Goal: Task Accomplishment & Management: Use online tool/utility

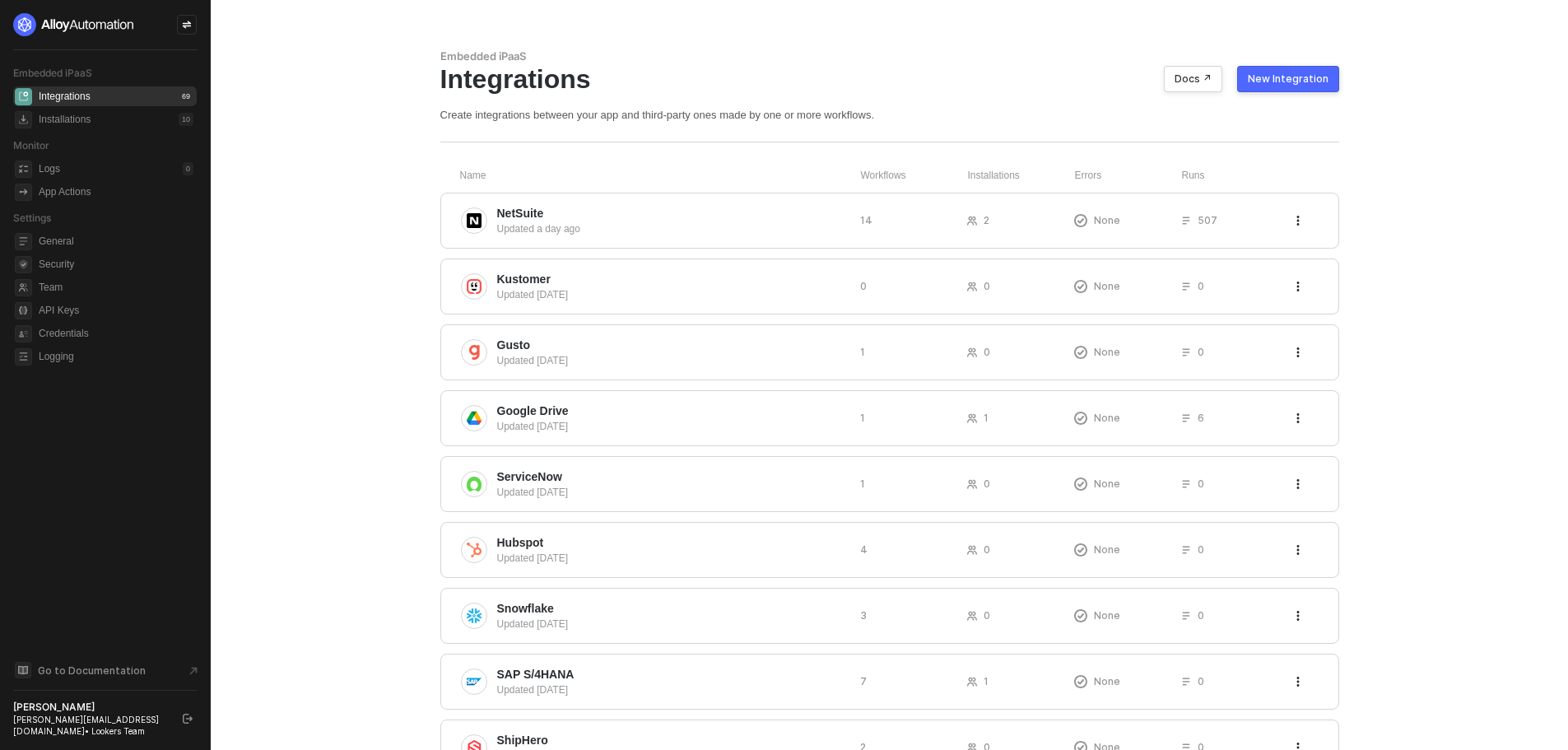
click at [775, 80] on div "New Integration" at bounding box center [1289, 79] width 81 height 13
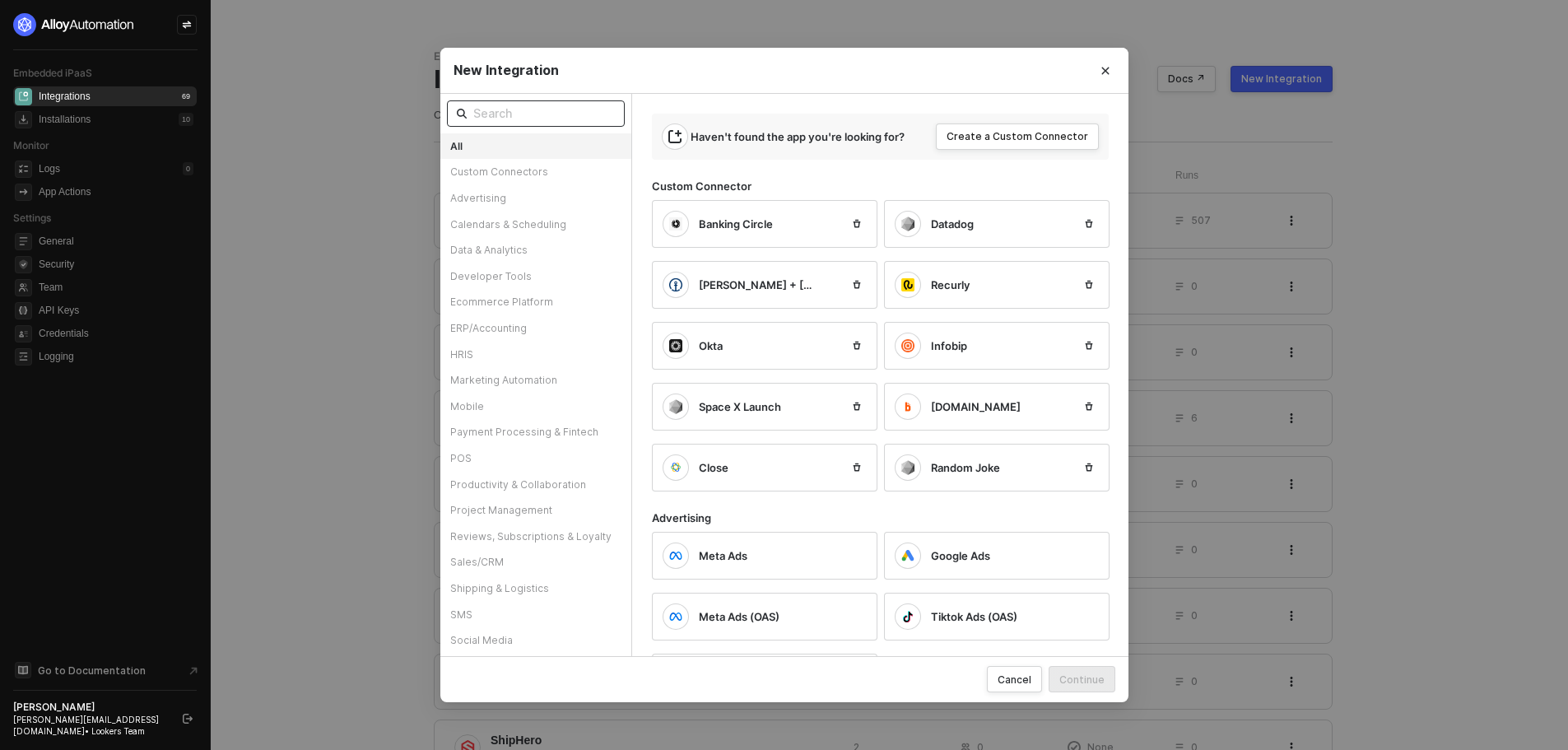
click at [598, 124] on span at bounding box center [535, 113] width 178 height 27
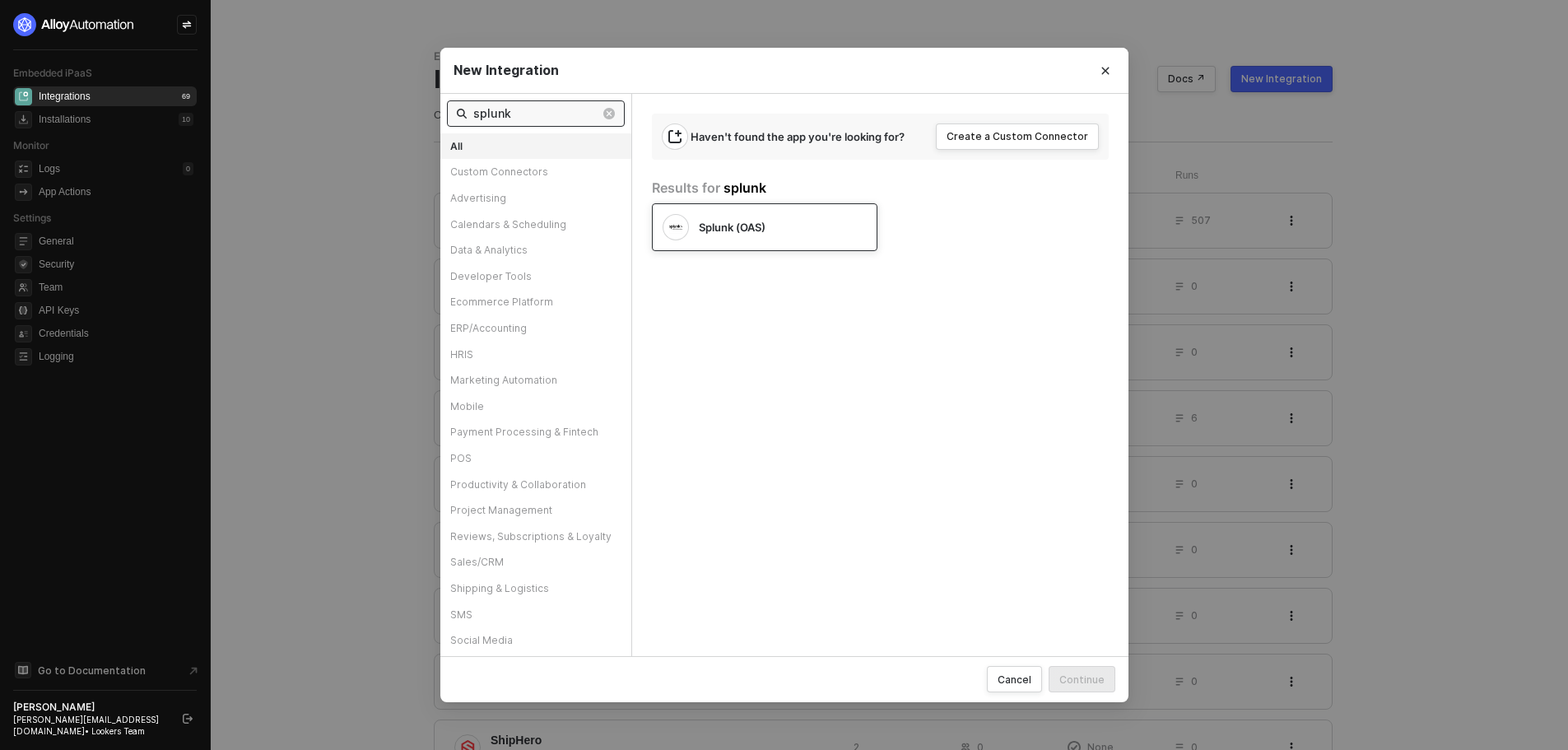
type input "splunk"
click at [775, 245] on div "Splunk (OAS)" at bounding box center [764, 227] width 225 height 48
click at [775, 674] on div "Continue" at bounding box center [1082, 680] width 45 height 14
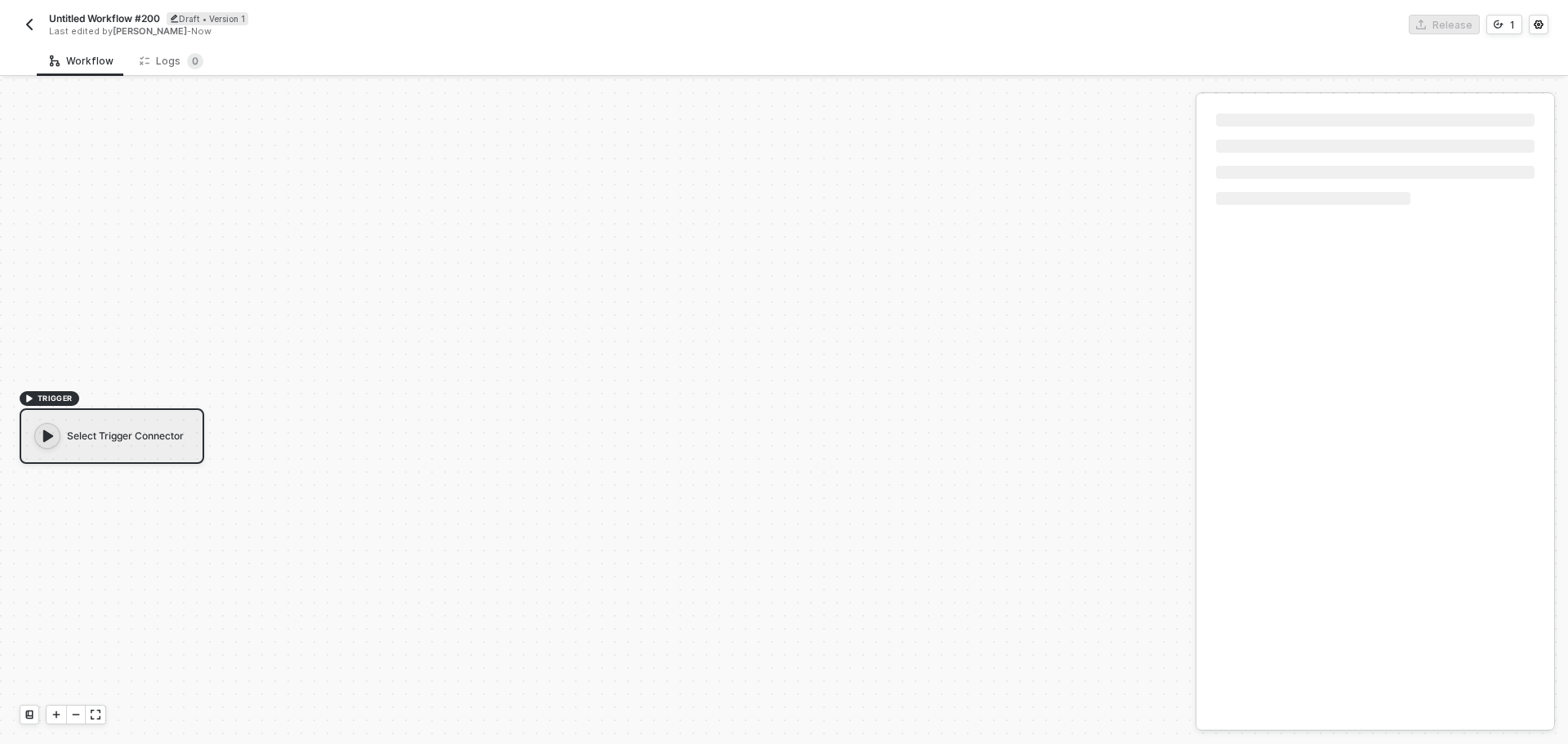
scroll to position [30, 0]
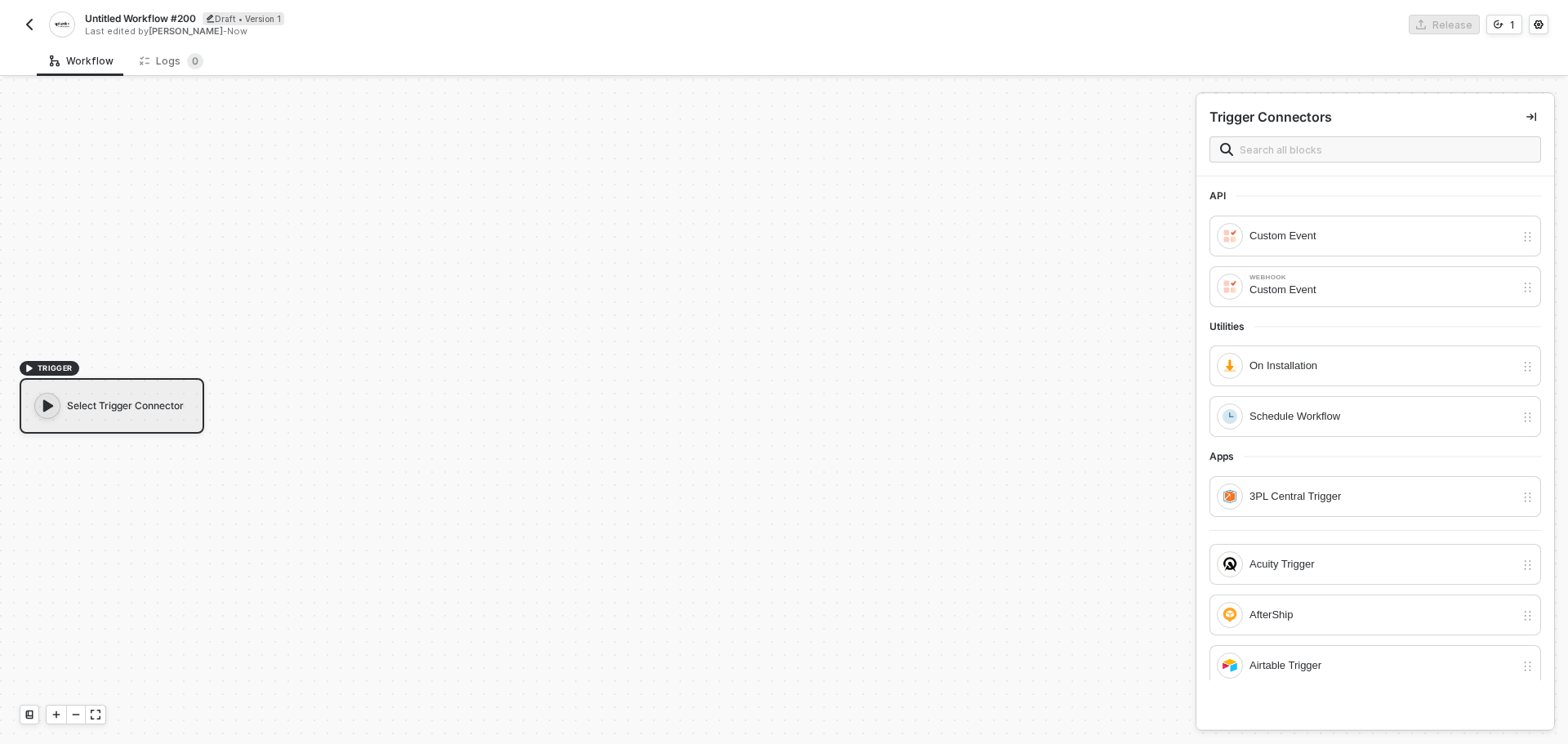
click at [300, 487] on div "TRIGGER Select Trigger Connector" at bounding box center [593, 396] width 1187 height 695
drag, startPoint x: 378, startPoint y: 559, endPoint x: 367, endPoint y: 561, distance: 11.2
click at [367, 561] on div "TRIGGER Select Trigger Connector" at bounding box center [593, 396] width 1187 height 695
click at [1321, 363] on div "On Installation" at bounding box center [1382, 366] width 265 height 18
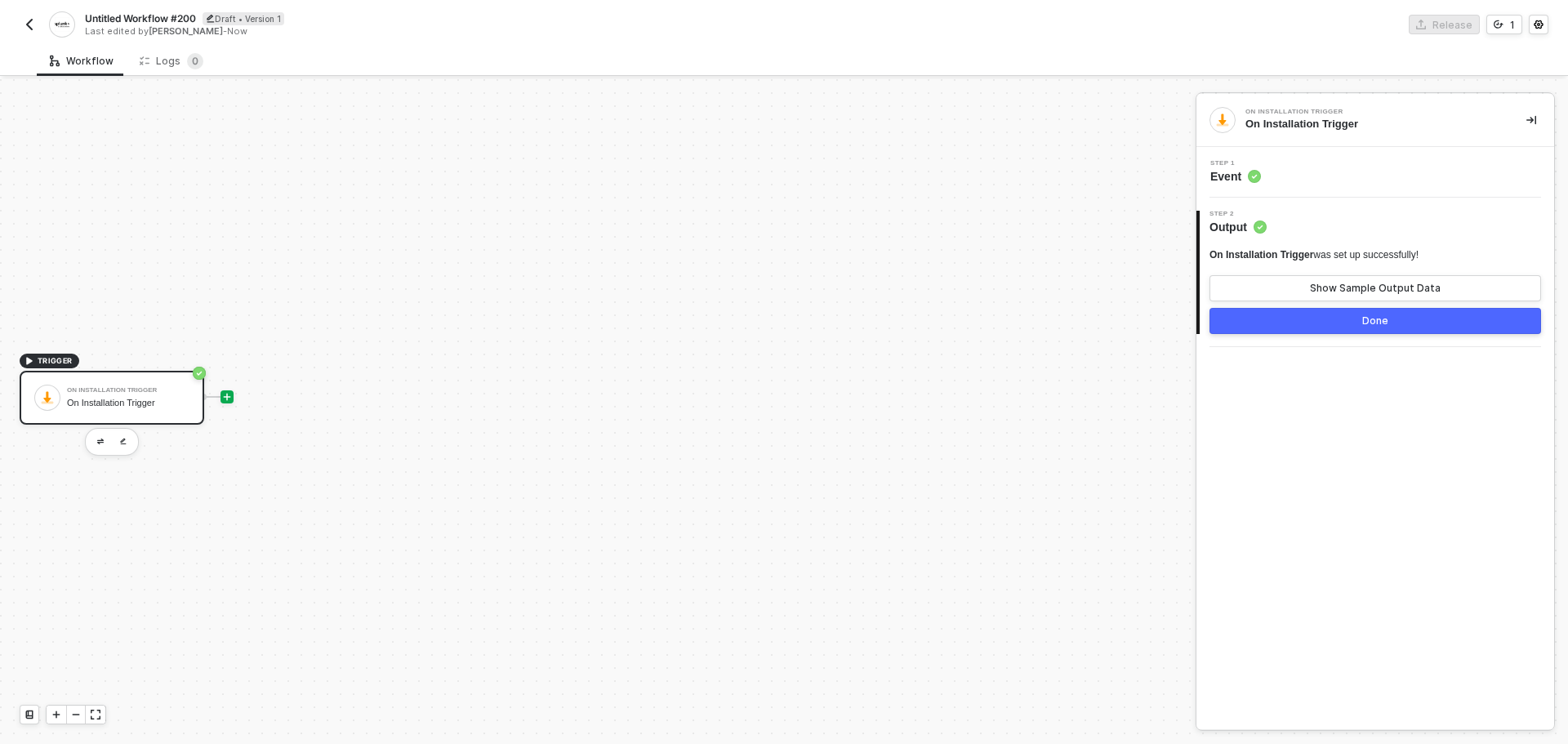
click at [229, 402] on div at bounding box center [226, 396] width 13 height 13
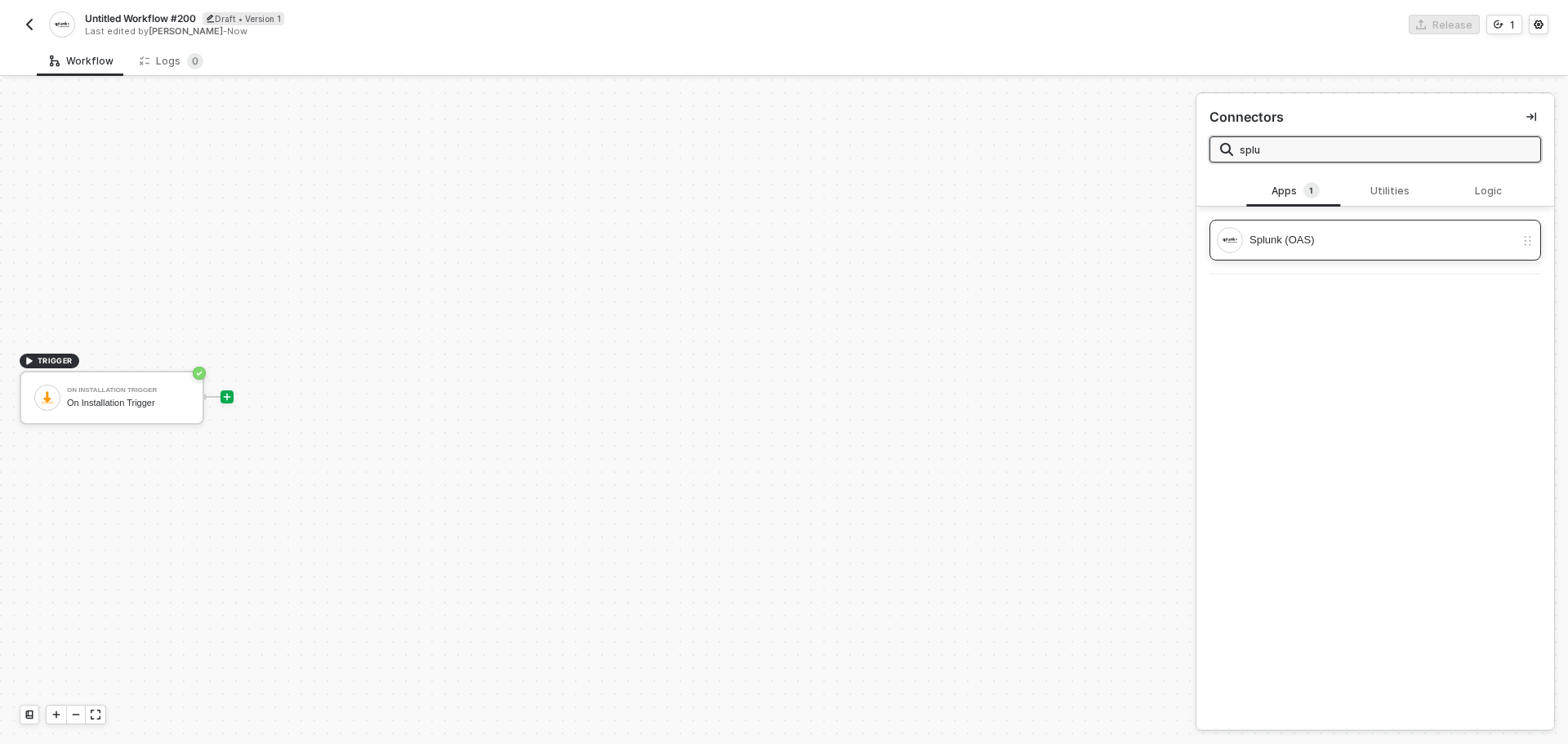
type input "splu"
click at [1300, 227] on div "Splunk (OAS)" at bounding box center [1365, 240] width 298 height 26
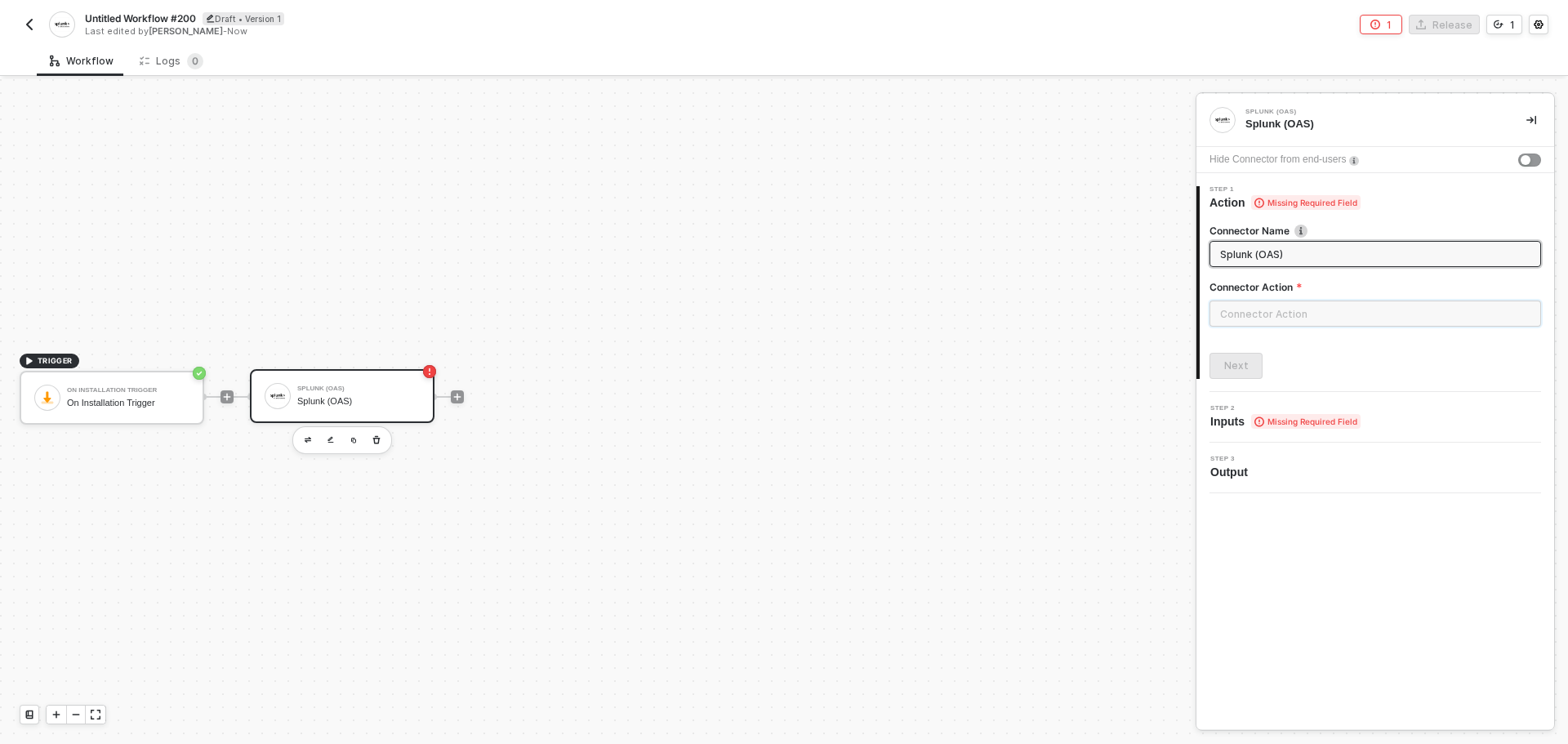
click at [1299, 307] on input "text" at bounding box center [1375, 313] width 332 height 26
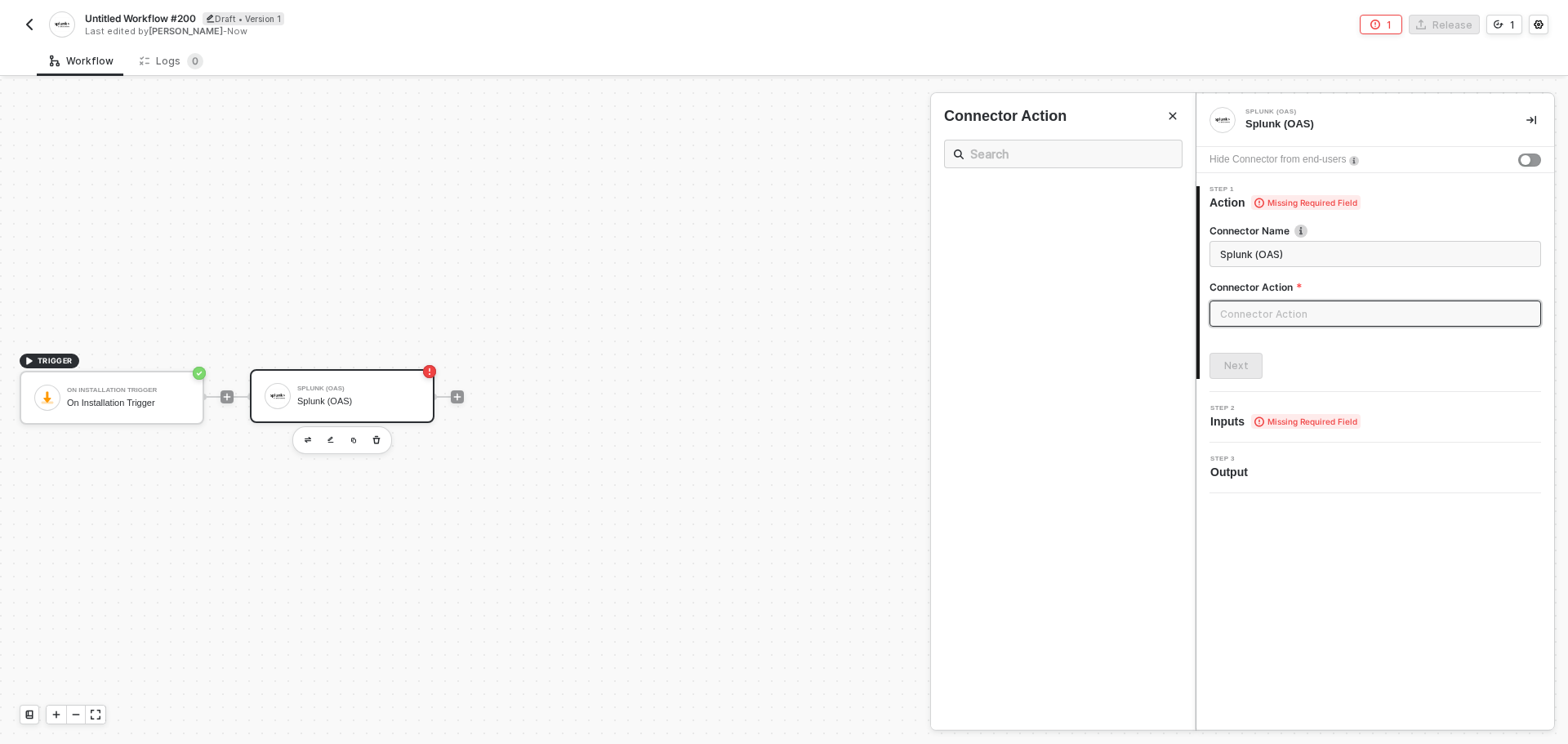
click at [1302, 327] on div at bounding box center [1375, 320] width 332 height 39
click at [1373, 353] on div "Next" at bounding box center [1375, 366] width 332 height 26
click at [1377, 320] on input "text" at bounding box center [1375, 313] width 332 height 26
click at [1354, 258] on input "Splunk (OAS)" at bounding box center [1373, 254] width 307 height 18
click at [1359, 309] on input "text" at bounding box center [1375, 313] width 332 height 26
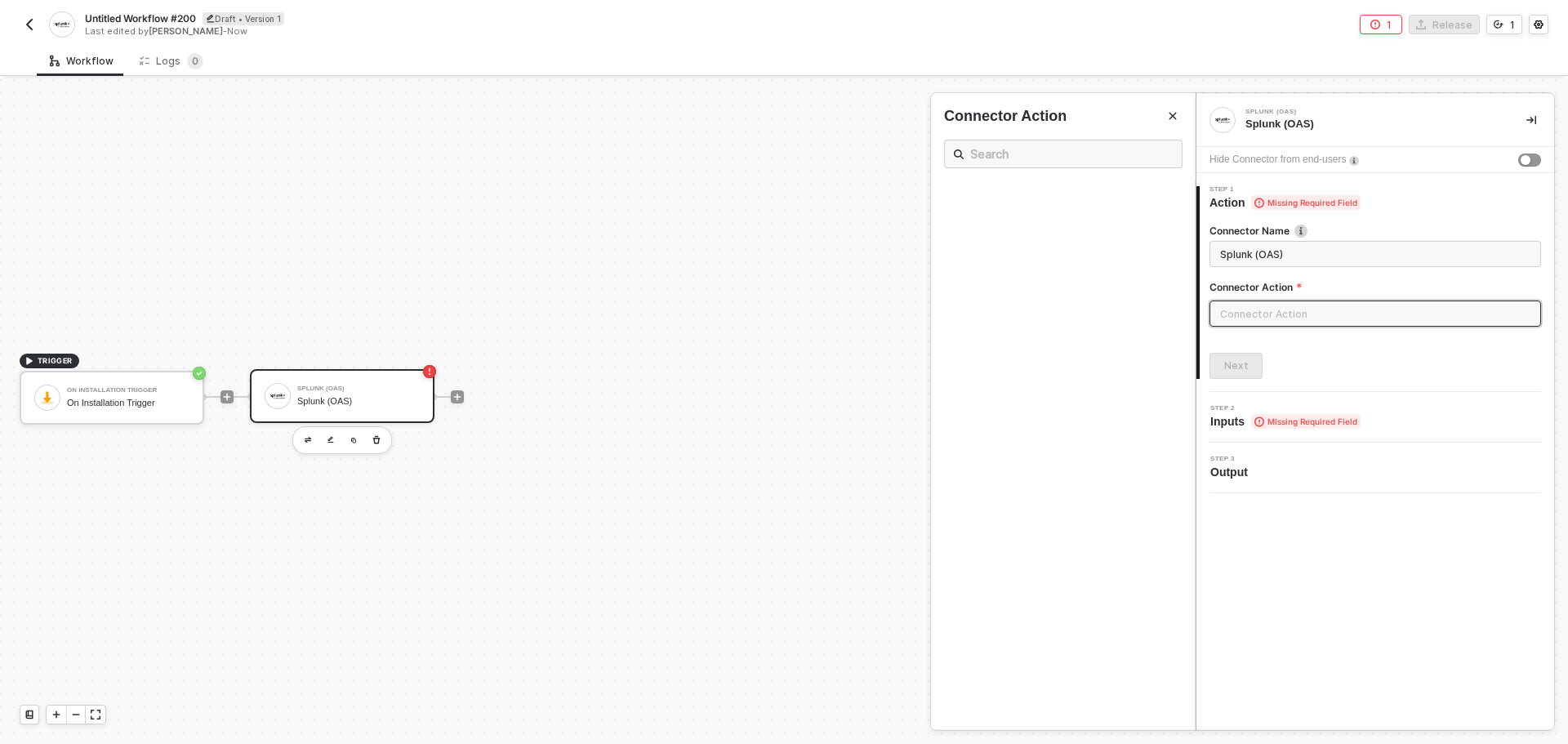
click at [1374, 411] on div "Step 2 Inputs Missing Required Field" at bounding box center [1377, 417] width 353 height 24
click at [1399, 471] on div "Step 3 Output" at bounding box center [1377, 468] width 353 height 24
click at [1394, 422] on div "Step 2 Inputs Missing Required Field" at bounding box center [1377, 417] width 353 height 24
click at [1370, 326] on input "text" at bounding box center [1375, 313] width 332 height 26
click at [30, 16] on button "button" at bounding box center [29, 24] width 20 height 20
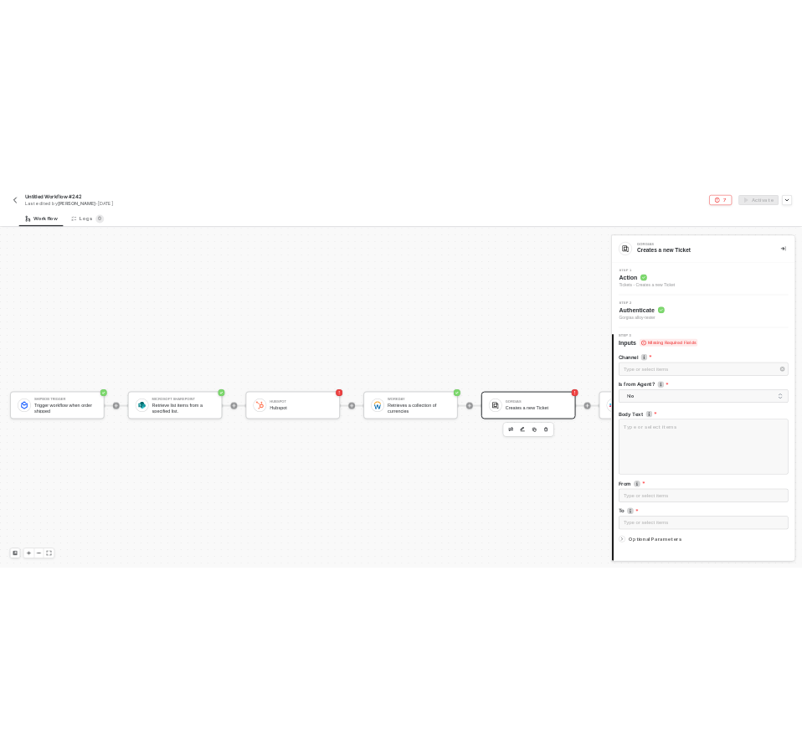
scroll to position [44, 0]
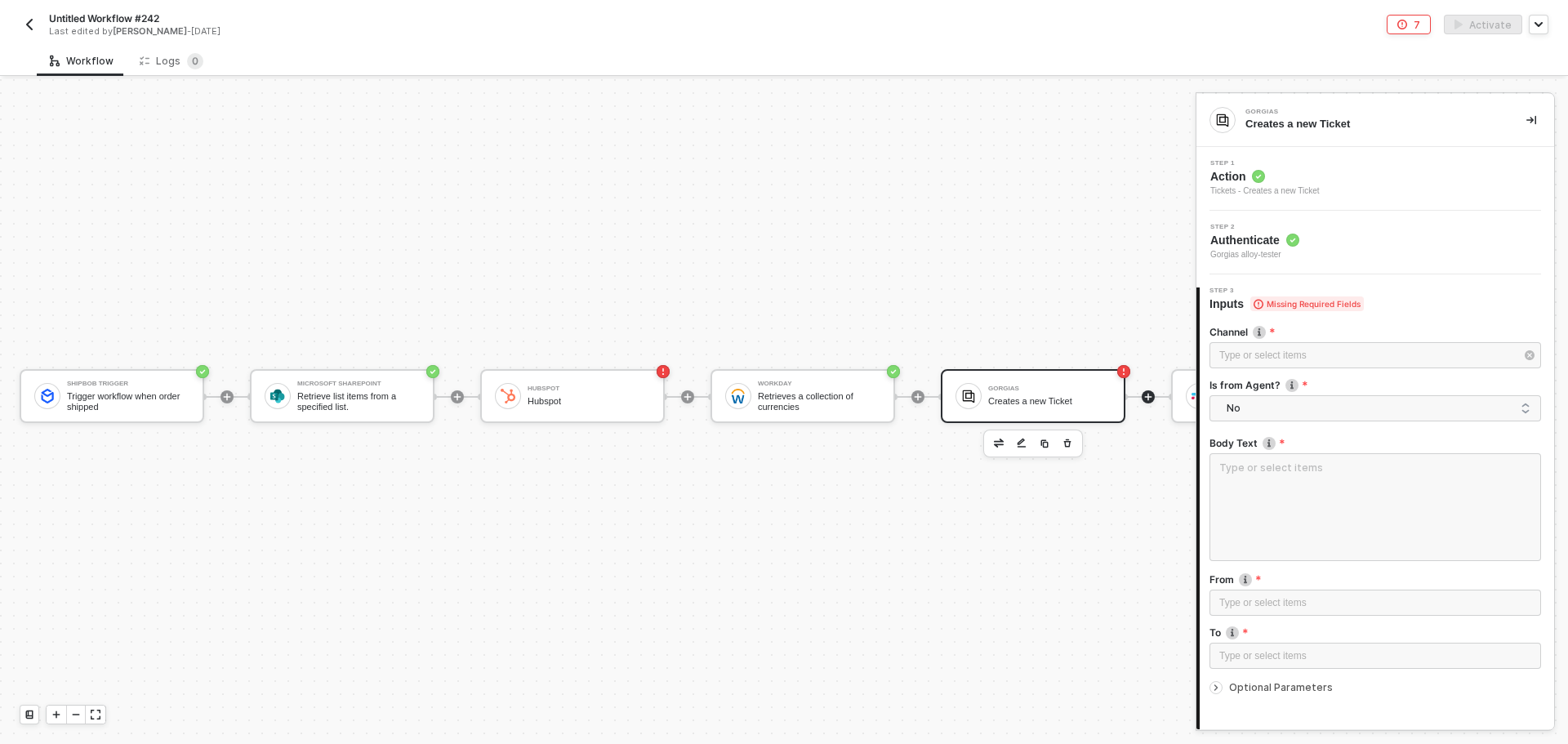
click at [231, 393] on icon "icon-play" at bounding box center [227, 397] width 8 height 8
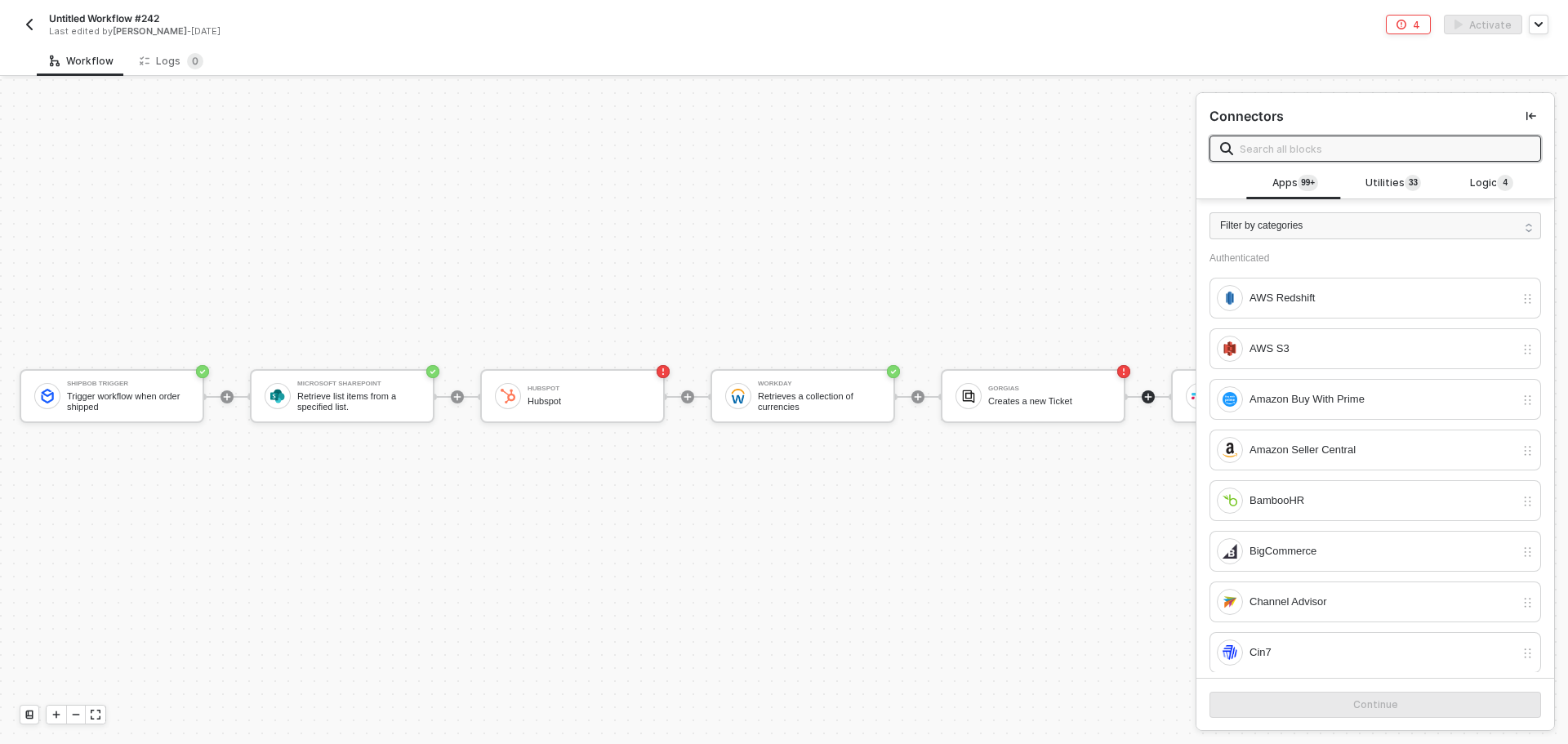
click at [1325, 155] on input "text" at bounding box center [1385, 148] width 291 height 18
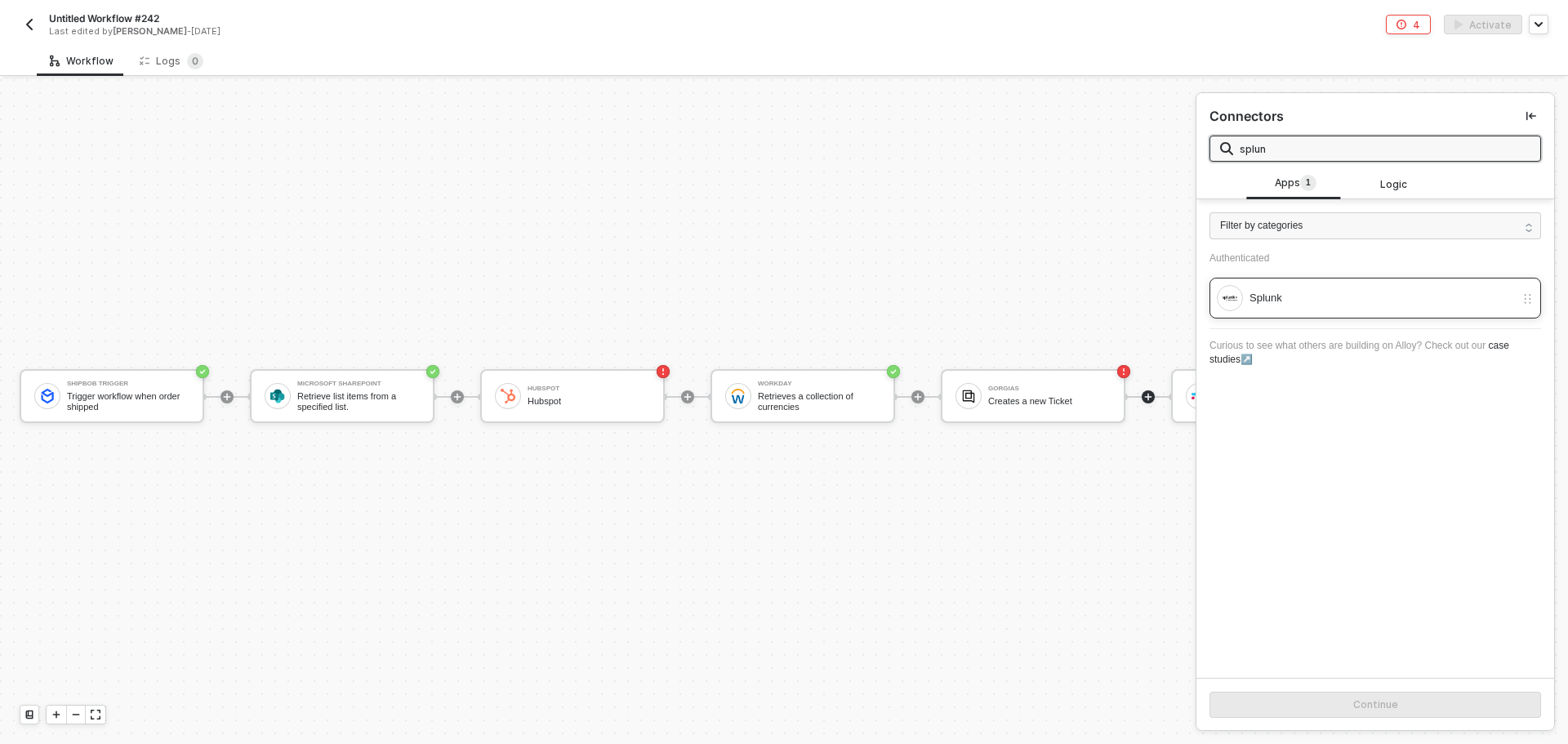
type input "splun"
click at [1344, 282] on div "Splunk" at bounding box center [1375, 299] width 332 height 41
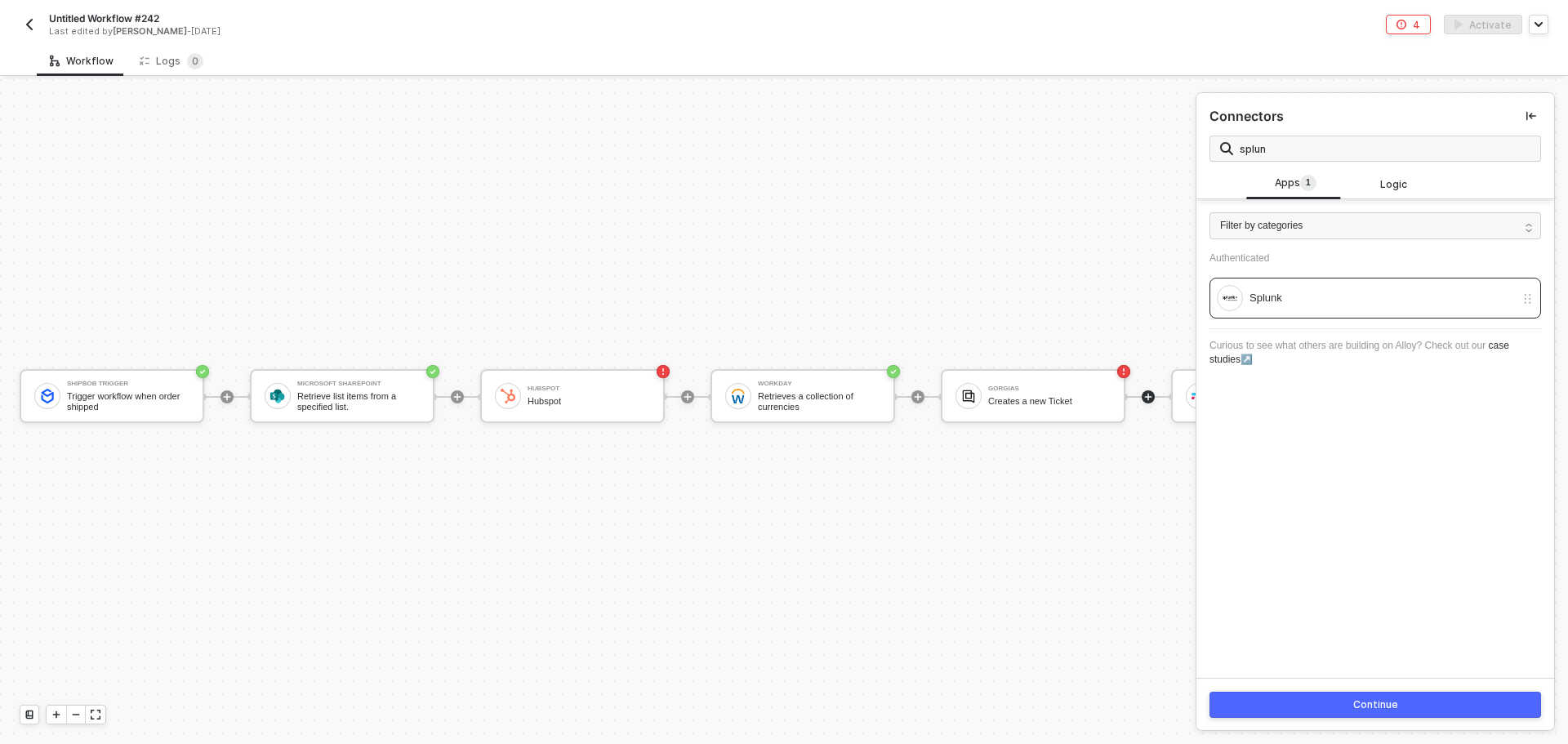
click at [1410, 693] on button "Continue" at bounding box center [1375, 705] width 332 height 26
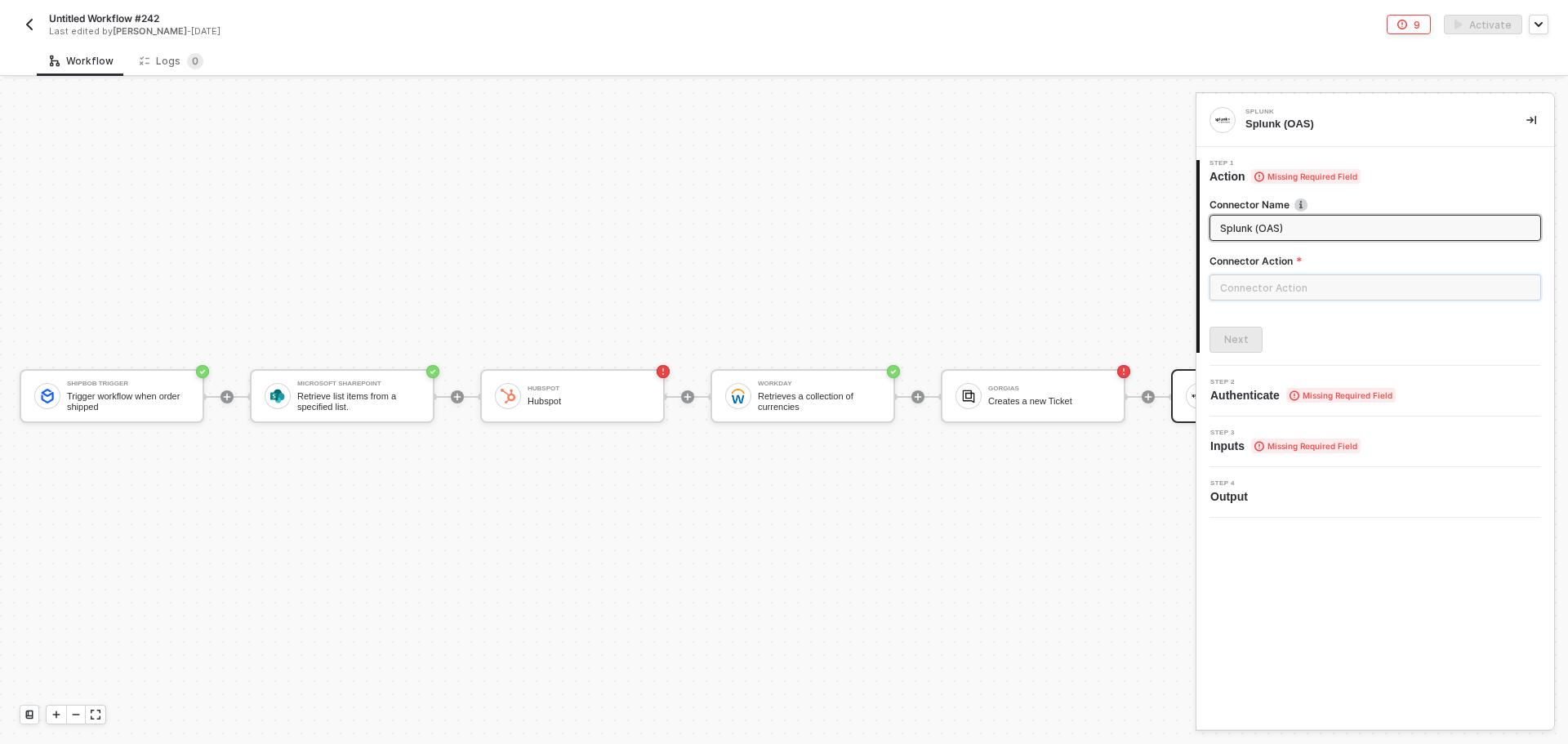
click at [1359, 283] on input "text" at bounding box center [1375, 287] width 332 height 26
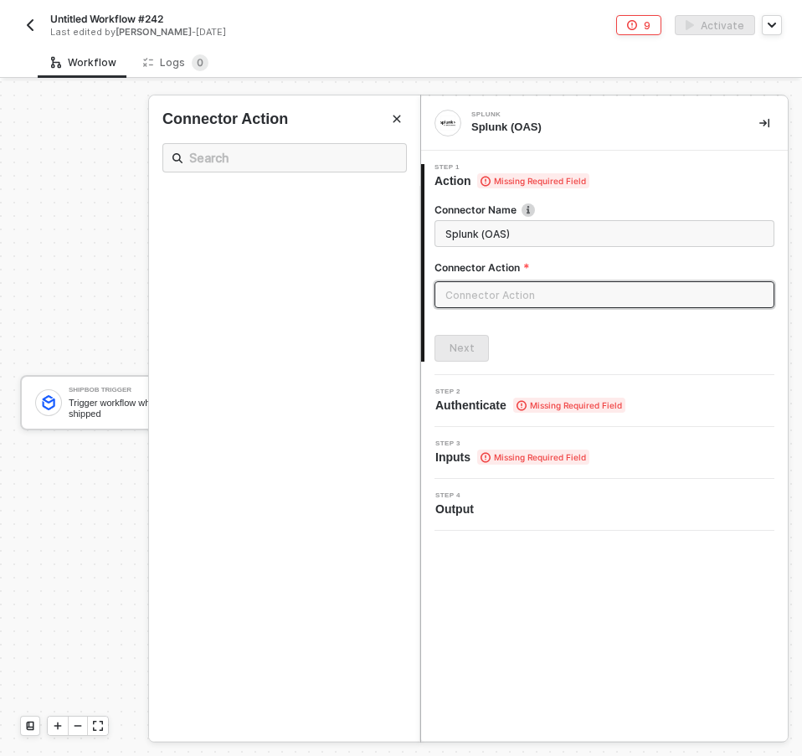
drag, startPoint x: 317, startPoint y: 408, endPoint x: 288, endPoint y: 426, distance: 34.6
click at [288, 426] on ul at bounding box center [284, 463] width 271 height 555
click at [39, 21] on button "button" at bounding box center [30, 25] width 20 height 20
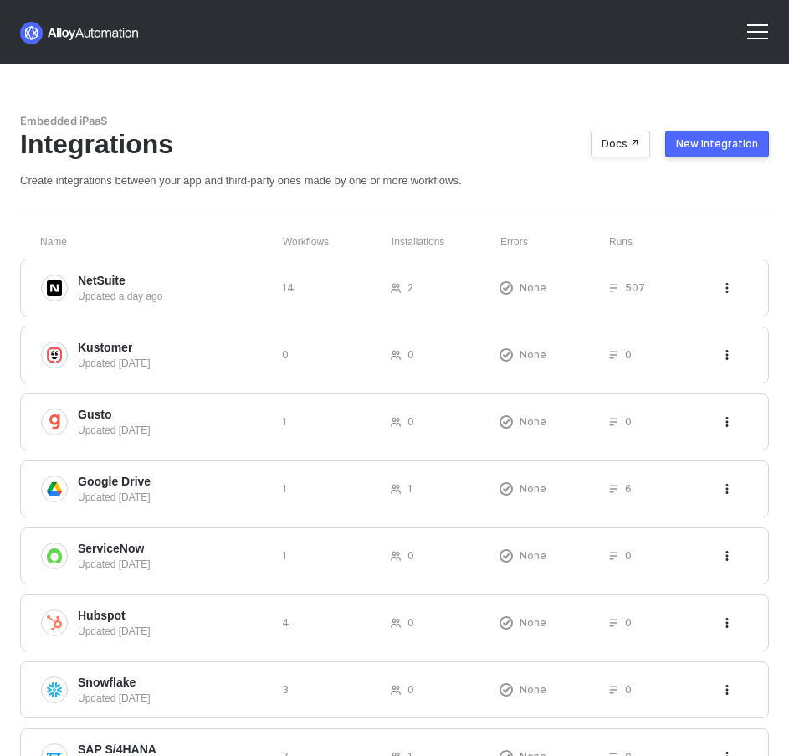
click at [709, 145] on div "New Integration" at bounding box center [717, 143] width 82 height 13
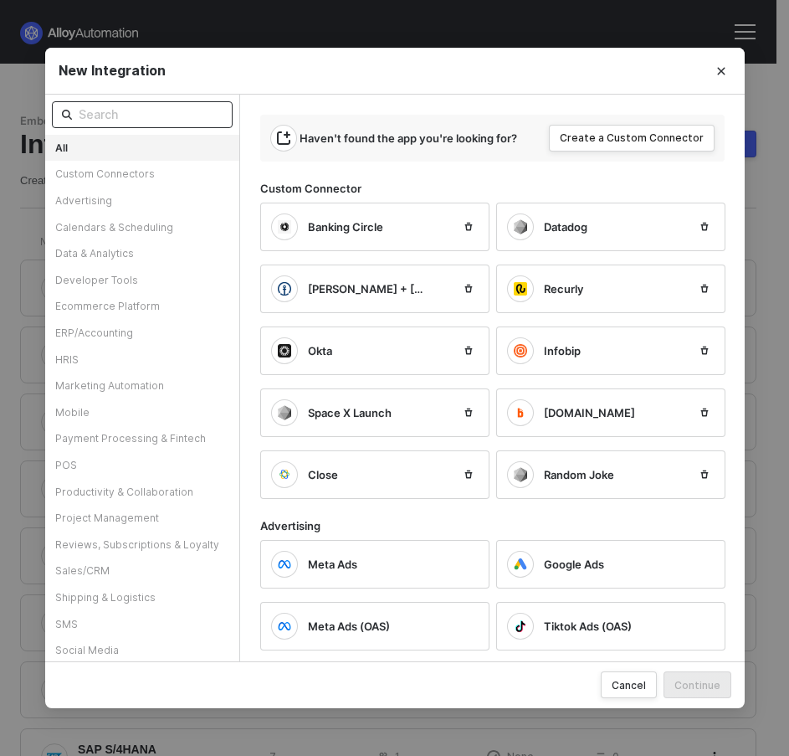
click at [89, 124] on span at bounding box center [142, 114] width 181 height 27
click at [91, 118] on input "text" at bounding box center [151, 114] width 144 height 18
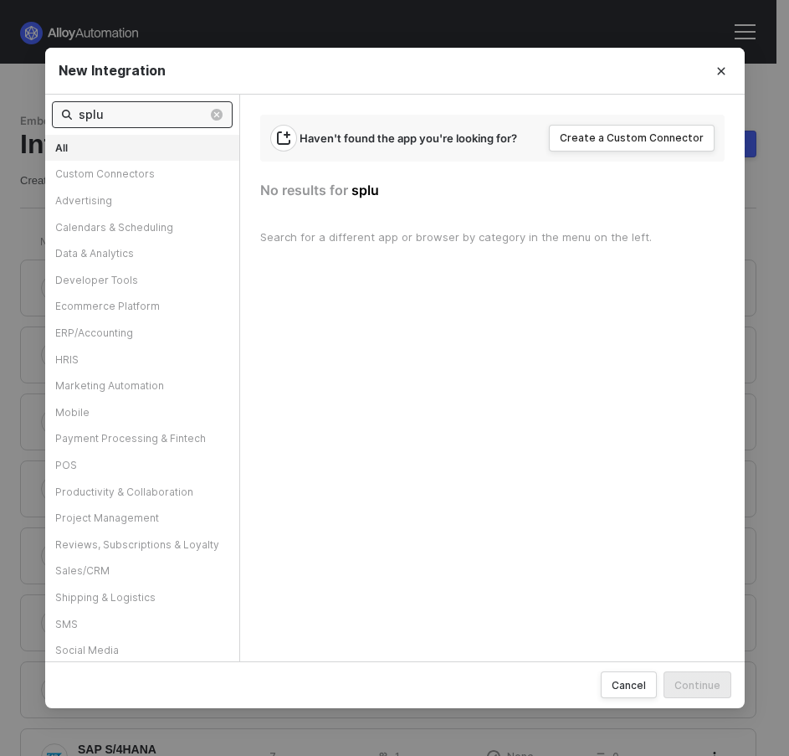
type input "splu"
click at [131, 115] on input "splu" at bounding box center [143, 114] width 129 height 18
click at [132, 115] on input "splu" at bounding box center [143, 114] width 129 height 18
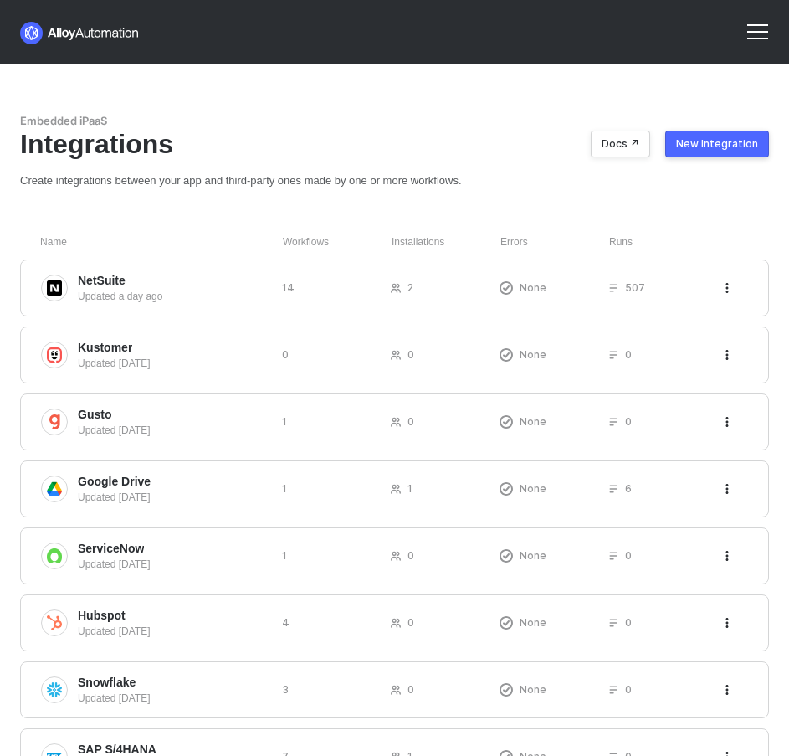
click at [698, 152] on button "New Integration" at bounding box center [717, 144] width 104 height 27
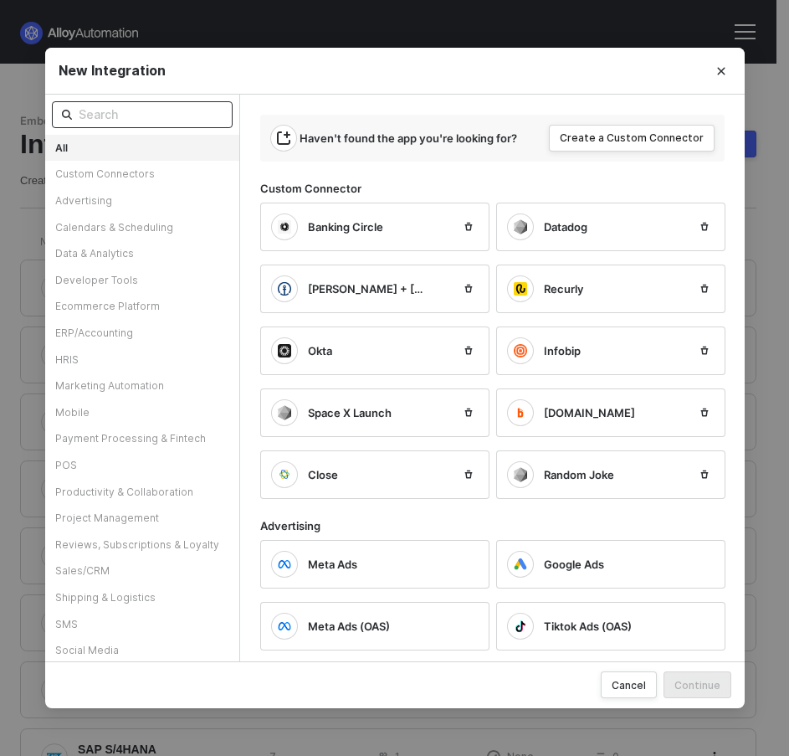
drag, startPoint x: 177, startPoint y: 117, endPoint x: 162, endPoint y: 115, distance: 14.3
click at [176, 117] on input "text" at bounding box center [151, 114] width 144 height 18
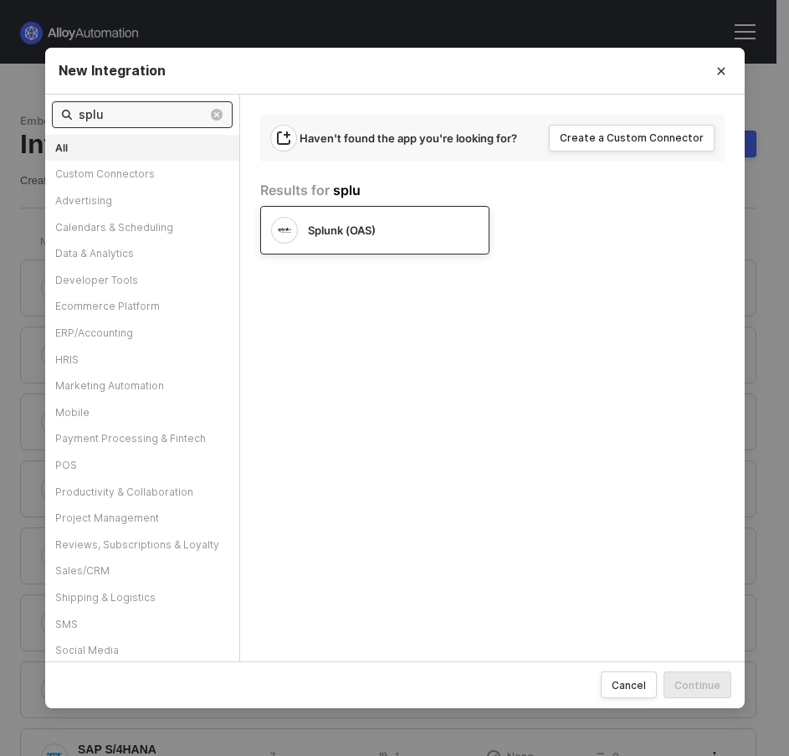
type input "splu"
click at [361, 233] on span "Splunk (OAS)" at bounding box center [342, 230] width 68 height 15
click at [707, 700] on div "Cancel Continue" at bounding box center [395, 684] width 700 height 47
click at [703, 685] on div "Continue" at bounding box center [698, 685] width 46 height 14
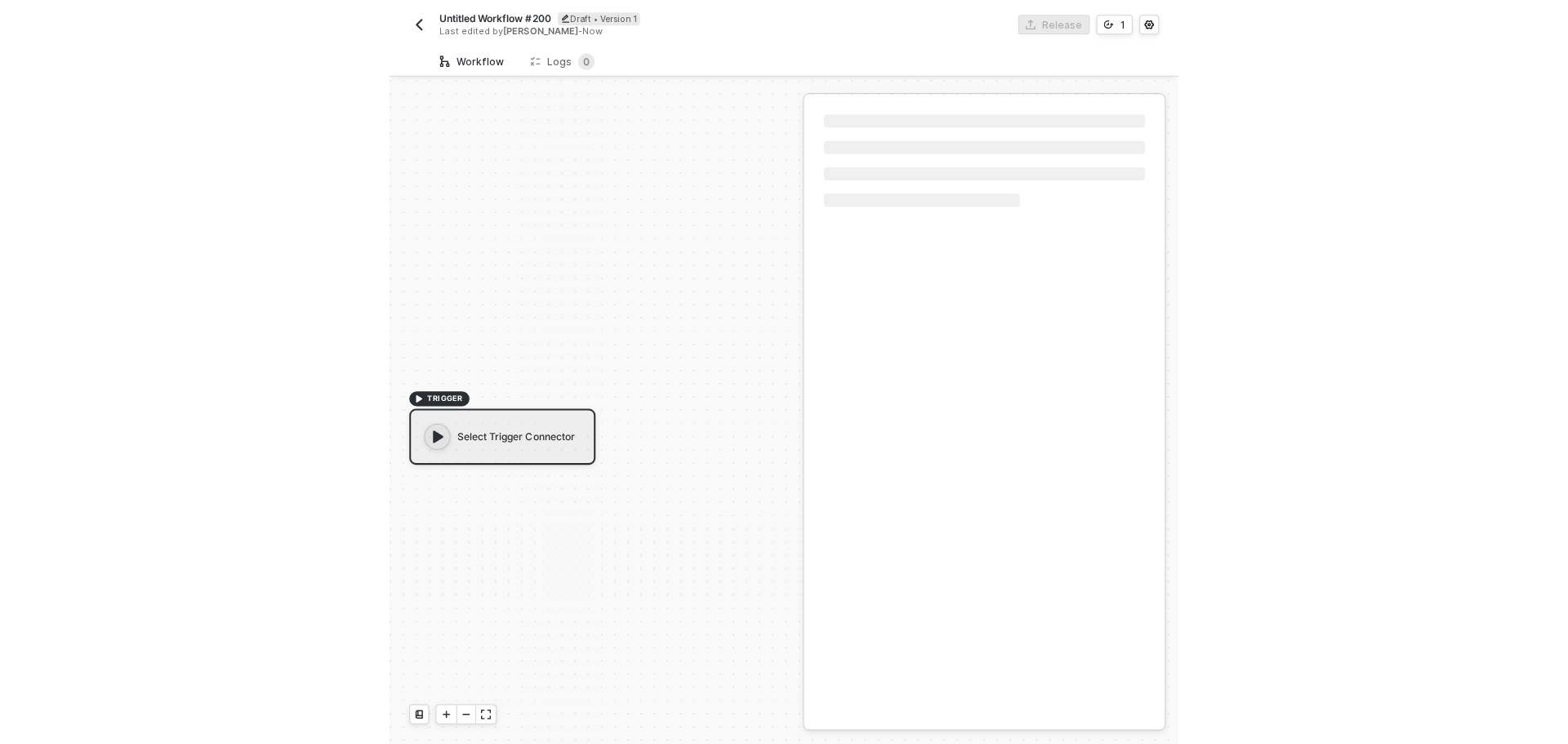
scroll to position [30, 0]
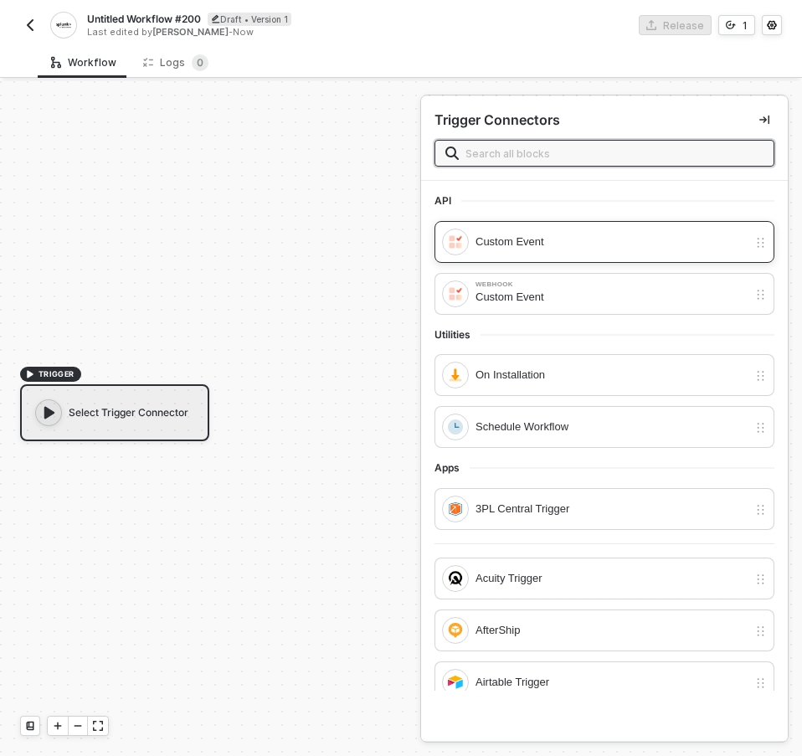
click at [487, 250] on div "Custom Event" at bounding box center [611, 242] width 272 height 18
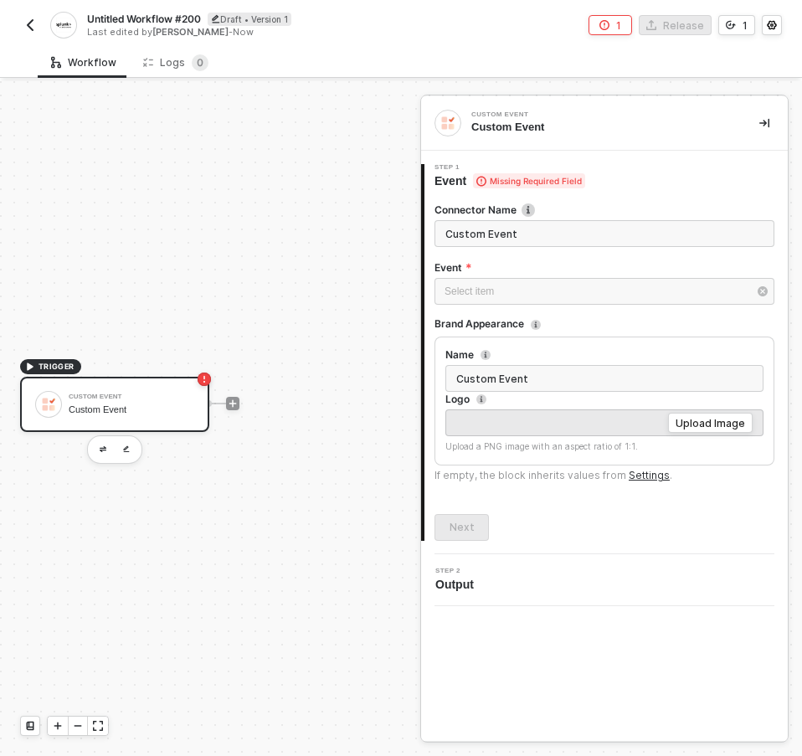
click at [226, 398] on div at bounding box center [232, 403] width 13 height 13
click at [223, 403] on span at bounding box center [217, 404] width 17 height 2
click at [230, 406] on icon "icon-play" at bounding box center [233, 403] width 10 height 10
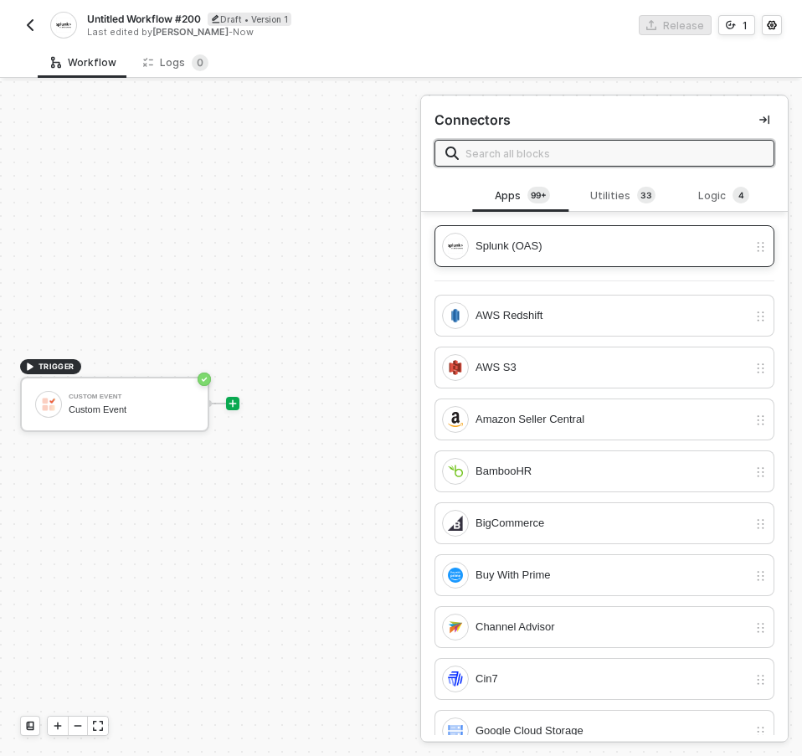
click at [541, 245] on div "Splunk (OAS)" at bounding box center [611, 246] width 272 height 18
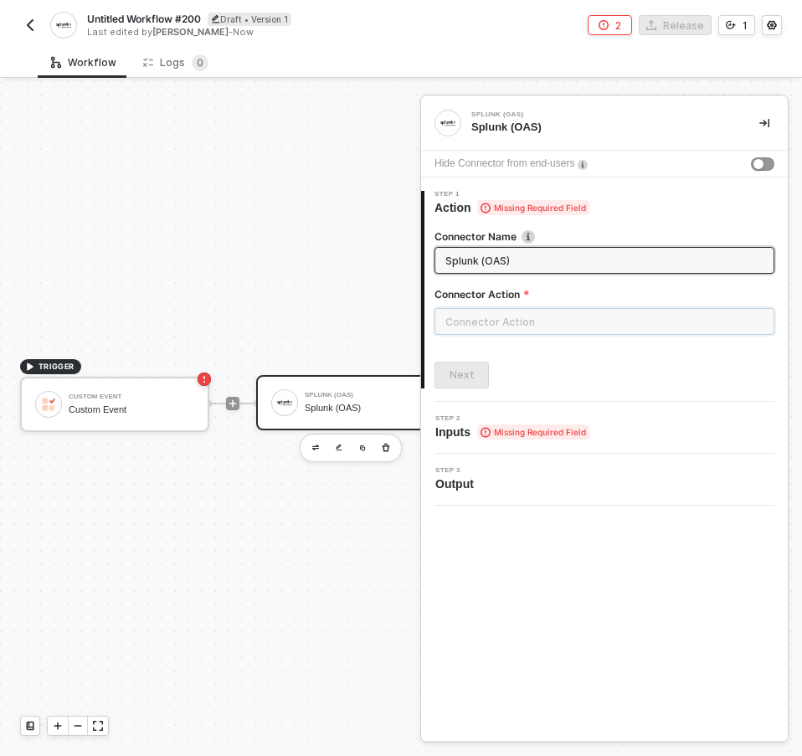
click at [505, 321] on input "text" at bounding box center [604, 321] width 340 height 27
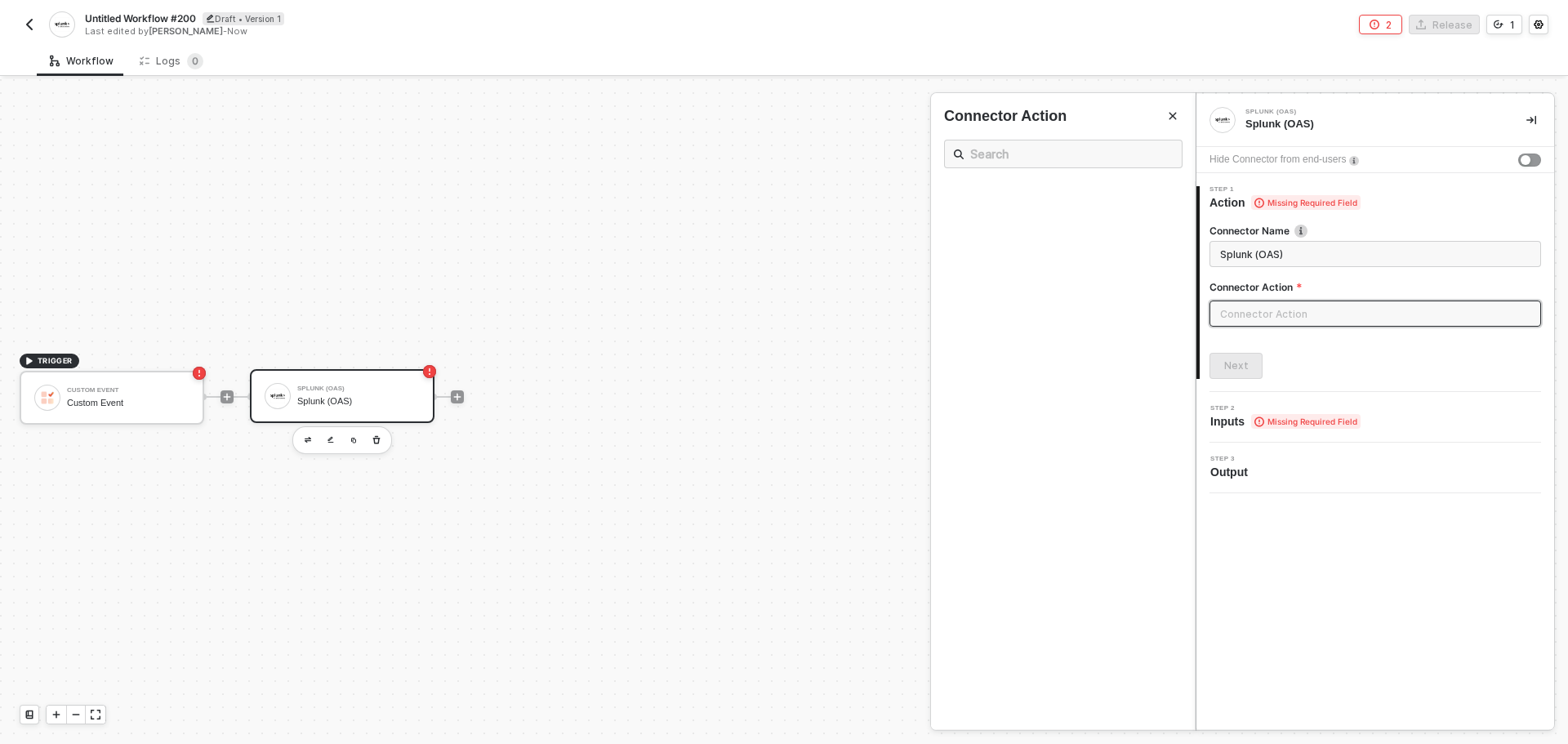
click at [28, 27] on img "button" at bounding box center [28, 23] width 13 height 13
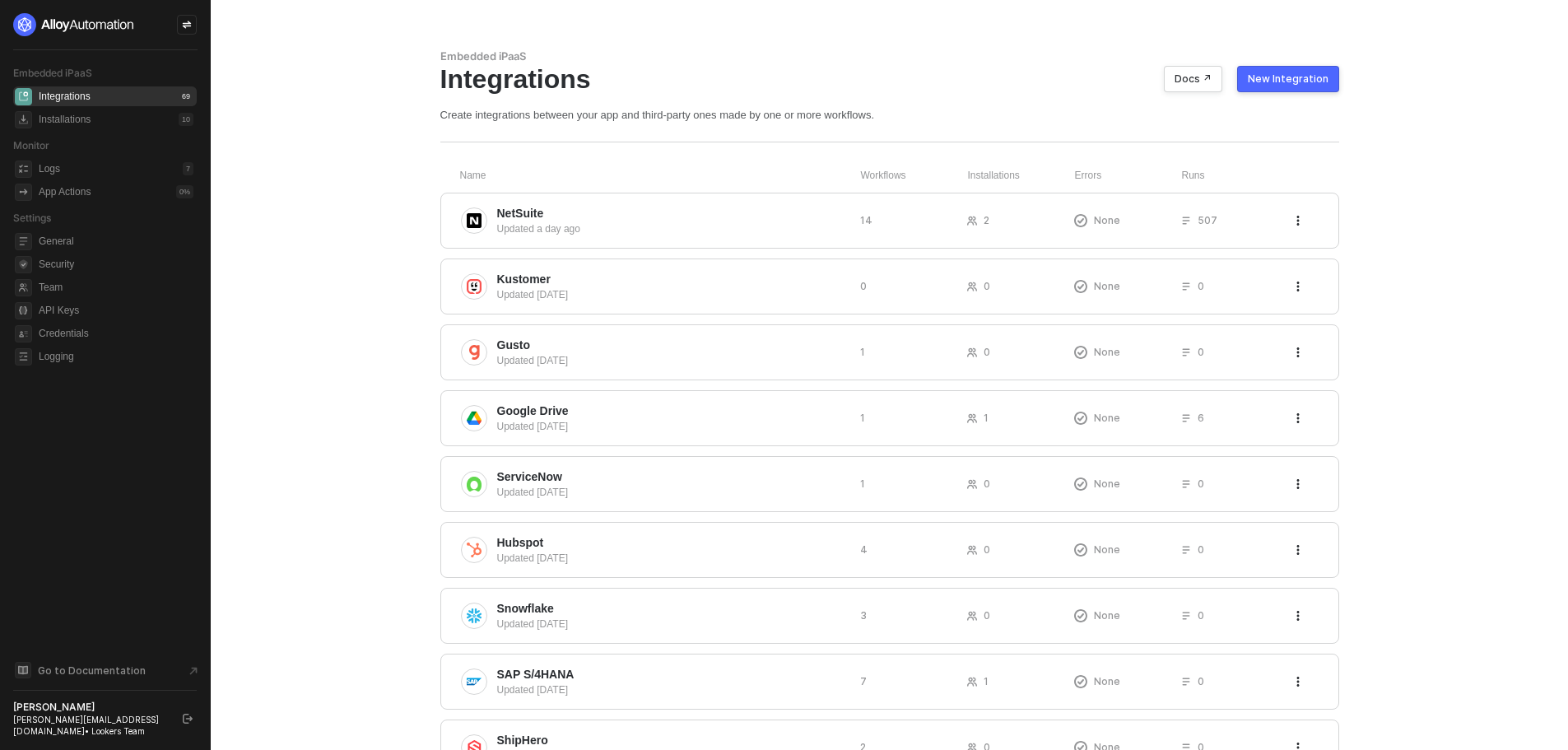
click at [1277, 79] on div "New Integration" at bounding box center [1289, 79] width 81 height 13
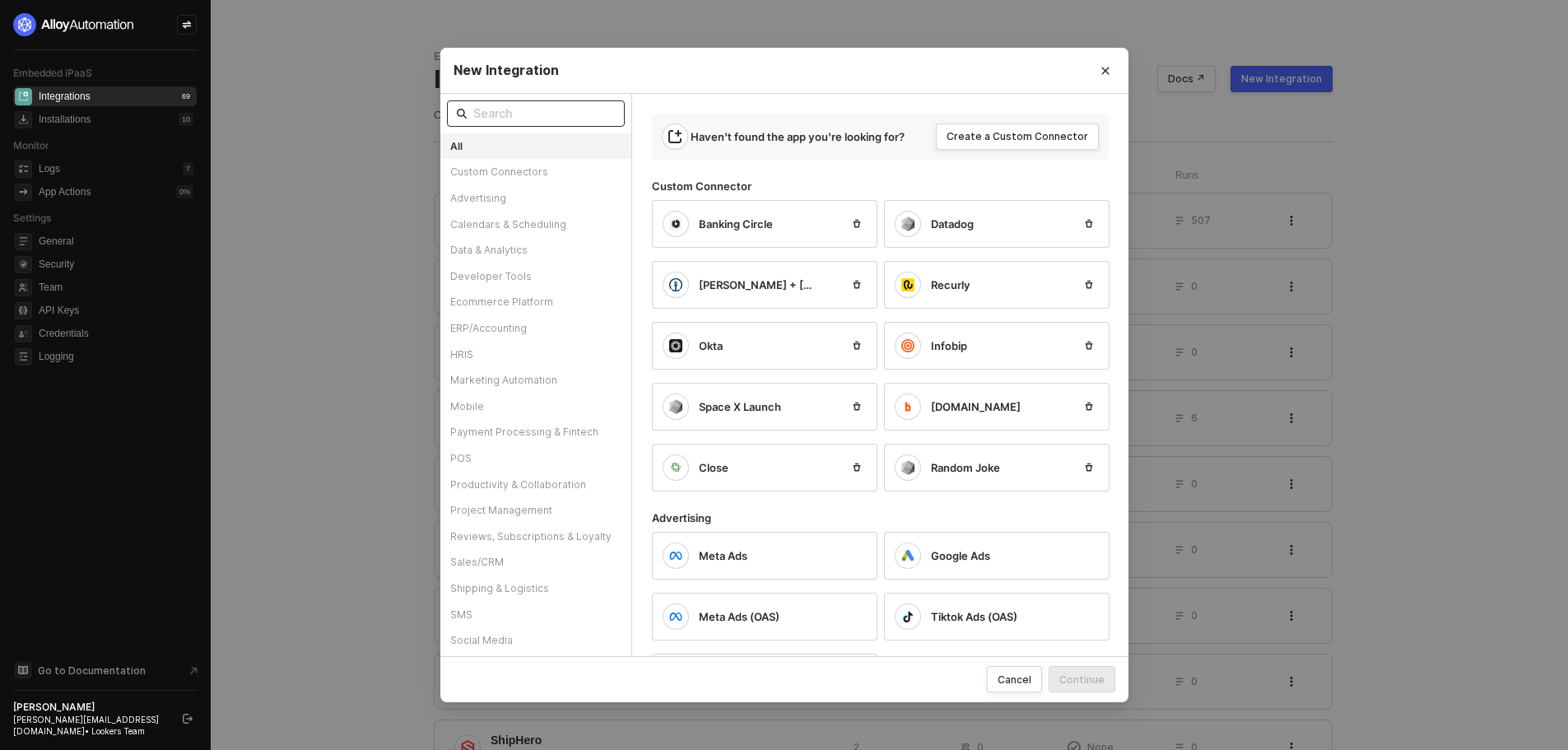
click at [537, 111] on input "text" at bounding box center [544, 113] width 142 height 18
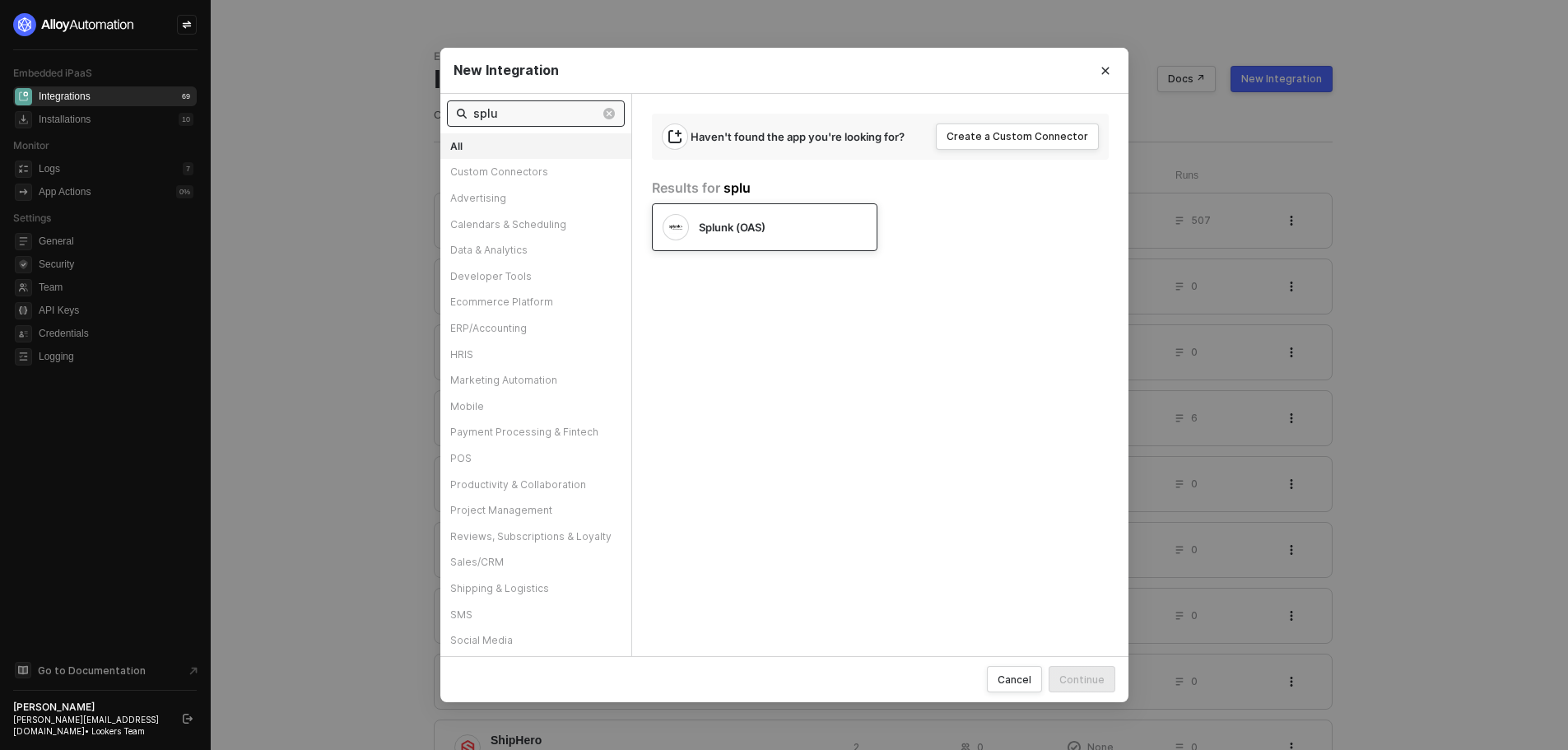
type input "splu"
click at [763, 246] on div "Splunk (OAS)" at bounding box center [764, 227] width 225 height 48
click at [1105, 689] on button "Continue" at bounding box center [1082, 679] width 67 height 27
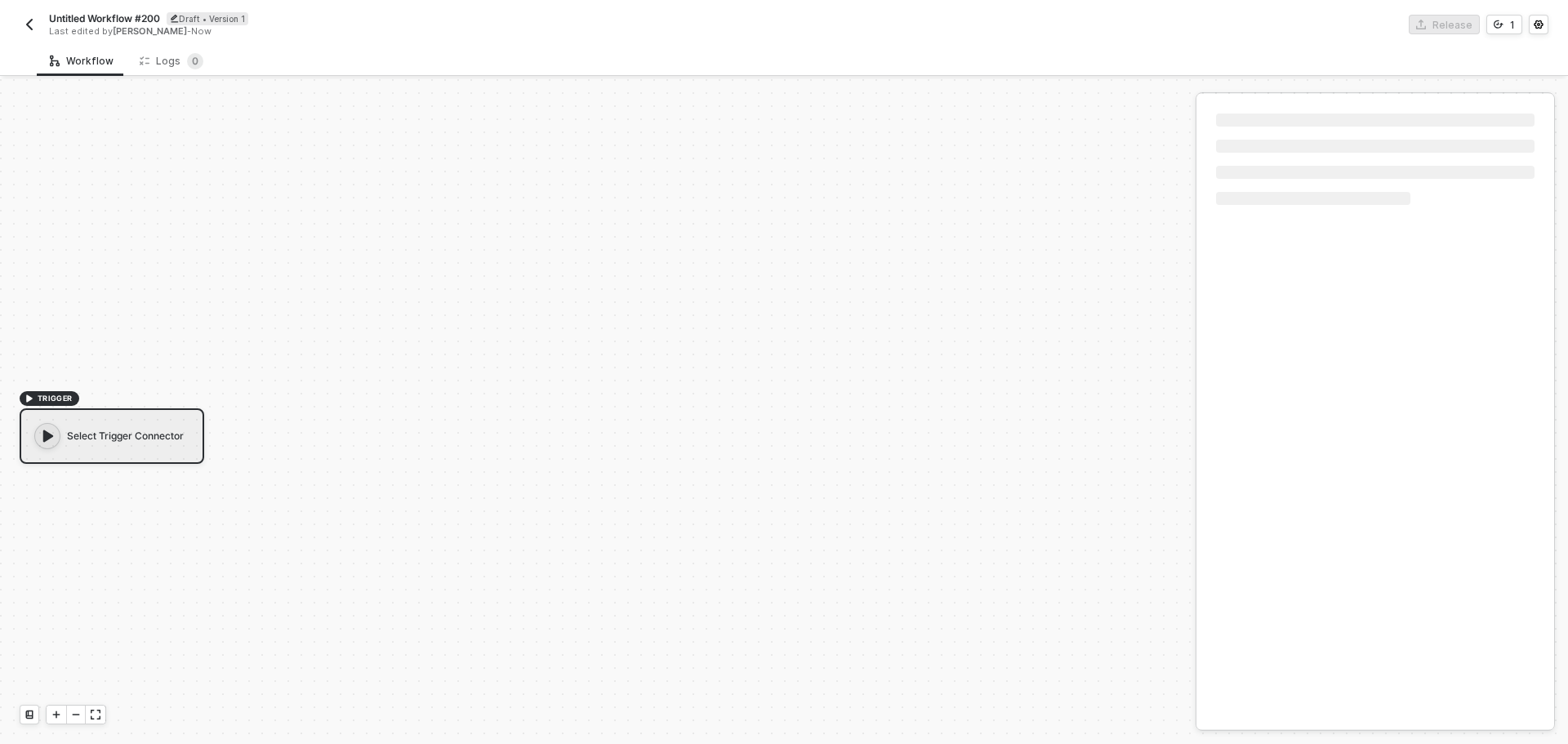
scroll to position [30, 0]
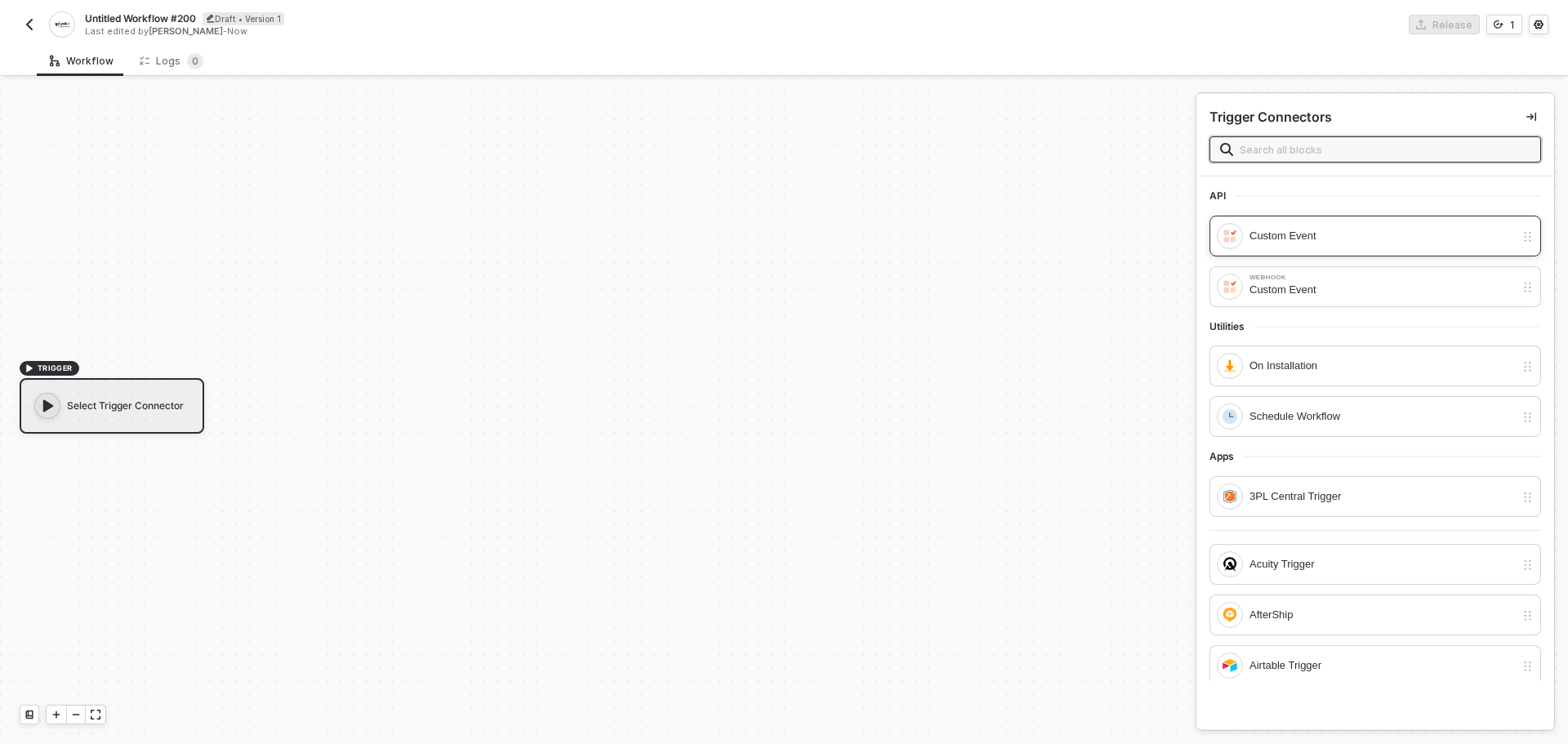
click at [1314, 250] on div "Custom Event" at bounding box center [1375, 236] width 332 height 41
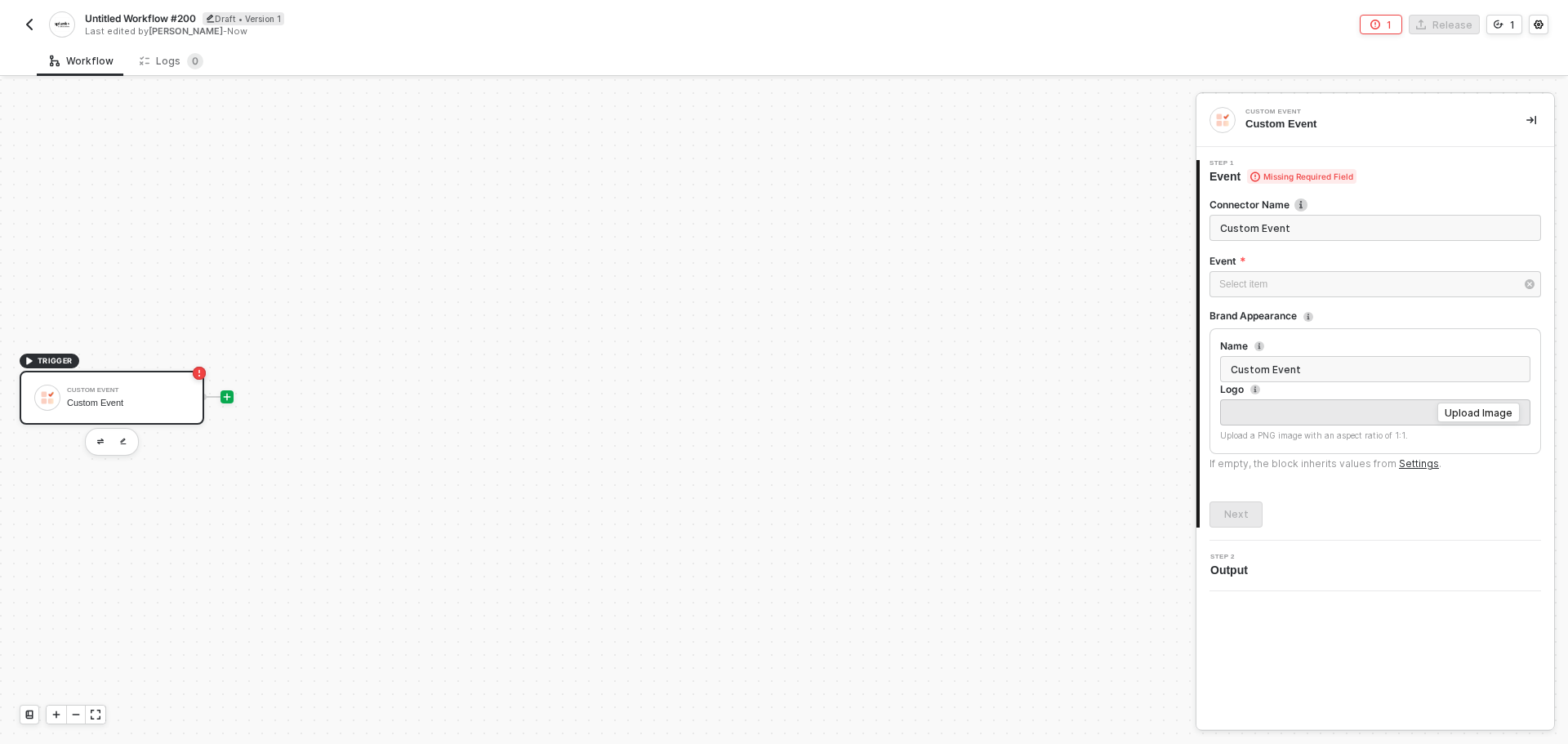
click at [228, 397] on icon "icon-play" at bounding box center [227, 397] width 8 height 8
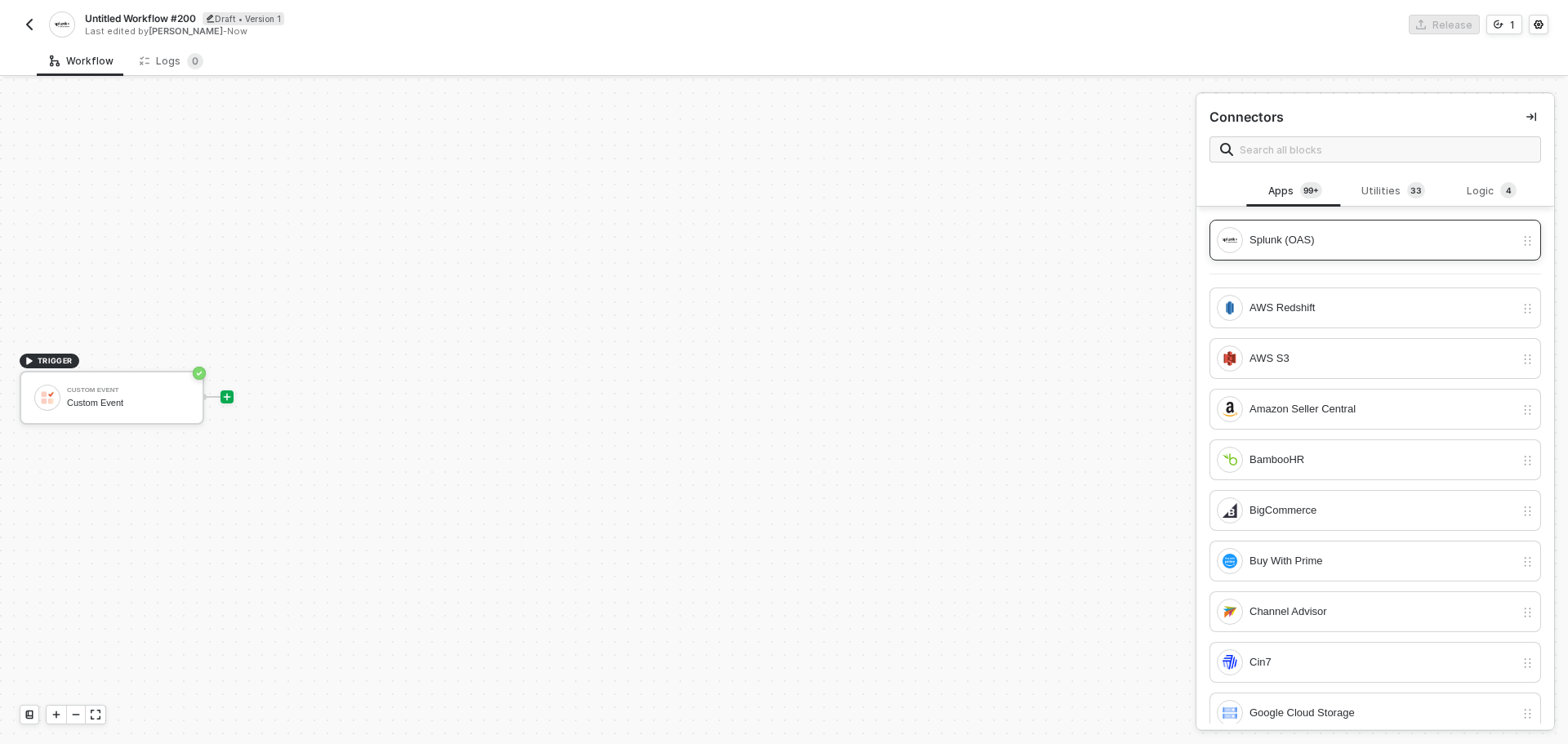
click at [1345, 242] on div "Splunk (OAS)" at bounding box center [1382, 240] width 265 height 18
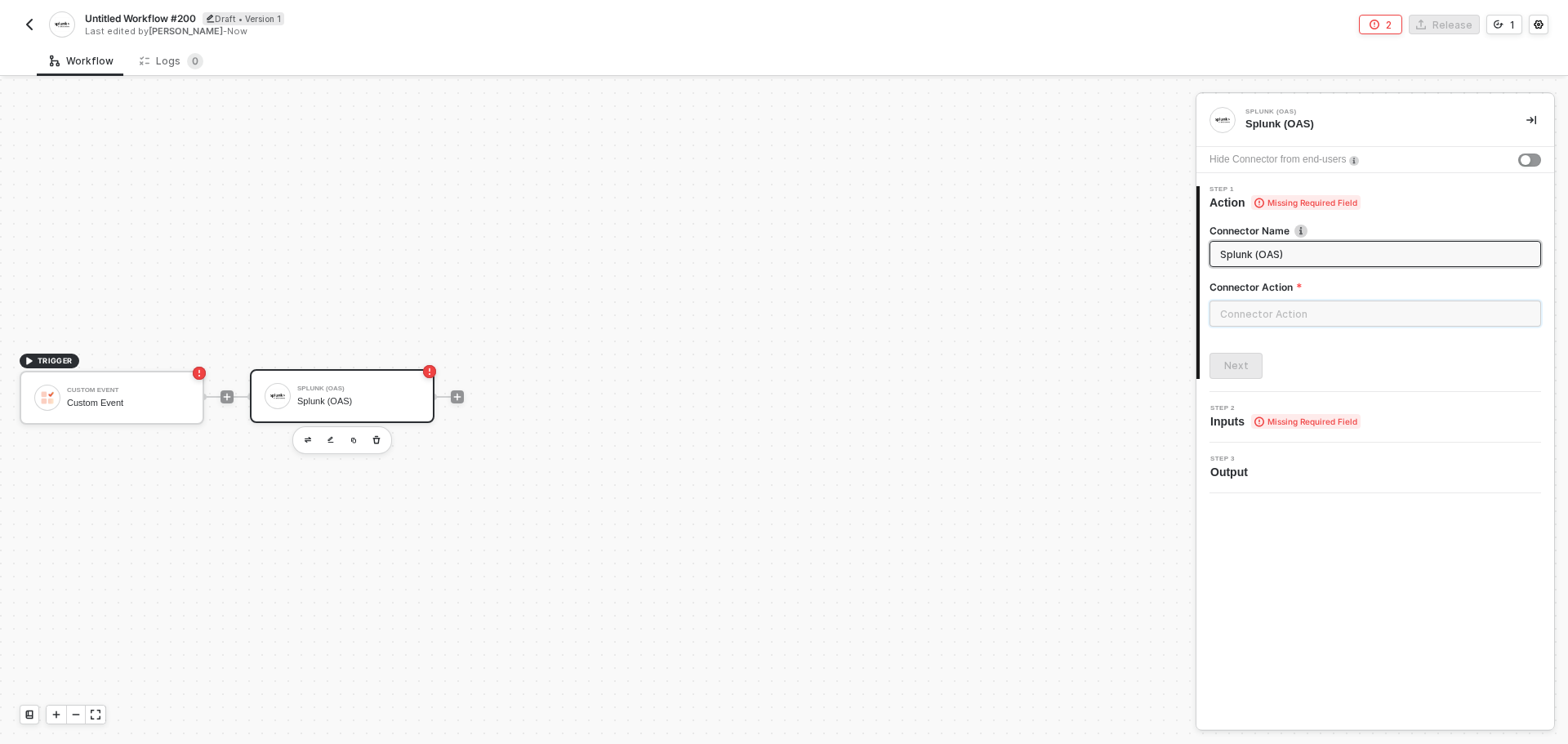
click at [1327, 318] on input "text" at bounding box center [1375, 313] width 332 height 26
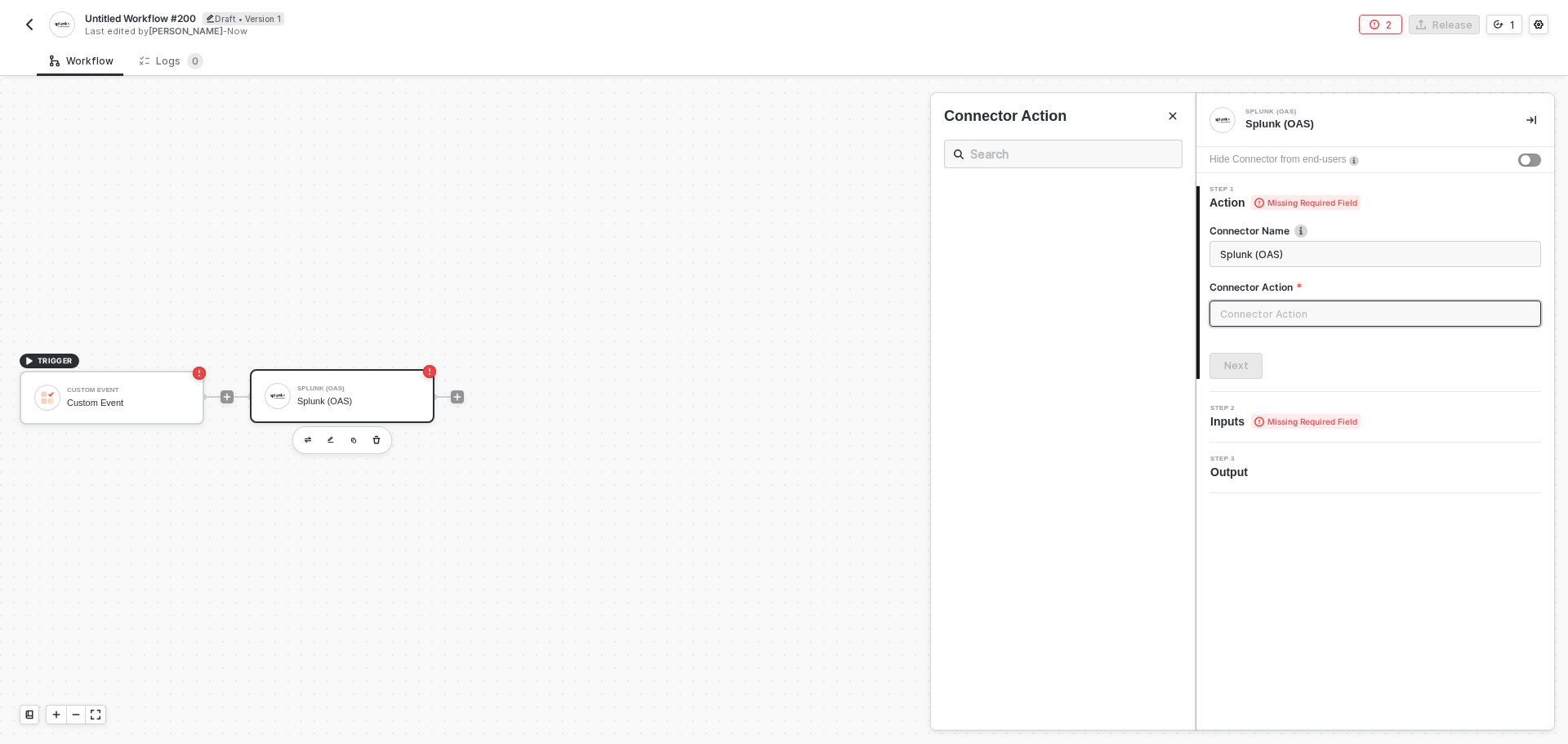
click at [1429, 482] on div "3 Step 3 Output" at bounding box center [1375, 469] width 358 height 51
click at [1395, 474] on div "Step 3 Output" at bounding box center [1377, 468] width 353 height 24
click at [1358, 248] on input "Splunk (OAS)" at bounding box center [1373, 254] width 307 height 18
click at [1354, 311] on input "text" at bounding box center [1375, 313] width 332 height 26
click at [1520, 155] on div "button" at bounding box center [1525, 160] width 10 height 10
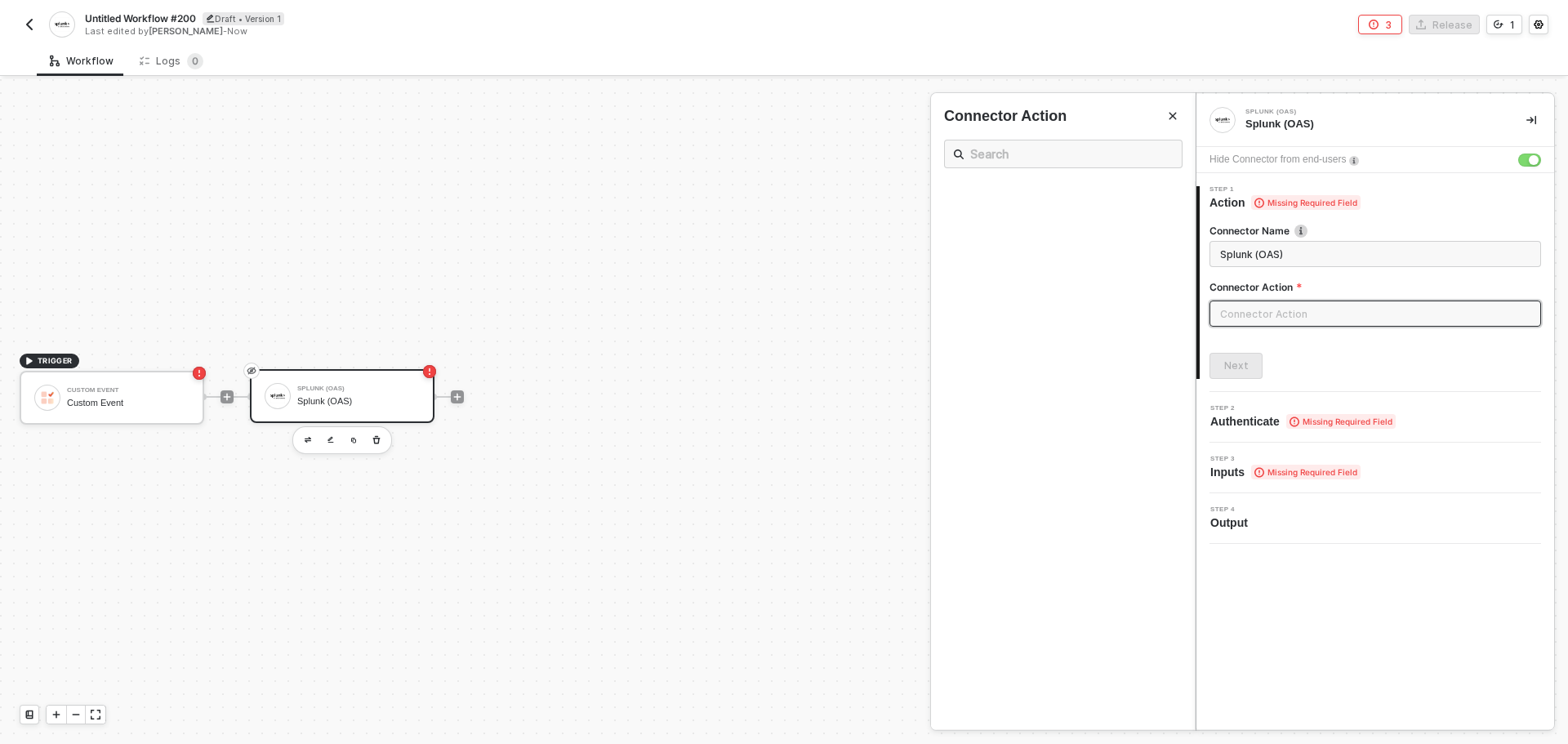
click at [1400, 413] on div "Step 2 Authenticate Missing Required Field" at bounding box center [1377, 417] width 353 height 24
click at [133, 400] on div at bounding box center [784, 411] width 1568 height 665
click at [328, 393] on div "Splunk (OAS) Splunk (OAS)" at bounding box center [359, 396] width 123 height 31
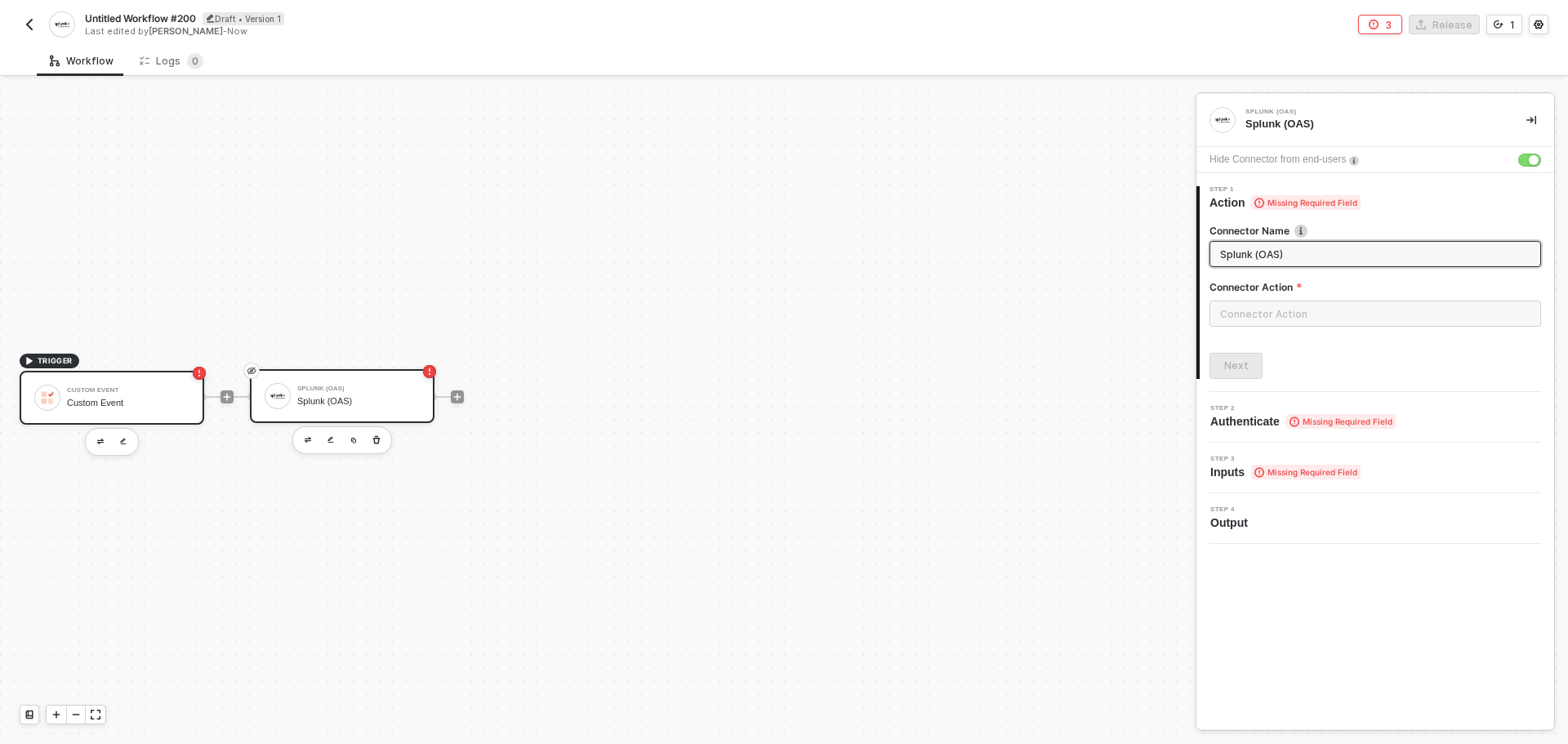
click at [34, 403] on div "Custom Event Custom Event" at bounding box center [111, 397] width 184 height 54
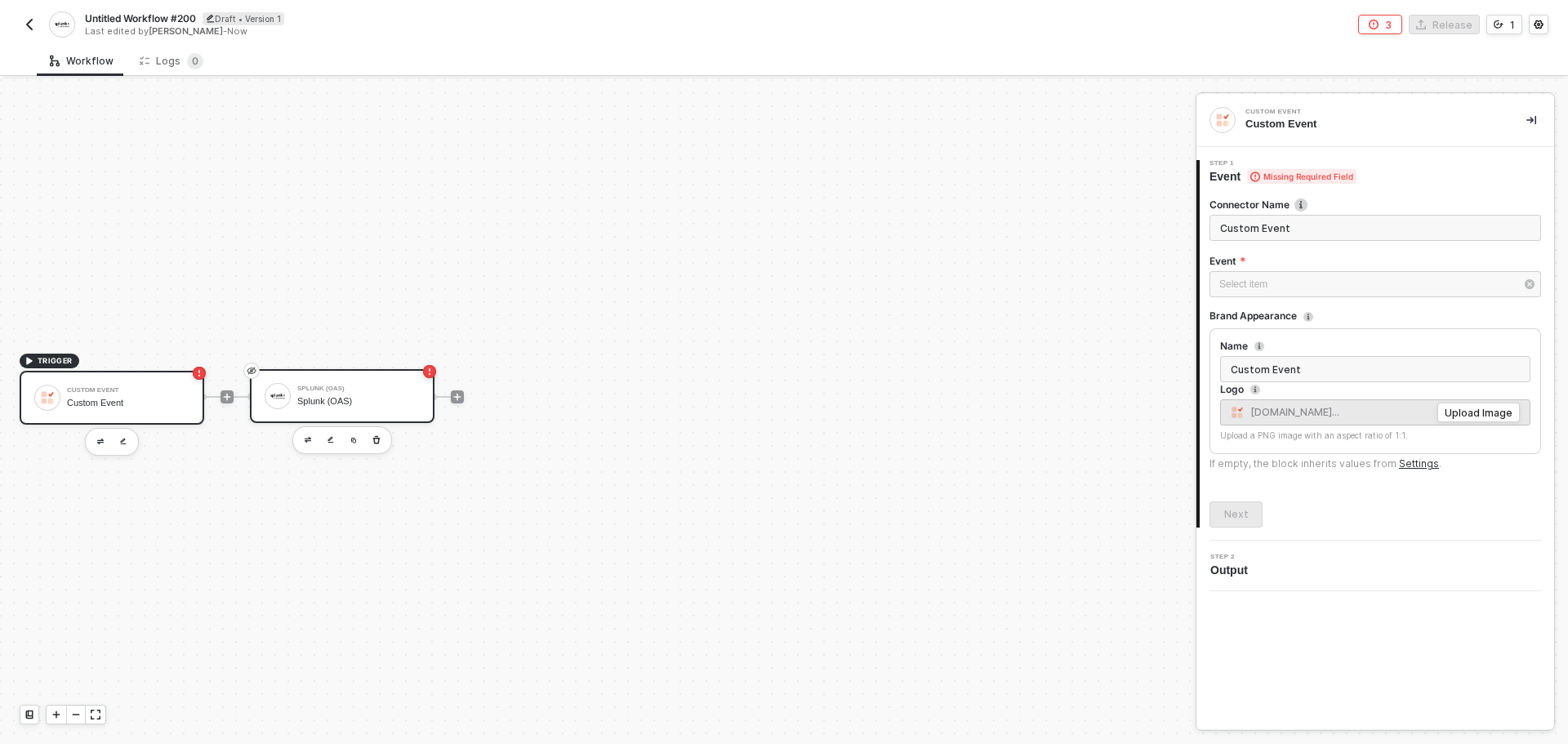
click at [328, 389] on div "Splunk (OAS)" at bounding box center [359, 389] width 123 height 7
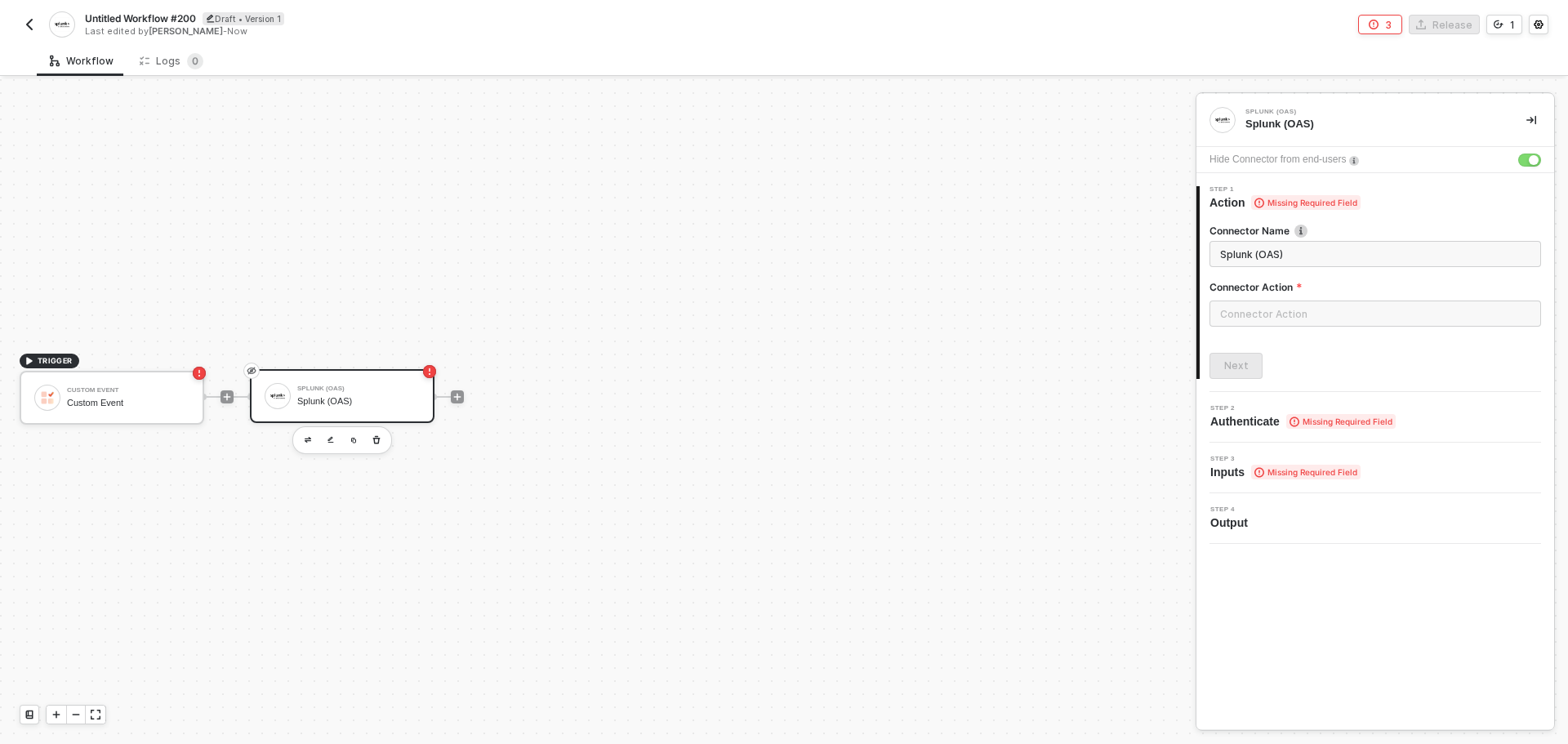
click at [1255, 464] on div "Step 3 Inputs Missing Required Field" at bounding box center [1285, 468] width 150 height 24
click at [1251, 313] on input "text" at bounding box center [1375, 313] width 332 height 26
click at [1041, 588] on ul at bounding box center [1063, 456] width 264 height 549
click at [461, 393] on div at bounding box center [784, 411] width 1568 height 665
click at [461, 393] on icon "icon-play" at bounding box center [458, 397] width 10 height 10
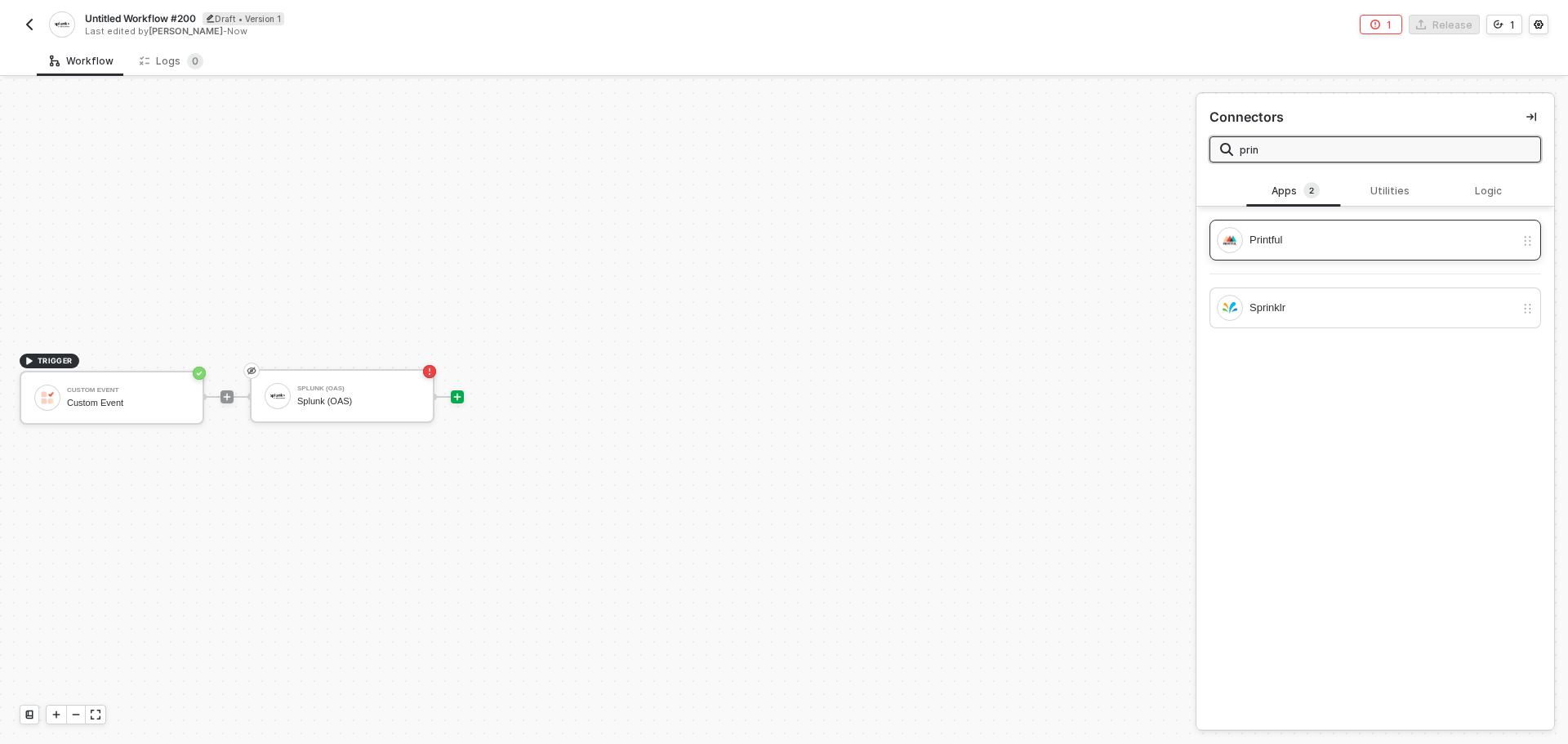
type input "prin"
click at [1356, 248] on div "Printful" at bounding box center [1382, 240] width 265 height 18
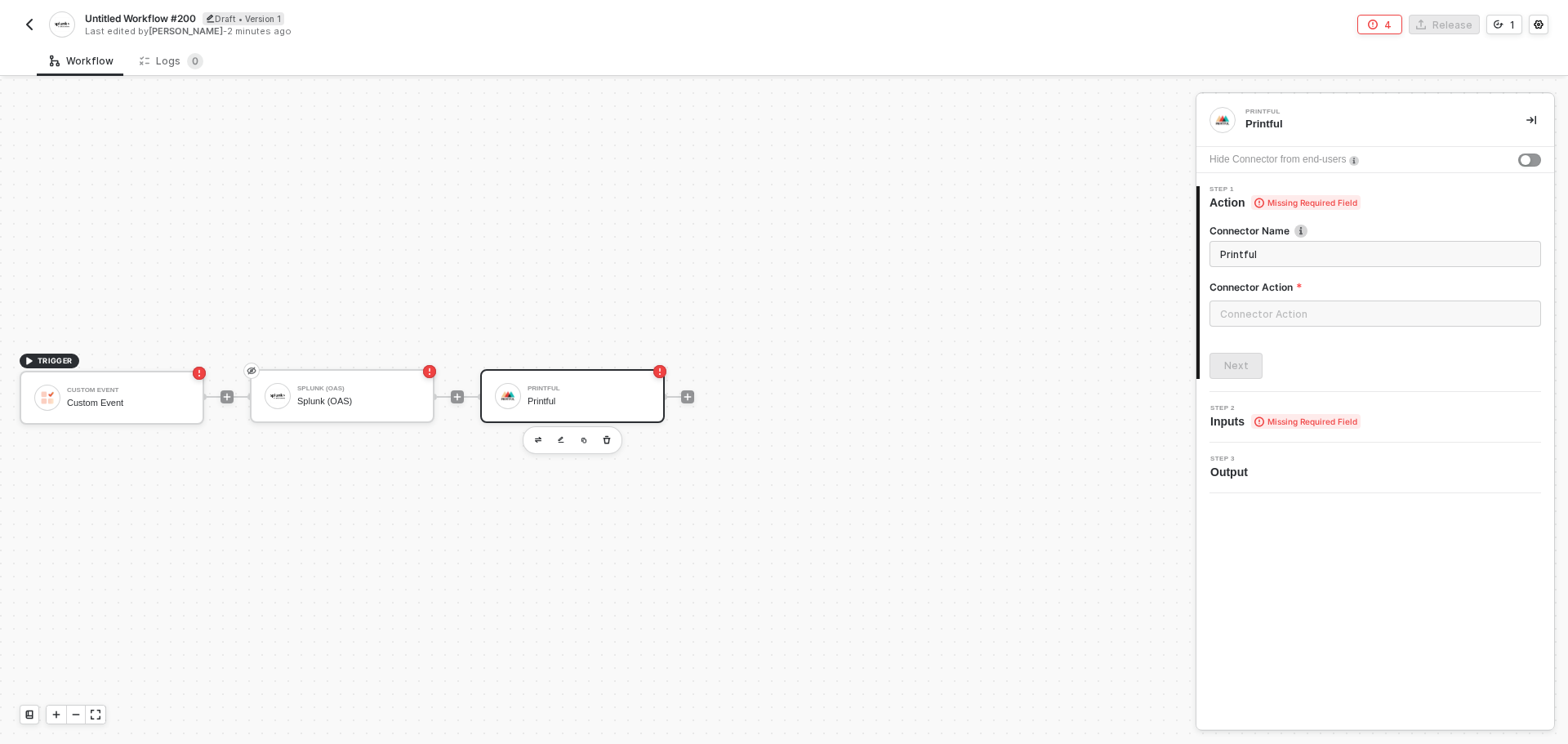
click at [1330, 337] on div at bounding box center [1375, 320] width 332 height 39
click at [1324, 309] on input "text" at bounding box center [1375, 313] width 332 height 26
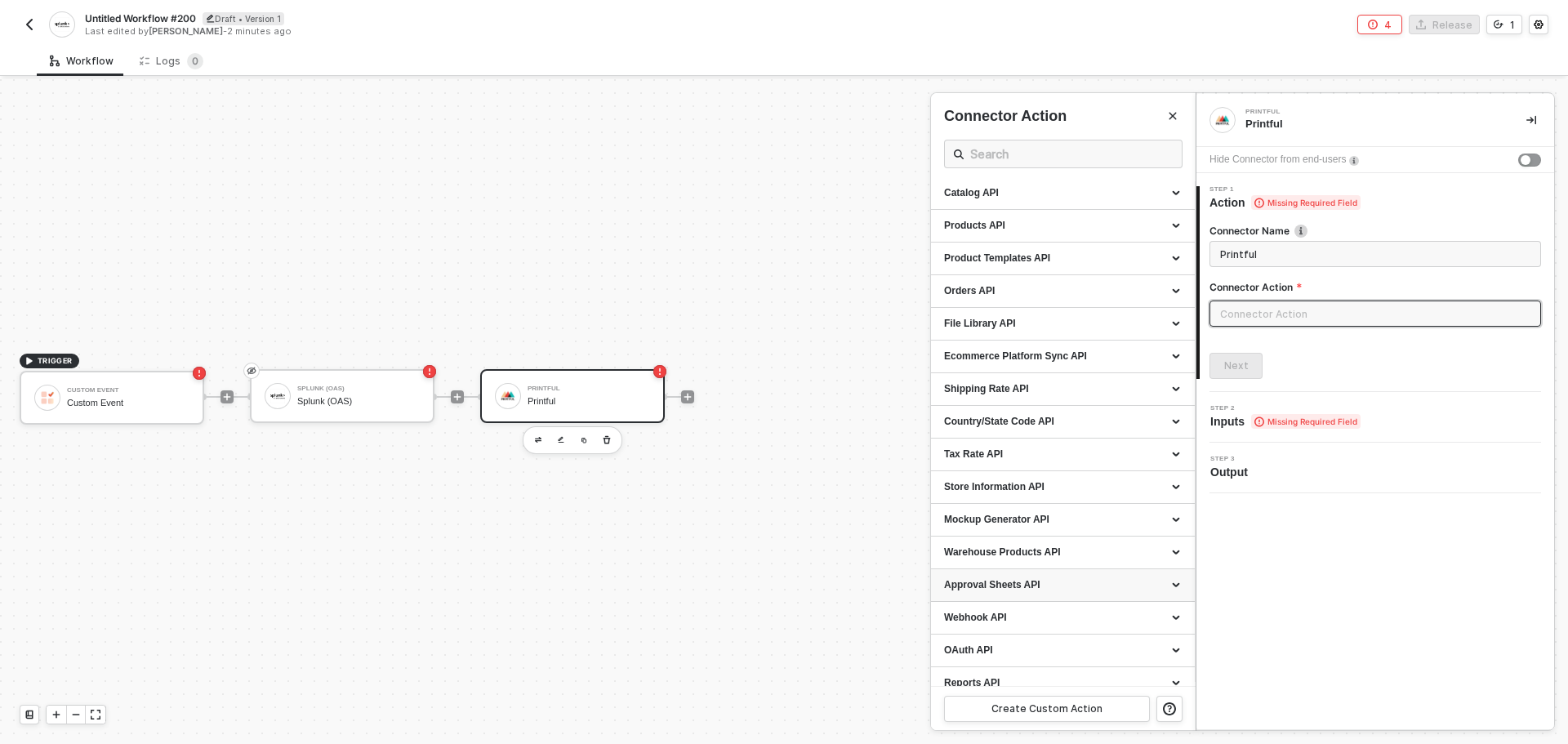
scroll to position [0, 0]
click at [27, 18] on button "button" at bounding box center [29, 24] width 20 height 20
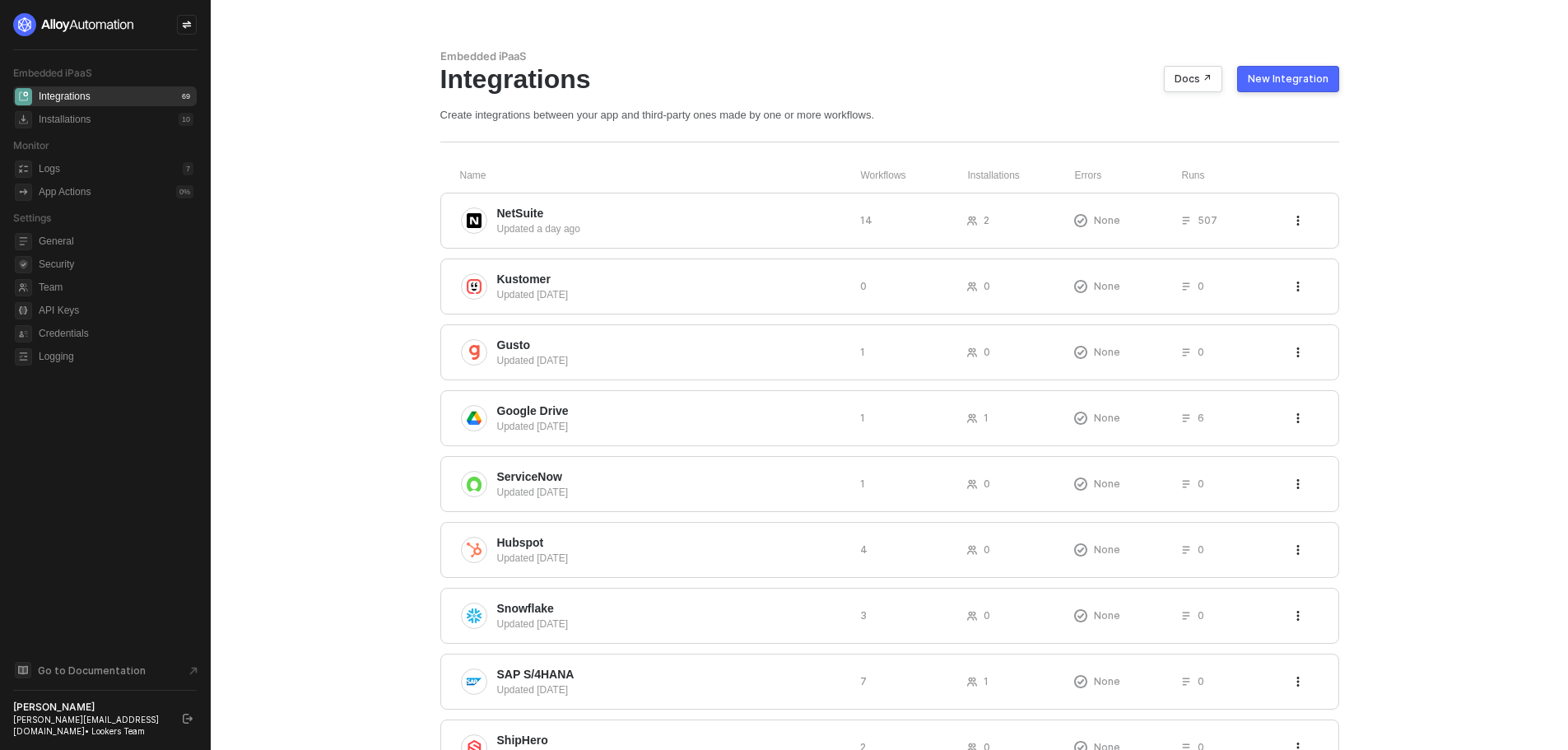
click at [1299, 89] on button "New Integration" at bounding box center [1289, 79] width 102 height 27
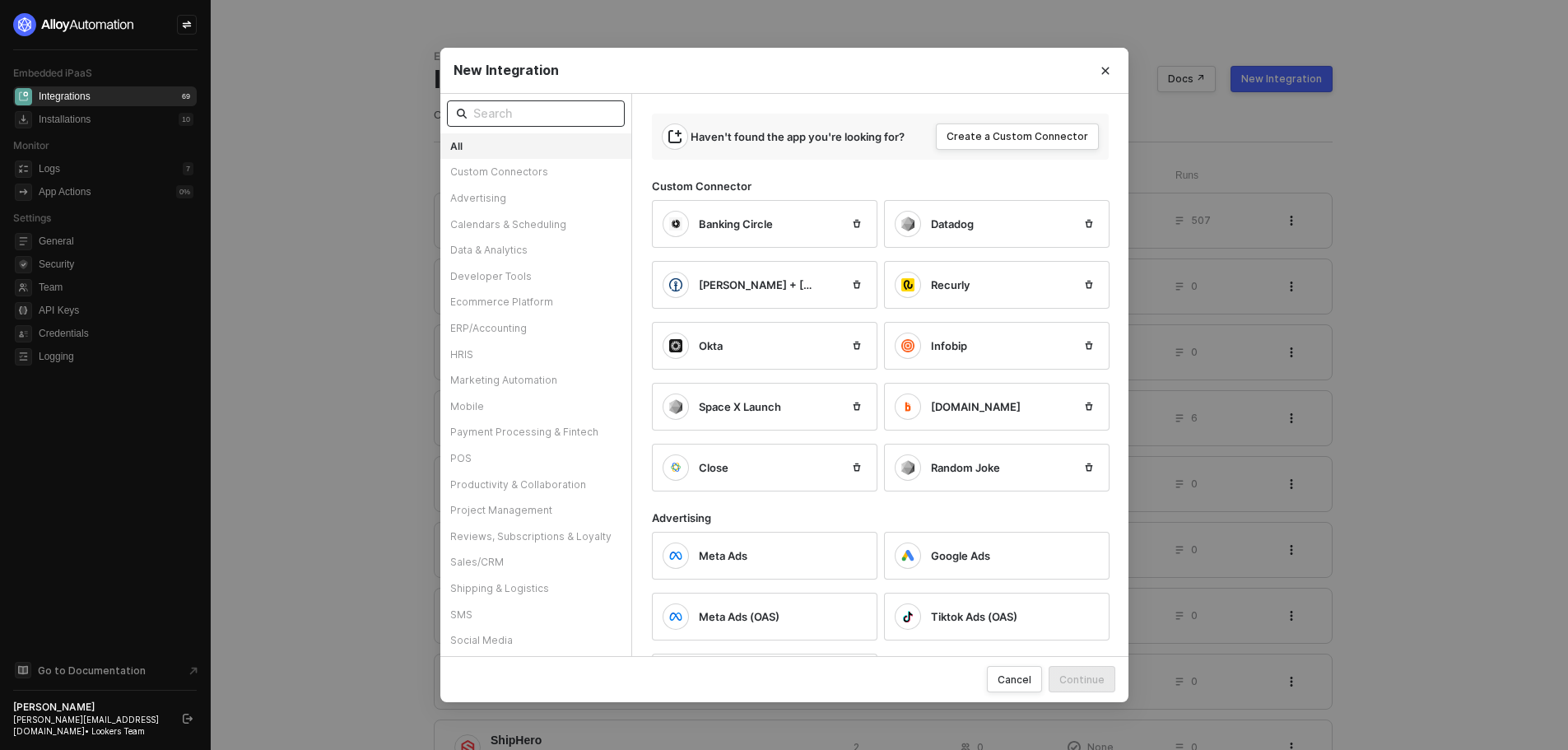
click at [551, 116] on input "text" at bounding box center [544, 113] width 142 height 18
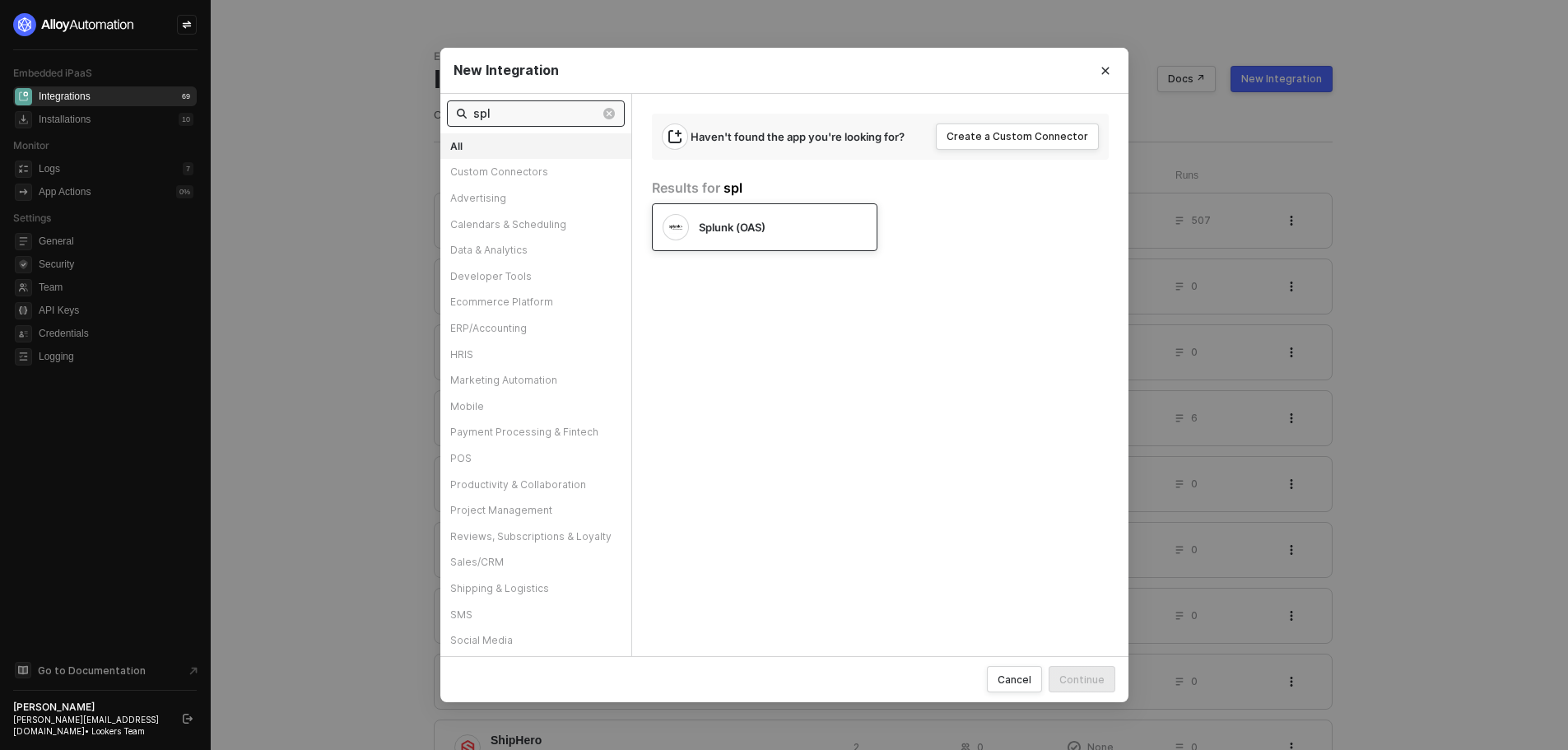
type input "spl"
click at [730, 232] on span "Splunk (OAS)" at bounding box center [733, 226] width 67 height 15
click at [1095, 679] on div "Continue" at bounding box center [1082, 680] width 45 height 14
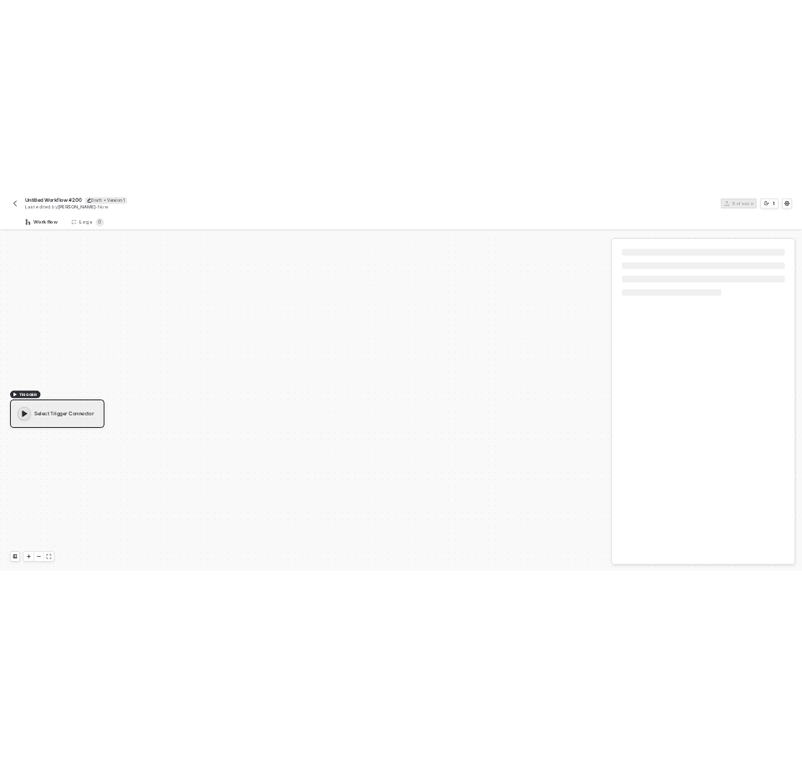
scroll to position [31, 0]
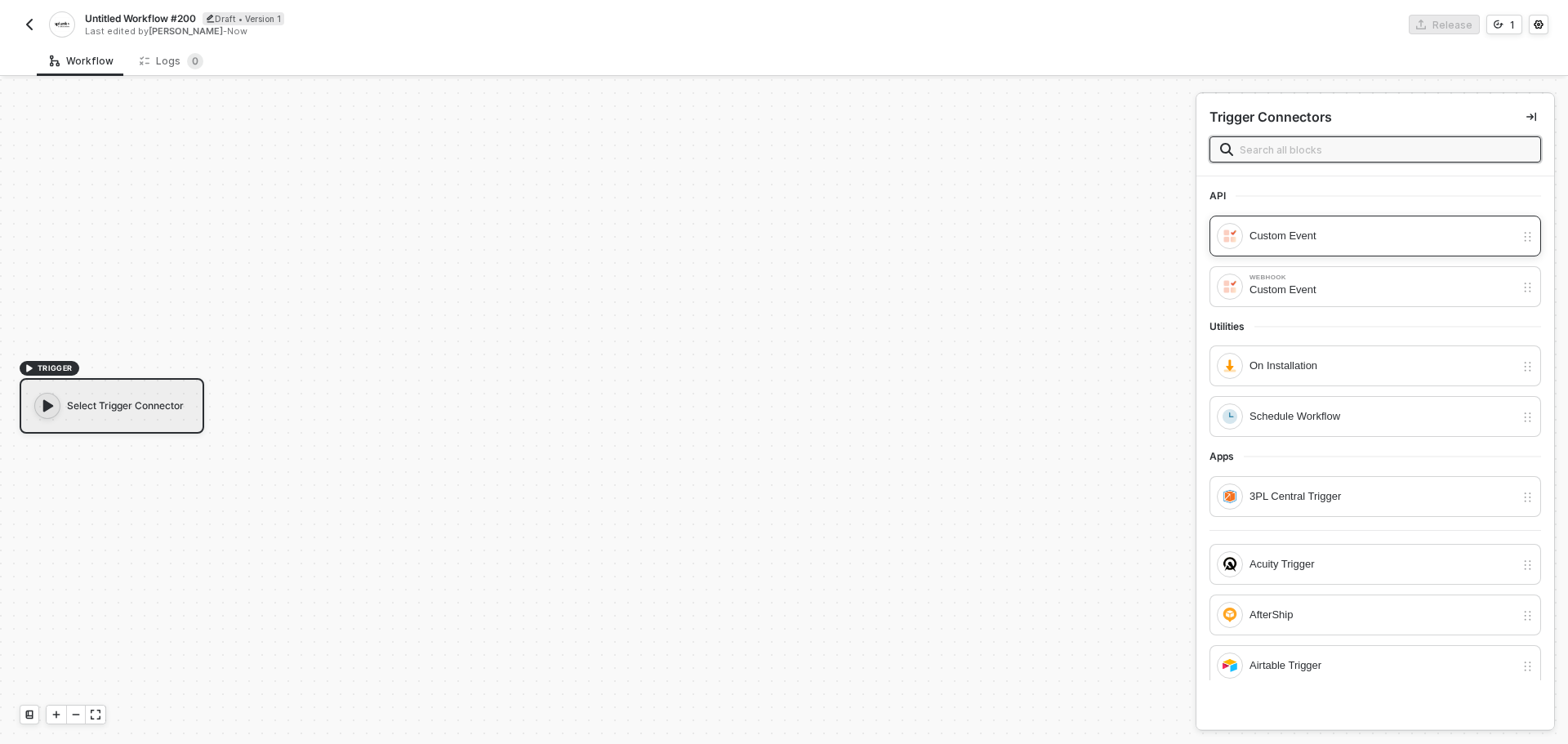
click at [1303, 235] on div "Custom Event" at bounding box center [1382, 236] width 265 height 18
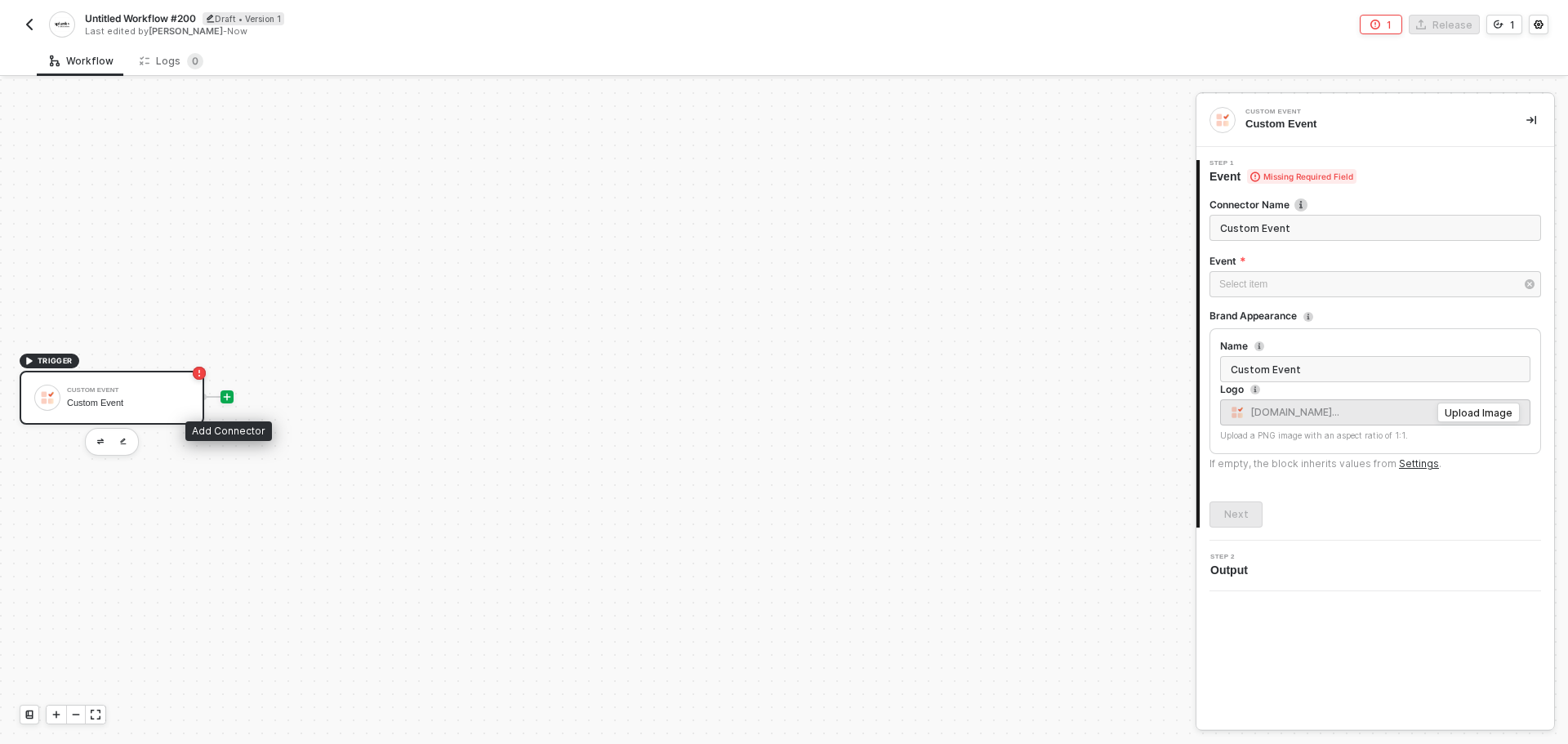
click at [229, 393] on icon "icon-play" at bounding box center [227, 397] width 10 height 10
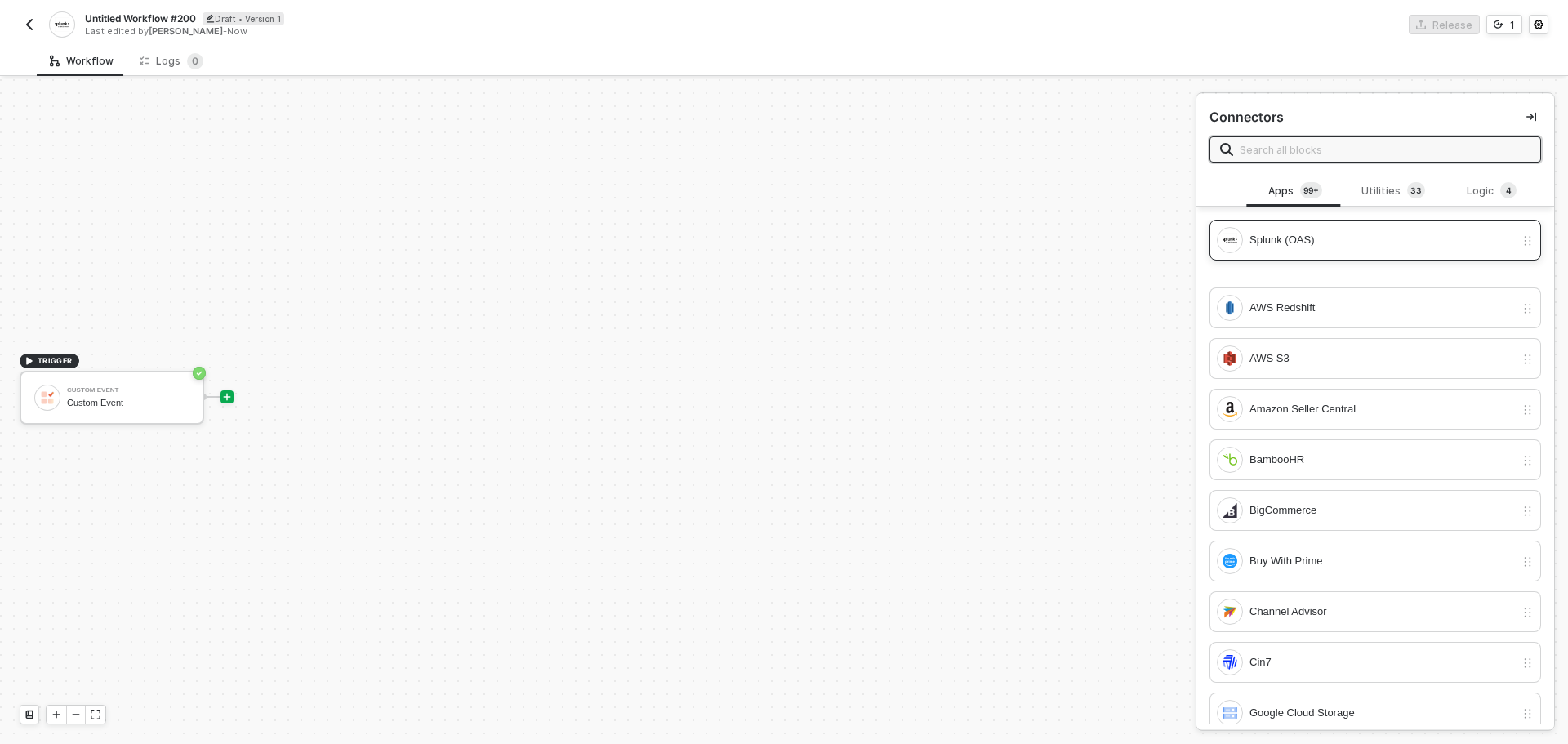
click at [1353, 238] on div "Splunk (OAS)" at bounding box center [1382, 240] width 265 height 18
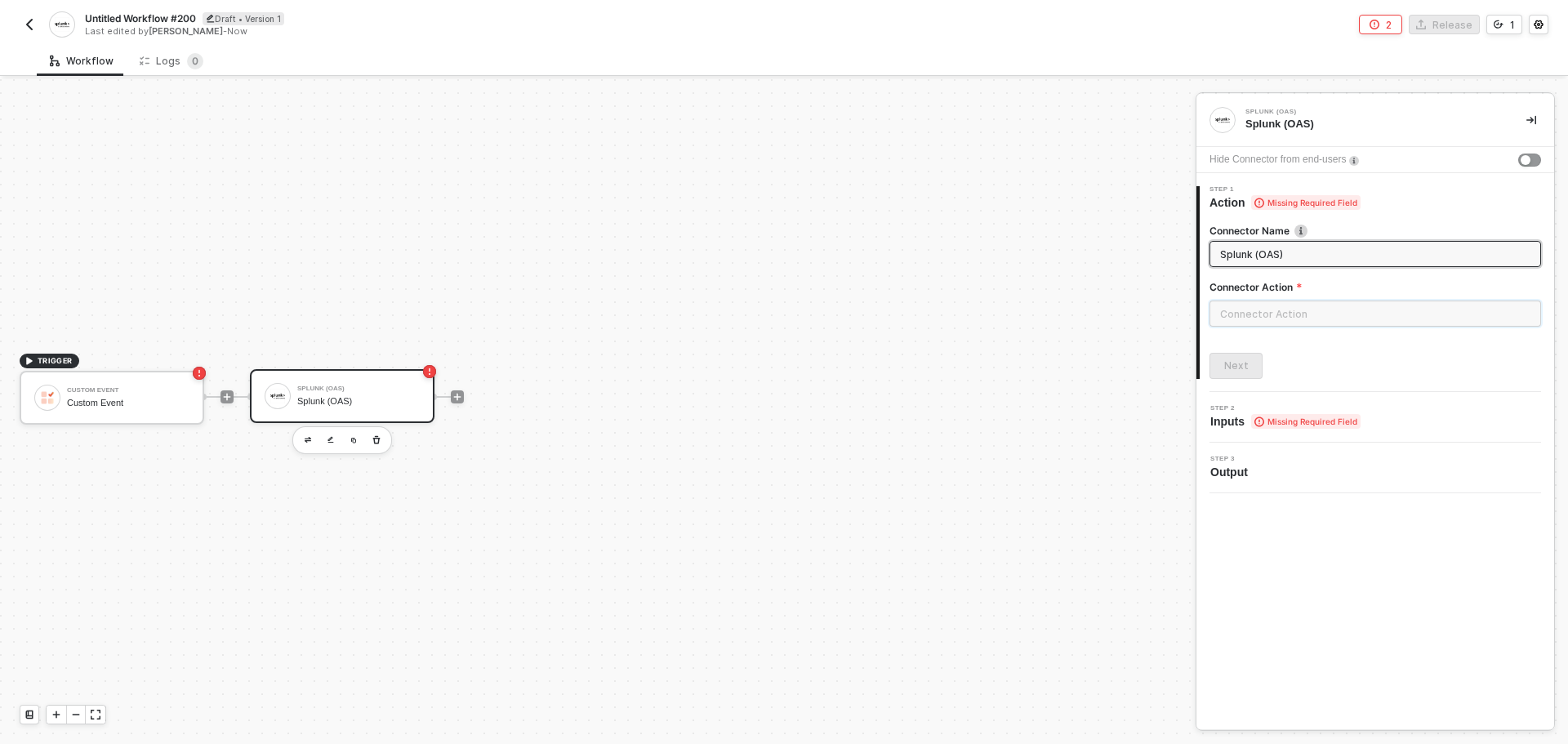
click at [1348, 306] on input "text" at bounding box center [1375, 313] width 332 height 26
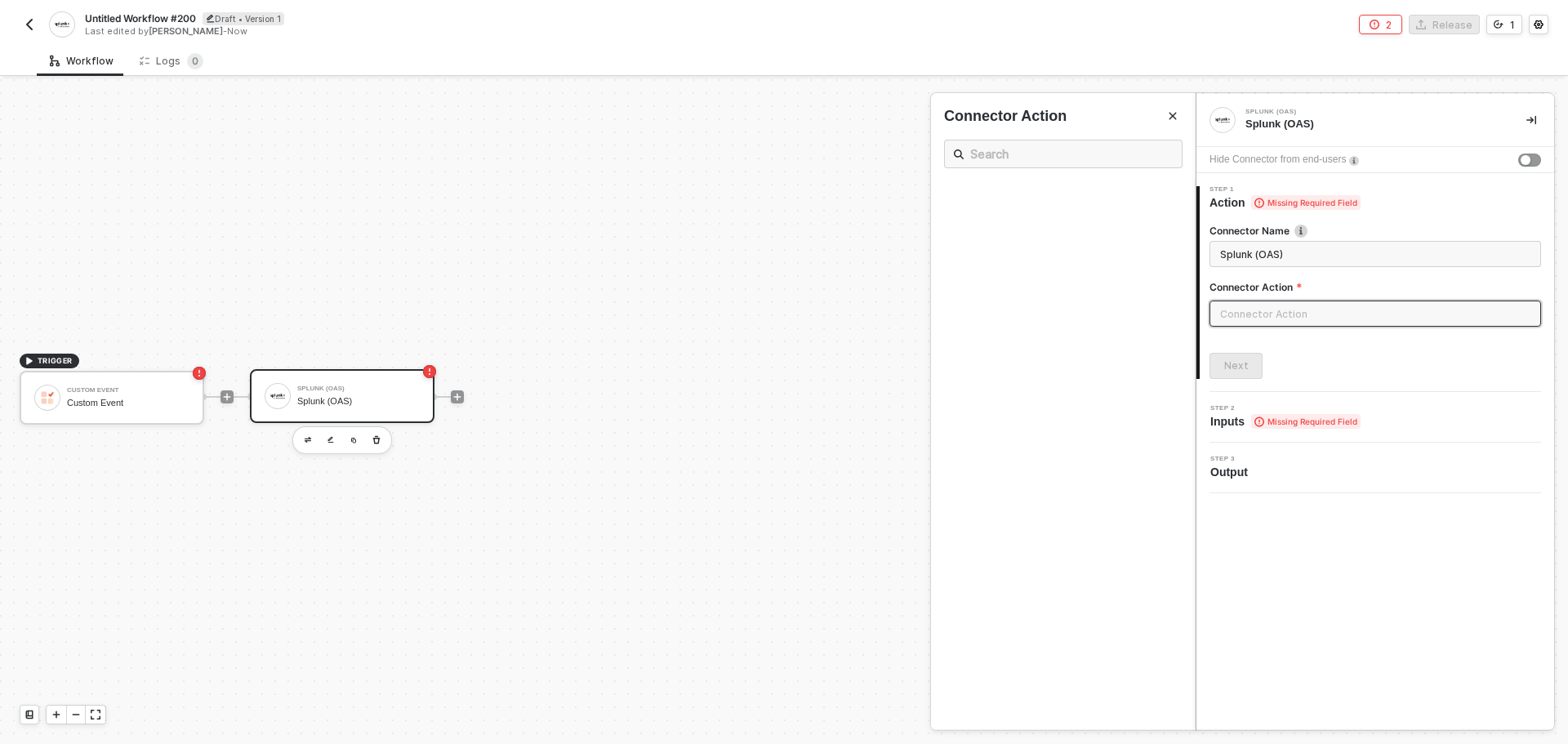
drag, startPoint x: 784, startPoint y: 574, endPoint x: 784, endPoint y: 556, distance: 18.0
click at [784, 556] on div at bounding box center [784, 411] width 1568 height 665
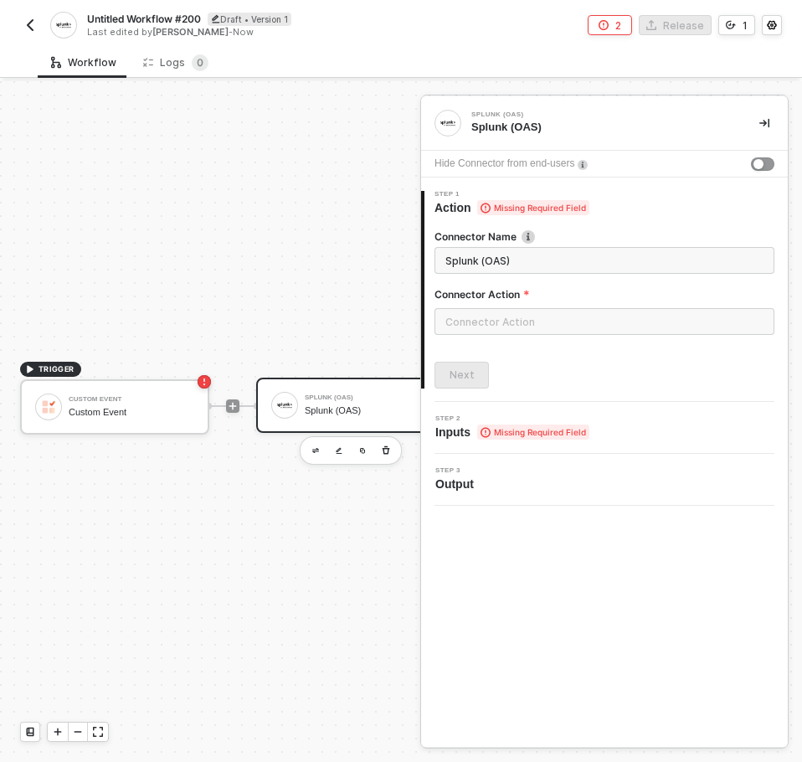
click at [33, 29] on img "button" at bounding box center [29, 24] width 13 height 13
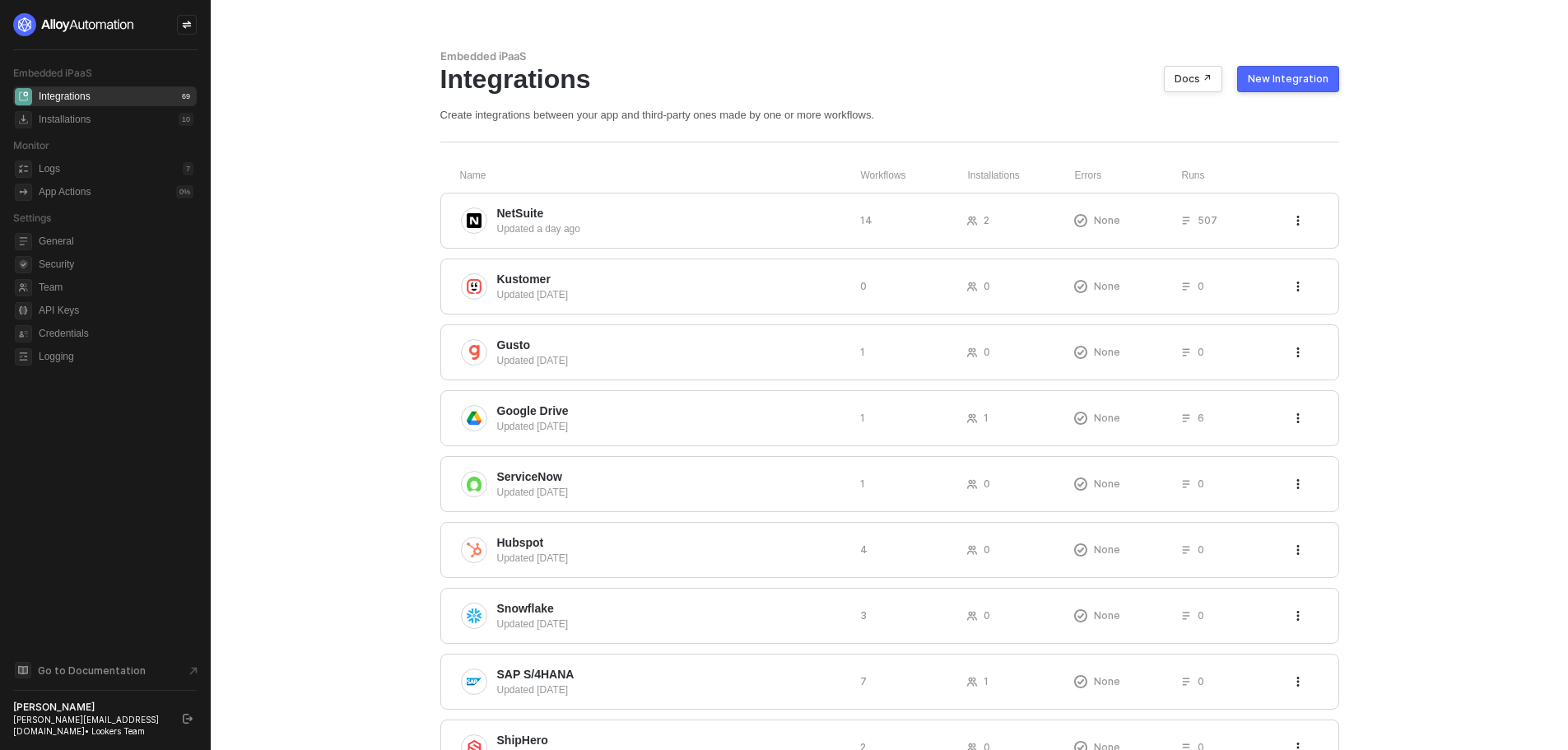
click at [1295, 79] on div "New Integration" at bounding box center [1289, 79] width 81 height 13
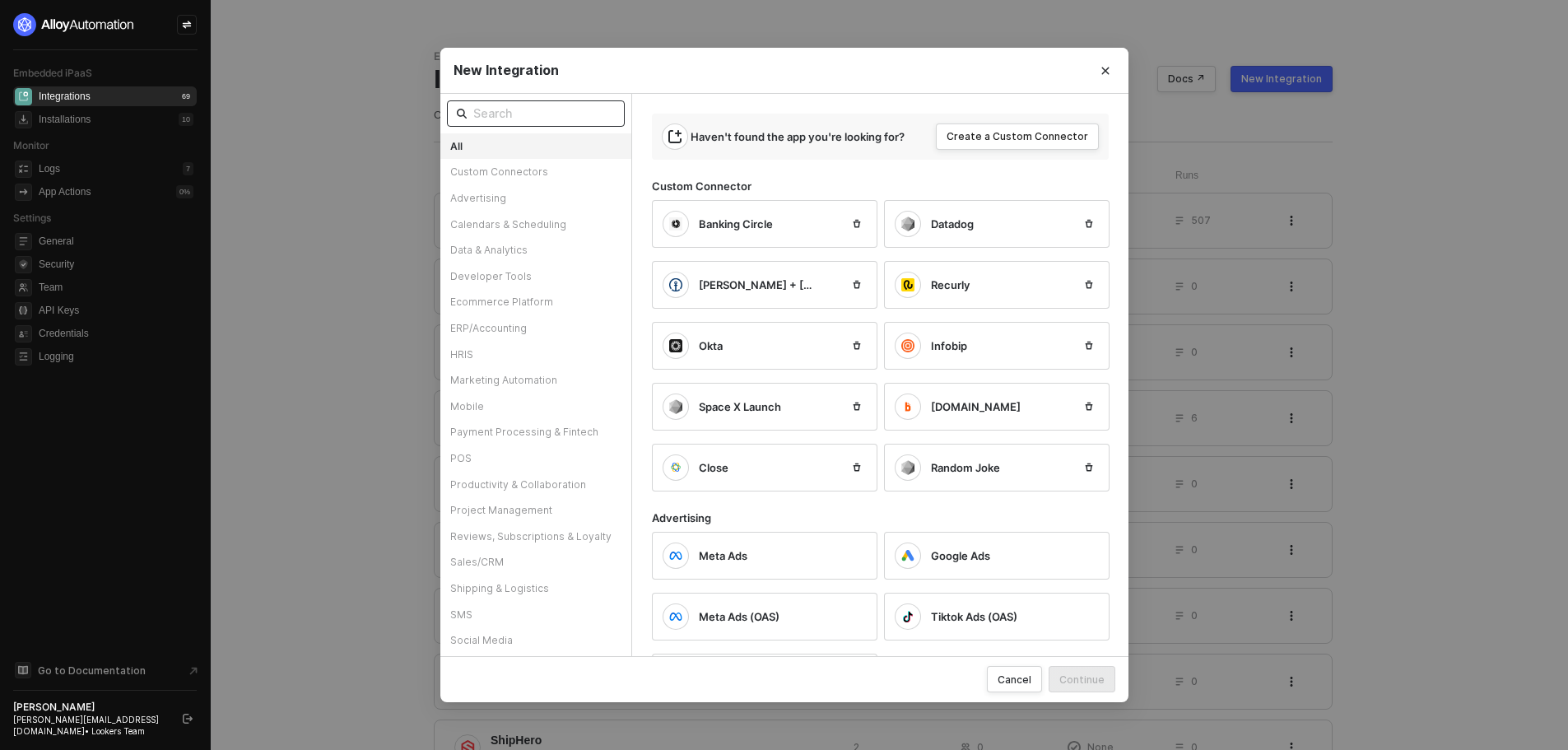
click at [507, 117] on input "text" at bounding box center [544, 113] width 142 height 18
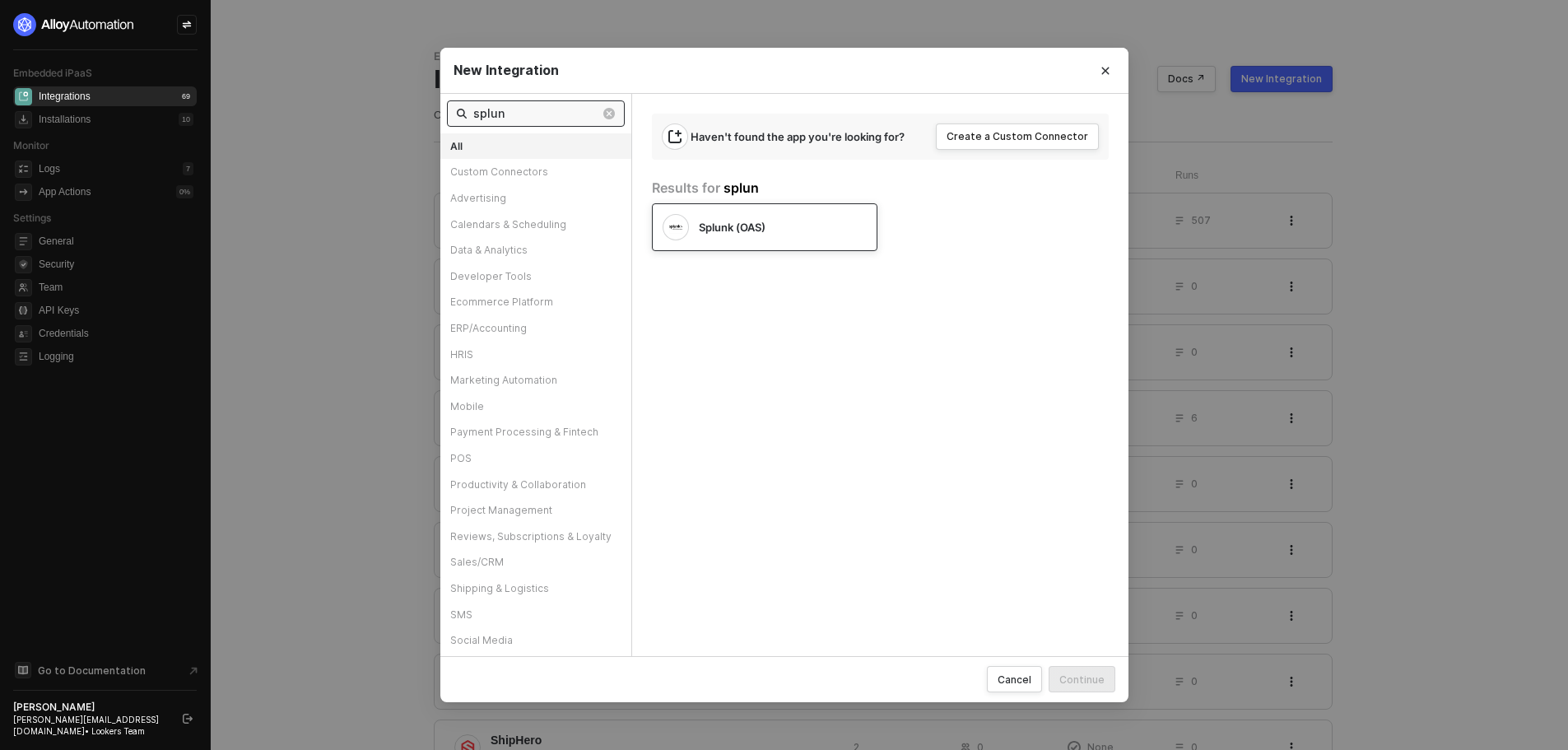
type input "splun"
click at [750, 221] on span "Splunk (OAS)" at bounding box center [733, 226] width 67 height 15
click at [1106, 687] on button "Continue" at bounding box center [1082, 679] width 67 height 27
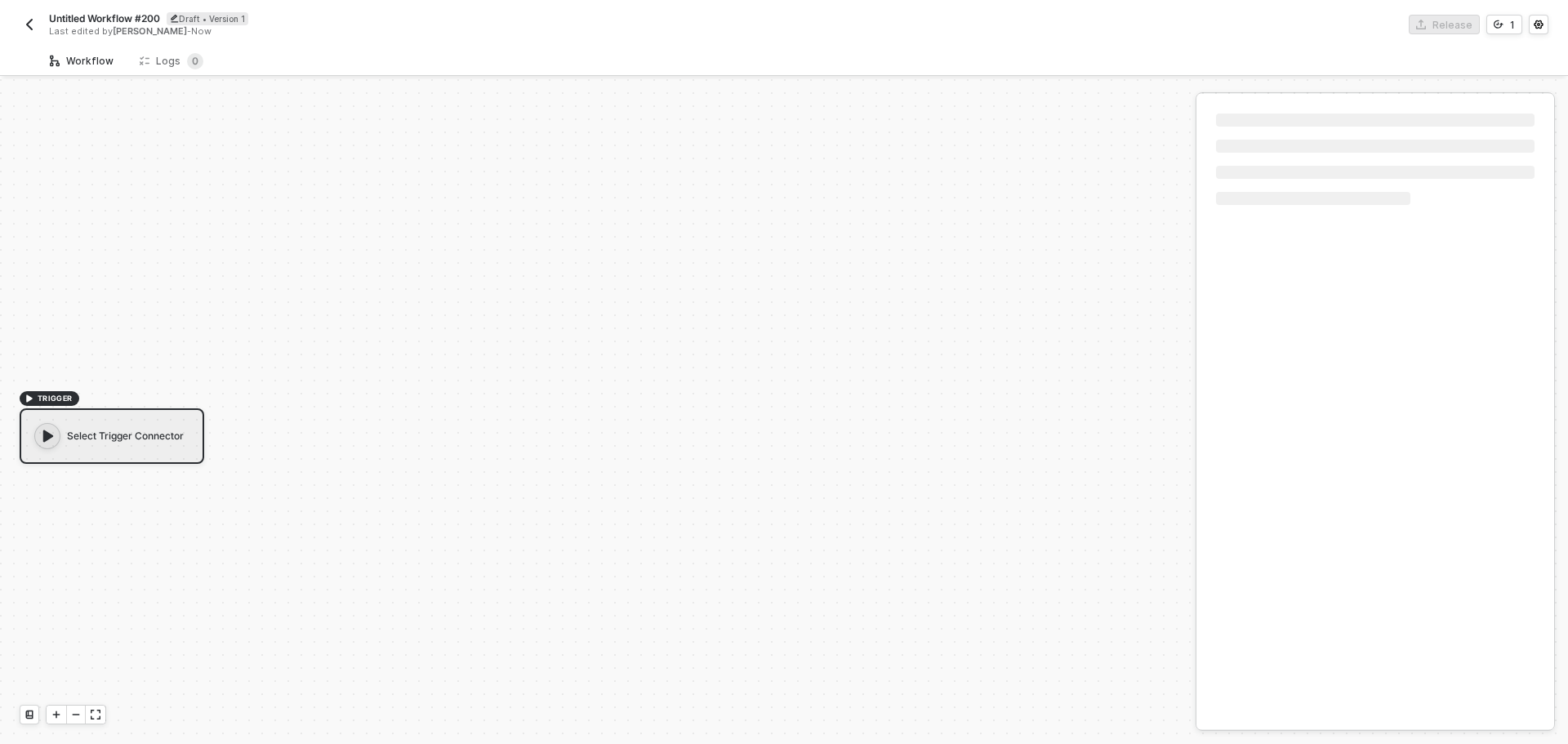
scroll to position [30, 0]
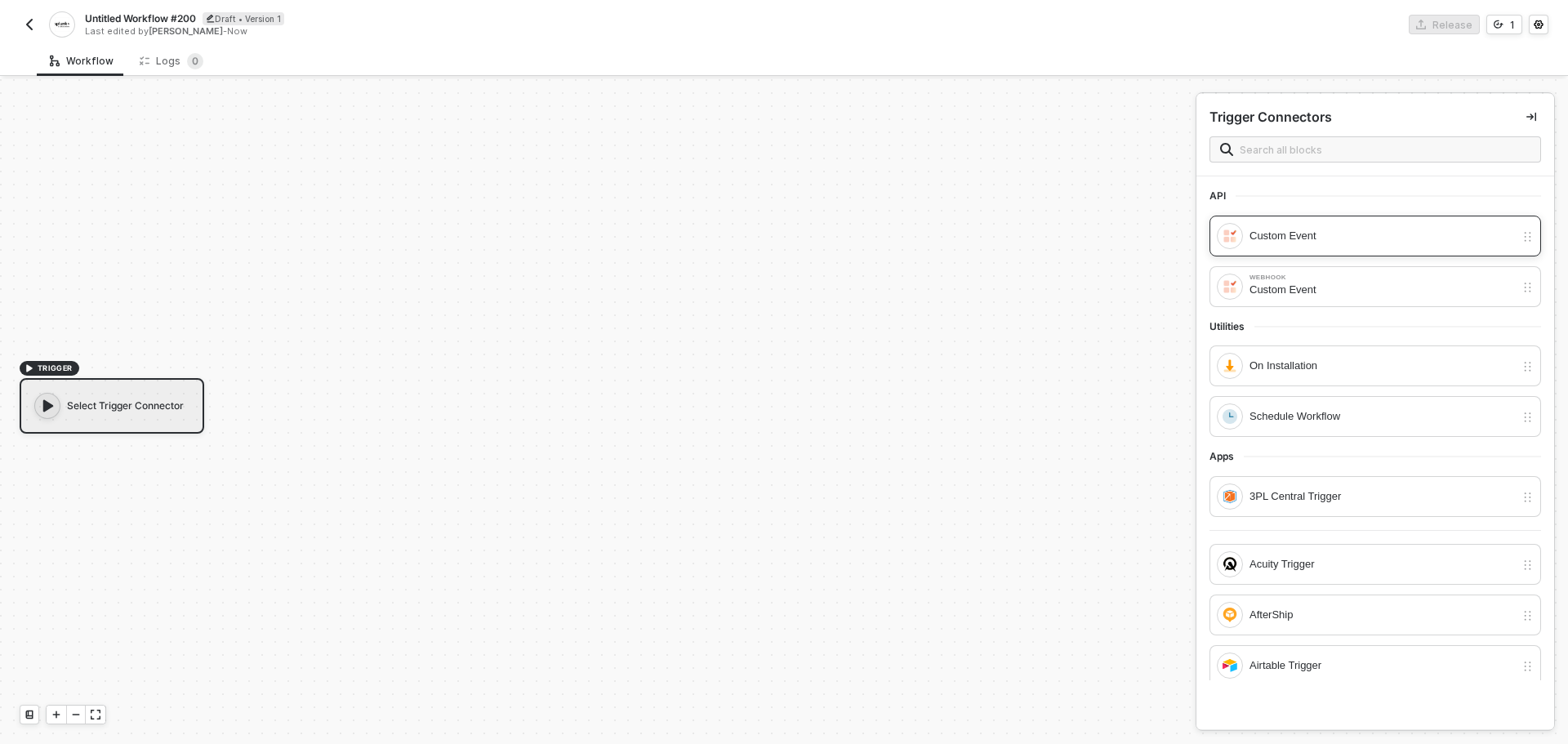
click at [1267, 232] on div "Custom Event" at bounding box center [1382, 236] width 265 height 18
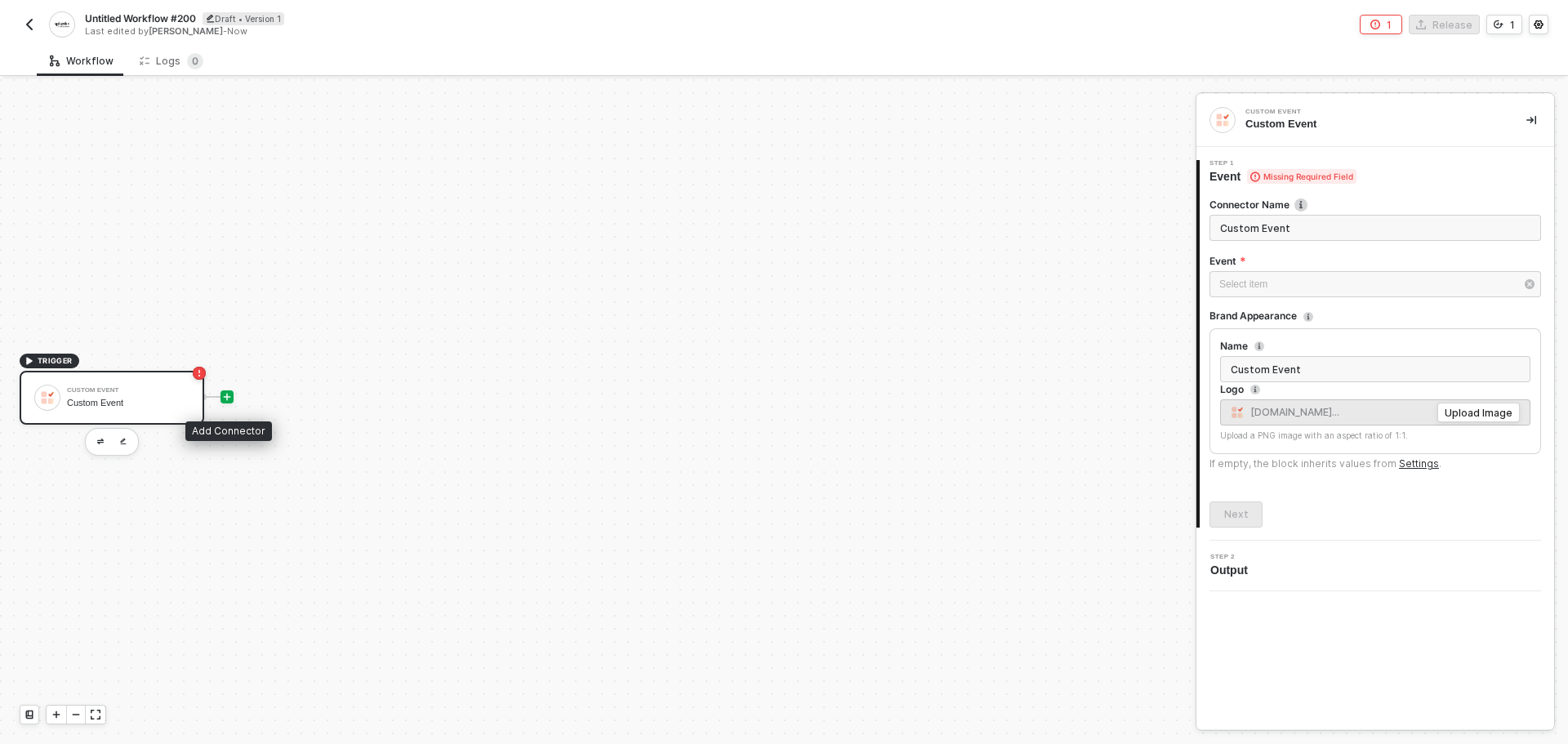
click at [231, 395] on icon "icon-play" at bounding box center [227, 397] width 10 height 10
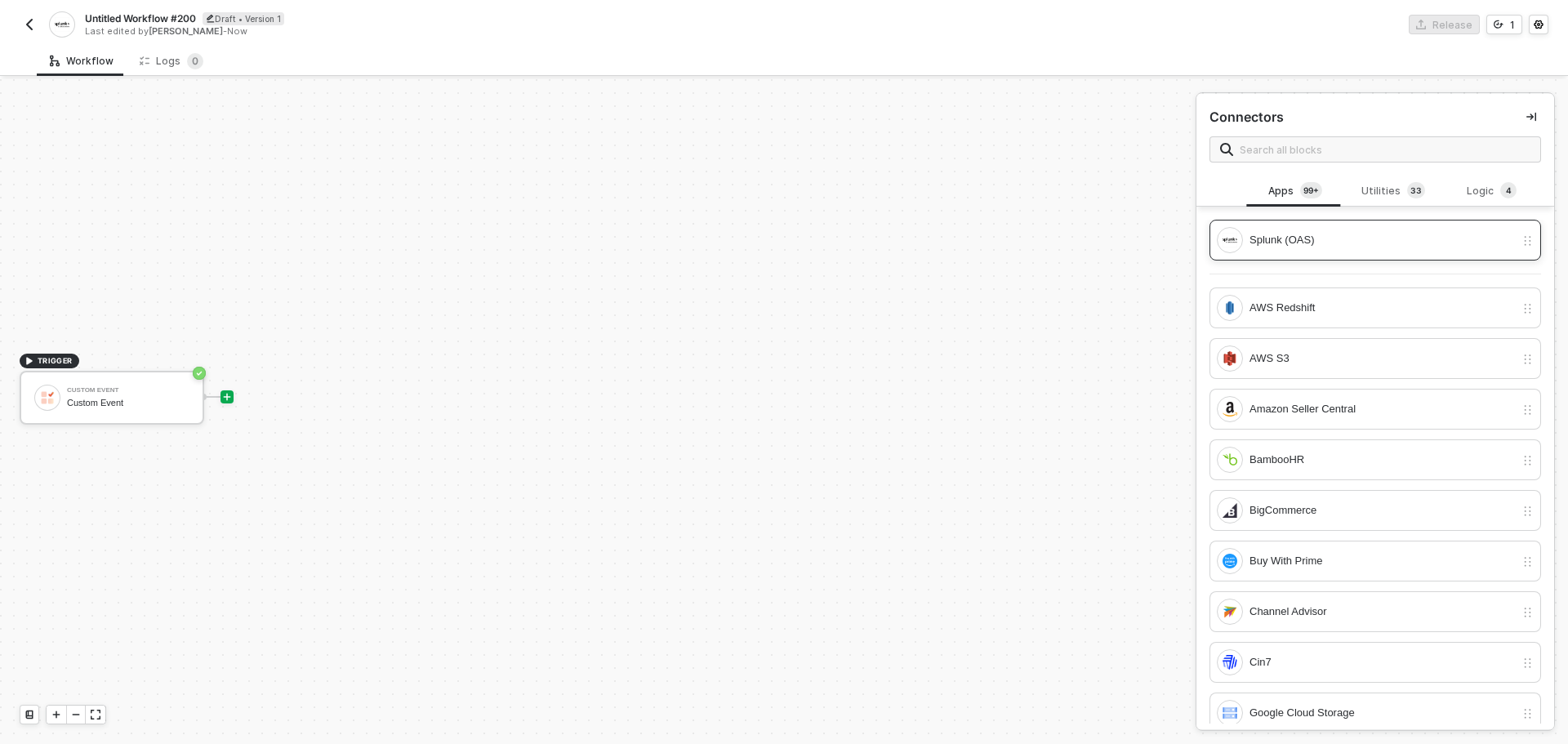
click at [1244, 253] on div "Splunk (OAS)" at bounding box center [1375, 240] width 332 height 41
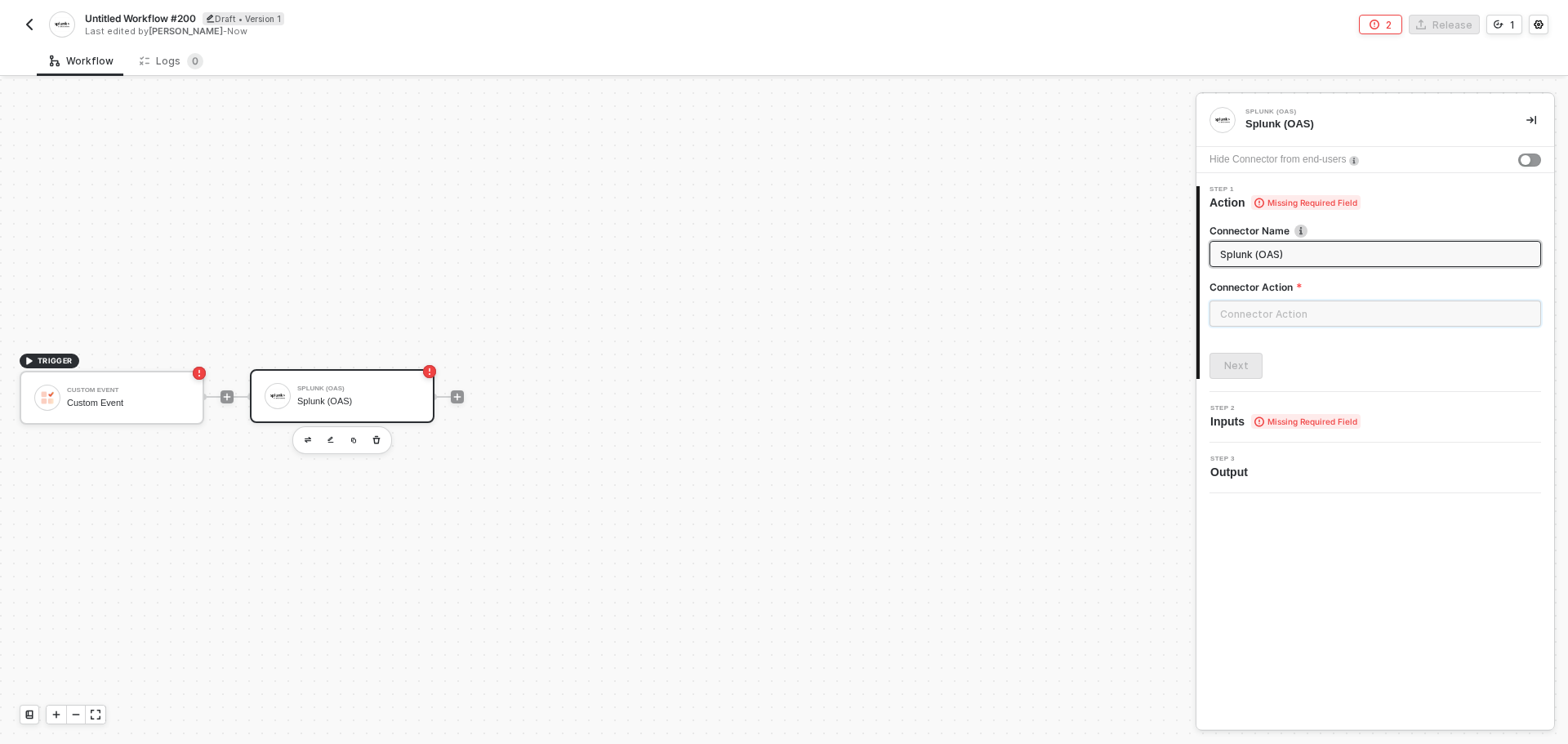
click at [1260, 309] on input "text" at bounding box center [1375, 313] width 332 height 26
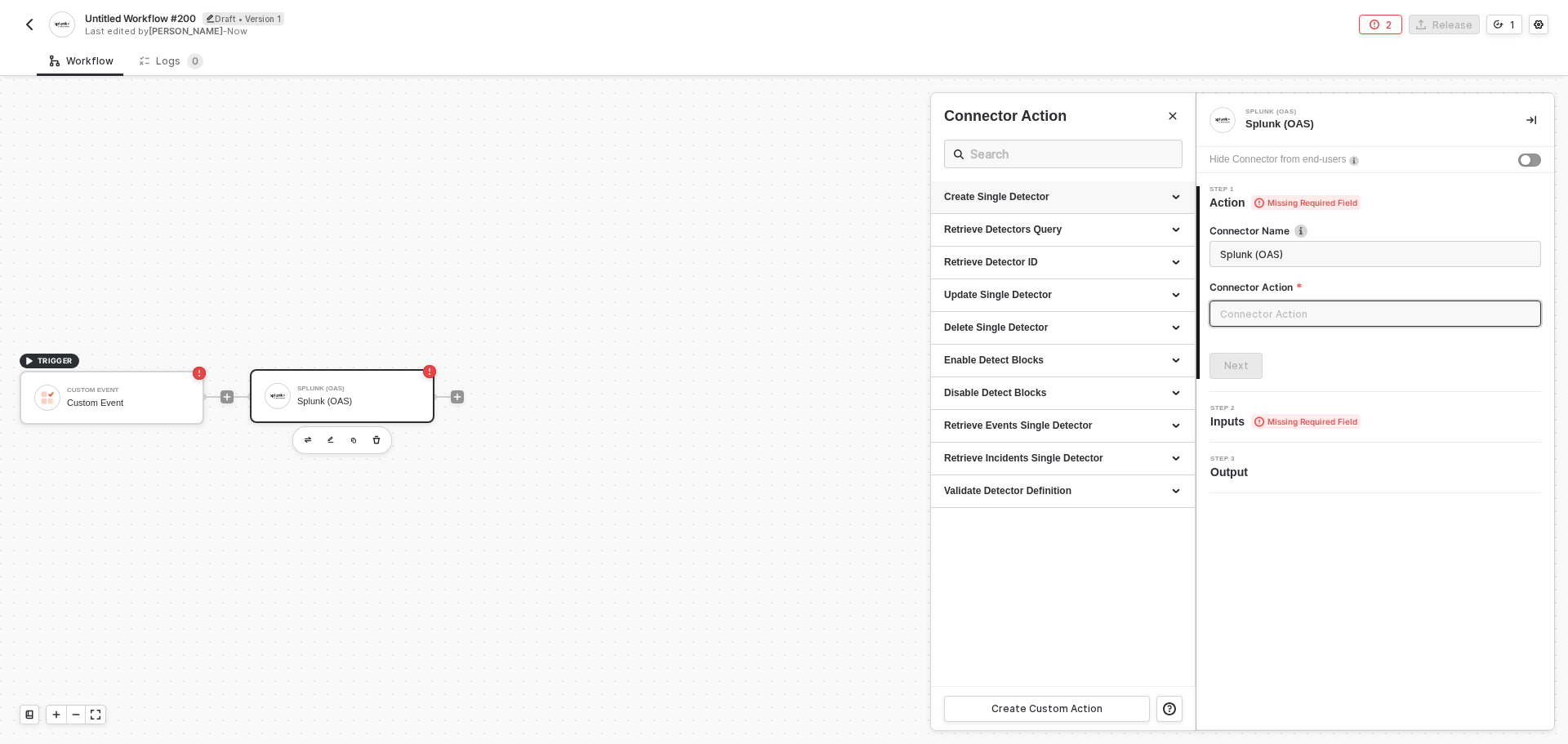
click at [1100, 196] on div "Create Single Detector" at bounding box center [1063, 197] width 238 height 14
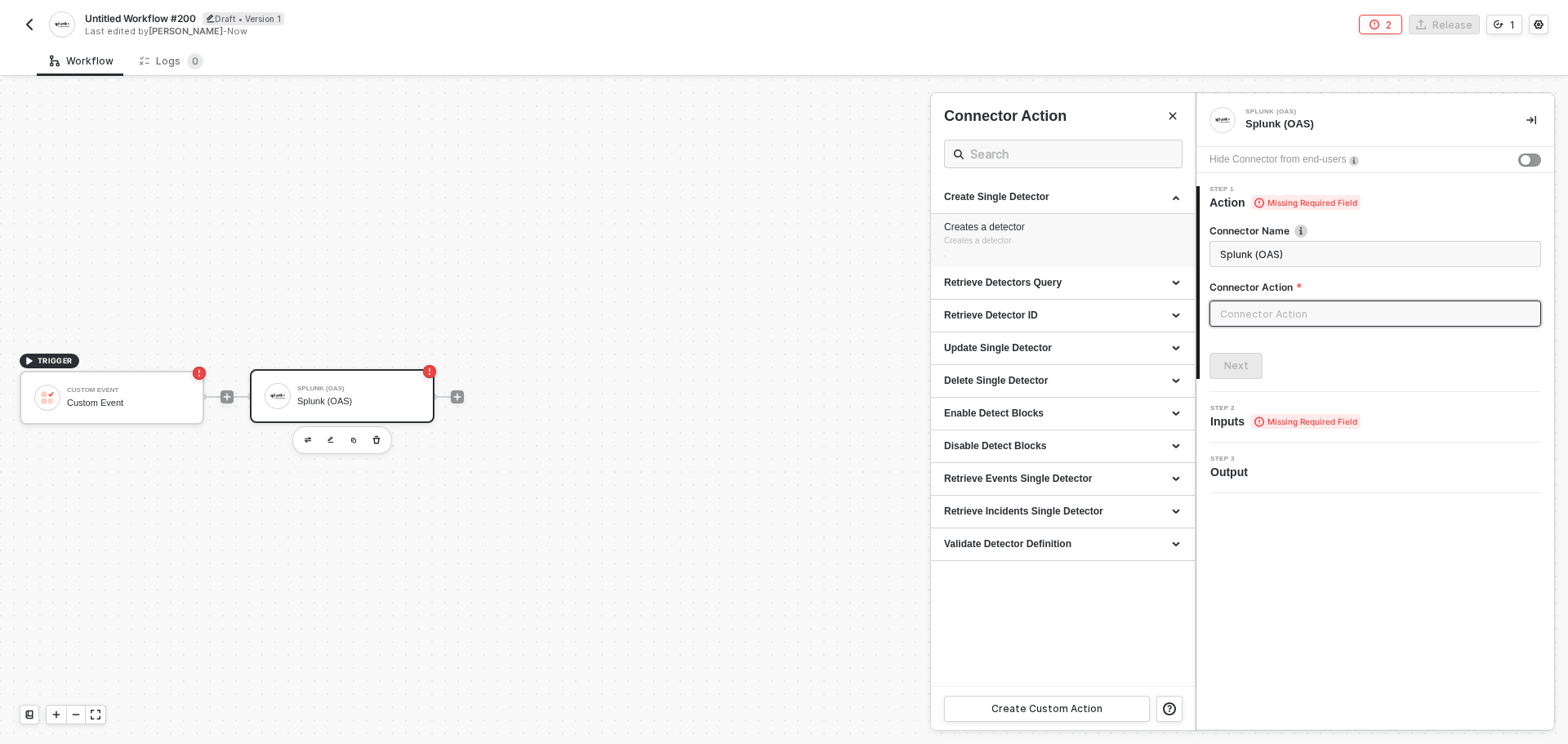
click at [1080, 226] on div "Creates a detector" at bounding box center [1063, 227] width 238 height 14
type input "Creates a detector."
type input "Create Single Detector - Creates a detector"
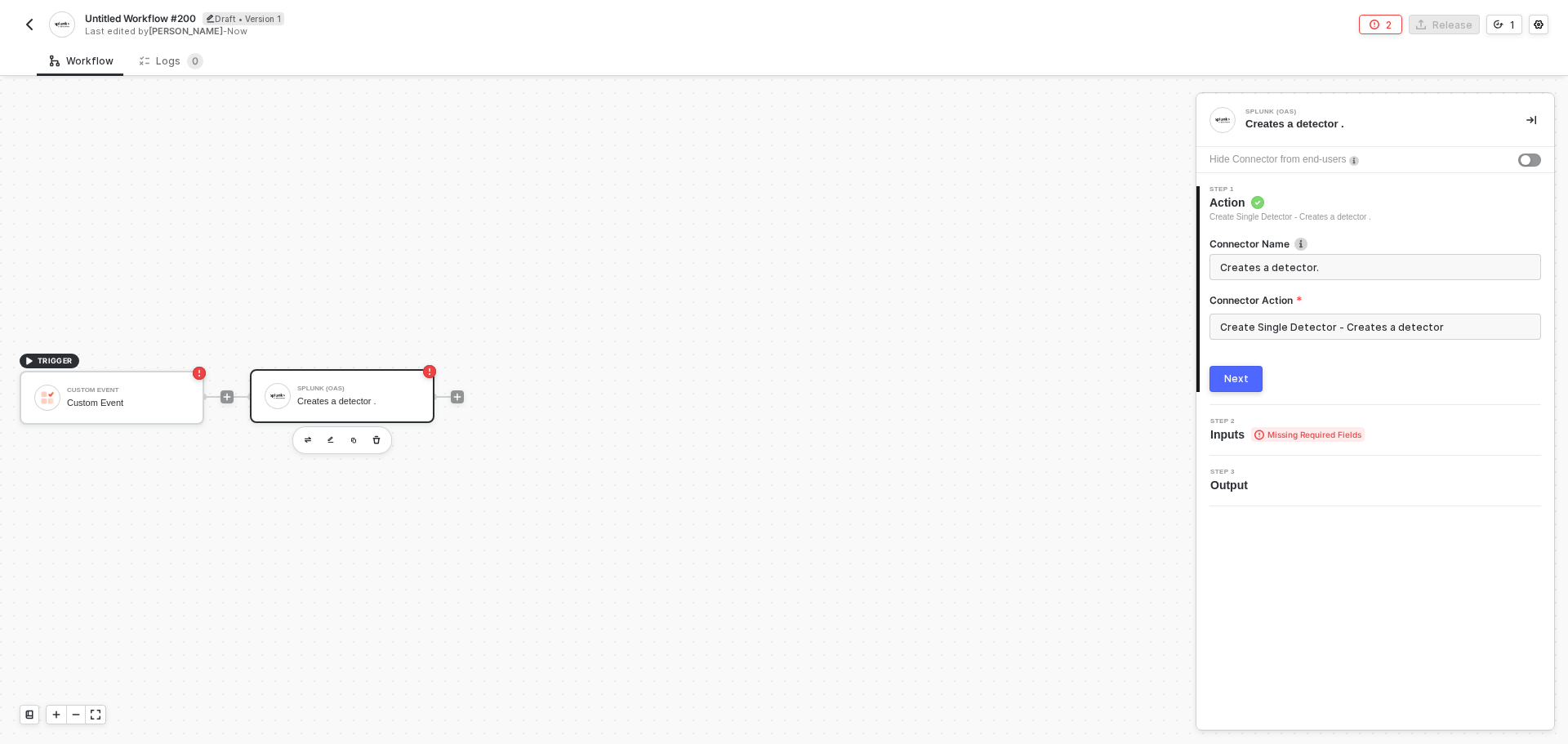
click at [1234, 369] on button "Next" at bounding box center [1235, 379] width 53 height 26
type input "Creates a detector."
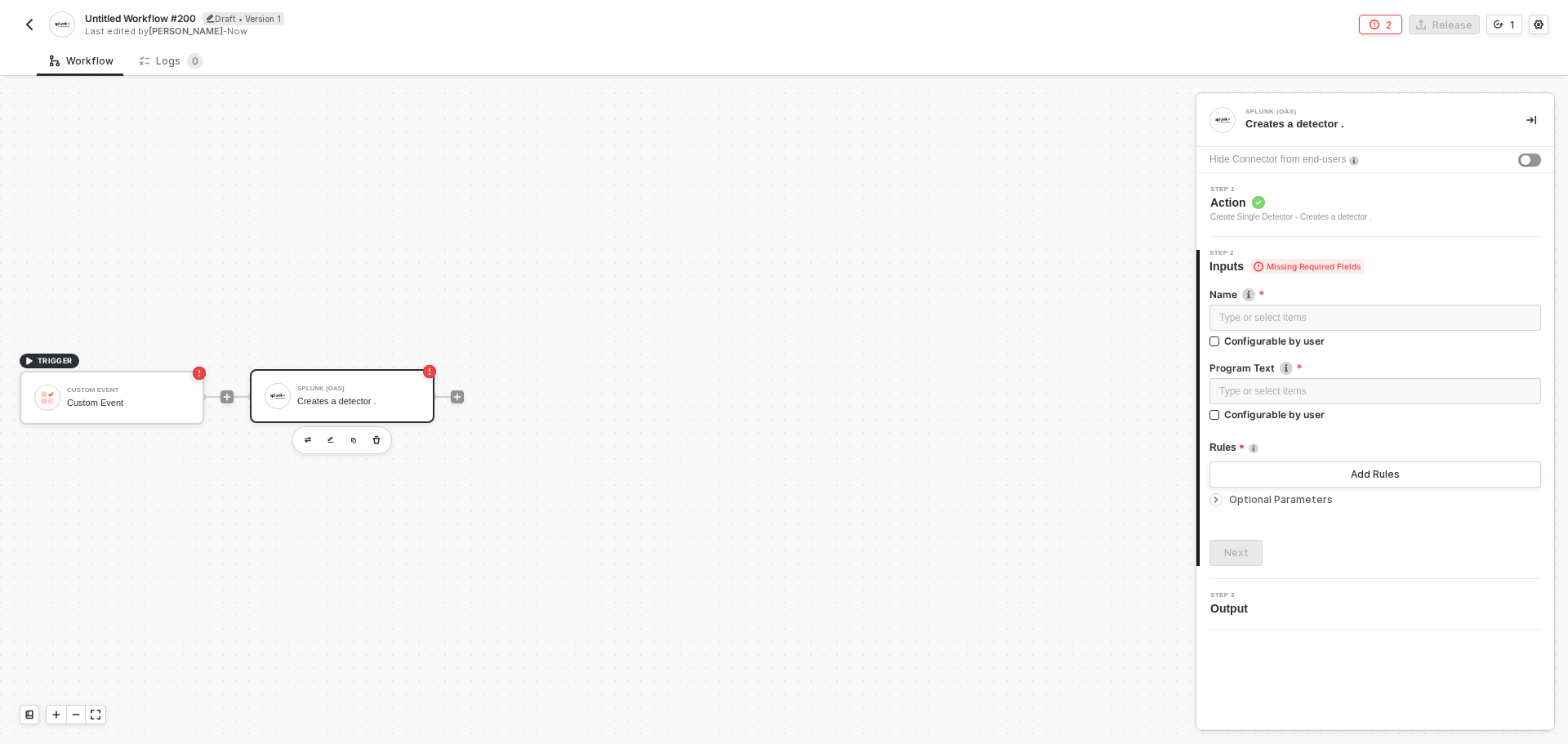
click at [1285, 203] on span "Action" at bounding box center [1291, 202] width 162 height 17
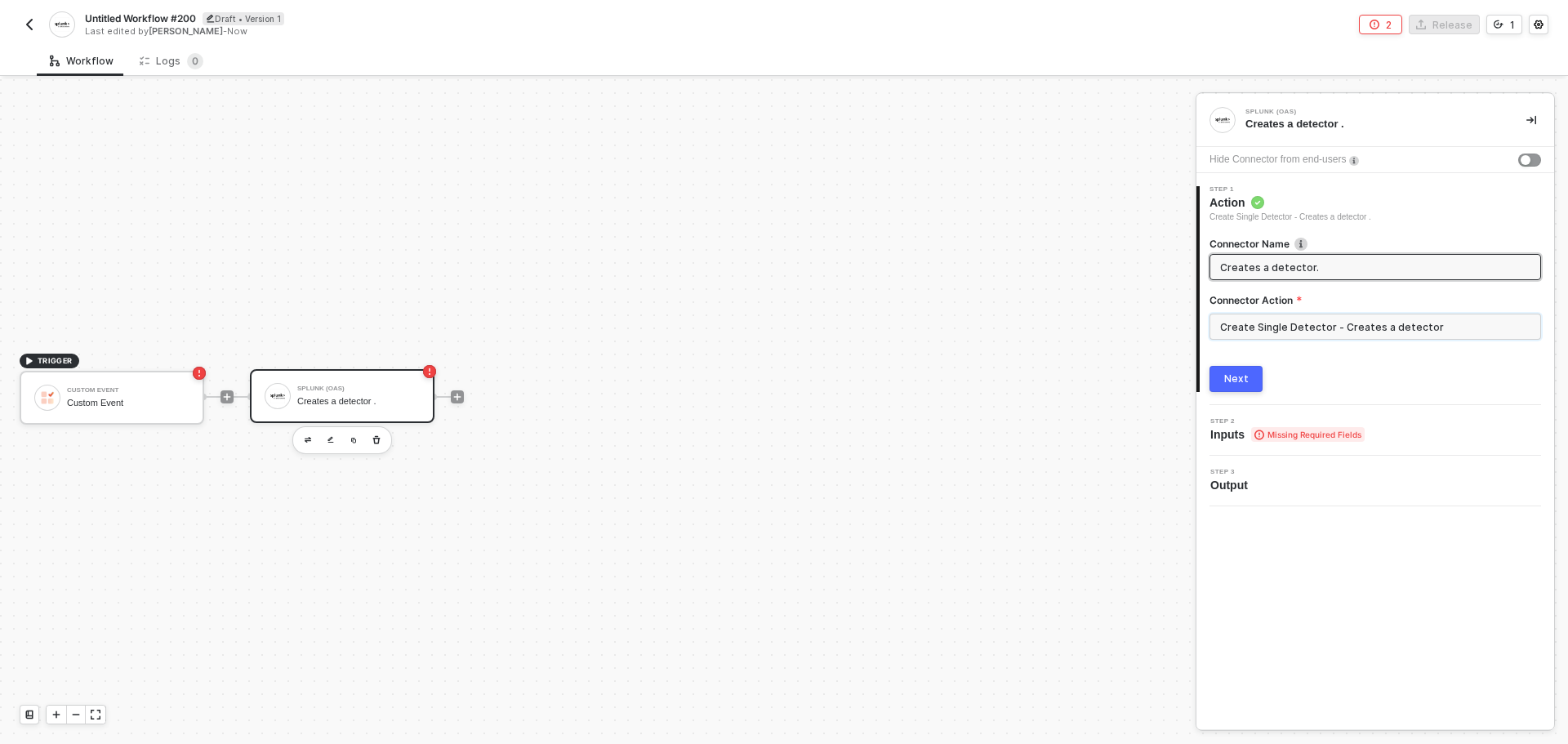
click at [1273, 324] on input "Create Single Detector - Creates a detector" at bounding box center [1375, 326] width 332 height 26
type input "Creates a detector."
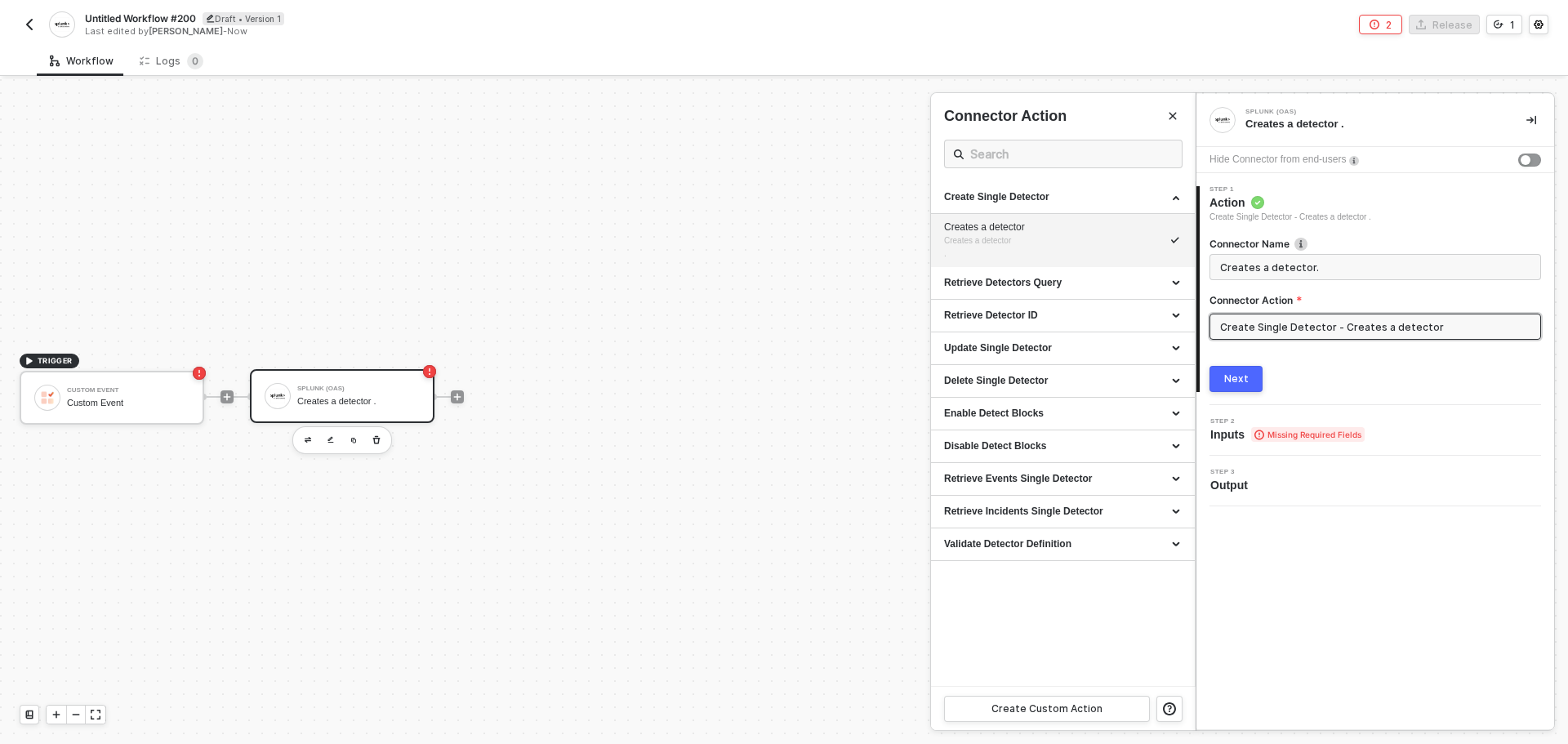
click at [927, 36] on div "Untitled Workflow #200 Draft • Version 1 Last edited by Brandon Looker - Now 2 …" at bounding box center [784, 22] width 1529 height 46
click at [30, 25] on img "button" at bounding box center [28, 23] width 13 height 13
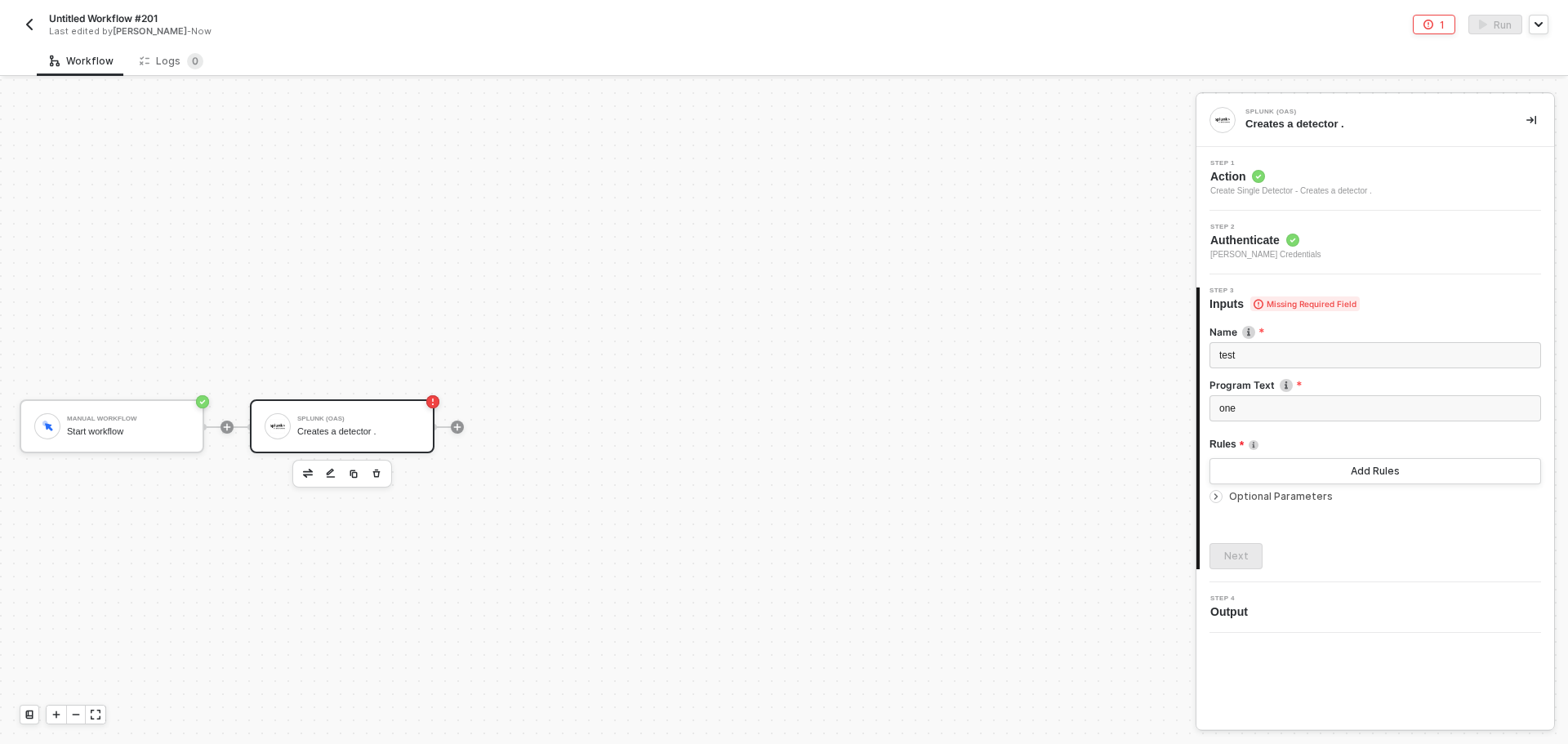
scroll to position [30, 0]
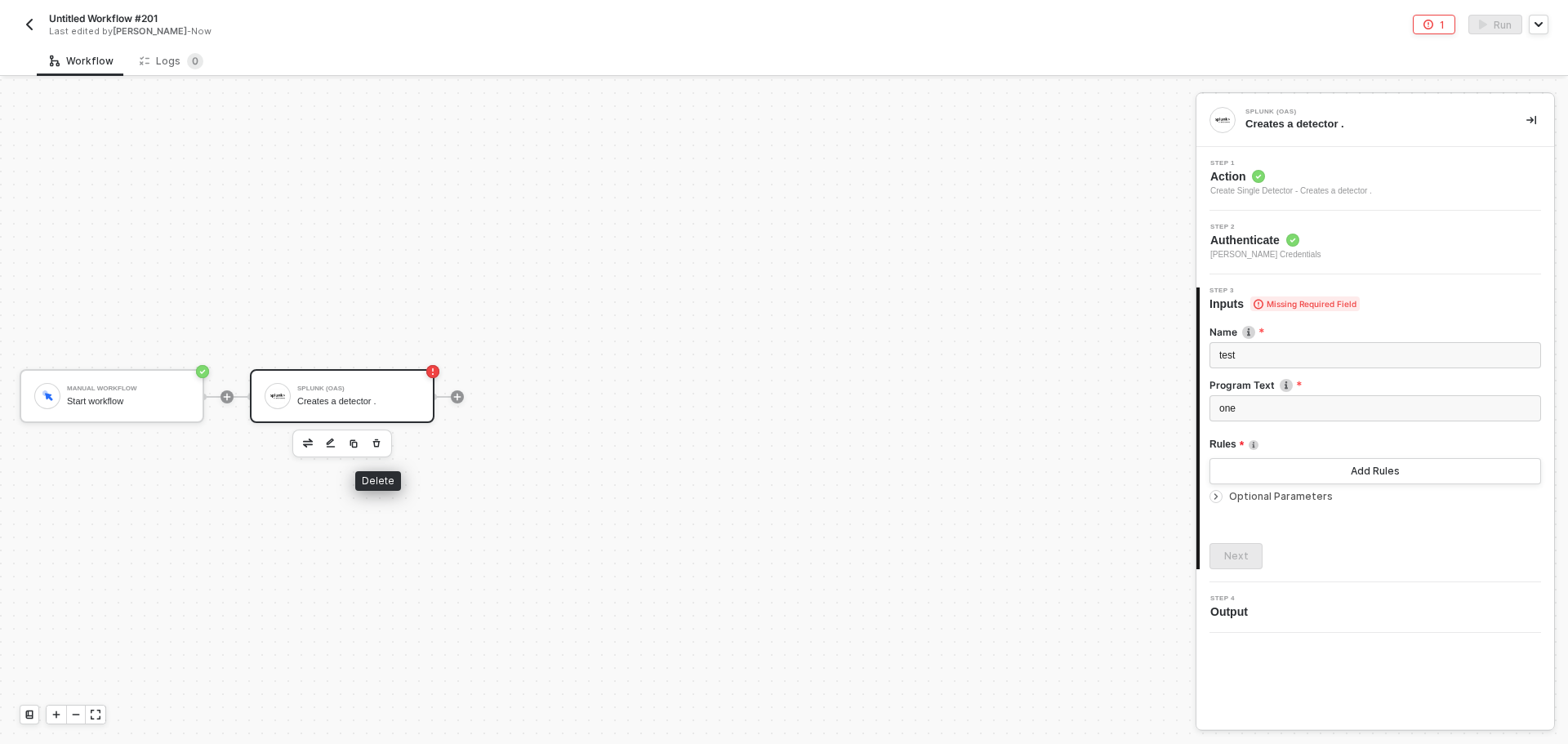
click at [383, 441] on button "button" at bounding box center [377, 443] width 20 height 20
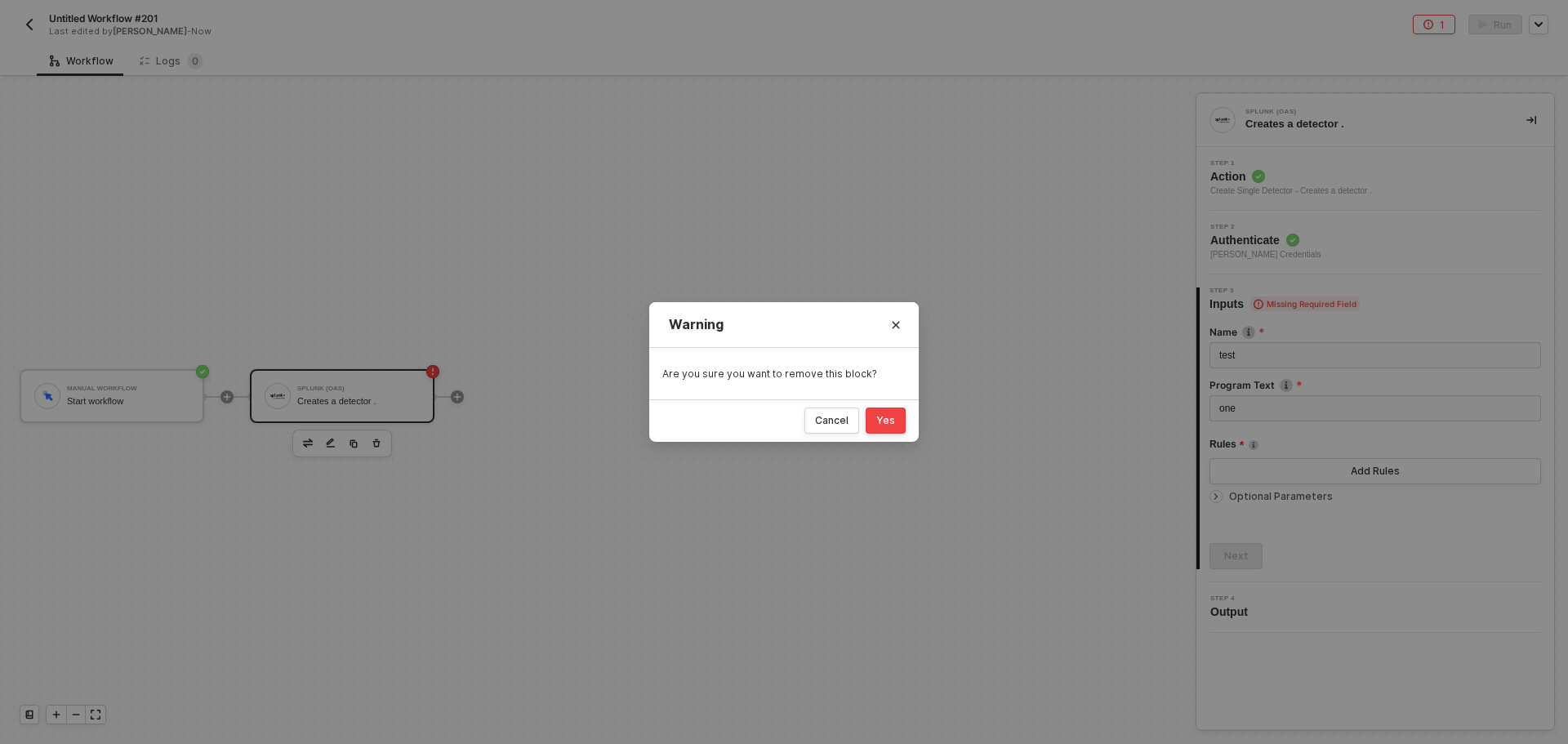
click at [896, 423] on button "Yes" at bounding box center [885, 421] width 40 height 26
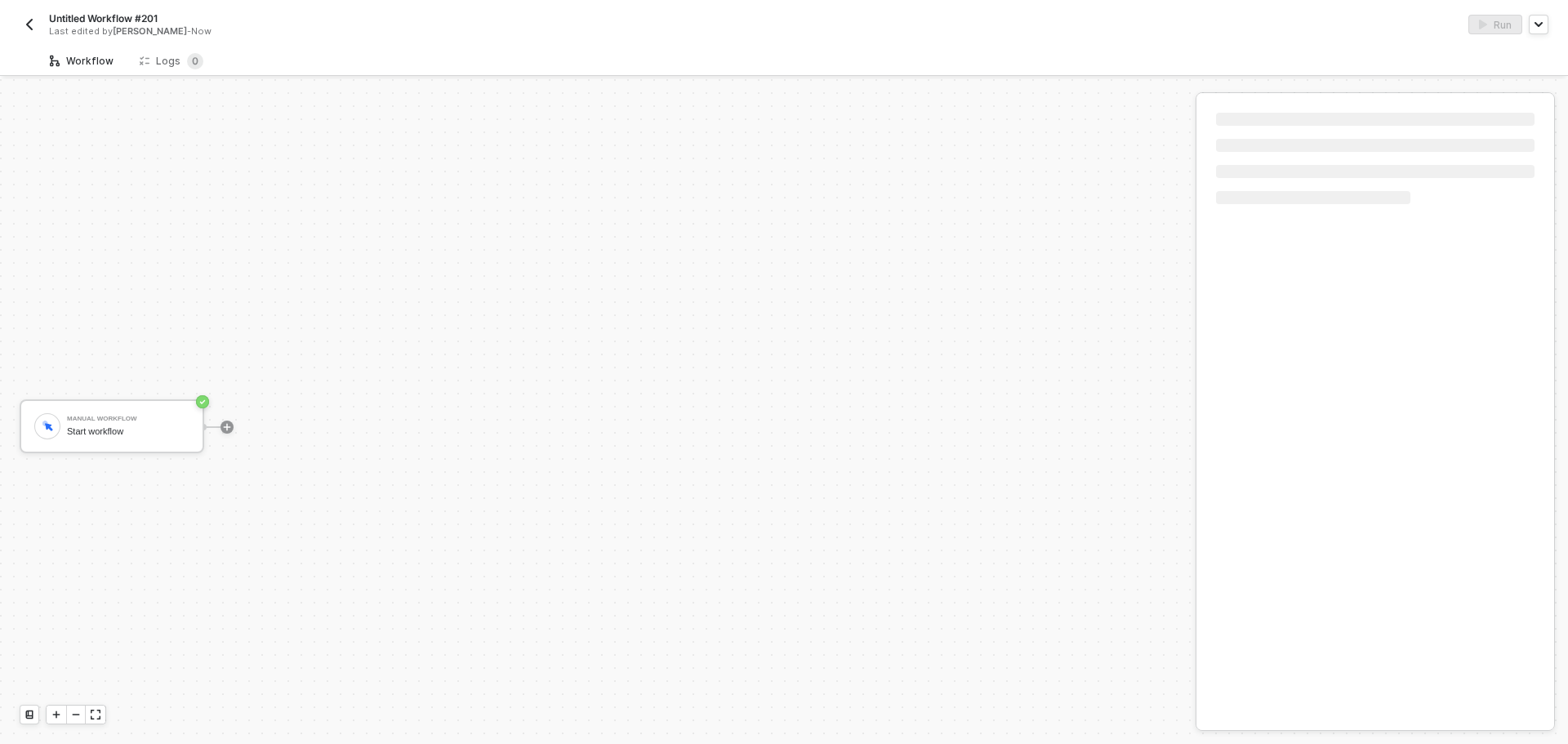
scroll to position [30, 0]
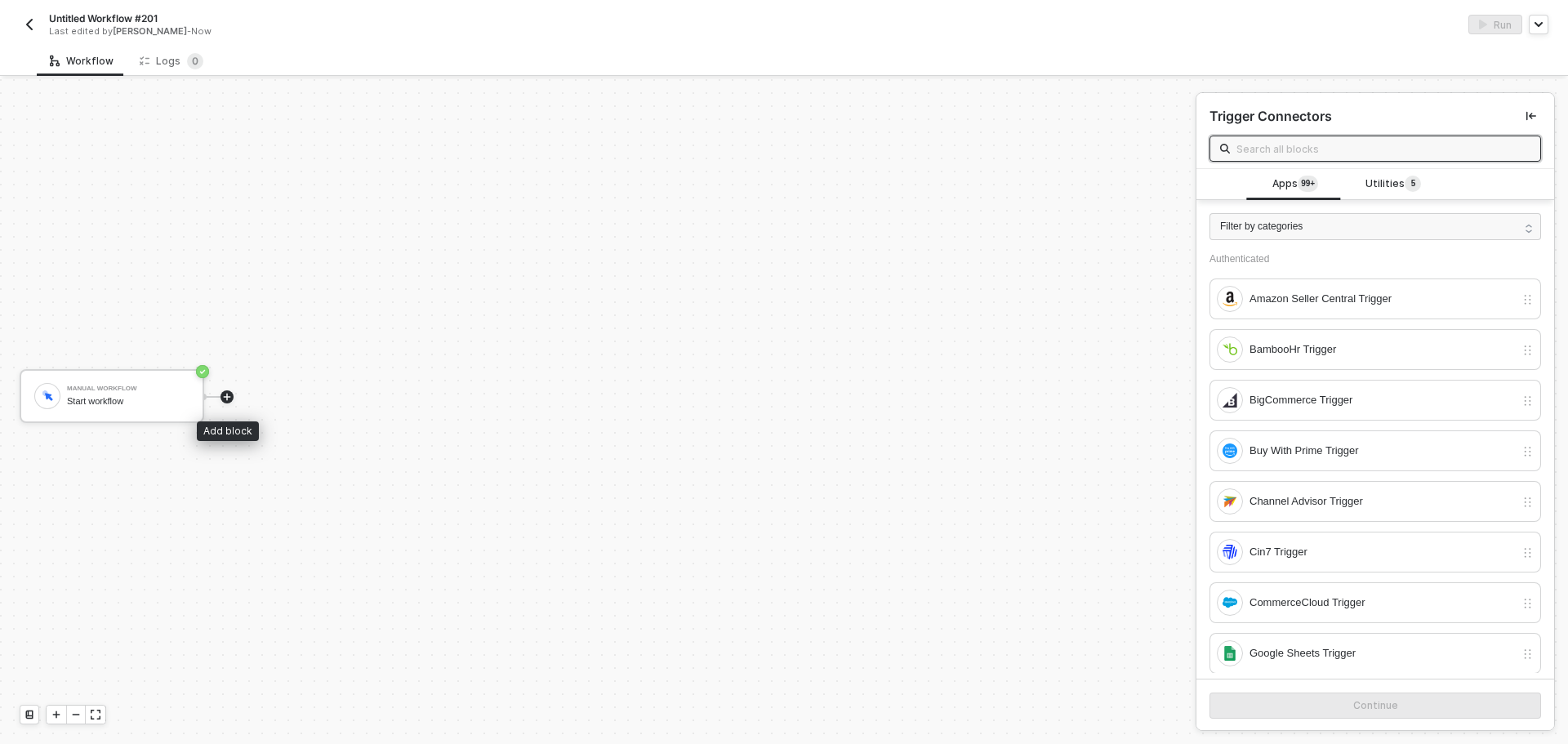
click at [227, 403] on div at bounding box center [226, 396] width 13 height 13
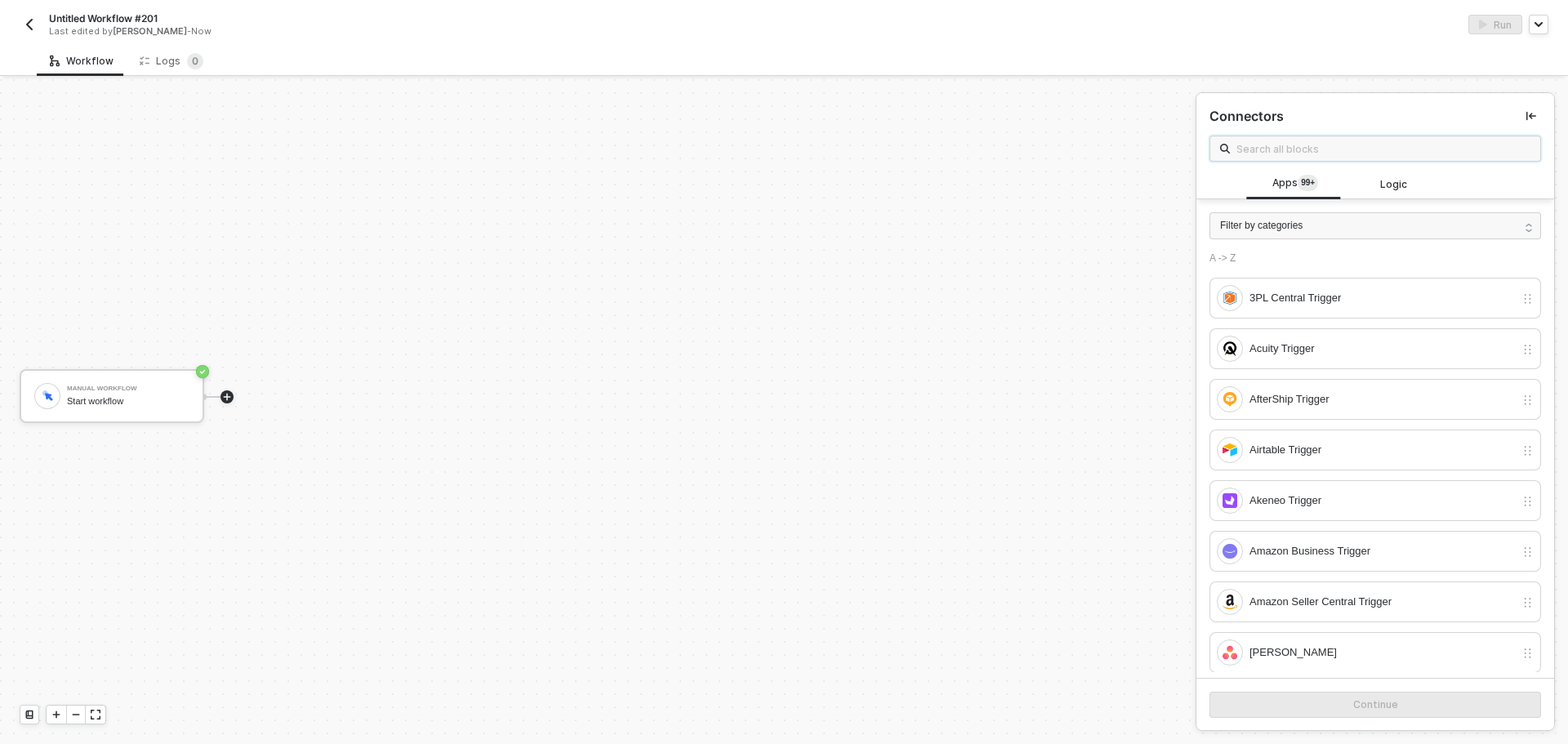
click at [1416, 155] on input "text" at bounding box center [1383, 148] width 294 height 18
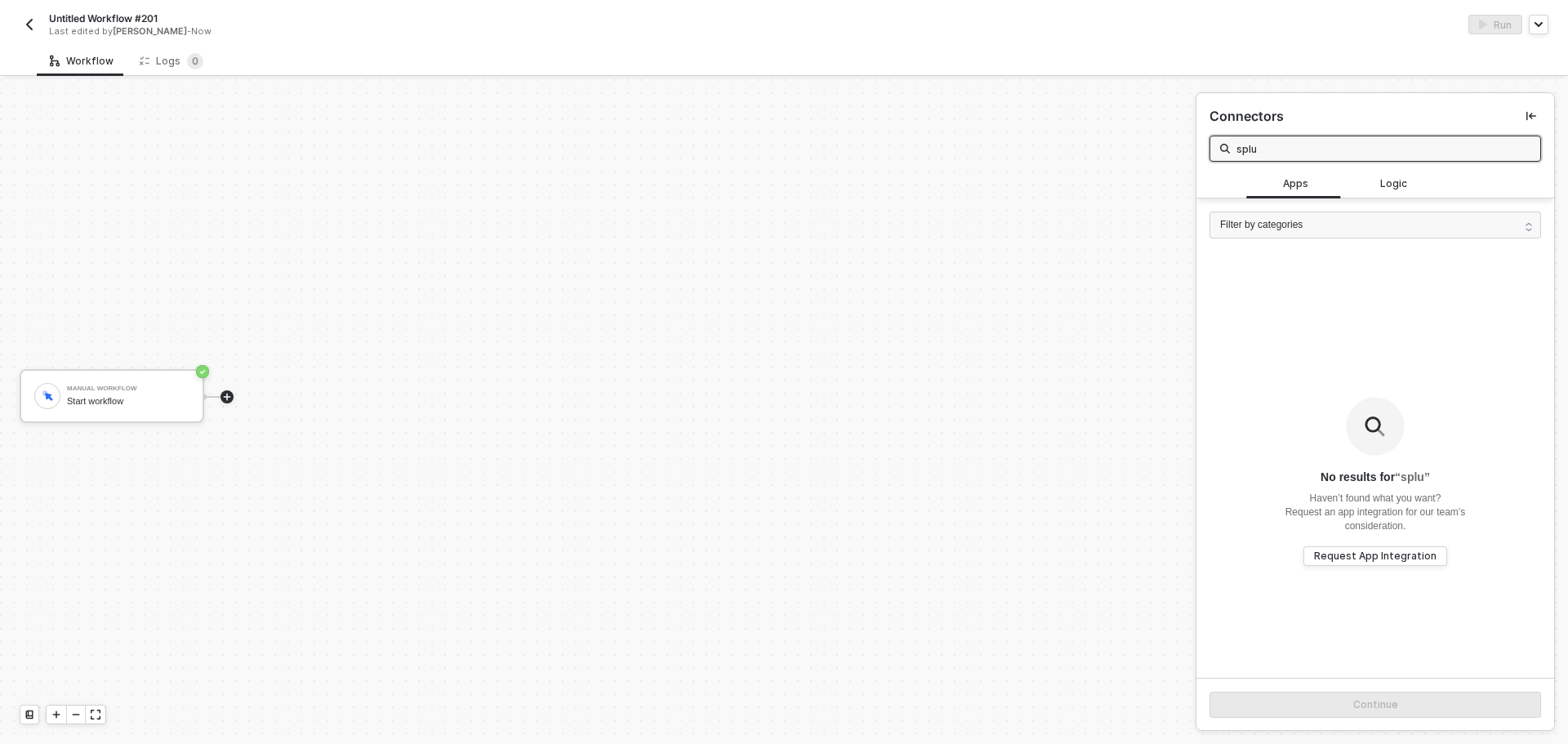
type input "splu"
click at [36, 26] on button "button" at bounding box center [29, 24] width 20 height 20
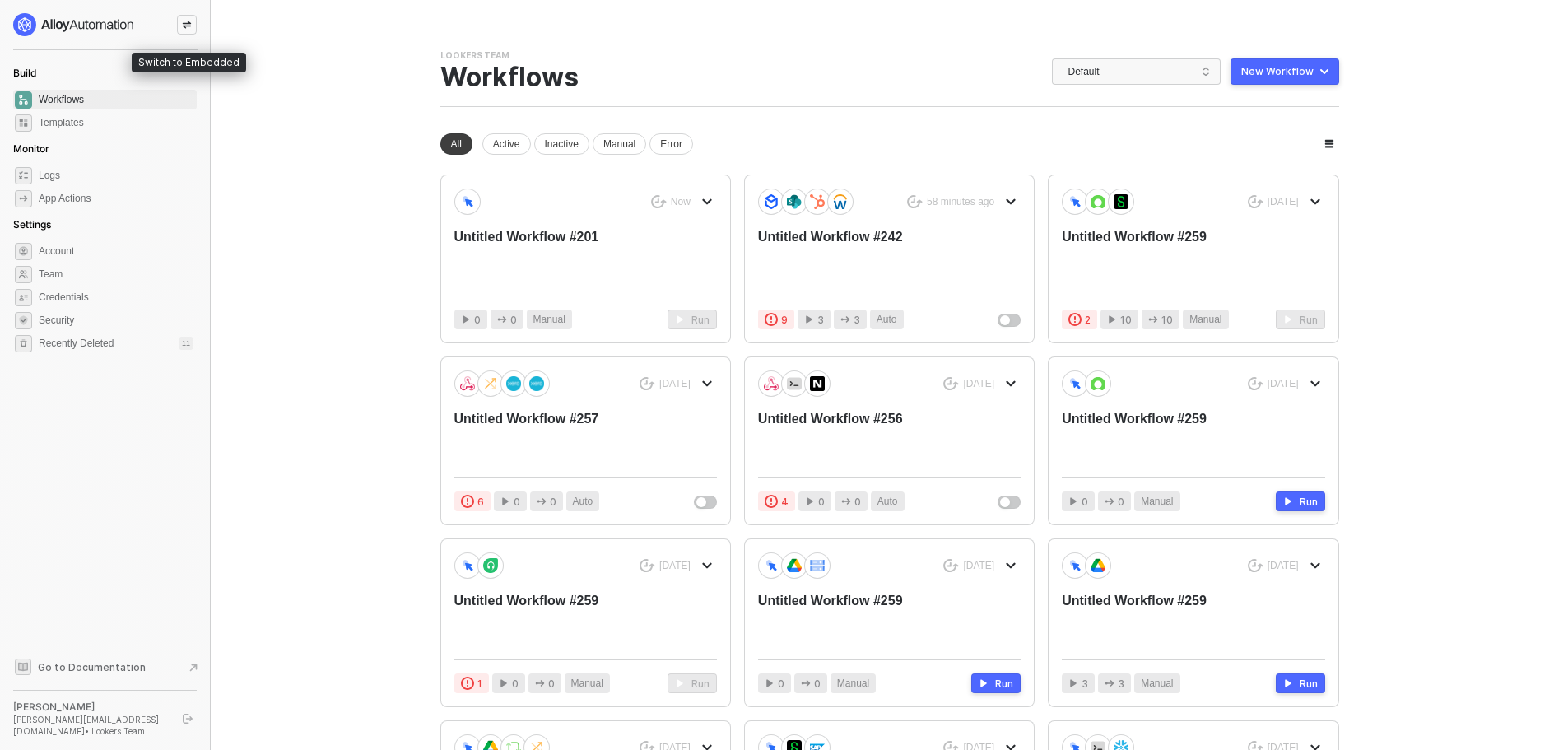
click at [188, 27] on icon "icon-swap" at bounding box center [187, 26] width 9 height 8
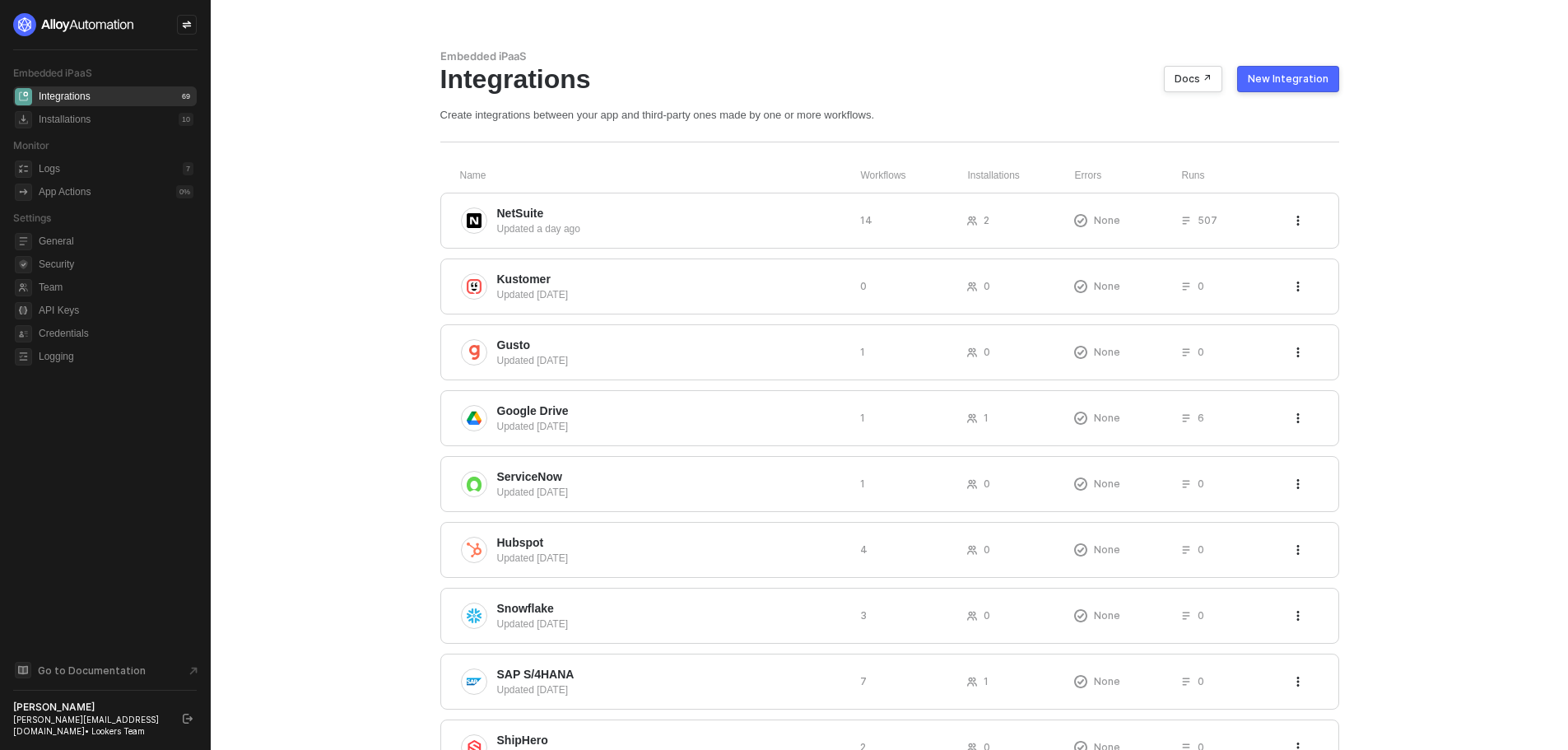
click at [1275, 89] on button "New Integration" at bounding box center [1289, 79] width 102 height 27
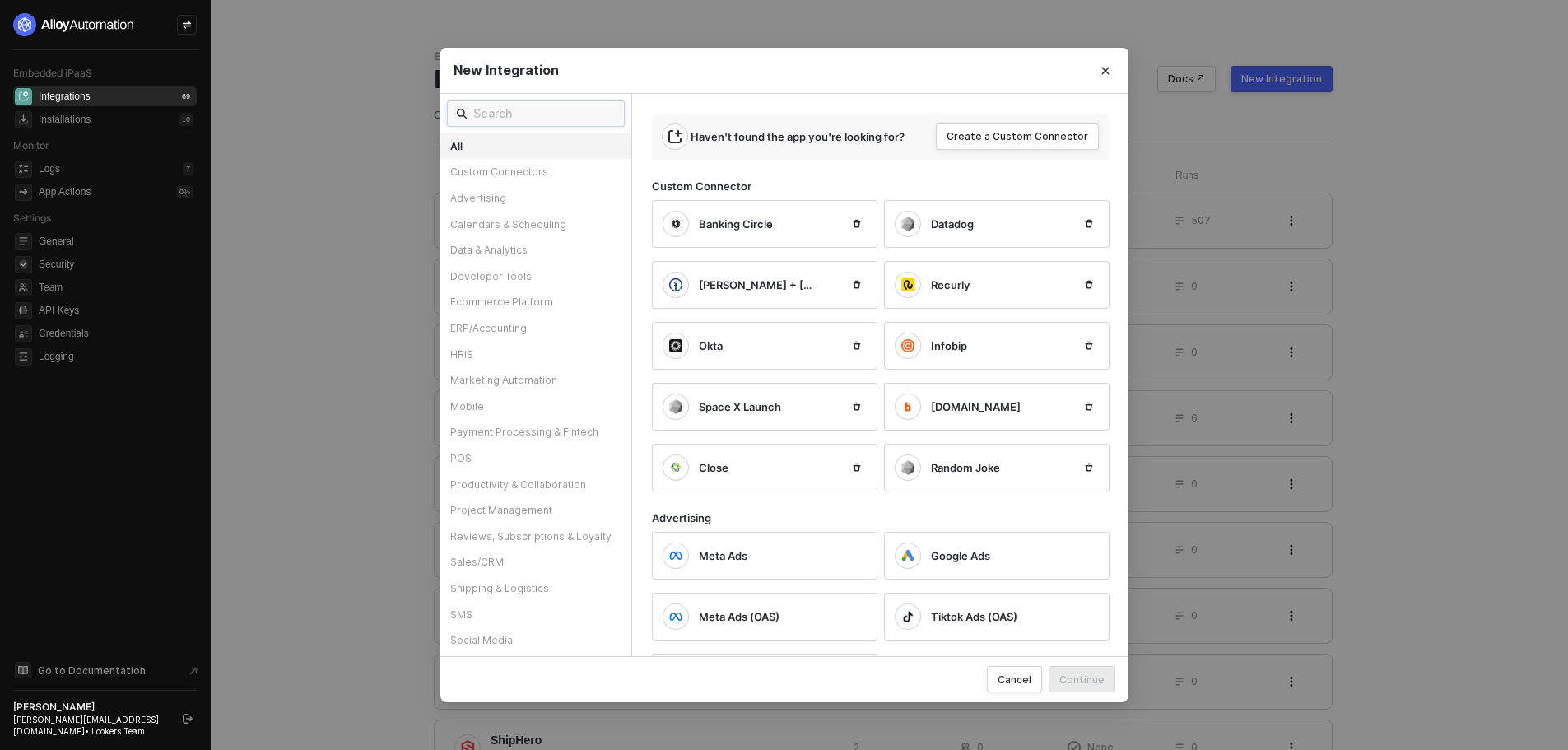
click at [609, 120] on input "text" at bounding box center [544, 113] width 142 height 18
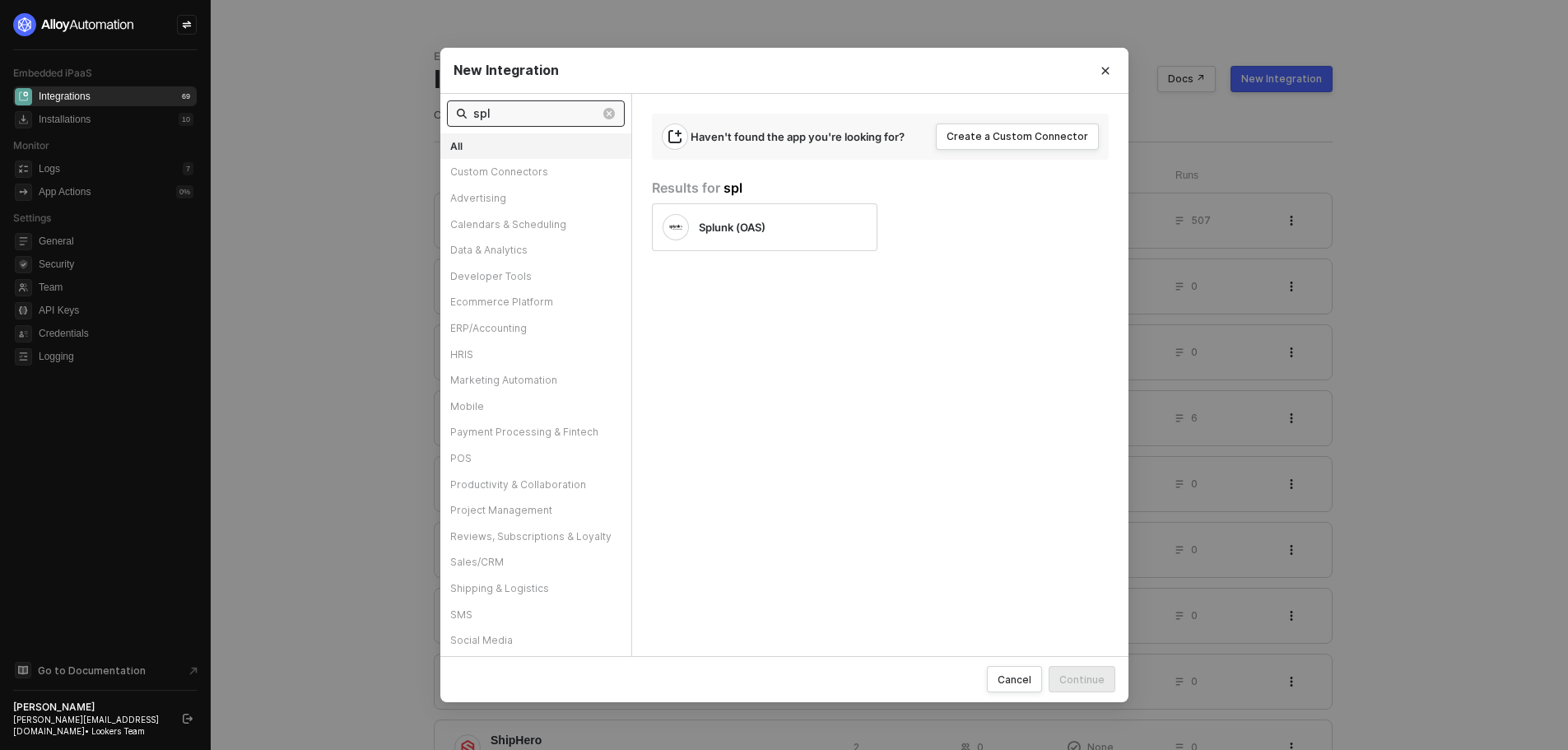
type input "spl"
click at [178, 22] on div "New Integration spl All Custom Connectors Advertising Calendars & Scheduling Da…" at bounding box center [784, 375] width 1568 height 750
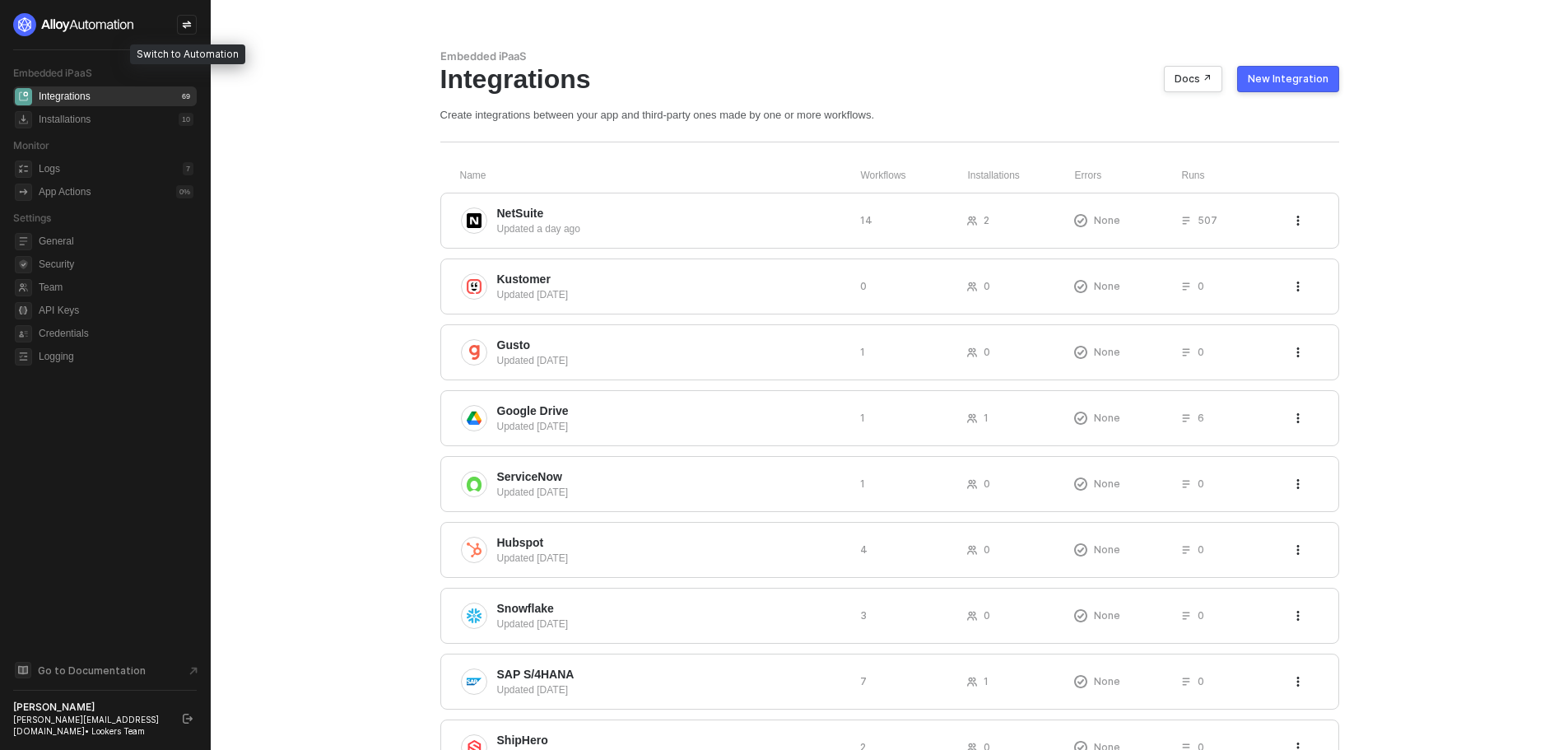
click at [189, 20] on icon "icon-swap" at bounding box center [187, 25] width 10 height 10
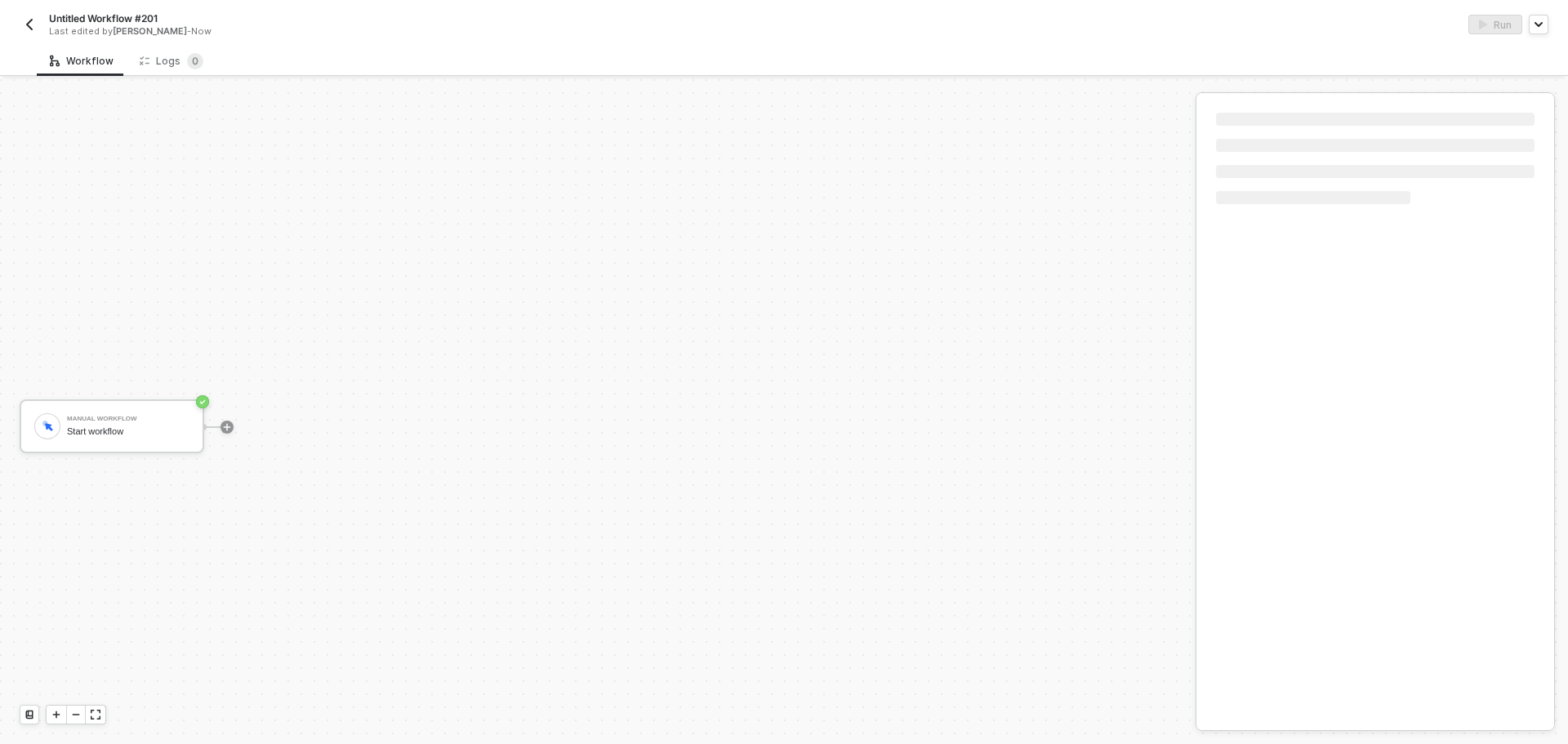
scroll to position [30, 0]
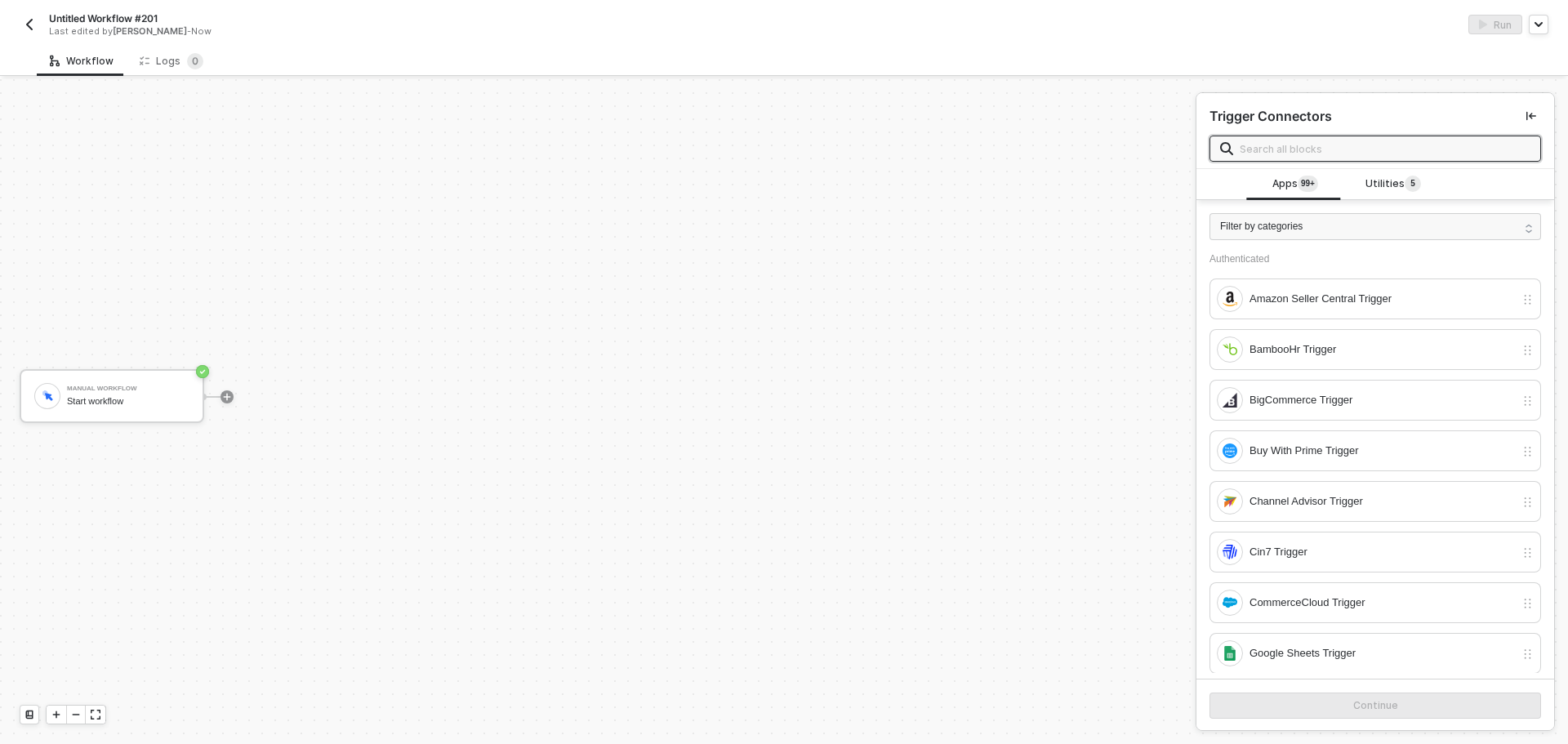
click at [1292, 154] on input "text" at bounding box center [1385, 148] width 291 height 18
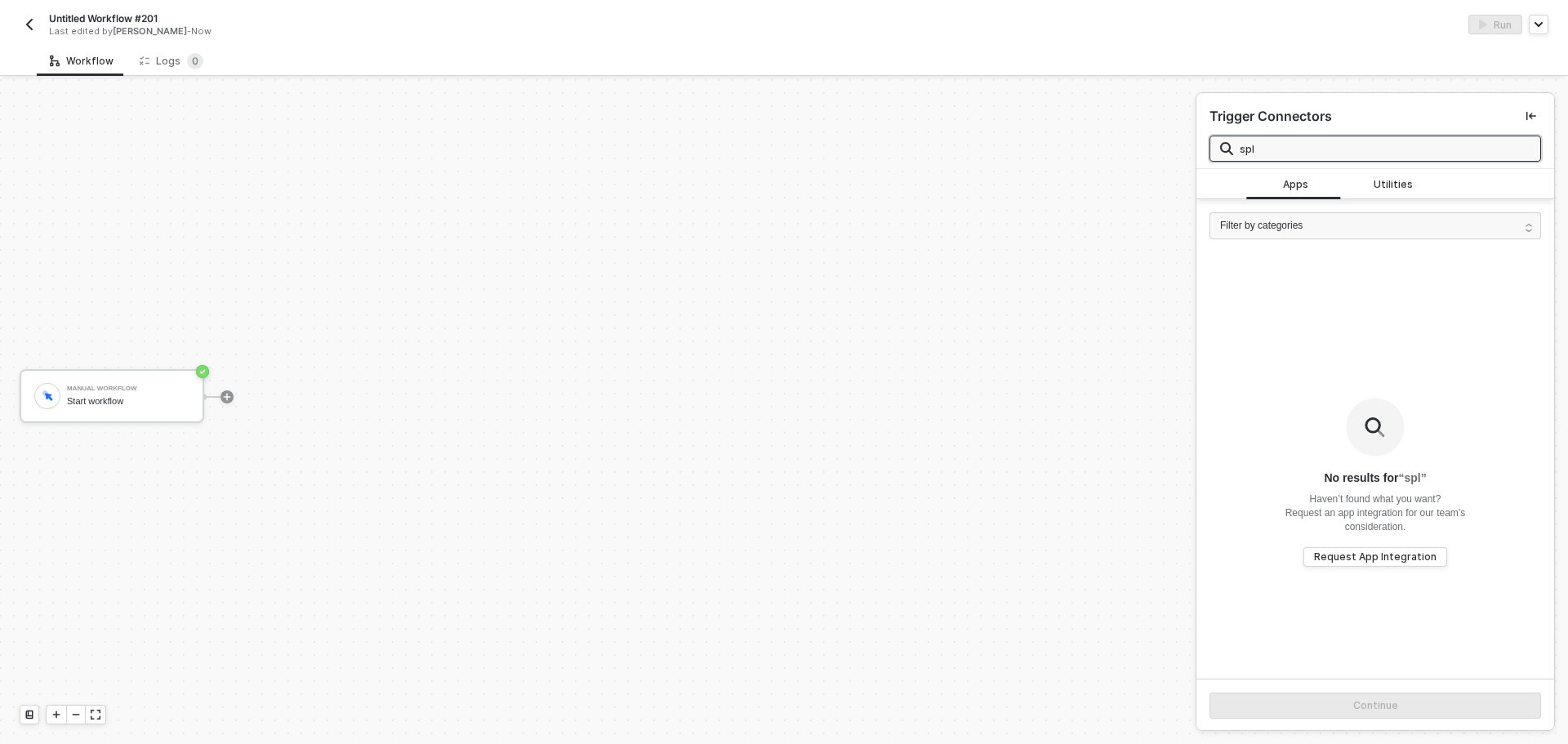
type input "spl"
click at [26, 24] on img "button" at bounding box center [28, 23] width 13 height 13
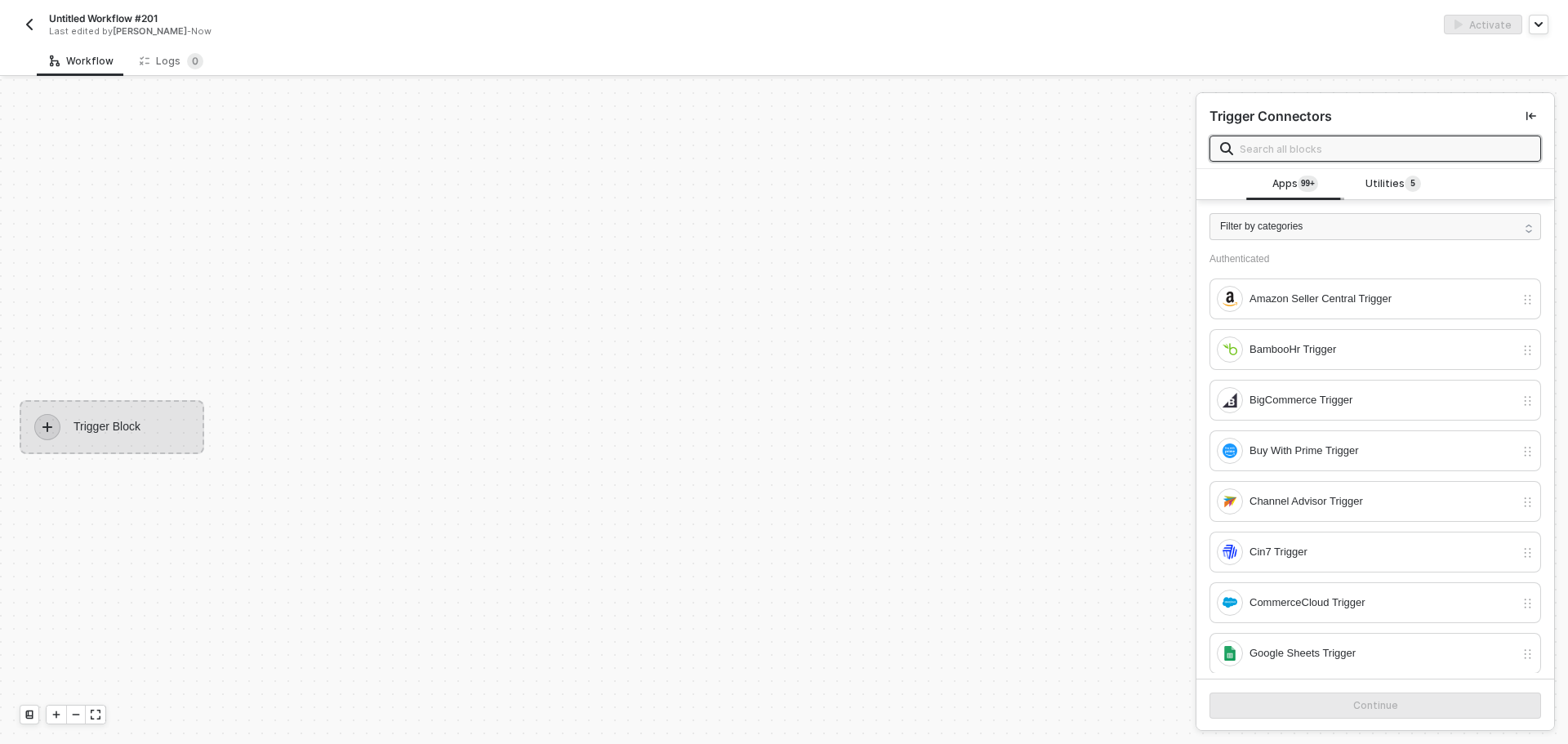
scroll to position [30, 0]
click at [1374, 177] on span "Utilities 5" at bounding box center [1392, 185] width 56 height 18
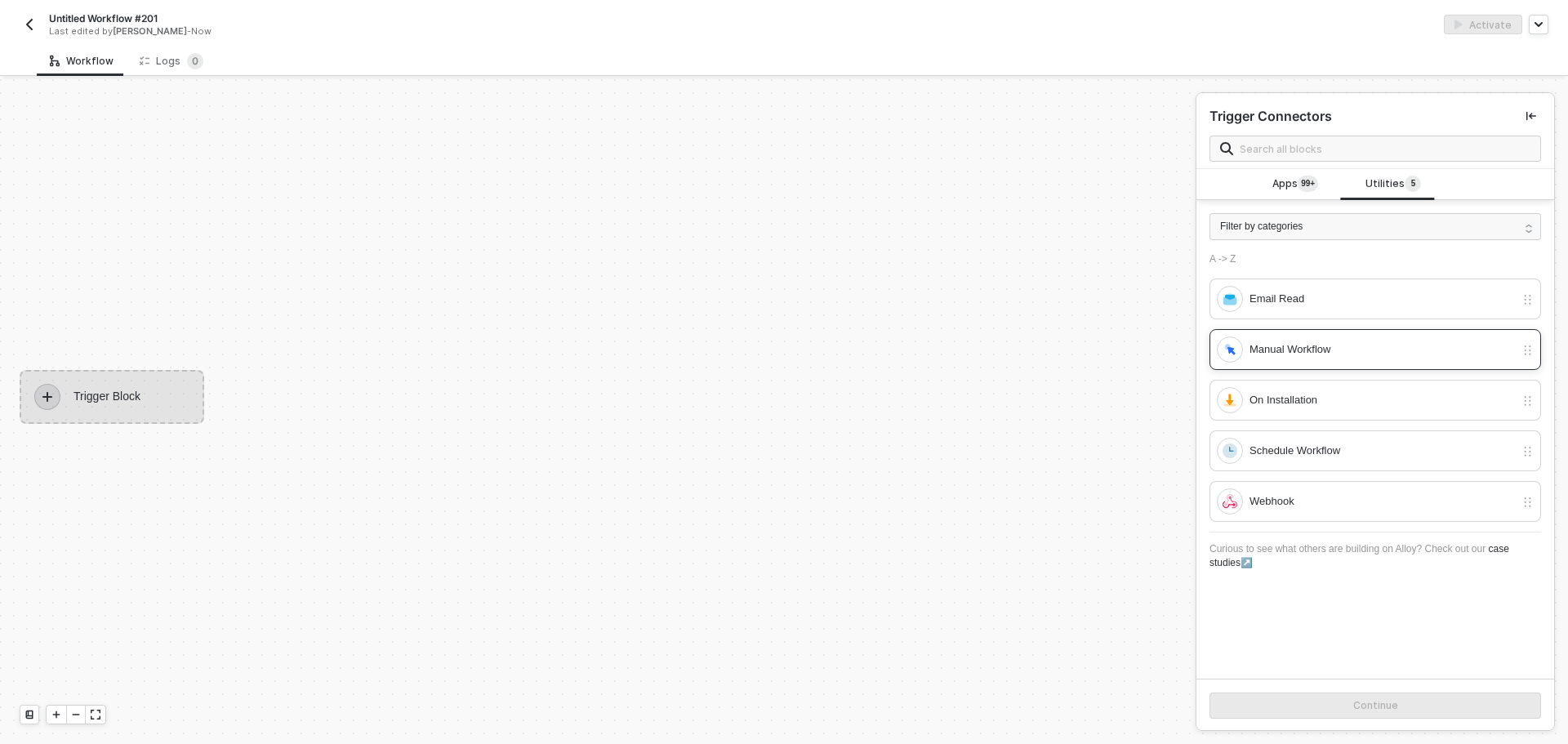
click at [1314, 343] on div "Manual Workflow" at bounding box center [1382, 350] width 265 height 18
click at [1334, 699] on button "Continue" at bounding box center [1375, 706] width 332 height 26
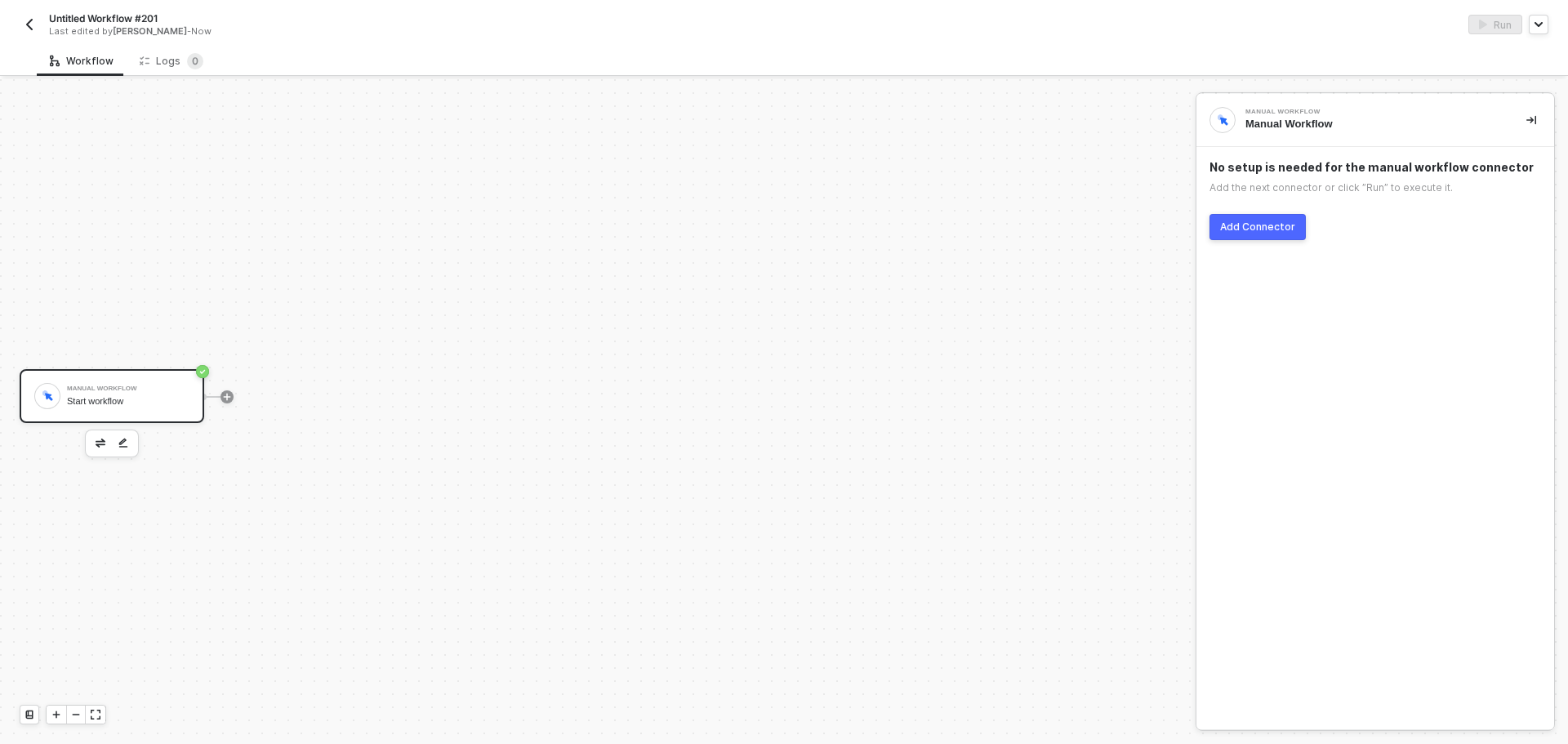
click at [1255, 224] on div "Add Connector" at bounding box center [1257, 227] width 75 height 13
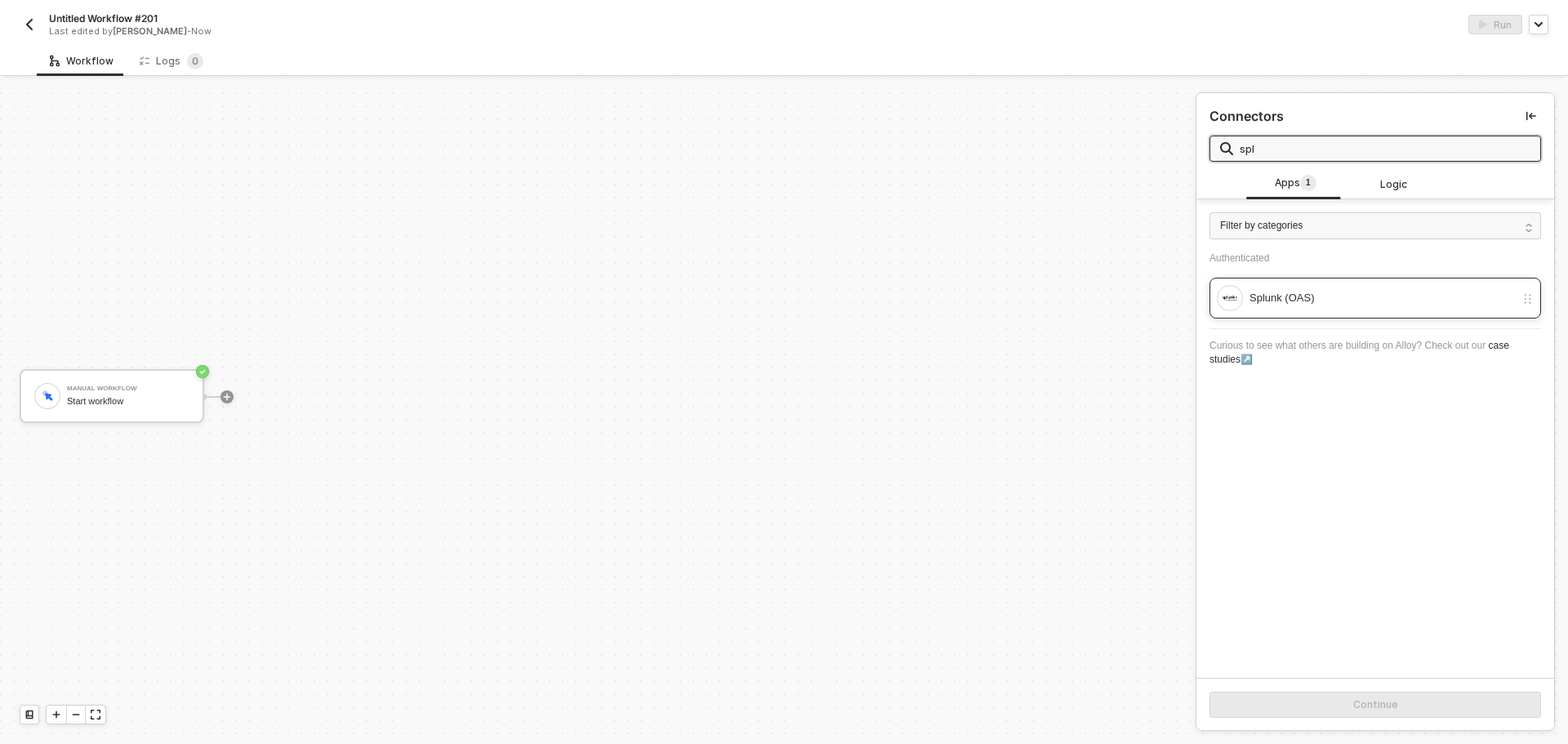
type input "spl"
click at [1352, 301] on div "Splunk (OAS)" at bounding box center [1382, 298] width 265 height 18
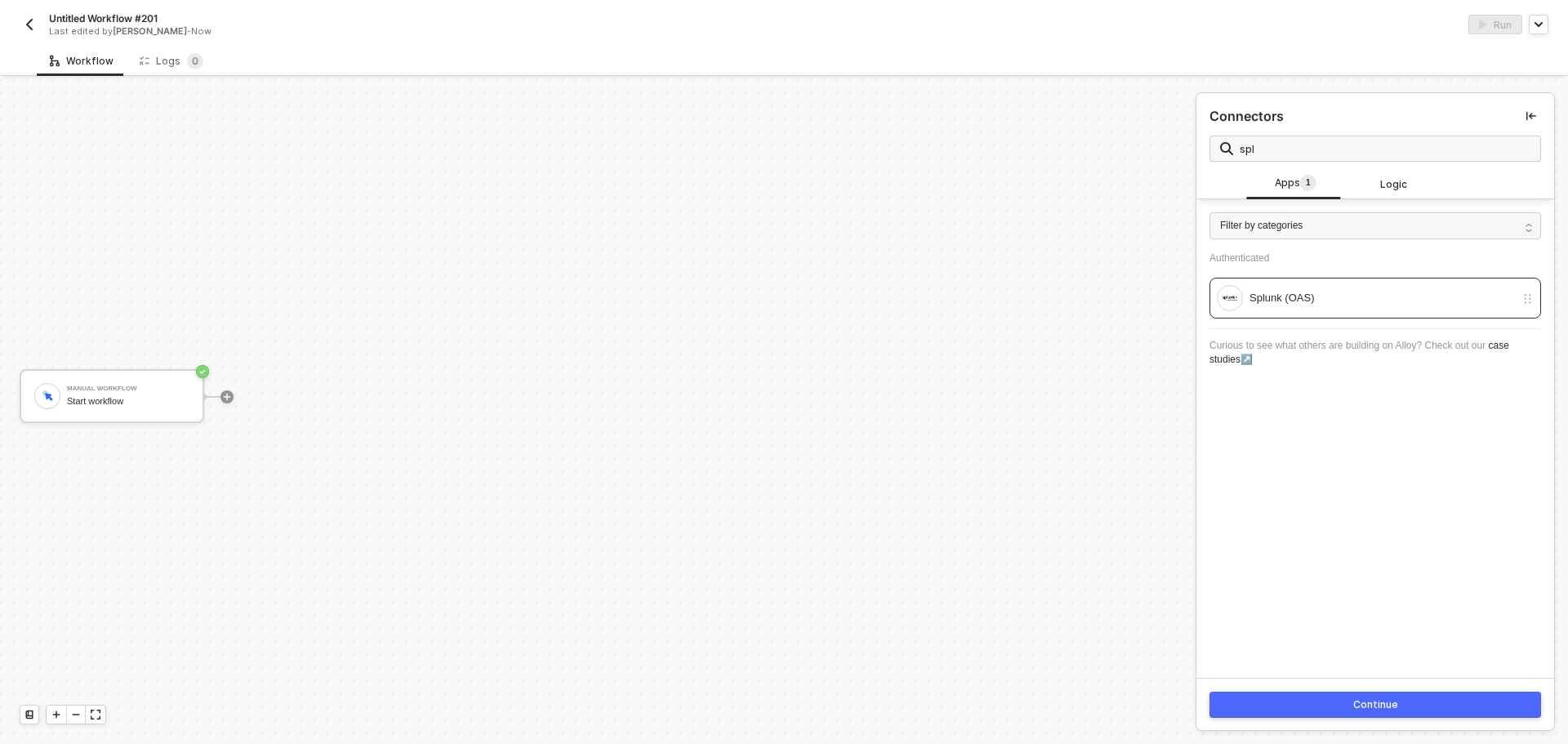
click at [1358, 712] on button "Continue" at bounding box center [1375, 705] width 332 height 26
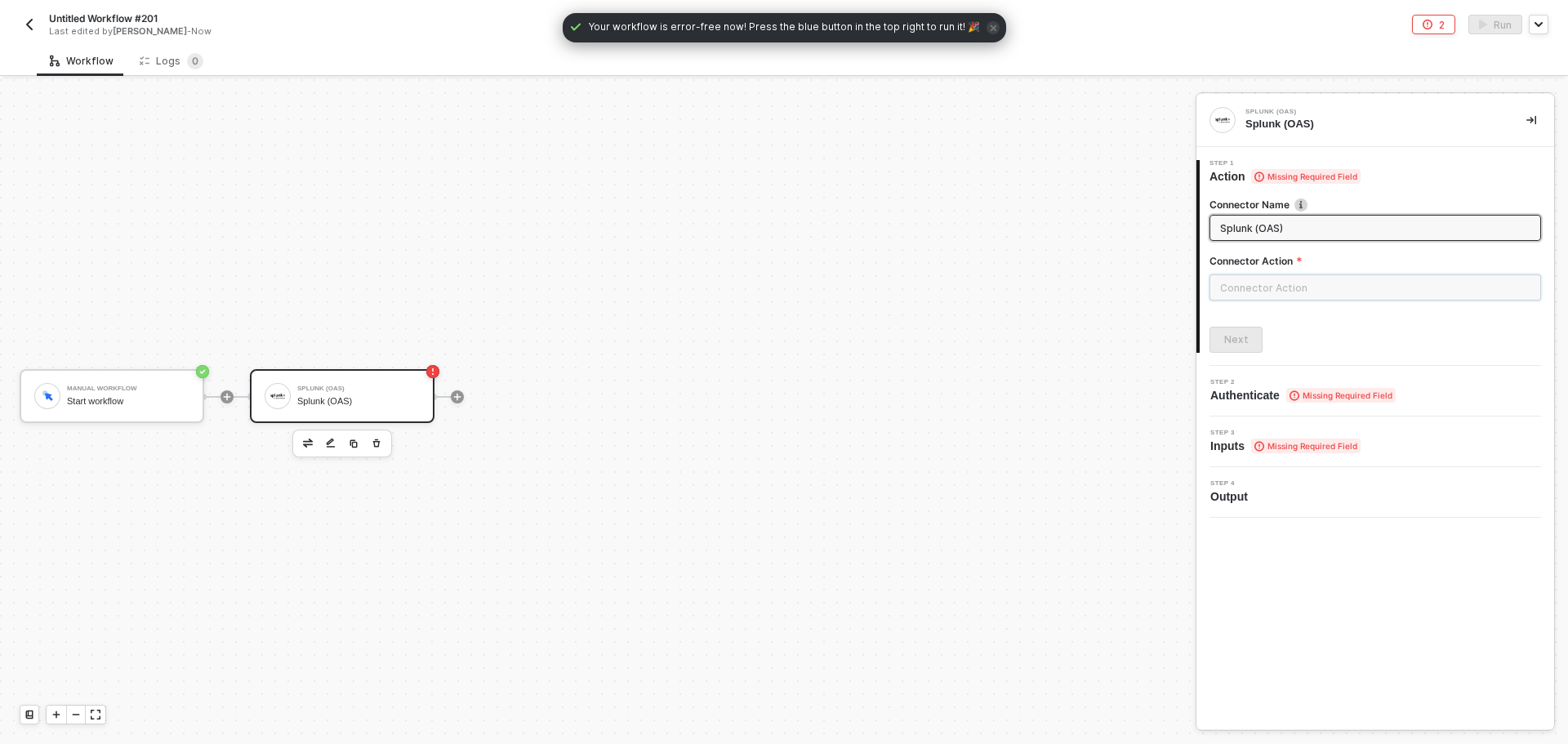
click at [1319, 287] on input "text" at bounding box center [1375, 287] width 332 height 26
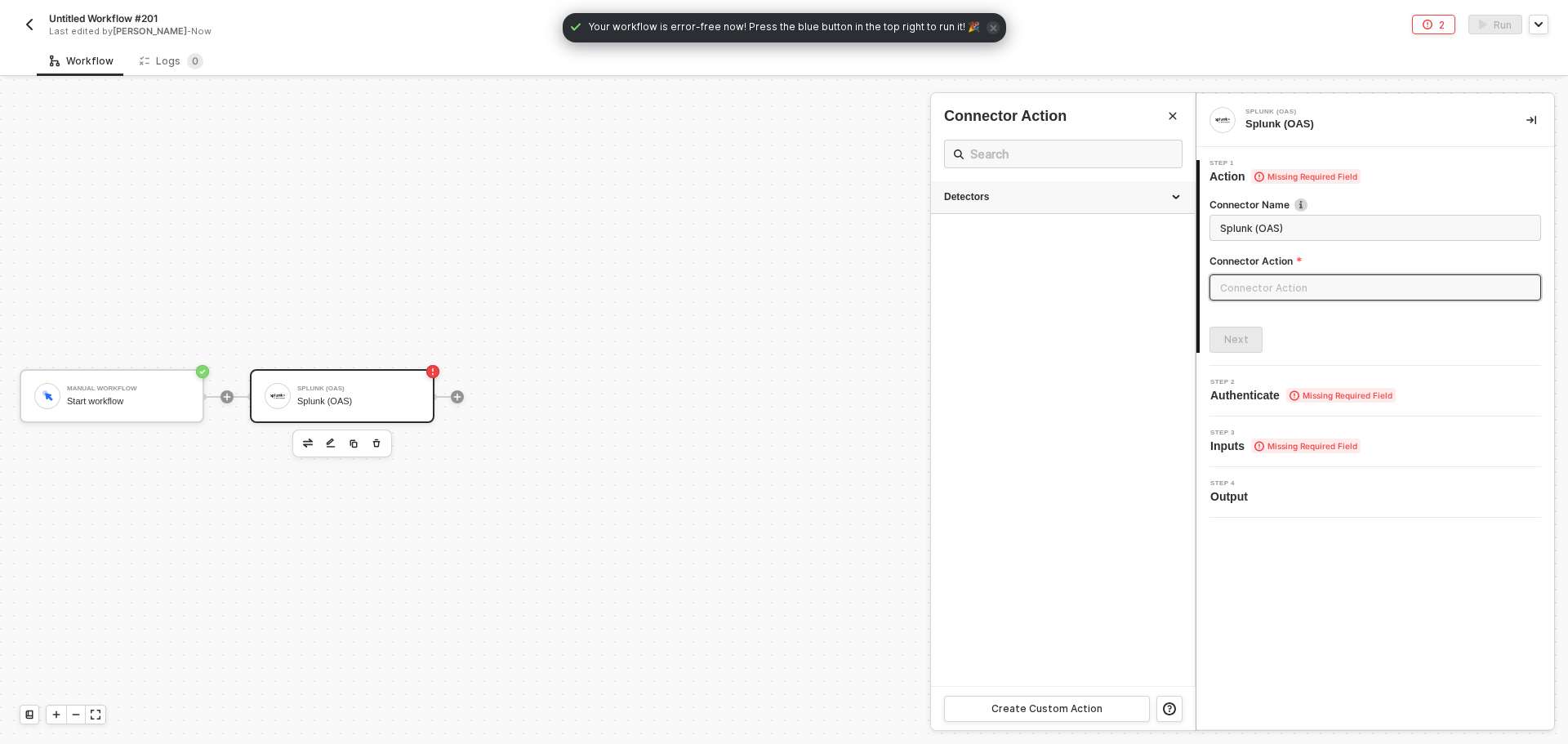
click at [1068, 213] on div "Detectors" at bounding box center [1063, 197] width 263 height 32
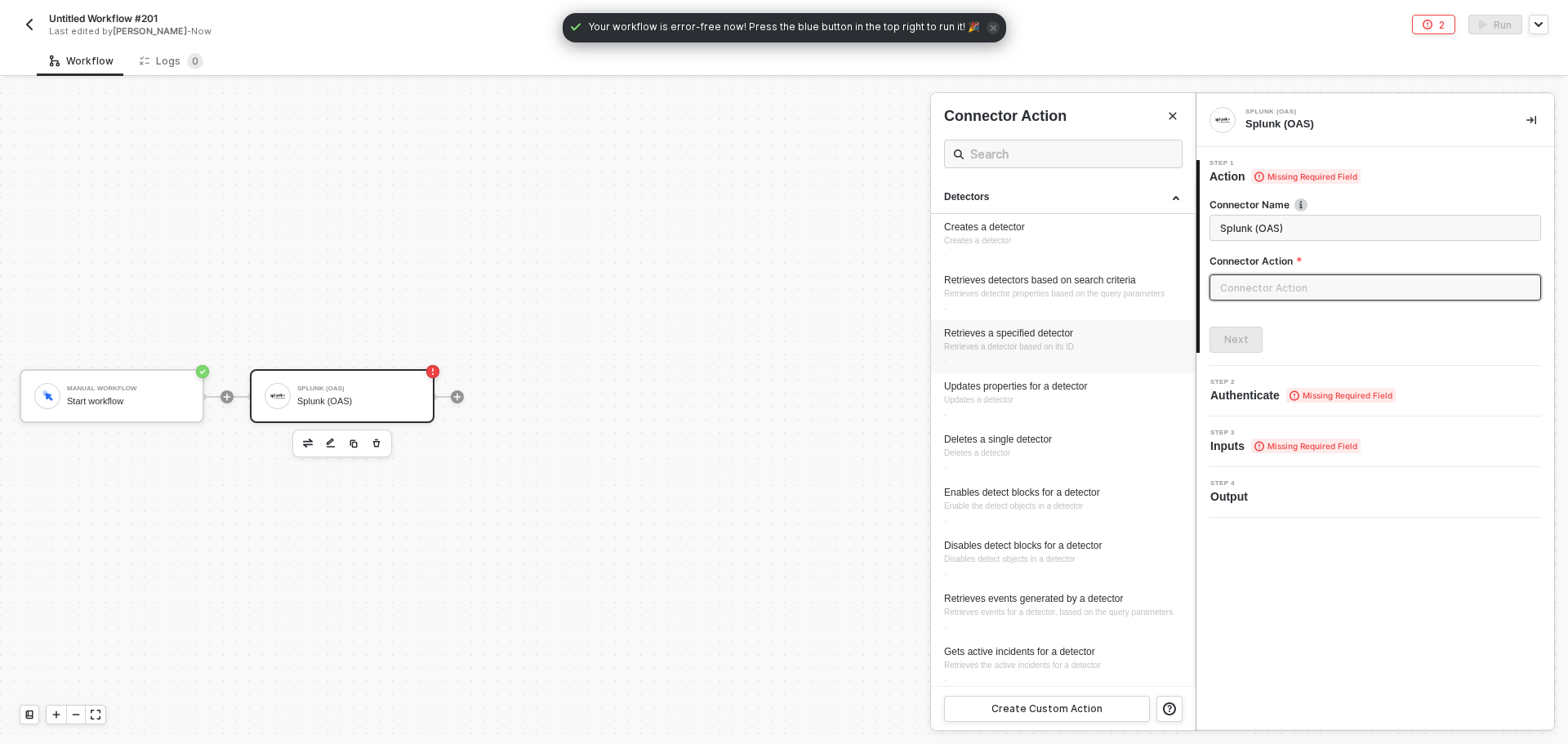
click at [1070, 361] on span "Retrieves a detector based on its ID ." at bounding box center [1008, 353] width 130 height 22
type input "Retrieves a detector based on its ID."
type input "Detectors - Retrieves a specified detector"
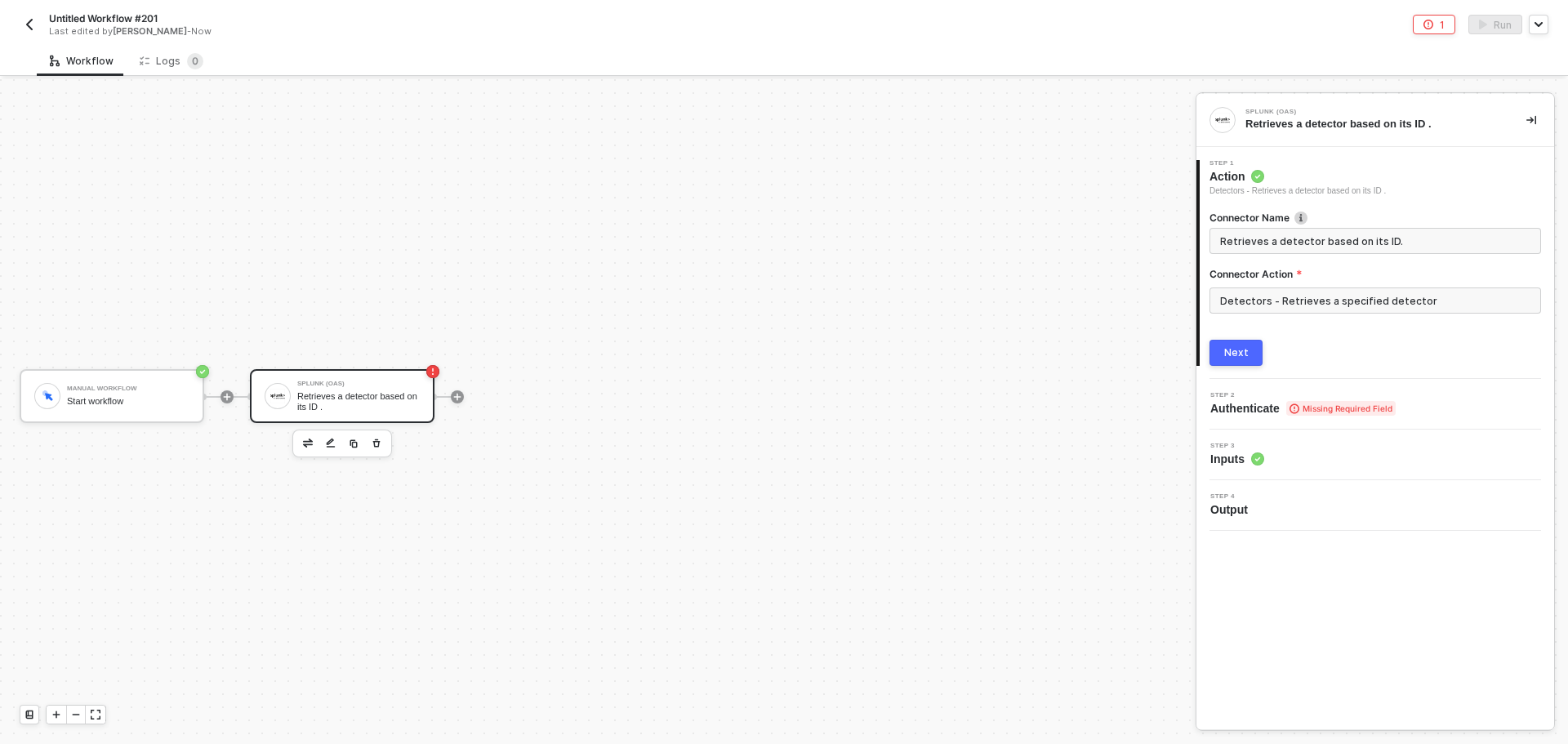
click at [1208, 357] on div "Connector Name Retrieves a detector based on its ID. Connector Action Detectors…" at bounding box center [1376, 282] width 354 height 168
click at [1224, 353] on button "Next" at bounding box center [1235, 352] width 53 height 26
type input "Retrieves a detector based on its ID."
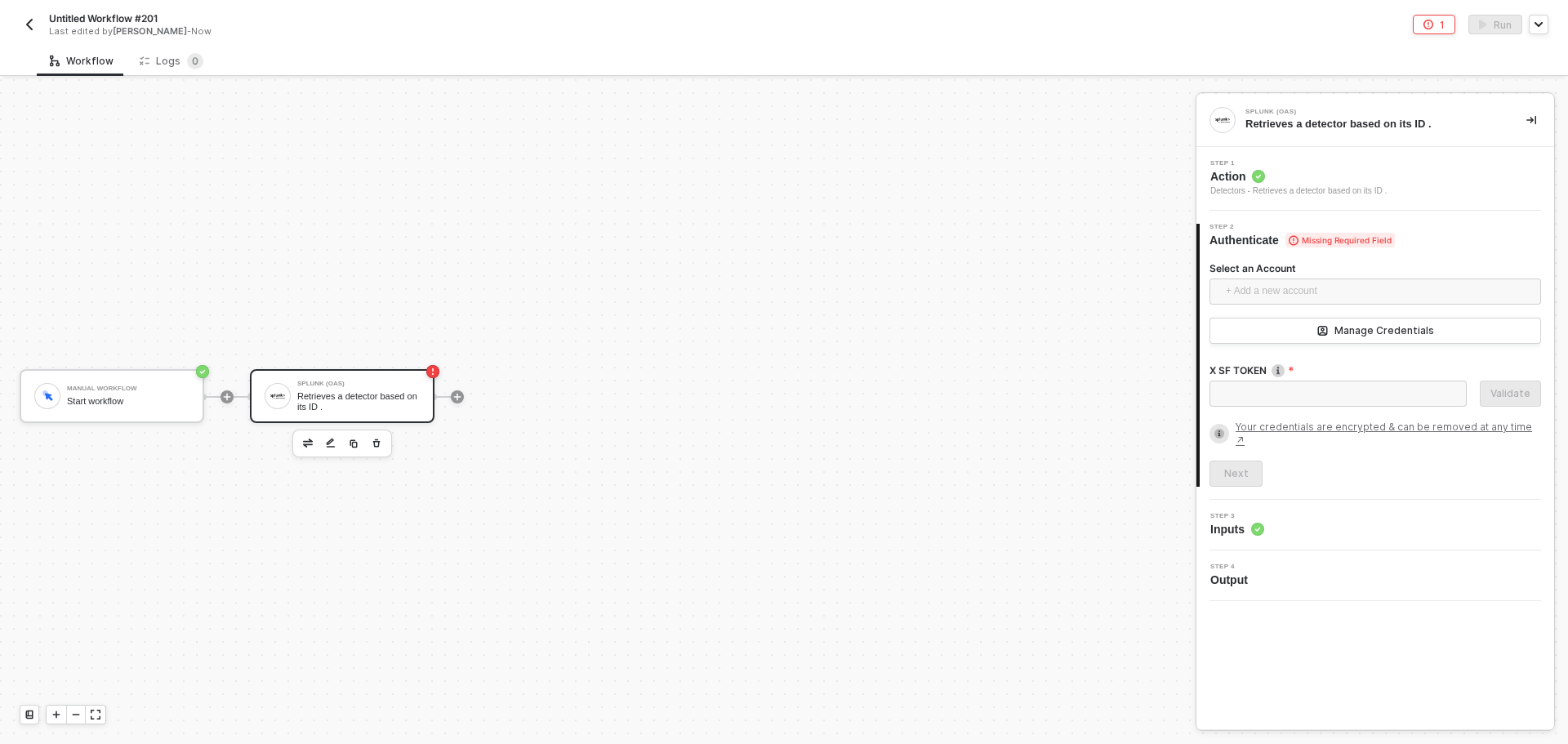
drag, startPoint x: 1260, startPoint y: 292, endPoint x: 1260, endPoint y: 310, distance: 18.0
click at [1260, 294] on span "+ Add a new account" at bounding box center [1378, 291] width 305 height 26
click at [1268, 321] on span "Brandon Looker's Credentials" at bounding box center [1313, 328] width 181 height 18
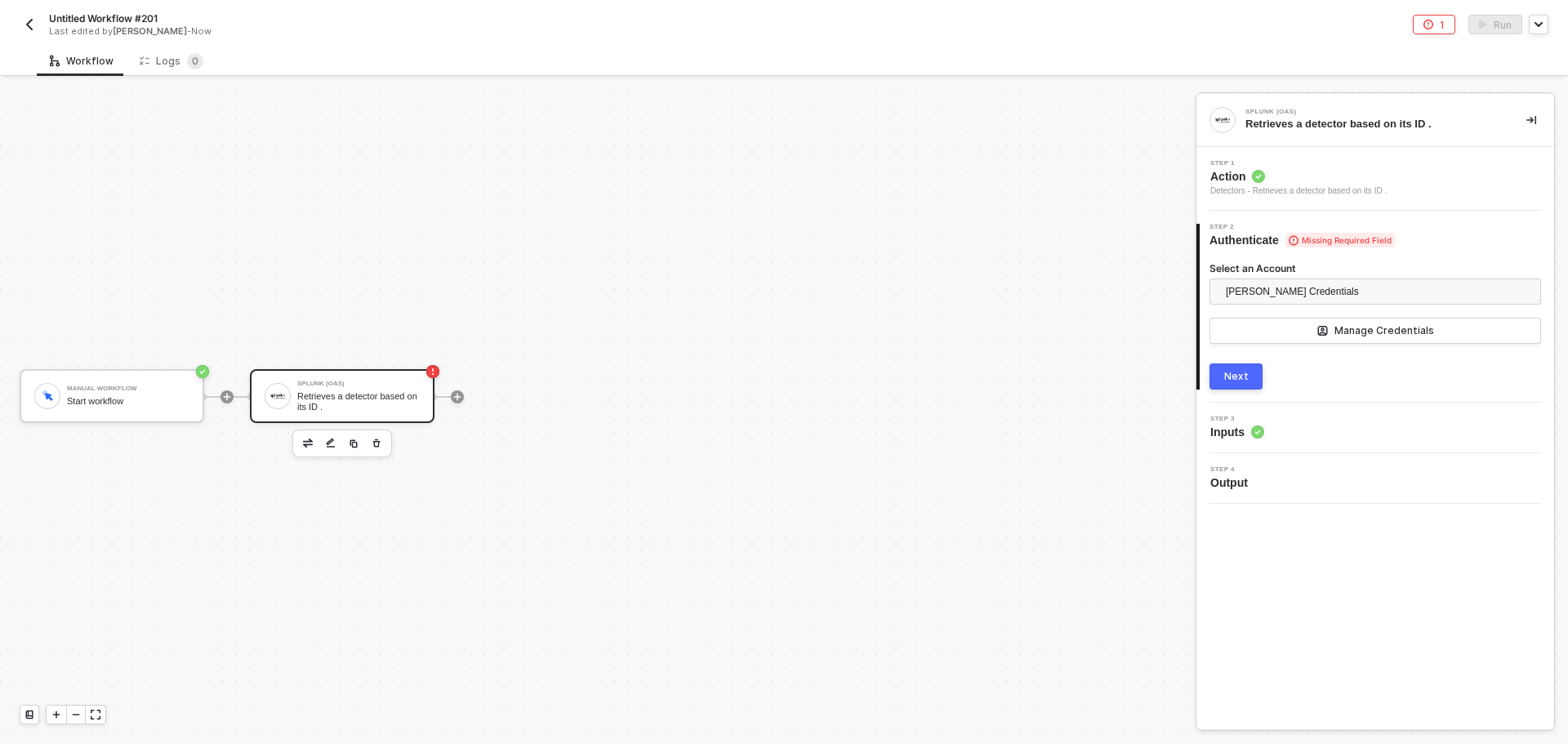
click at [1245, 371] on div "Next" at bounding box center [1236, 376] width 24 height 13
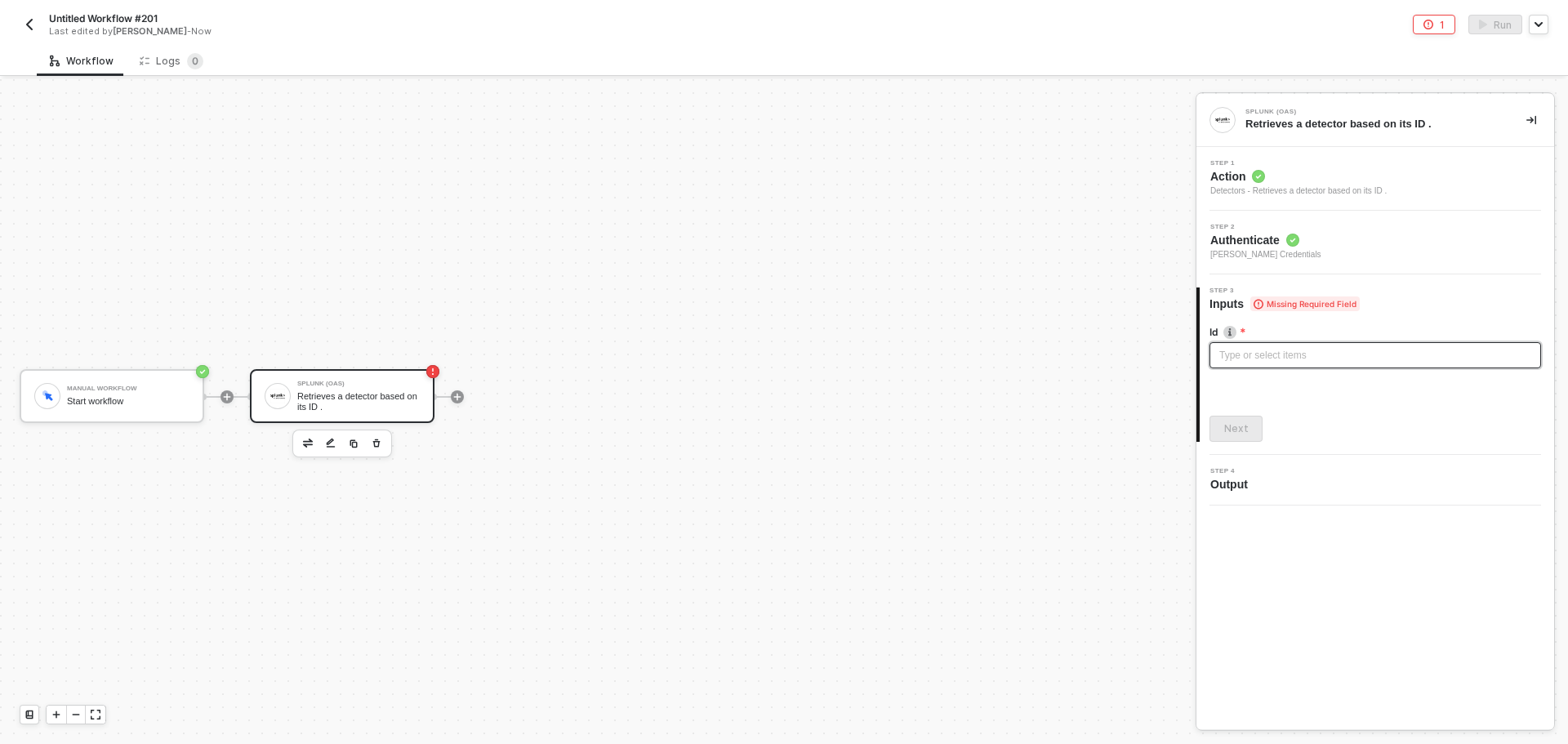
click at [1244, 362] on div "Type or select items ﻿" at bounding box center [1376, 356] width 312 height 16
click at [1352, 187] on div "Detectors - Retrieves a detector based on its ID ." at bounding box center [1298, 190] width 177 height 13
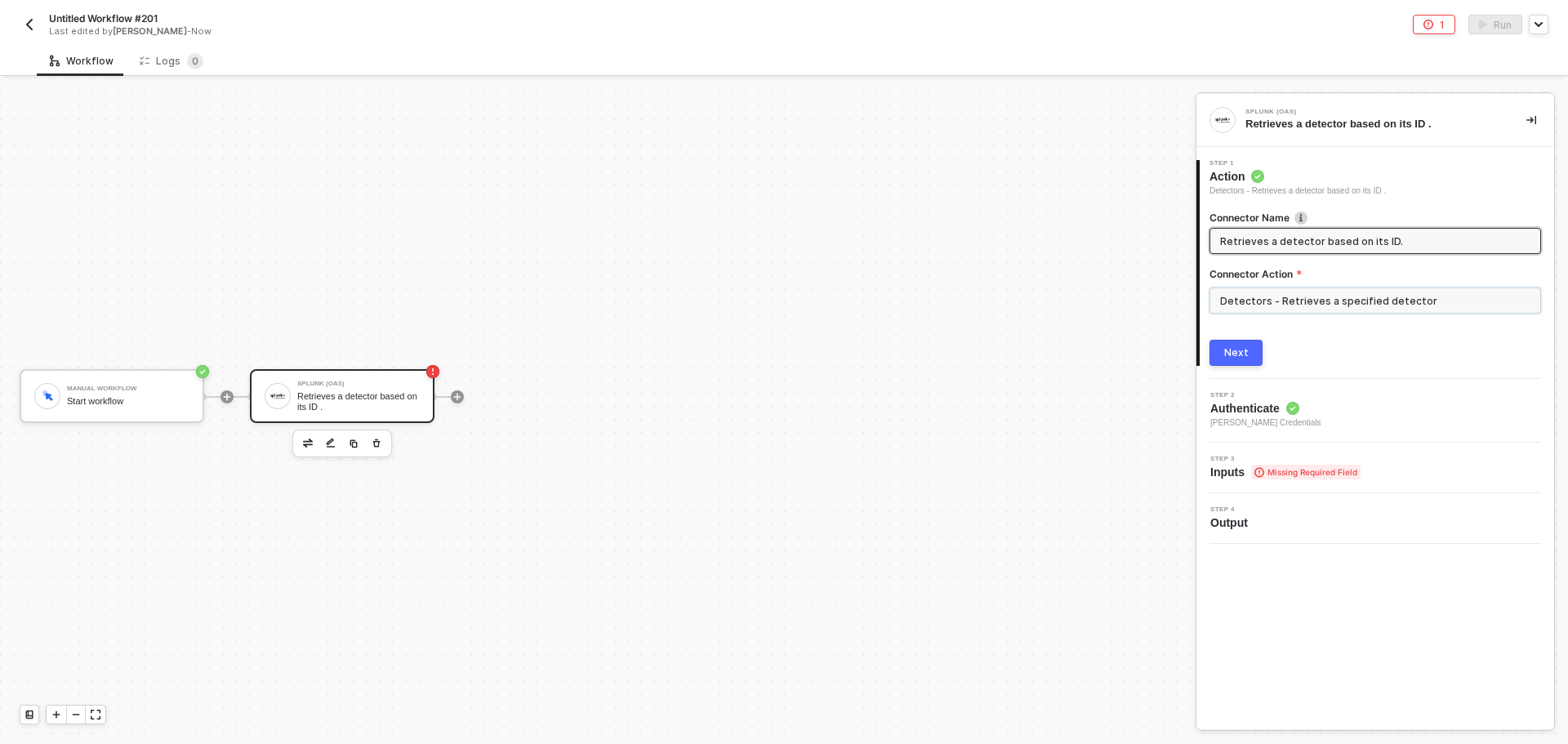
click at [1335, 303] on input "Detectors - Retrieves a specified detector" at bounding box center [1375, 301] width 332 height 26
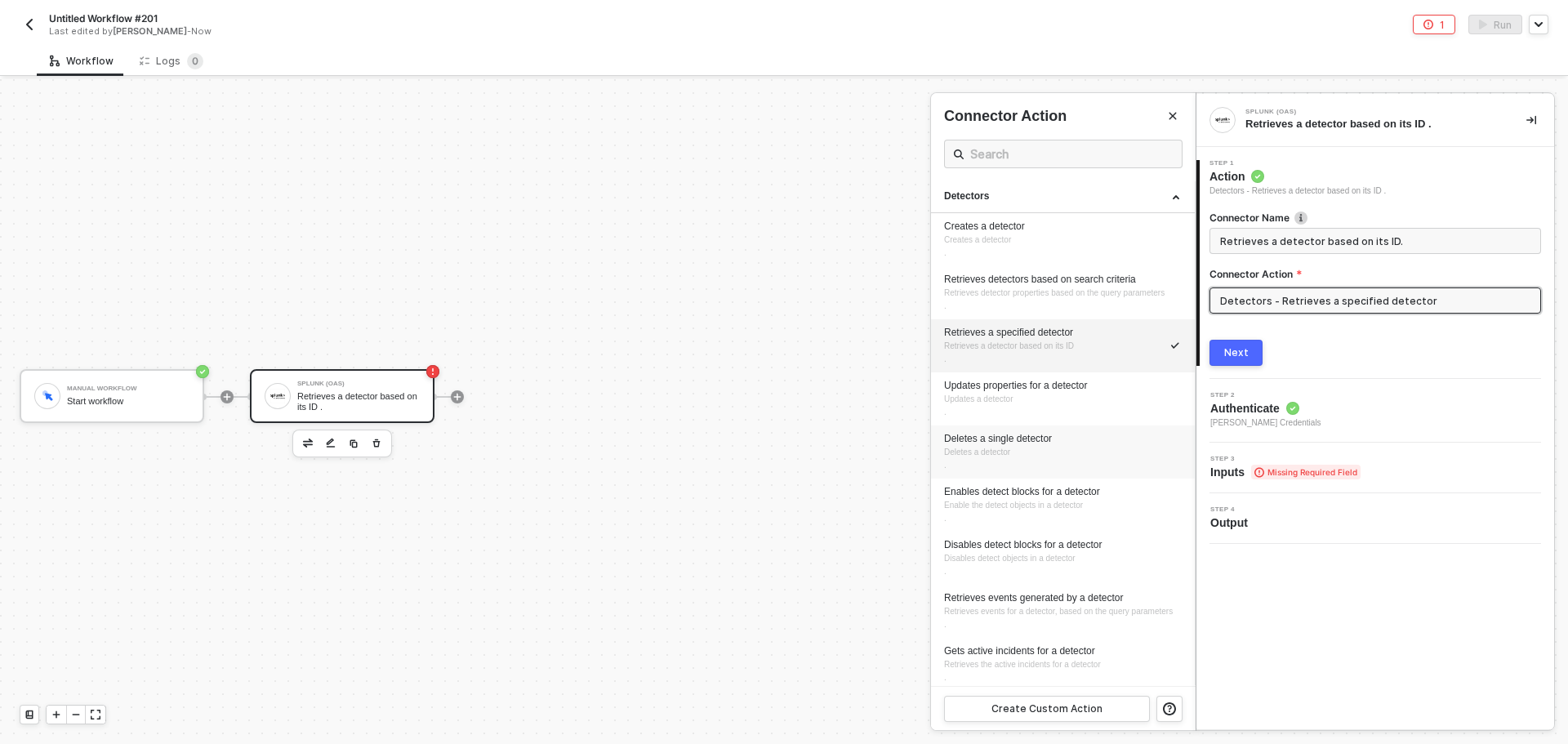
scroll to position [0, 0]
click at [1034, 246] on div "Creates a detector Creates a detector ." at bounding box center [1063, 240] width 238 height 40
type input "Creates a detector."
type input "Detectors - Creates a detector"
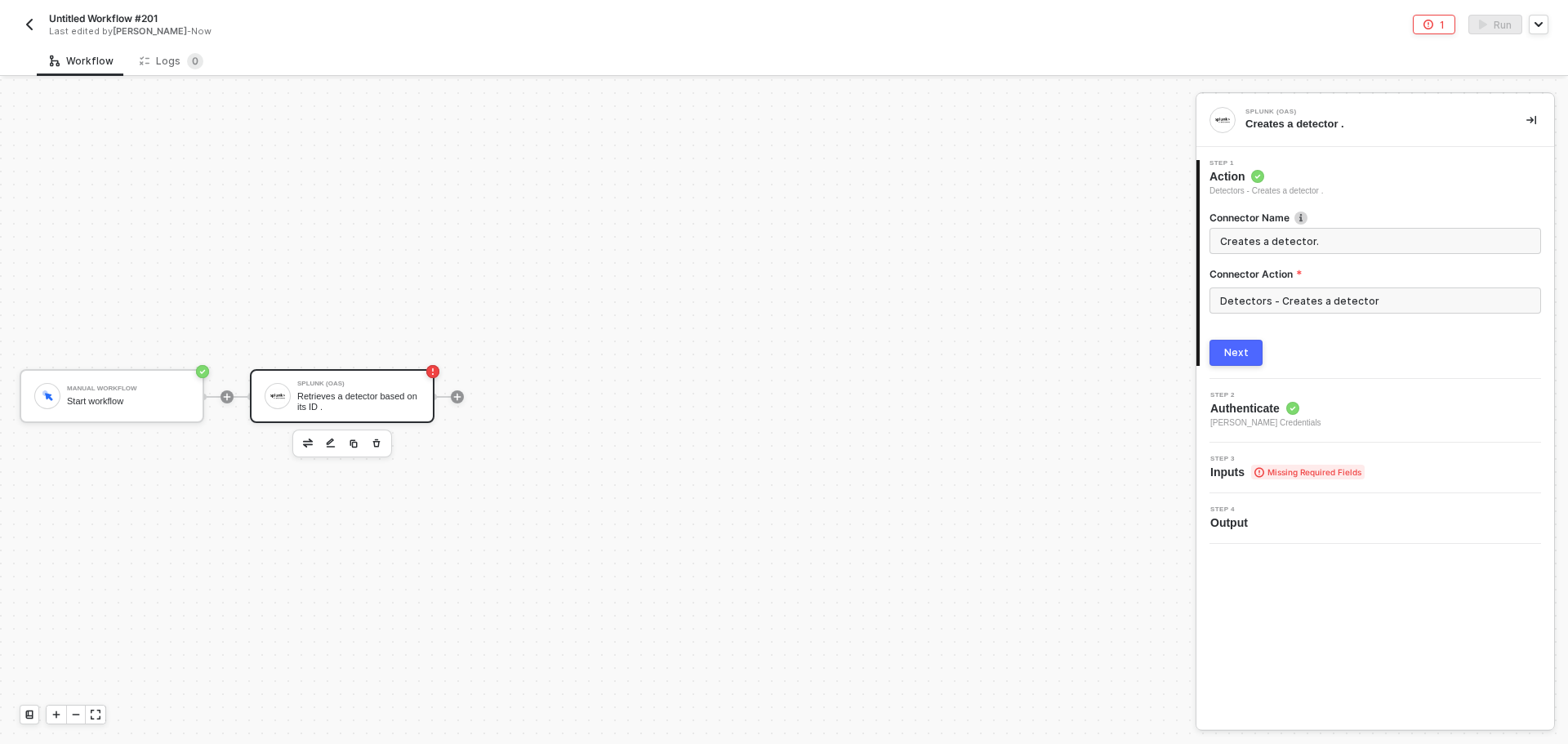
click at [1237, 363] on button "Next" at bounding box center [1235, 352] width 53 height 26
type input "Creates a detector."
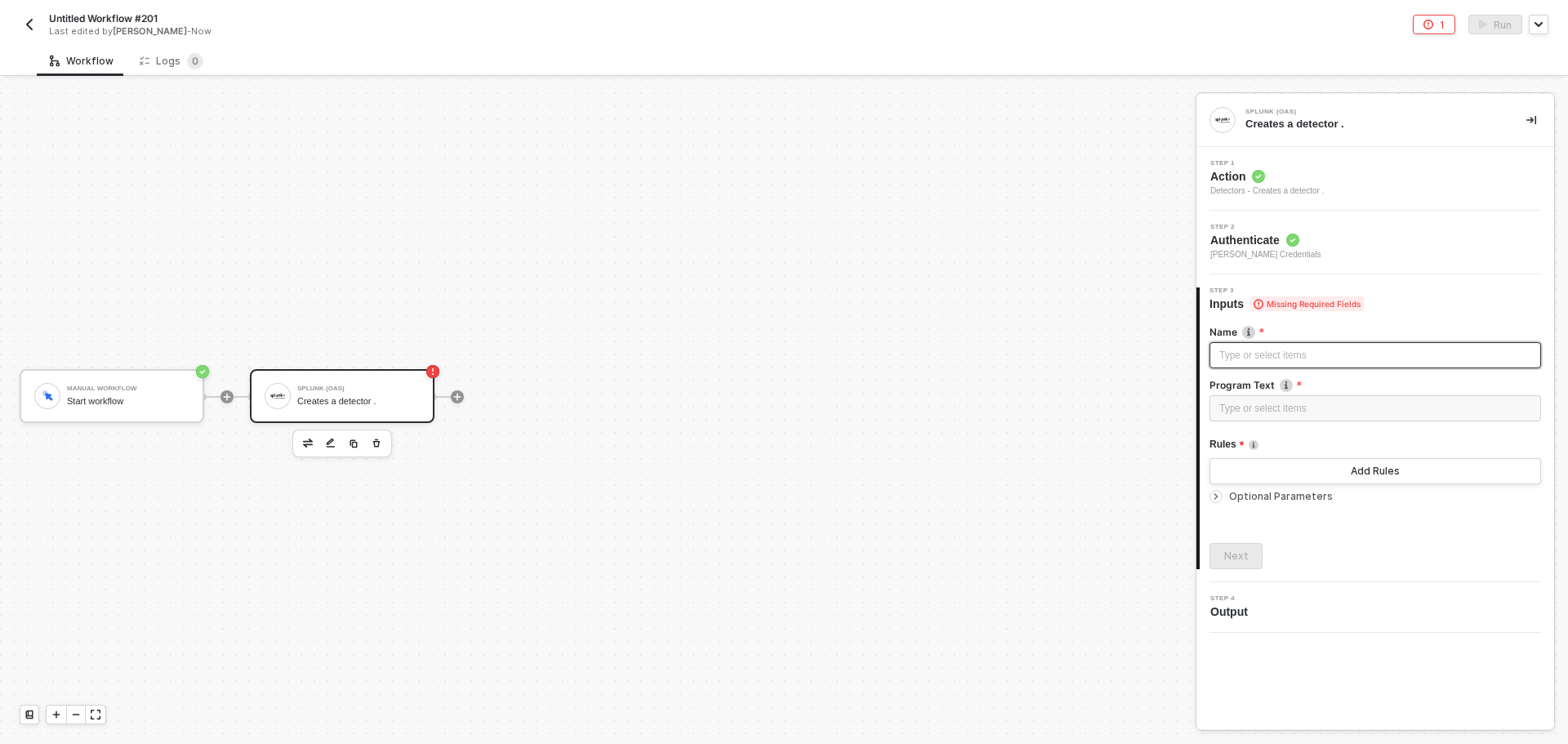
click at [1248, 368] on div "Type or select items ﻿" at bounding box center [1375, 355] width 332 height 26
click at [1368, 475] on div "Add Rules" at bounding box center [1375, 471] width 49 height 13
click at [1367, 477] on div "Add Rules" at bounding box center [1375, 471] width 49 height 13
drag, startPoint x: 1367, startPoint y: 477, endPoint x: 1322, endPoint y: 493, distance: 47.8
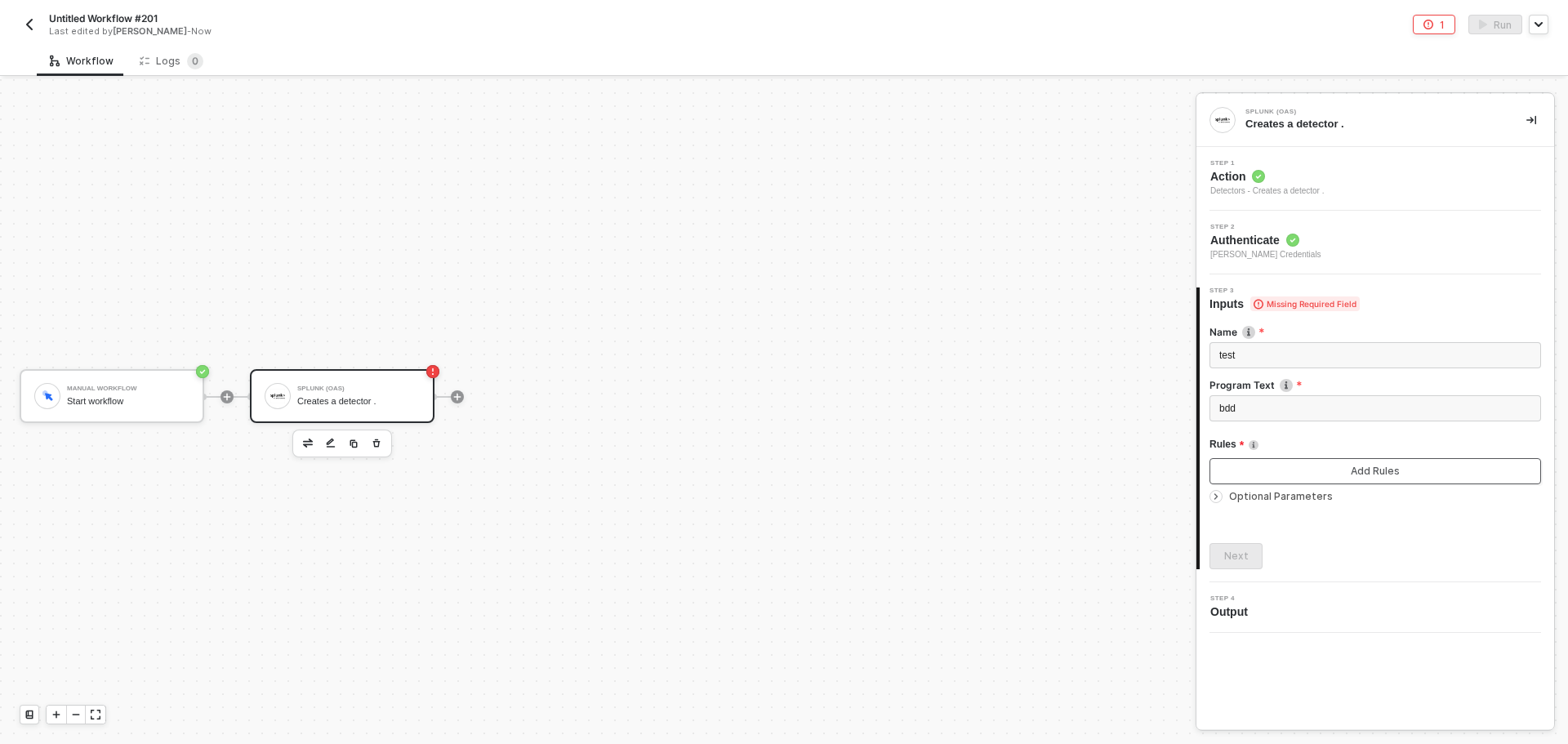
click at [1358, 483] on button "Add Rules" at bounding box center [1375, 472] width 332 height 26
click at [1298, 500] on span "Optional Parameters" at bounding box center [1281, 496] width 103 height 13
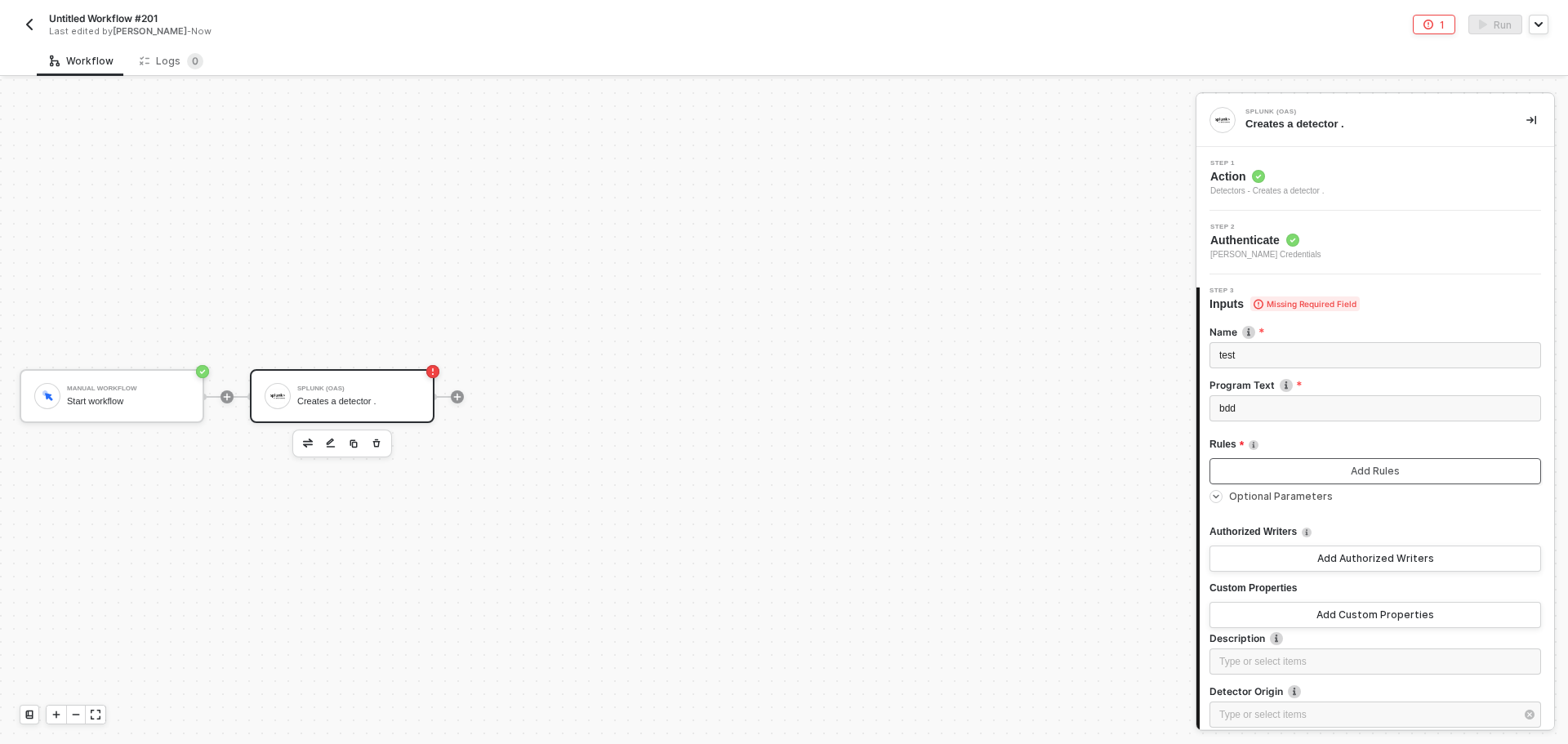
click at [1274, 471] on button "Add Rules" at bounding box center [1375, 472] width 332 height 26
click at [1273, 471] on button "Add Rules" at bounding box center [1375, 472] width 332 height 26
click at [1275, 471] on button "Add Rules" at bounding box center [1375, 472] width 332 height 26
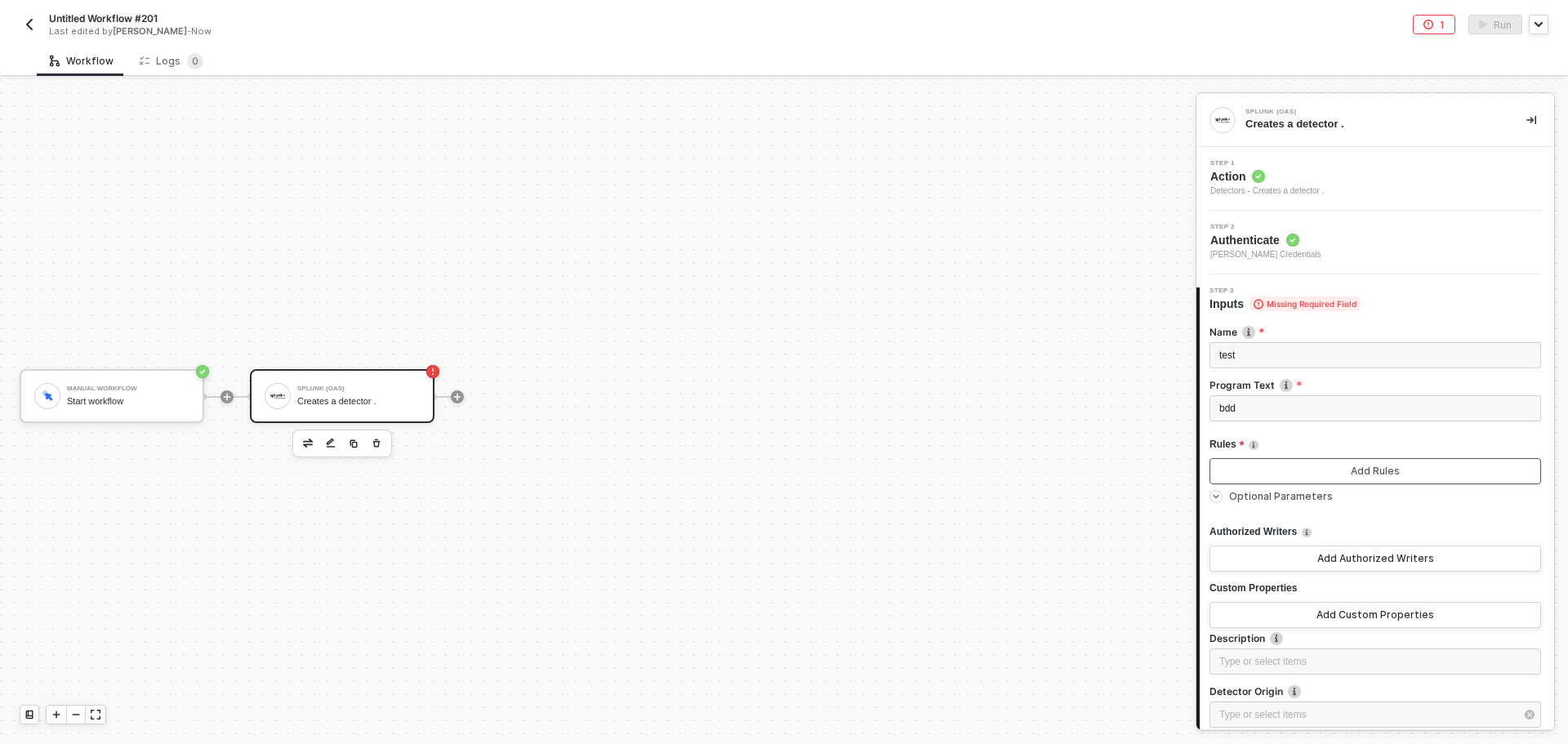
click at [1274, 472] on button "Add Rules" at bounding box center [1375, 472] width 332 height 26
click at [1314, 179] on span "Action" at bounding box center [1266, 176] width 114 height 17
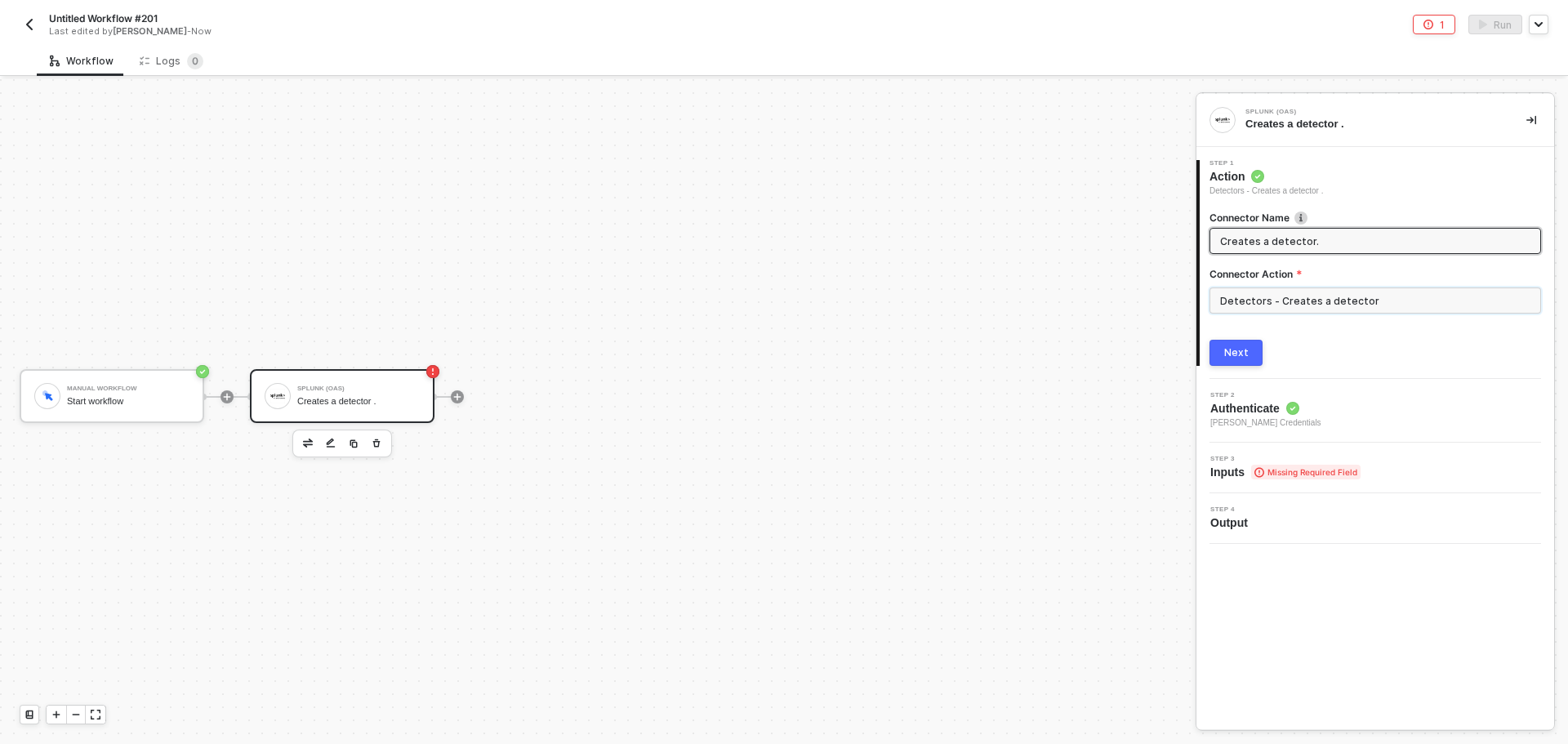
click at [1256, 306] on input "Detectors - Creates a detector" at bounding box center [1375, 301] width 332 height 26
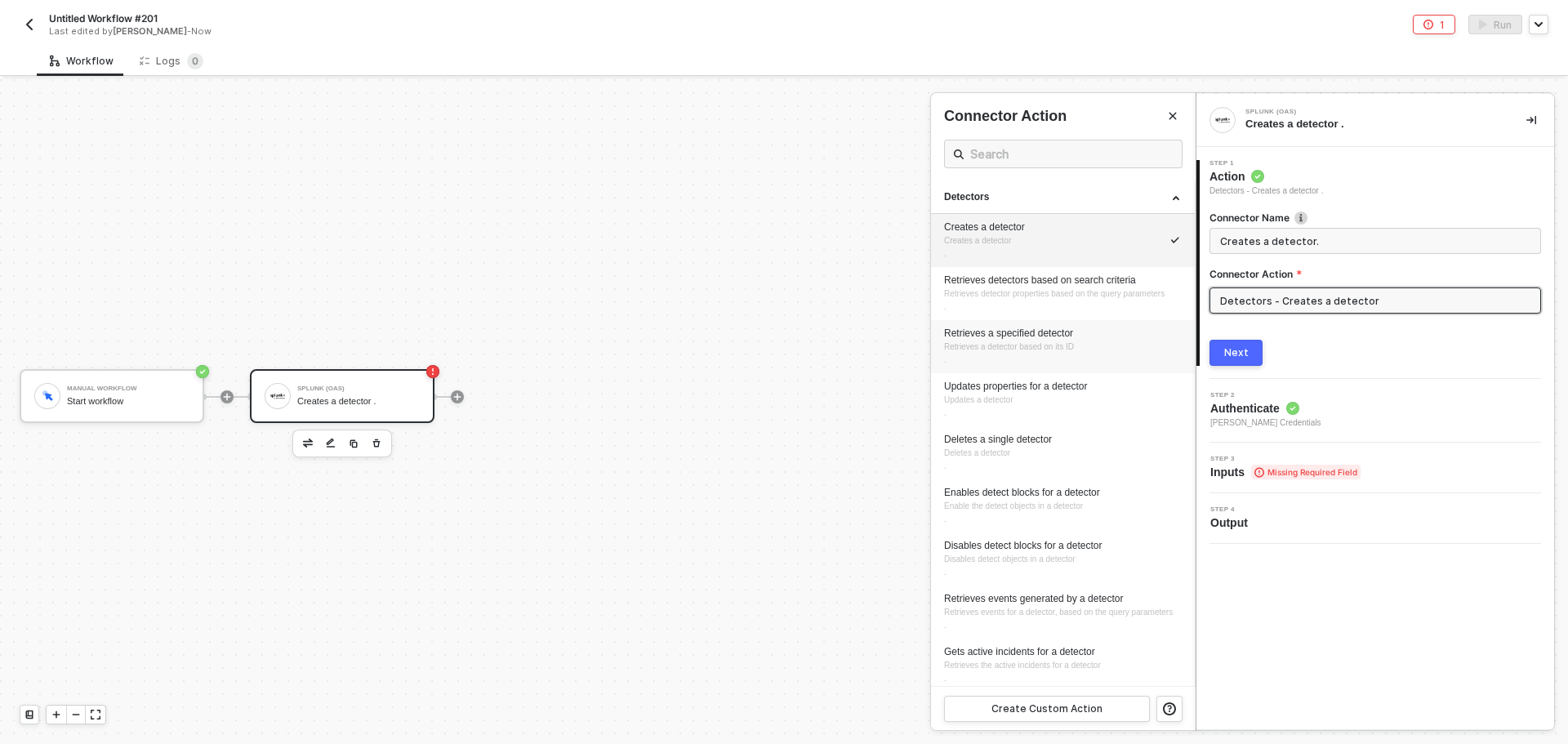
click at [1058, 341] on div "Retrieves a specified detector" at bounding box center [1063, 334] width 238 height 14
type input "Retrieves a detector based on its ID."
type input "Detectors - Retrieves a specified detector"
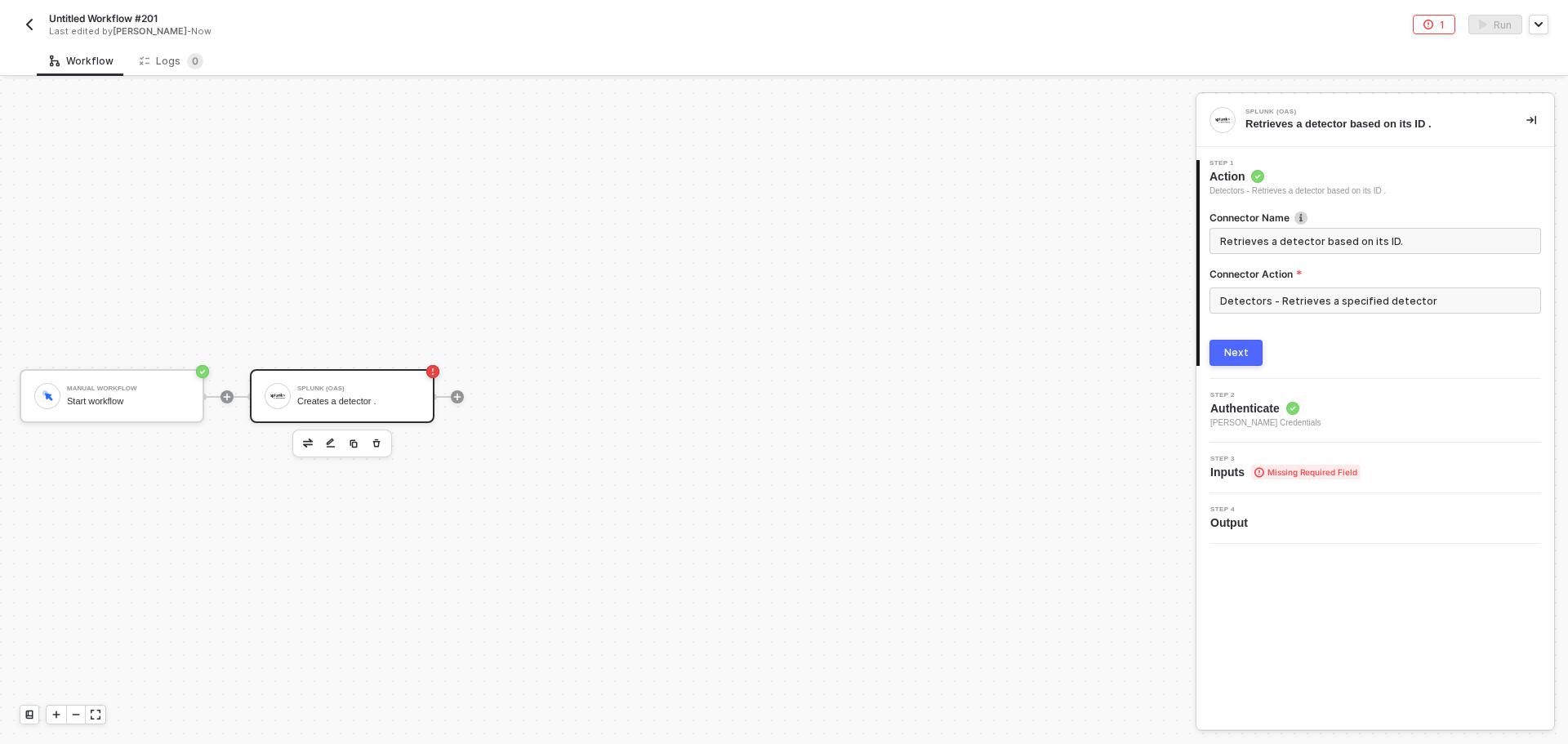
click at [1230, 349] on div "Next" at bounding box center [1236, 352] width 24 height 13
type input "Retrieves a detector based on its ID."
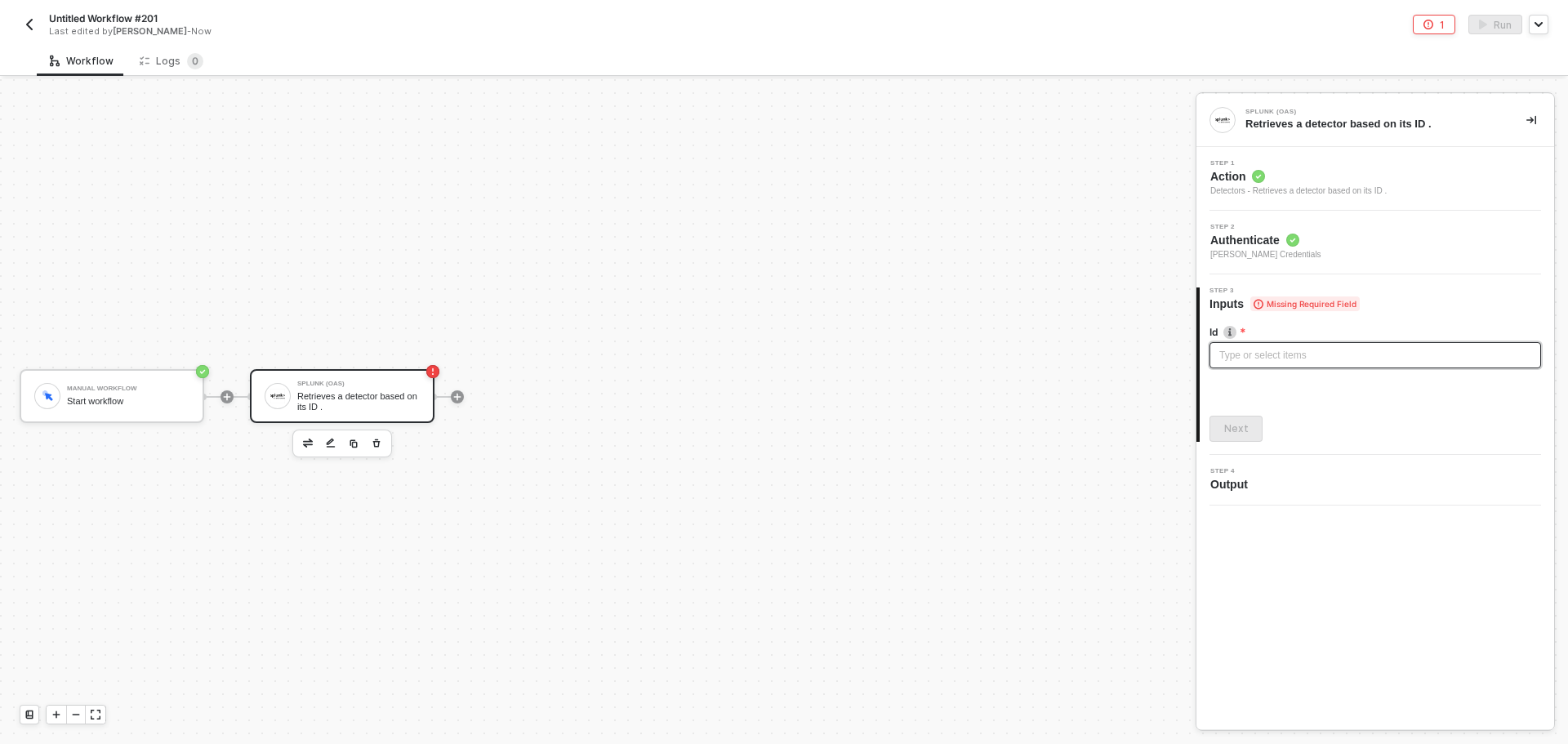
click at [1255, 353] on div "Type or select items ﻿" at bounding box center [1376, 356] width 312 height 16
click at [1241, 434] on div "Next" at bounding box center [1236, 429] width 24 height 13
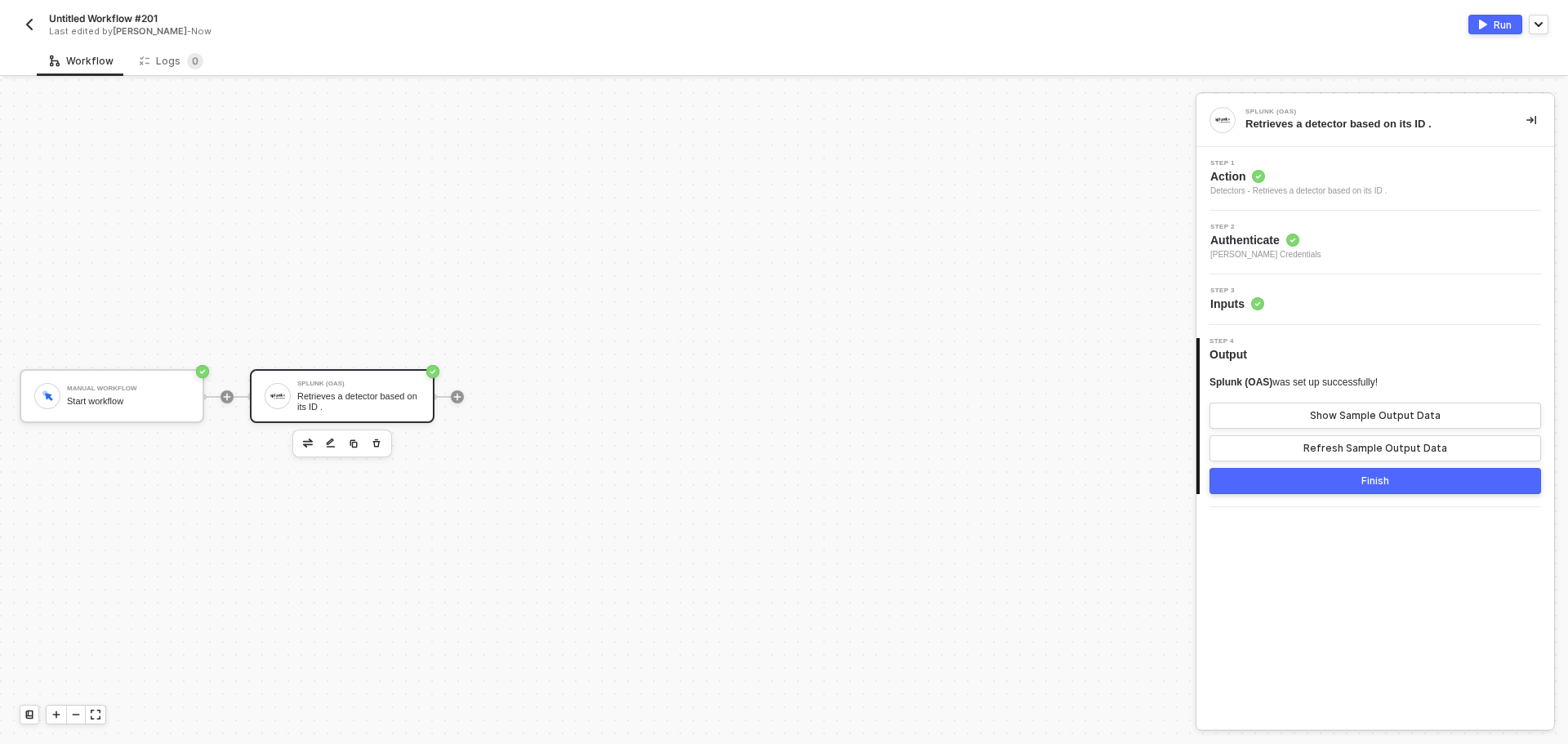
click at [1481, 26] on img "button" at bounding box center [1483, 24] width 8 height 10
click at [1377, 421] on div "Show Sample Output Data" at bounding box center [1375, 415] width 131 height 13
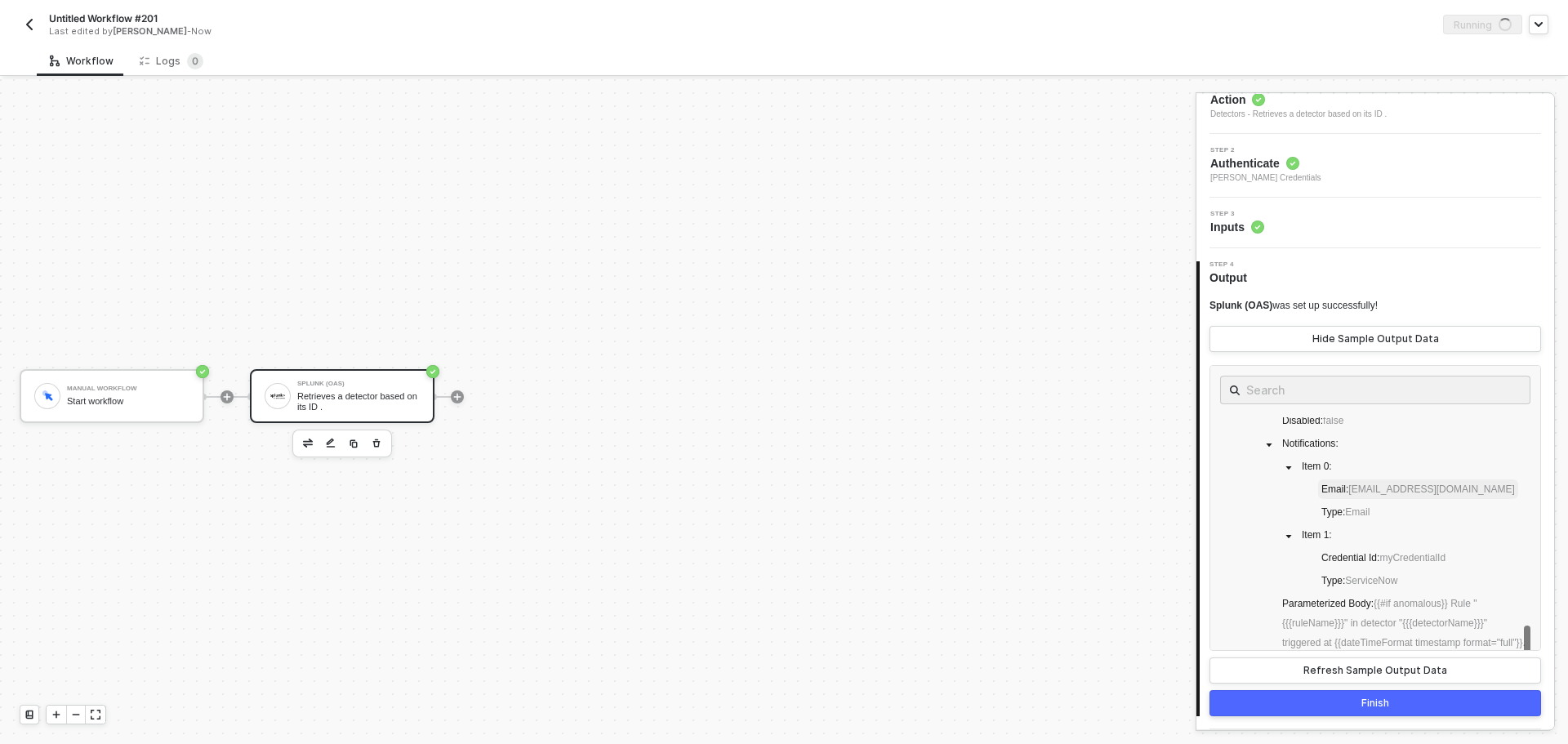
scroll to position [735, 0]
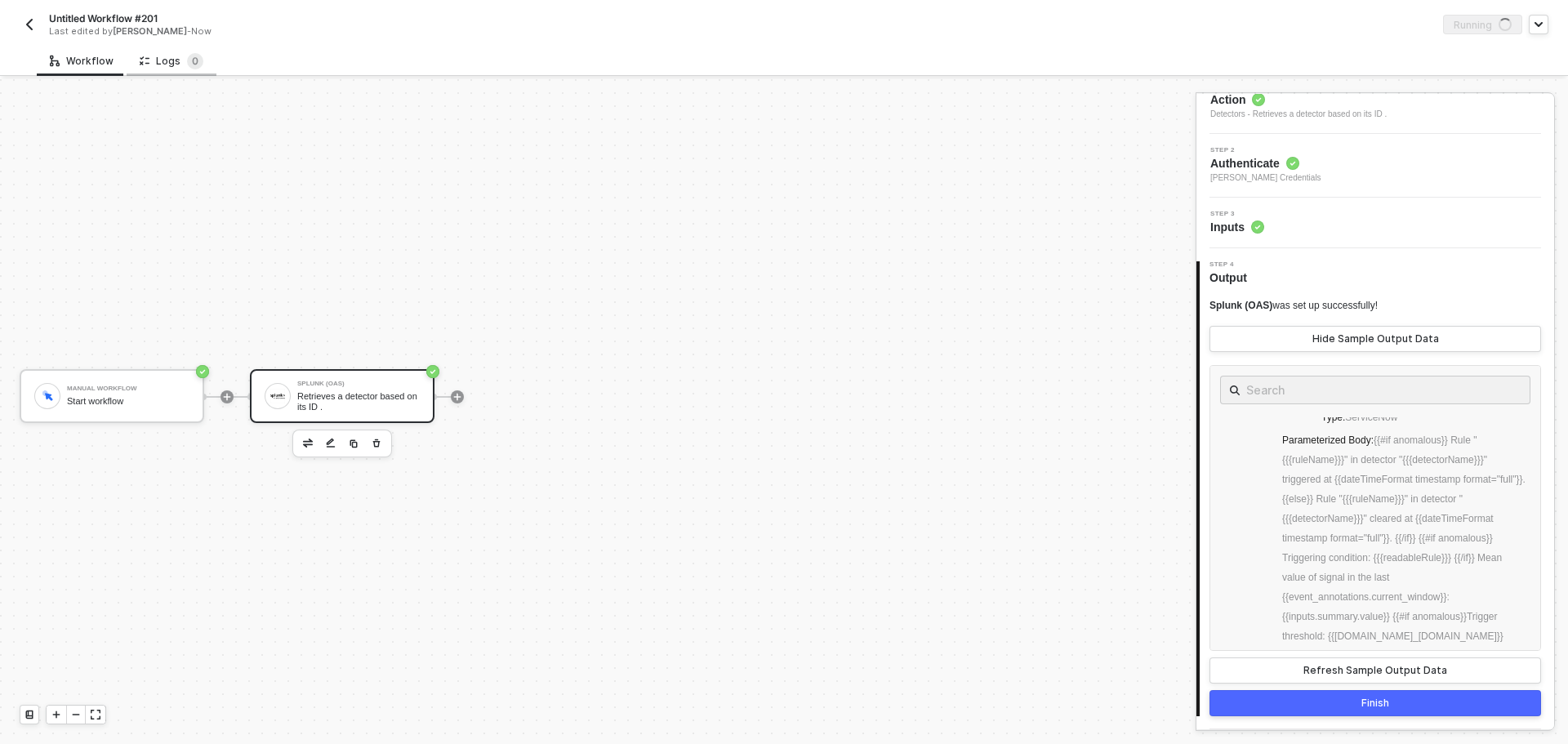
click at [168, 62] on div "Logs 0" at bounding box center [171, 61] width 63 height 17
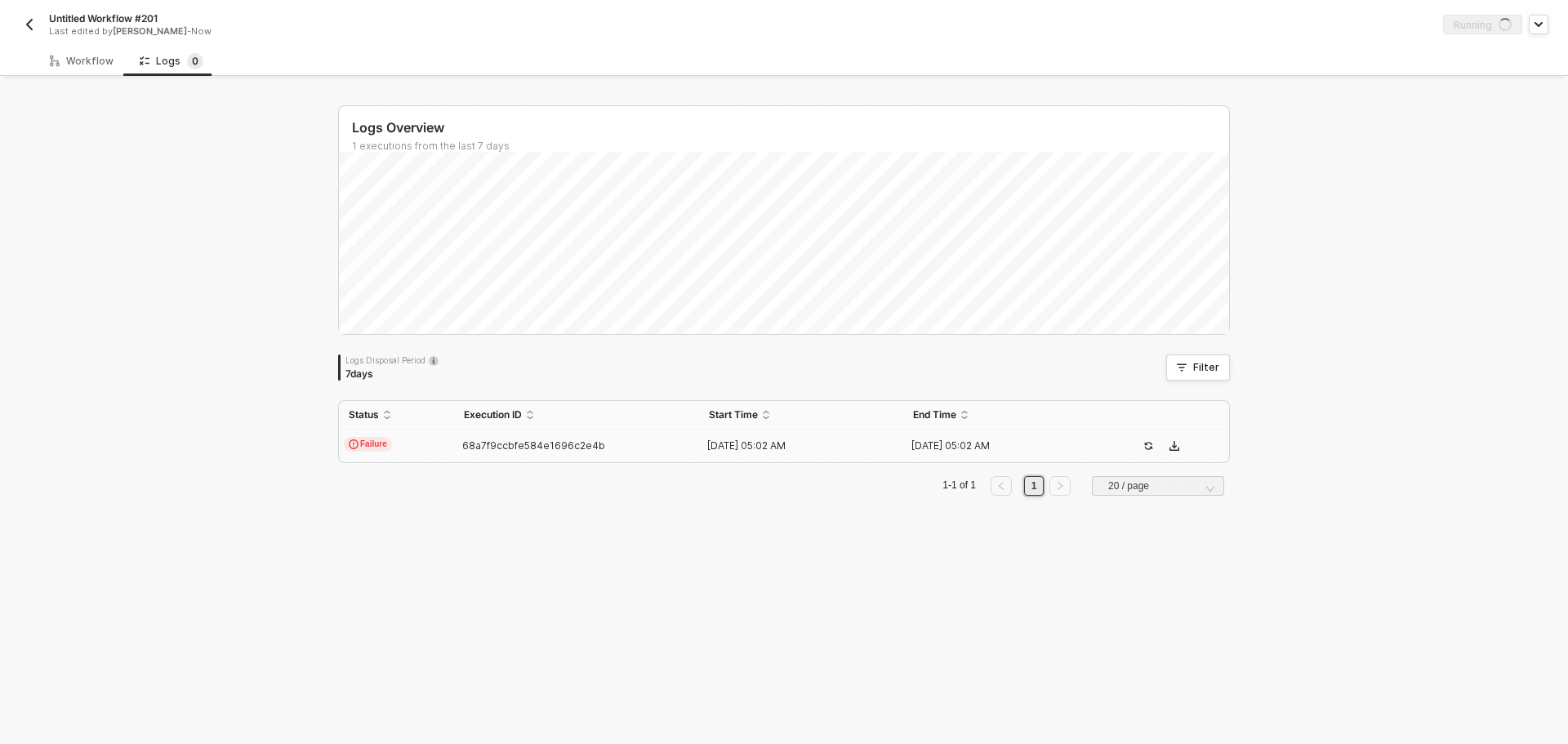
click at [392, 449] on td "Failure" at bounding box center [396, 445] width 115 height 32
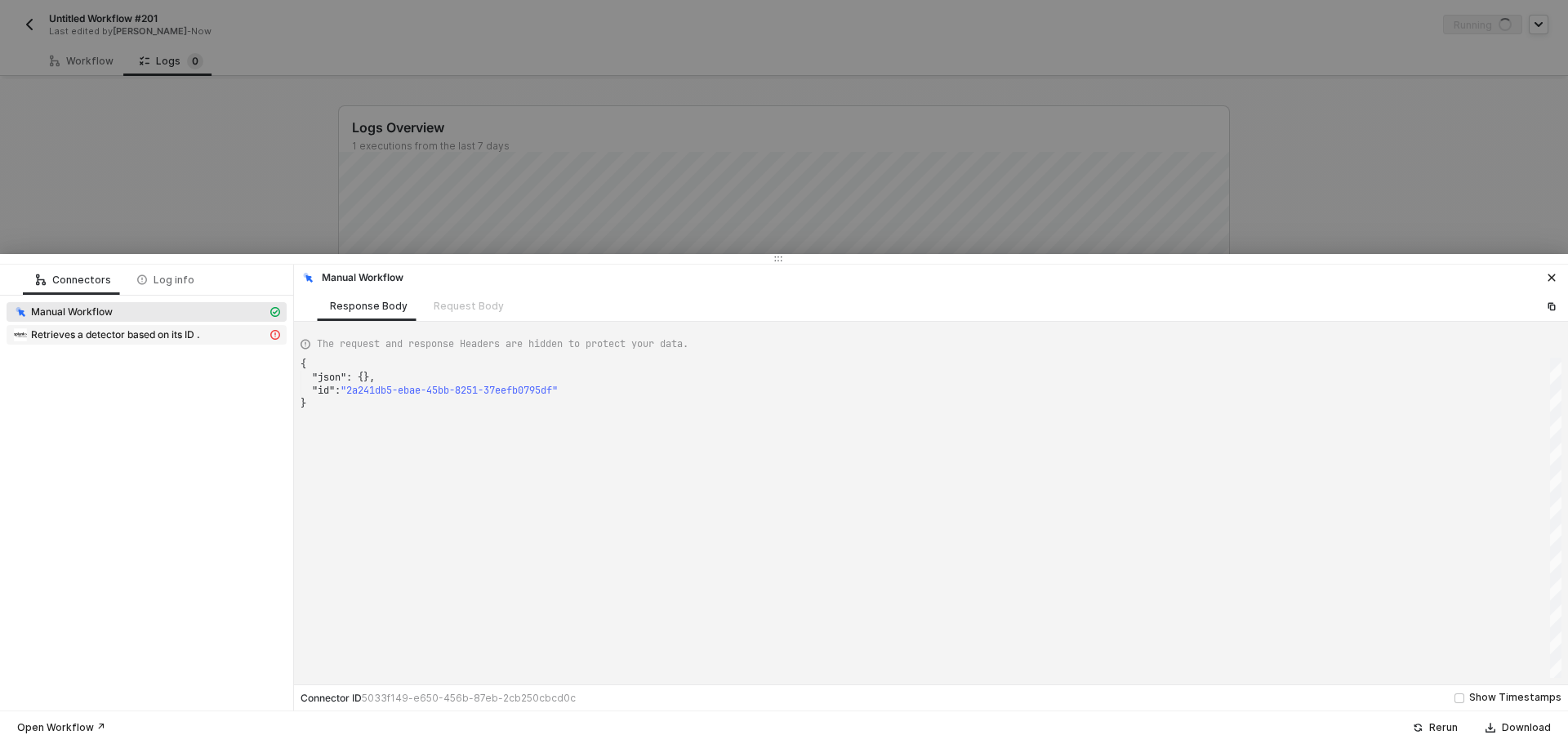
click at [148, 334] on span "Retrieves a detector based on its ID ." at bounding box center [115, 334] width 169 height 13
type textarea "{ "message": "Error: Invalid API Key!" }"
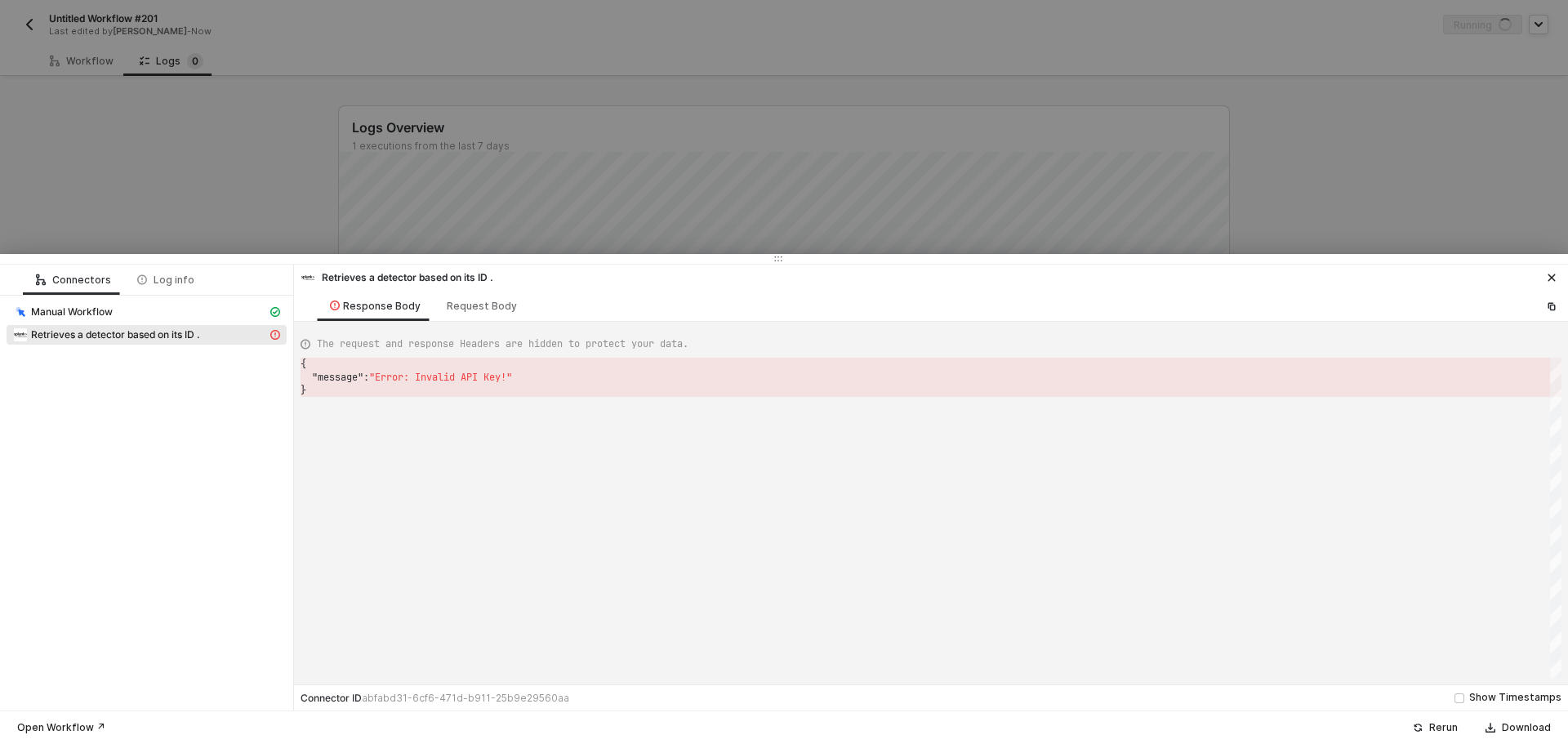
click at [88, 187] on div at bounding box center [784, 372] width 1568 height 744
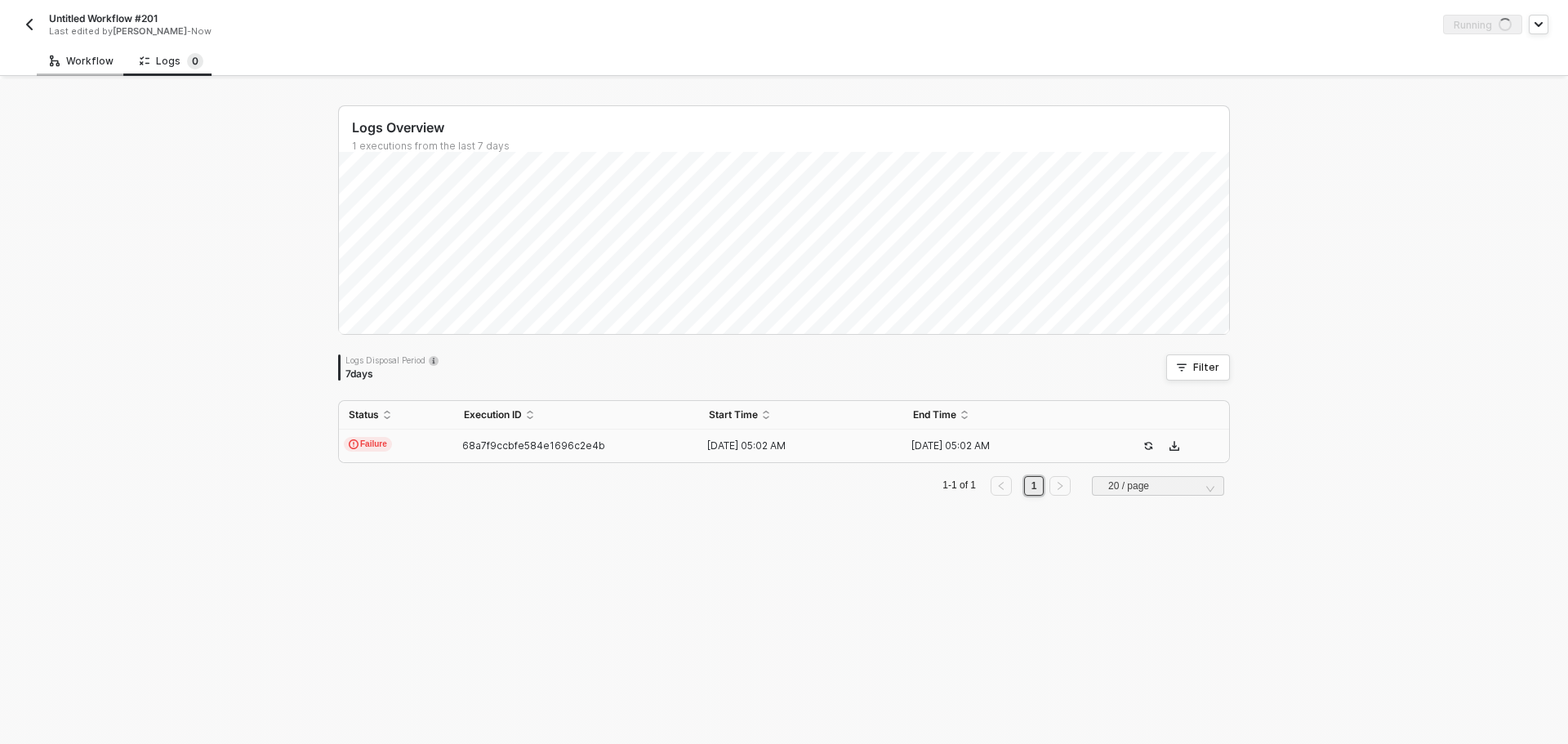
click at [54, 56] on icon at bounding box center [55, 61] width 10 height 16
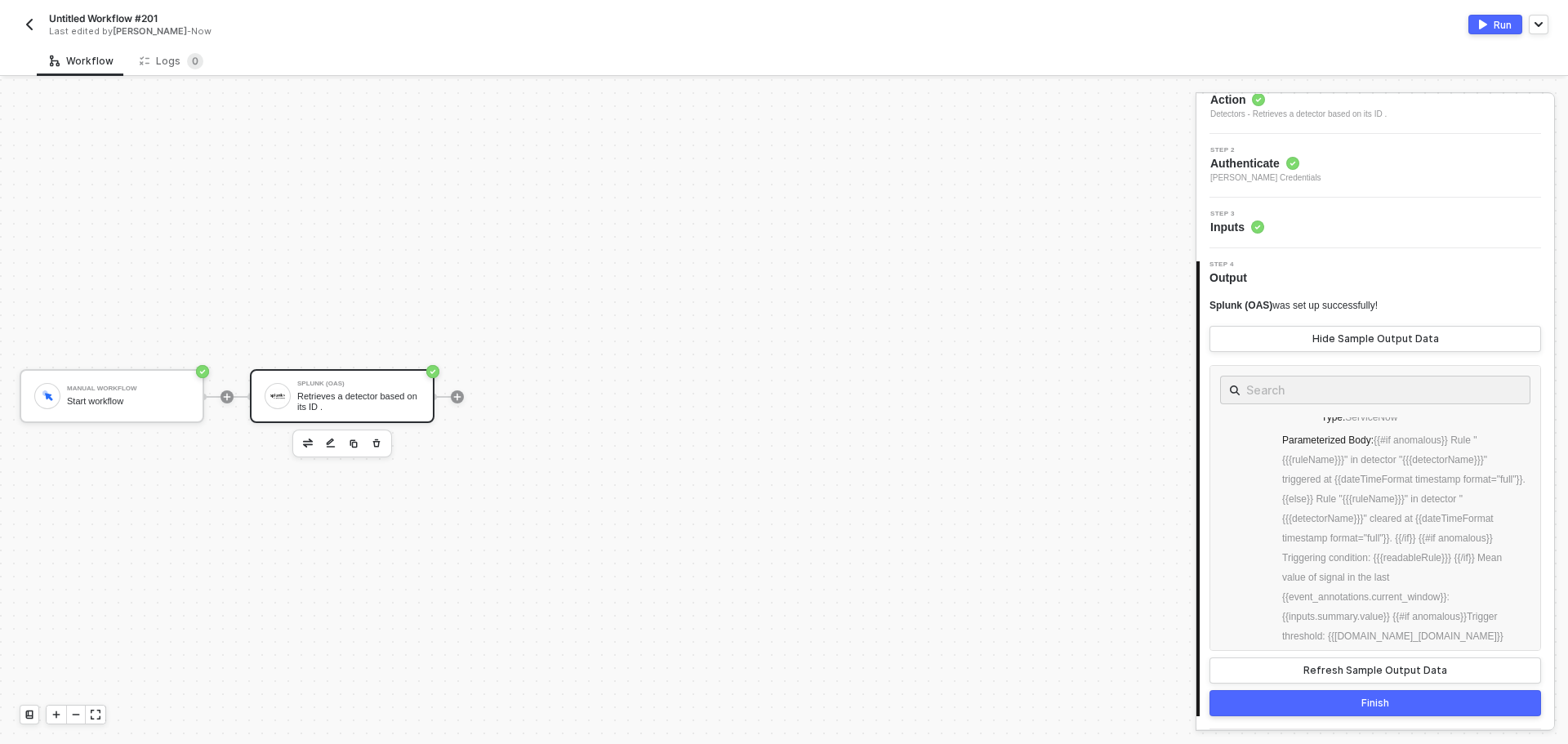
click at [1319, 164] on div "Step 2 Authenticate Brandon Looker's Credentials" at bounding box center [1377, 166] width 353 height 37
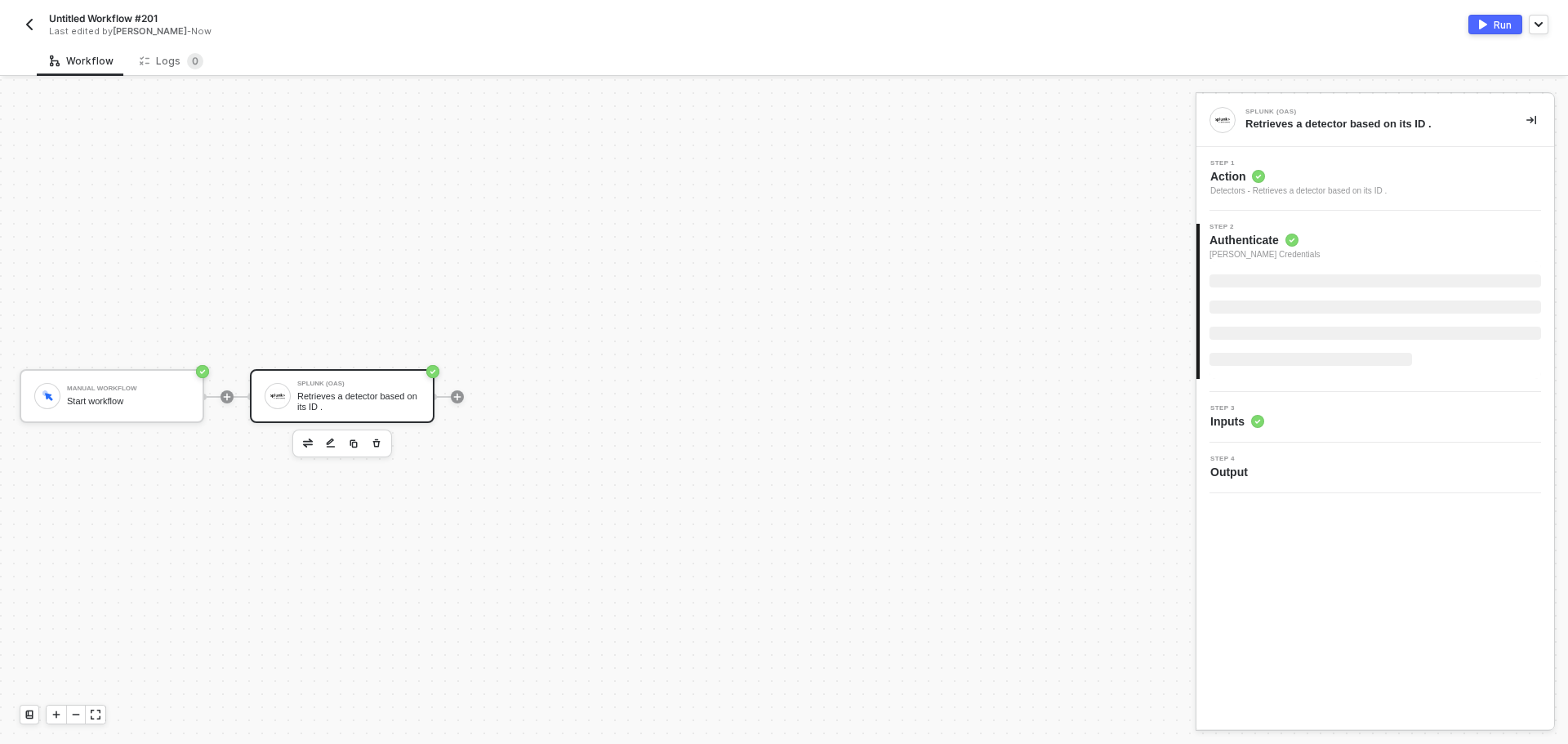
scroll to position [0, 0]
click at [1370, 299] on span "Brandon Looker's Credentials" at bounding box center [1371, 305] width 291 height 26
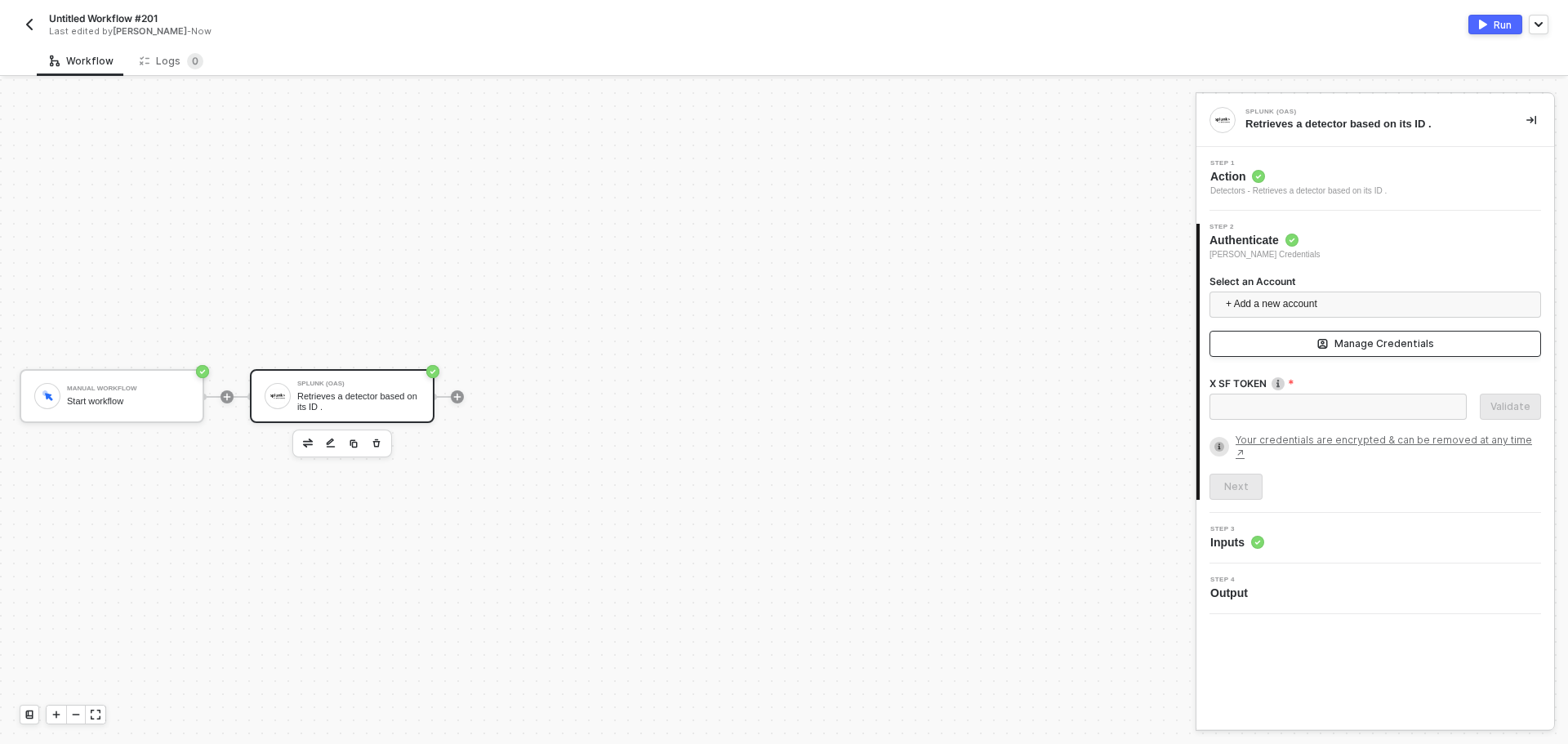
click at [1266, 332] on button "Manage Credentials" at bounding box center [1375, 344] width 332 height 26
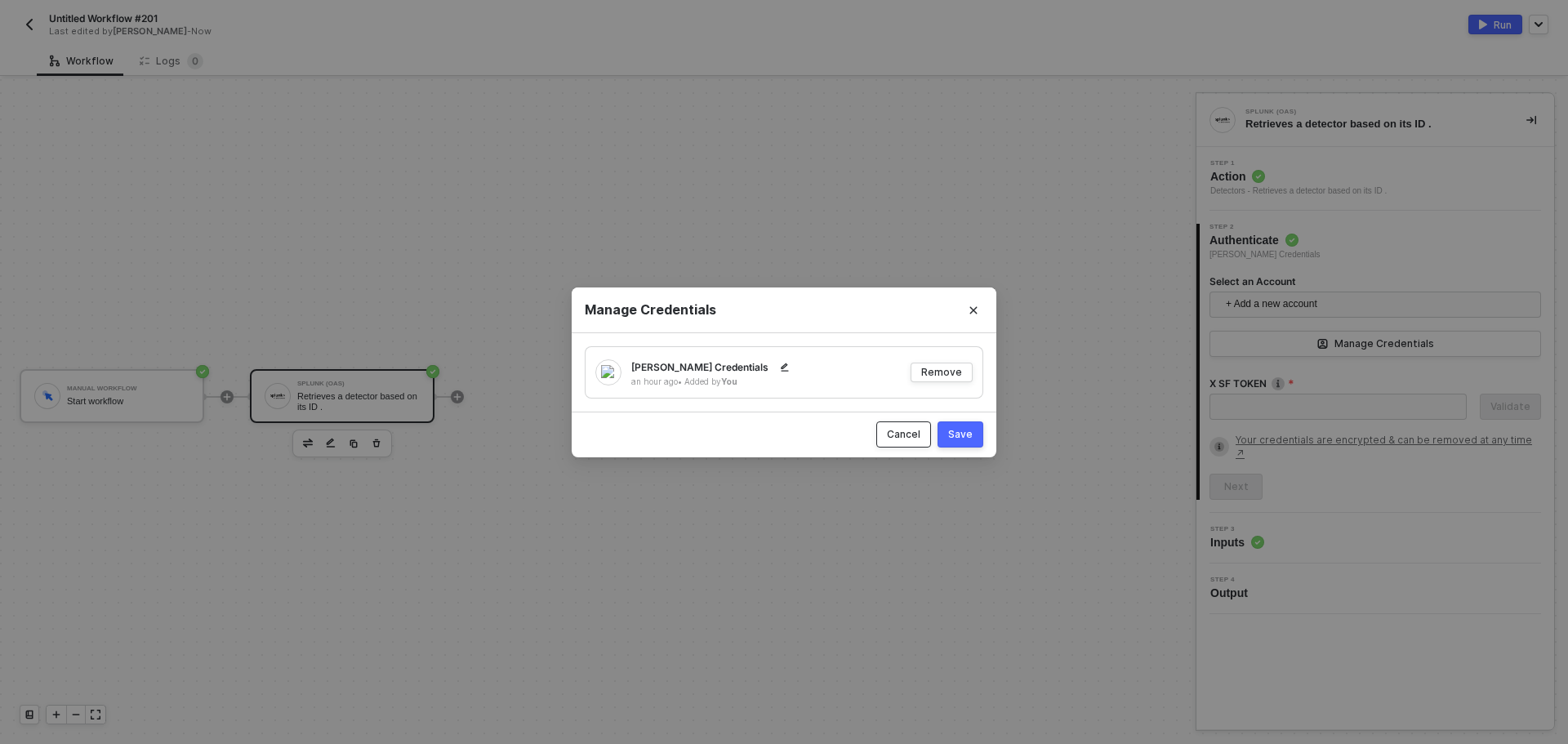
click at [918, 434] on div "Cancel" at bounding box center [904, 434] width 33 height 14
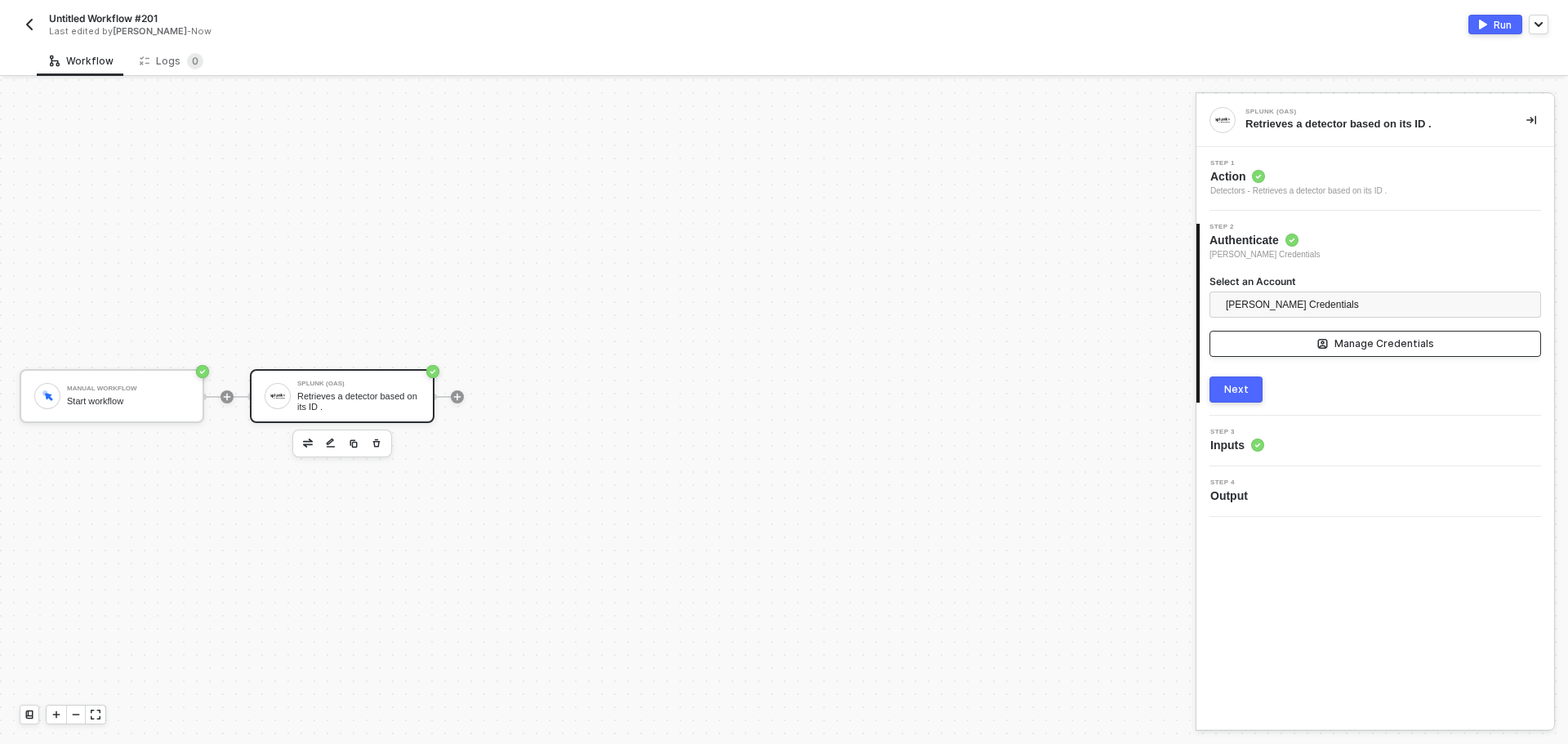
click at [1279, 344] on button "Manage Credentials" at bounding box center [1375, 344] width 332 height 26
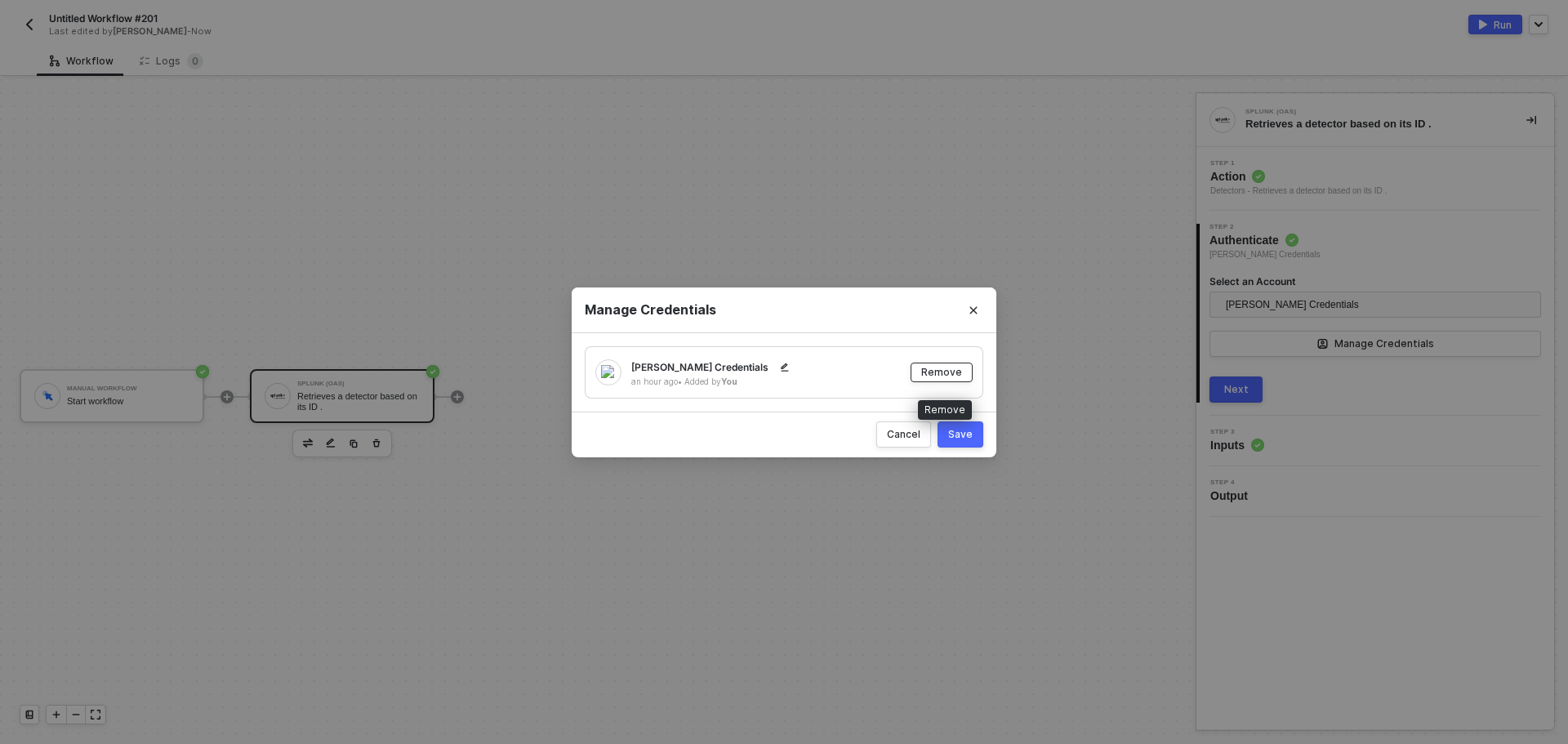
click at [933, 372] on div "Remove" at bounding box center [942, 372] width 41 height 14
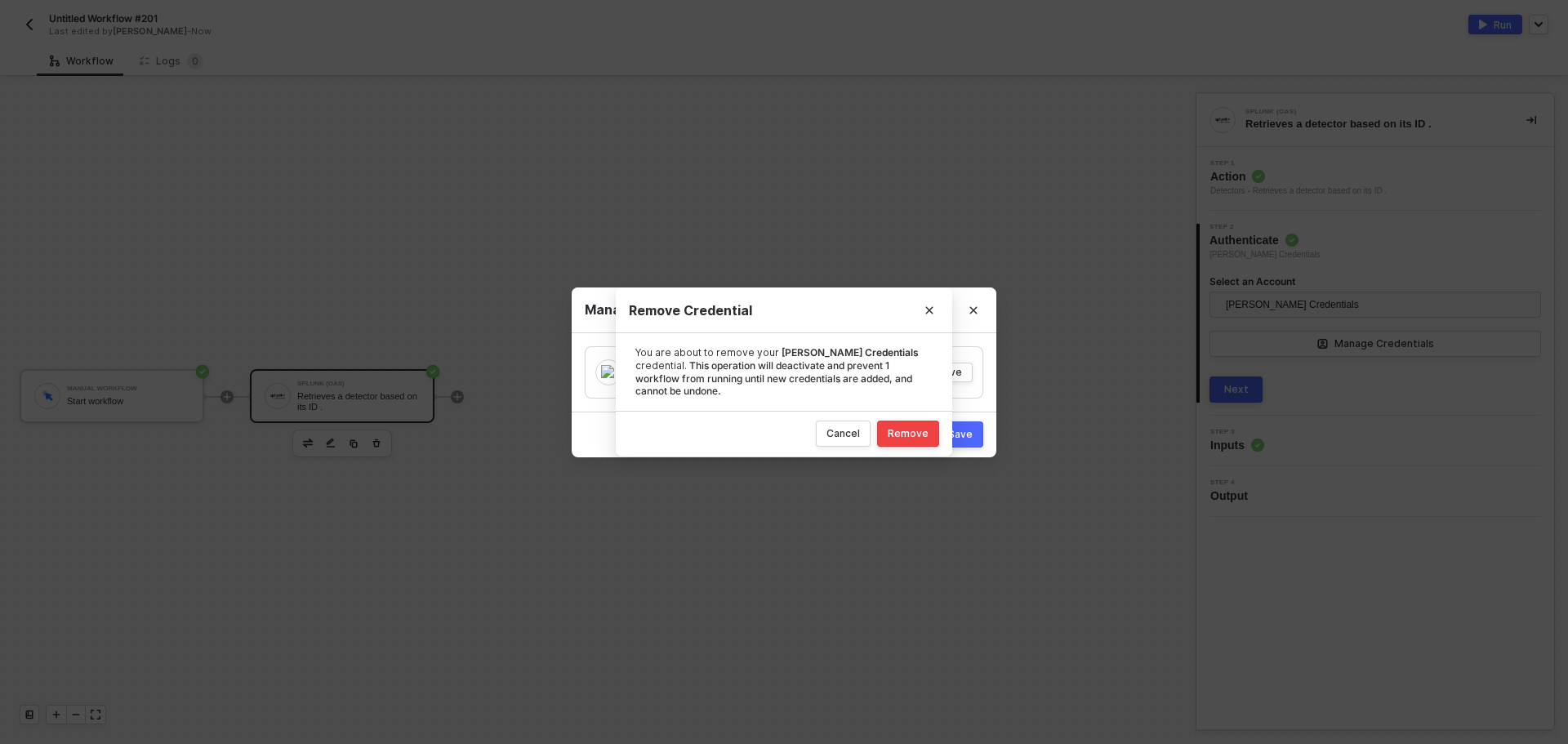
click at [918, 433] on div "Remove" at bounding box center [908, 434] width 41 height 13
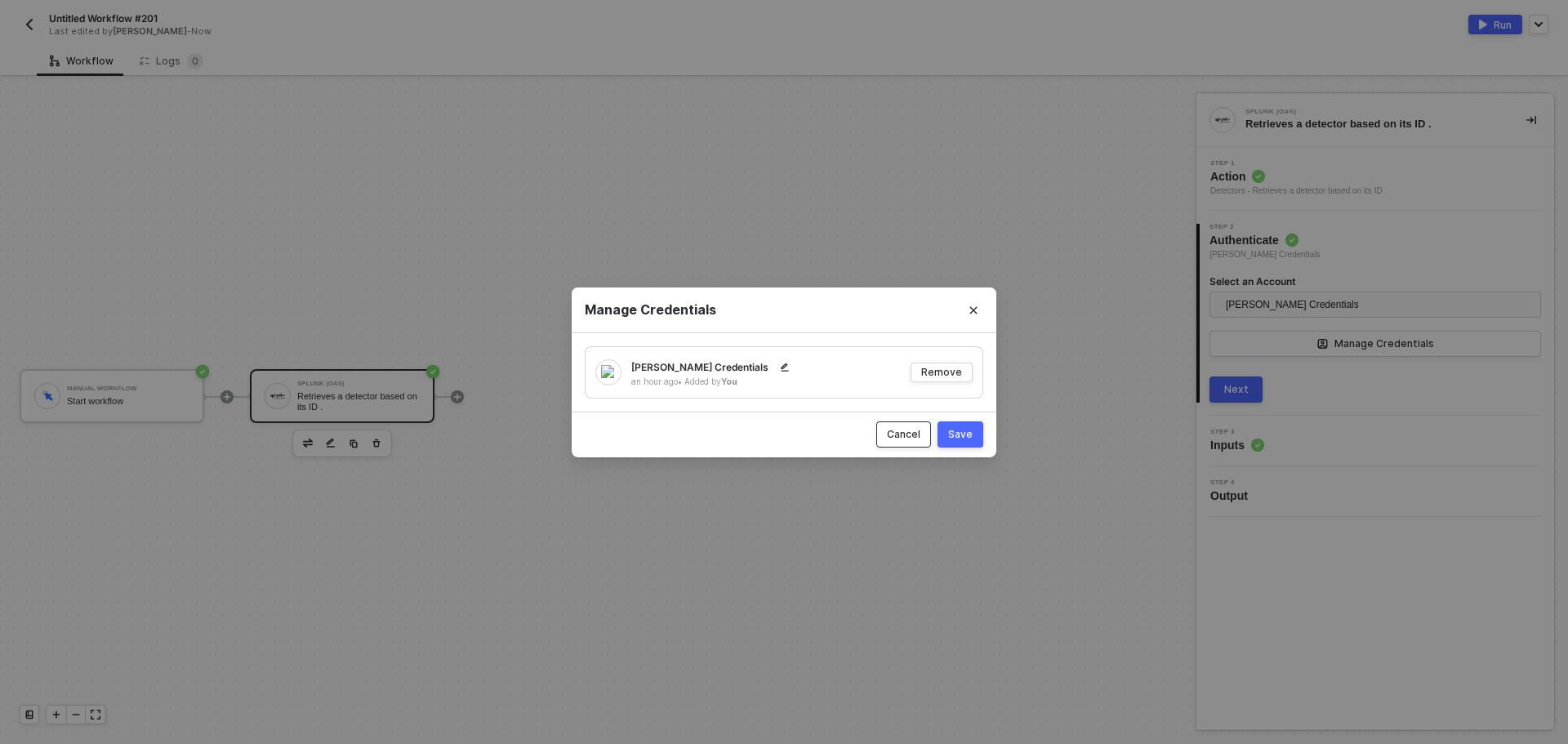
click at [909, 439] on div "Cancel" at bounding box center [904, 434] width 33 height 14
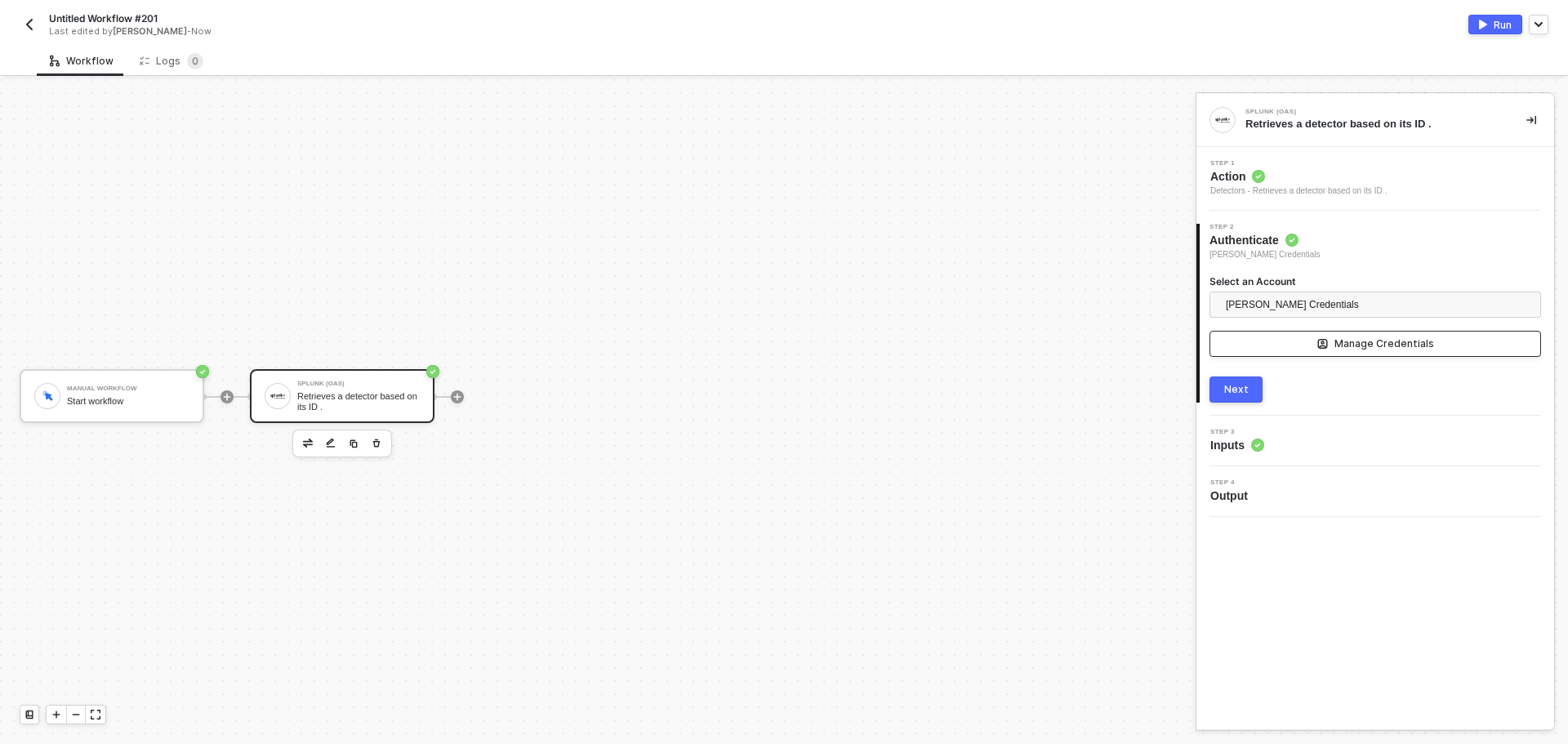
click at [1348, 347] on div "Manage Credentials" at bounding box center [1385, 344] width 100 height 13
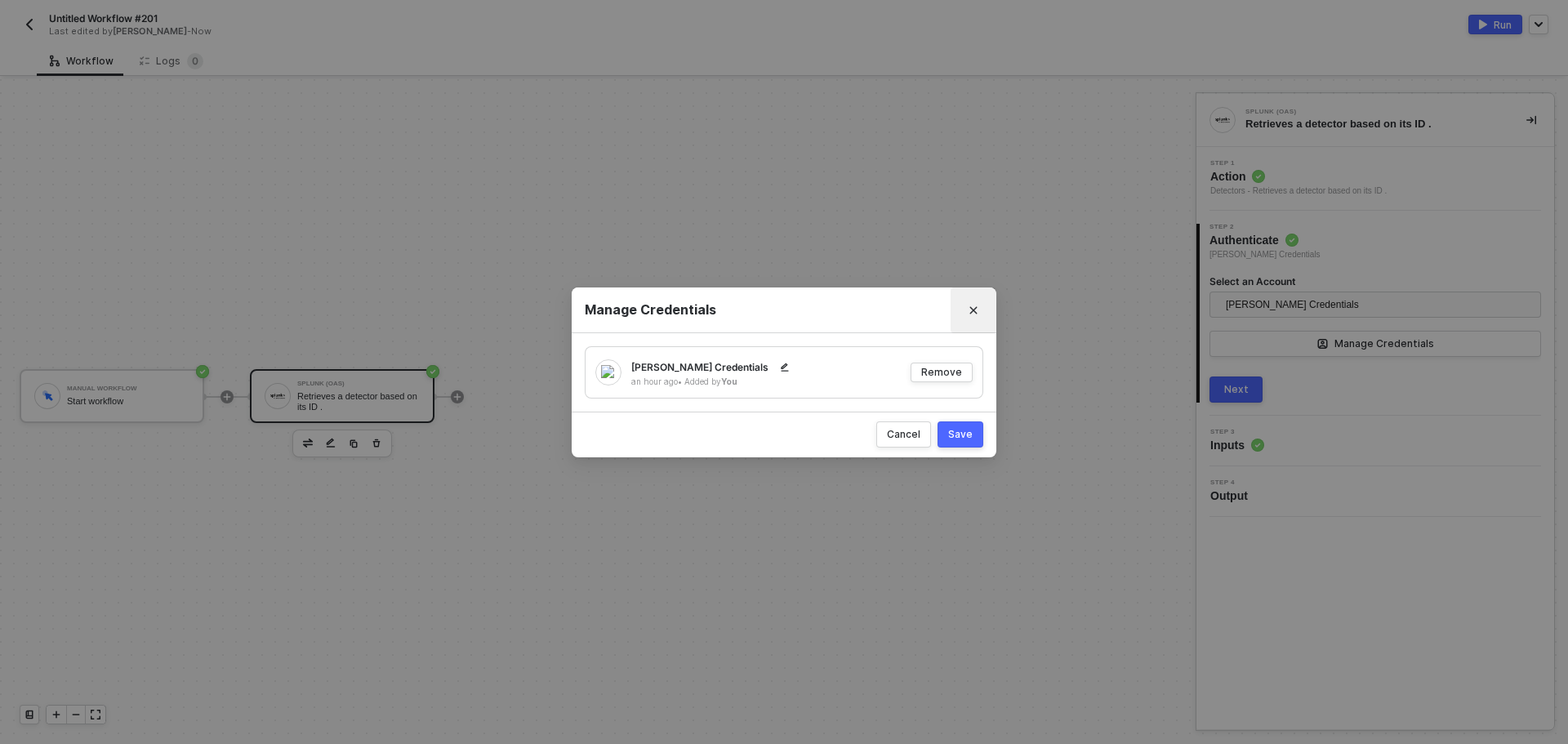
click at [977, 313] on icon "Close" at bounding box center [974, 310] width 8 height 8
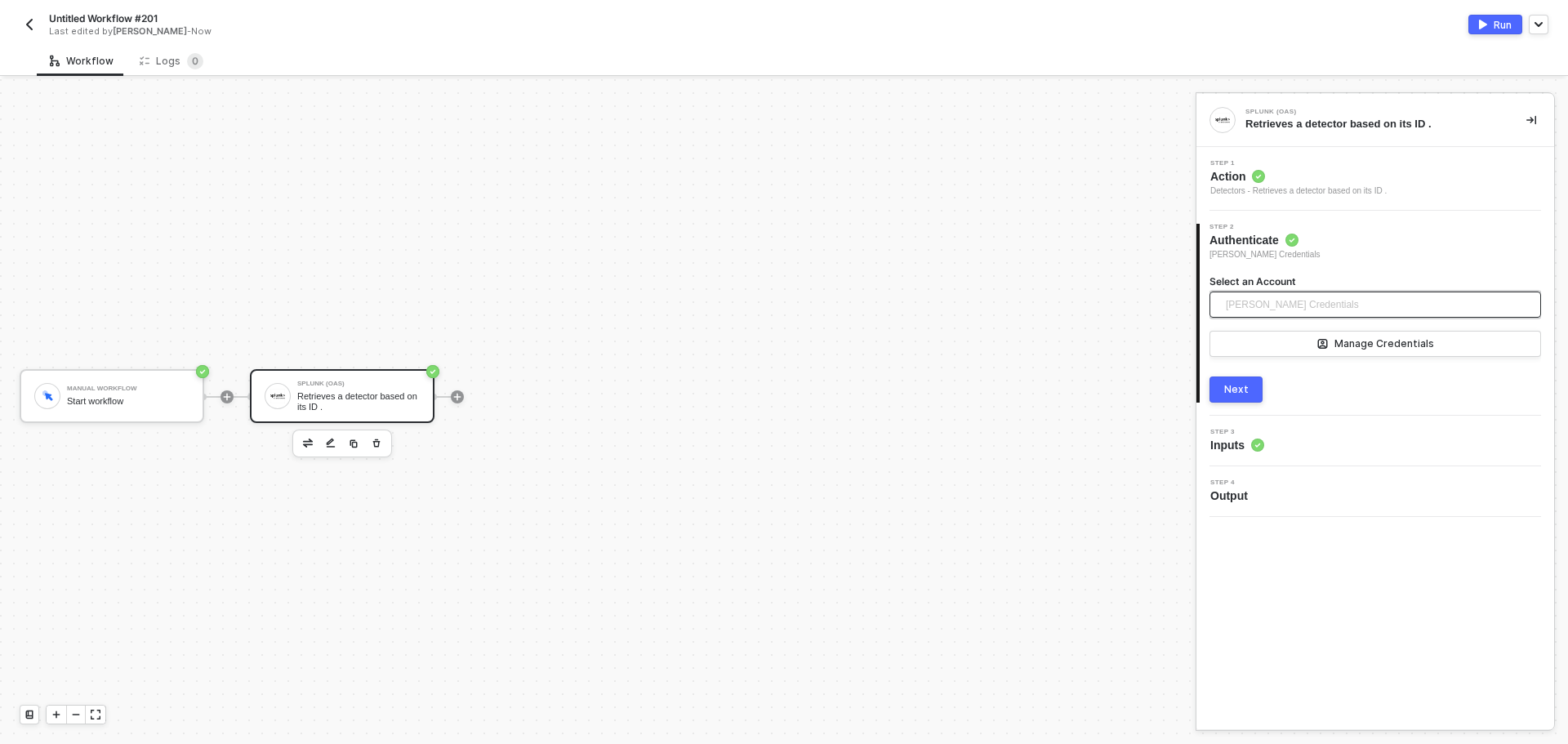
click at [1308, 306] on span "Brandon Looker's Credentials" at bounding box center [1292, 305] width 133 height 24
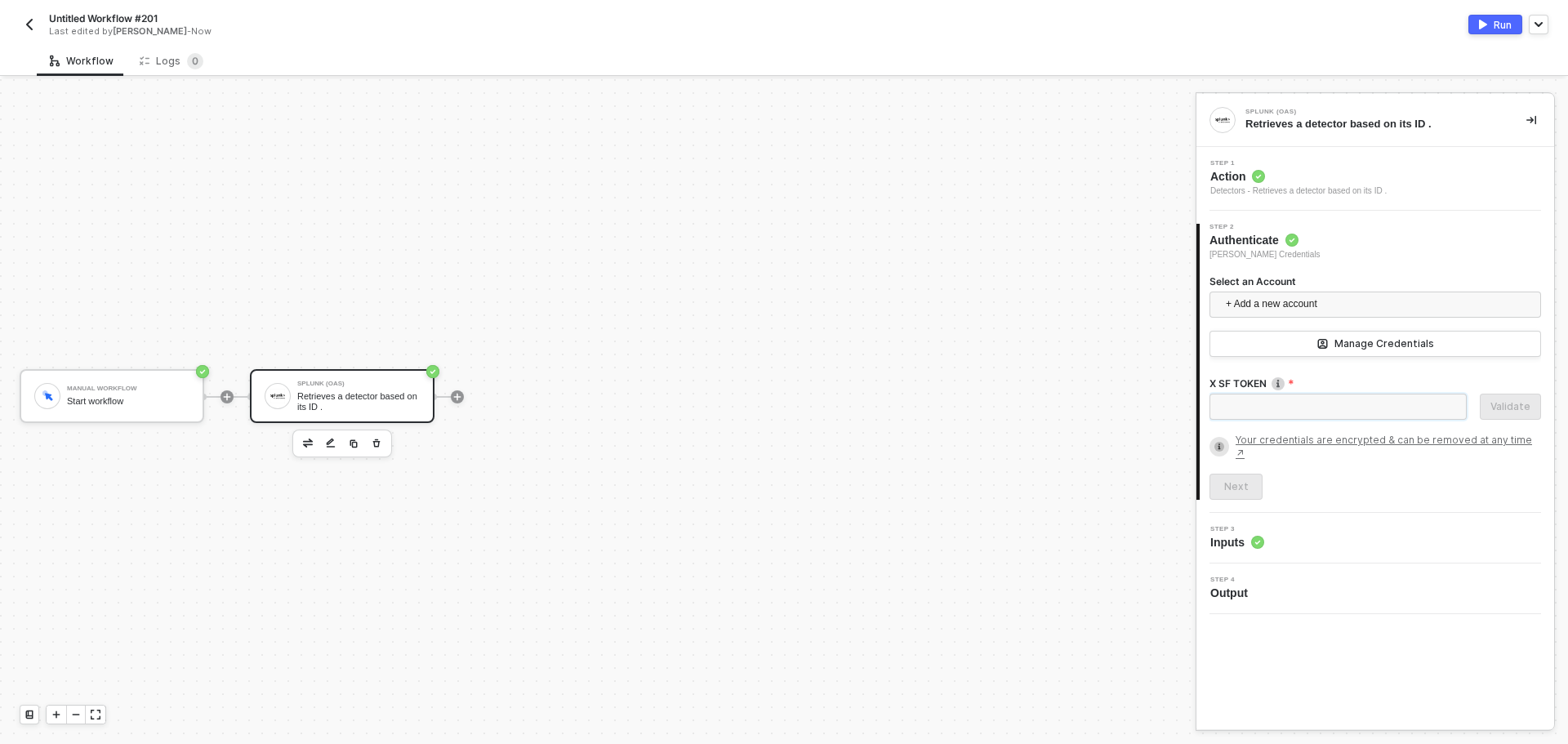
click at [1300, 416] on input "X SF TOKEN" at bounding box center [1338, 406] width 258 height 26
paste input "eyJraWQiOiJzcGx1bmsuc2VjcmV0IiwiYWxnIjoiSFM1MTIiLCJ2ZXIiOiJ2MiIsInR0eXAiOiJzdGF…"
type input "eyJraWQiOiJzcGx1bmsuc2VjcmV0IiwiYWxnIjoiSFM1MTIiLCJ2ZXIiOiJ2MiIsInR0eXAiOiJzdGF…"
click at [1503, 408] on div "Validate" at bounding box center [1509, 406] width 40 height 13
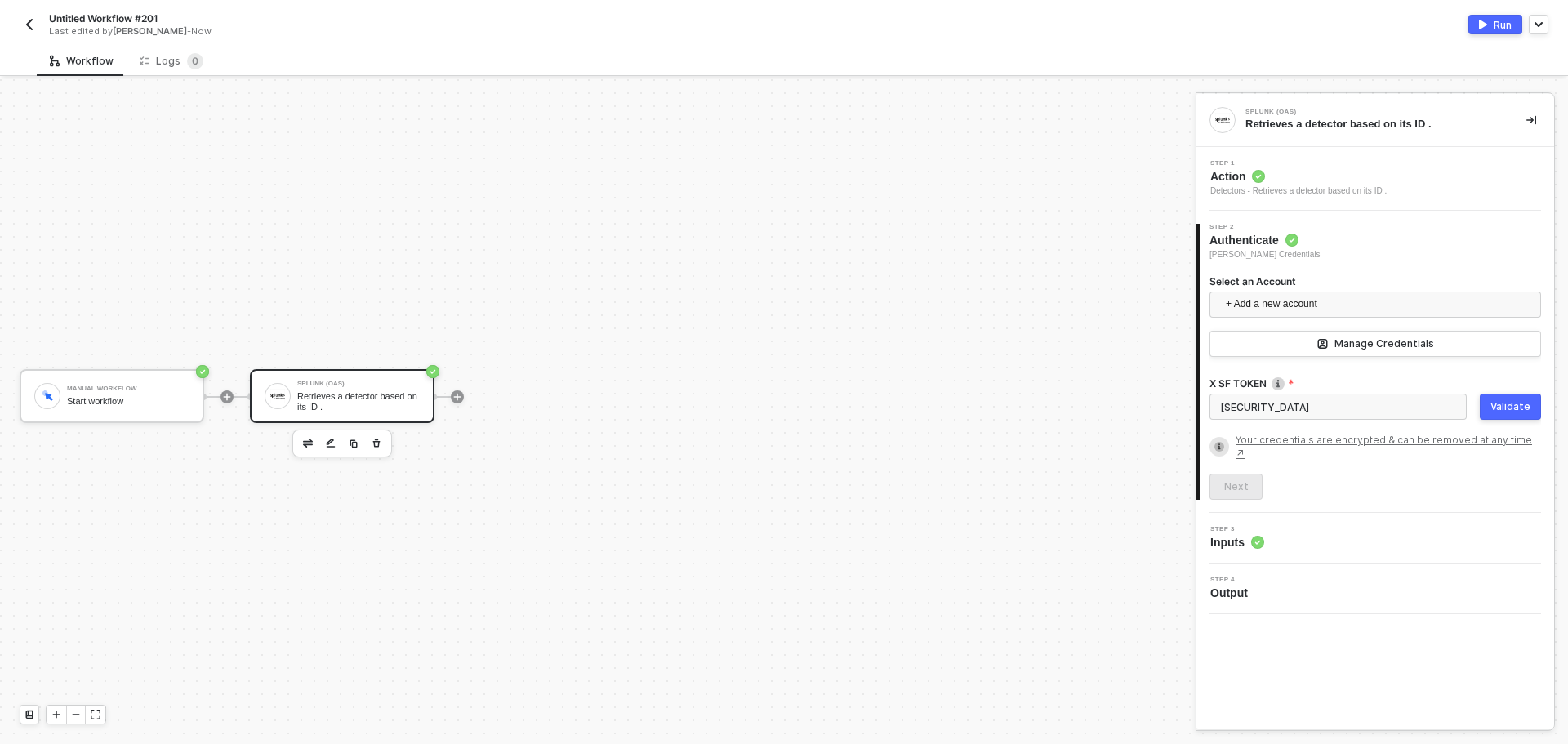
scroll to position [0, 0]
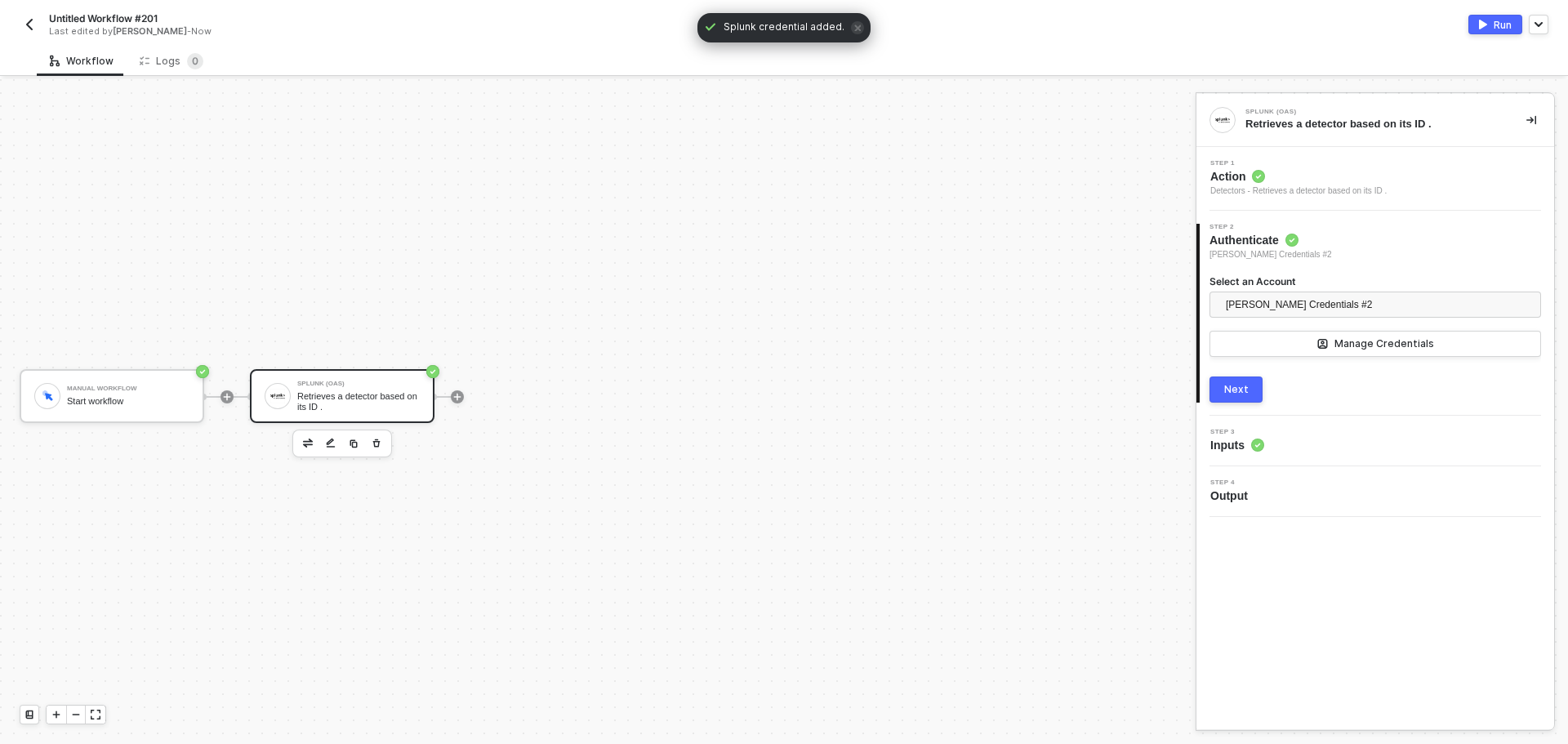
click at [1234, 384] on div "Next" at bounding box center [1236, 390] width 24 height 13
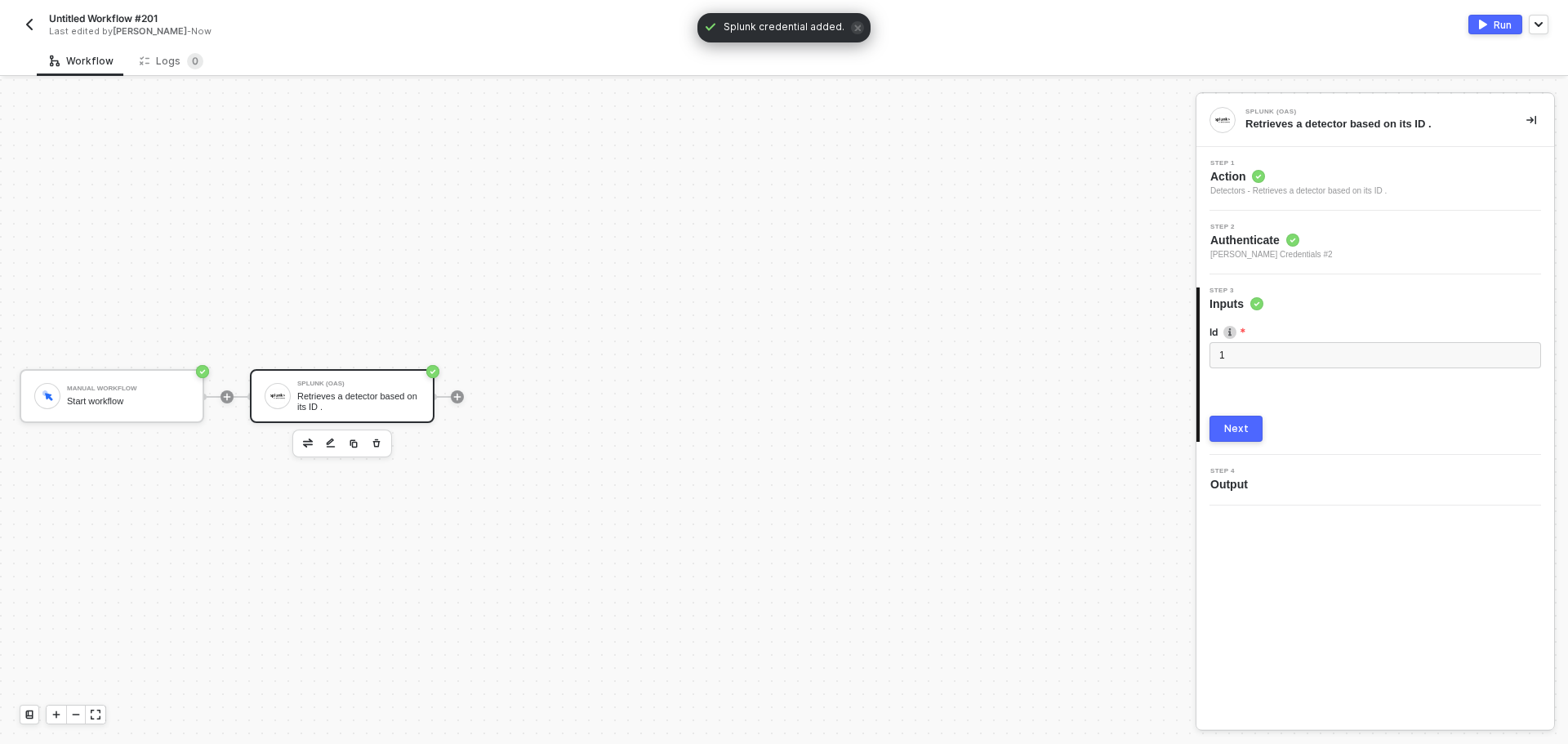
click at [1483, 20] on img "button" at bounding box center [1483, 24] width 8 height 10
click at [1234, 424] on div "Next" at bounding box center [1236, 429] width 24 height 13
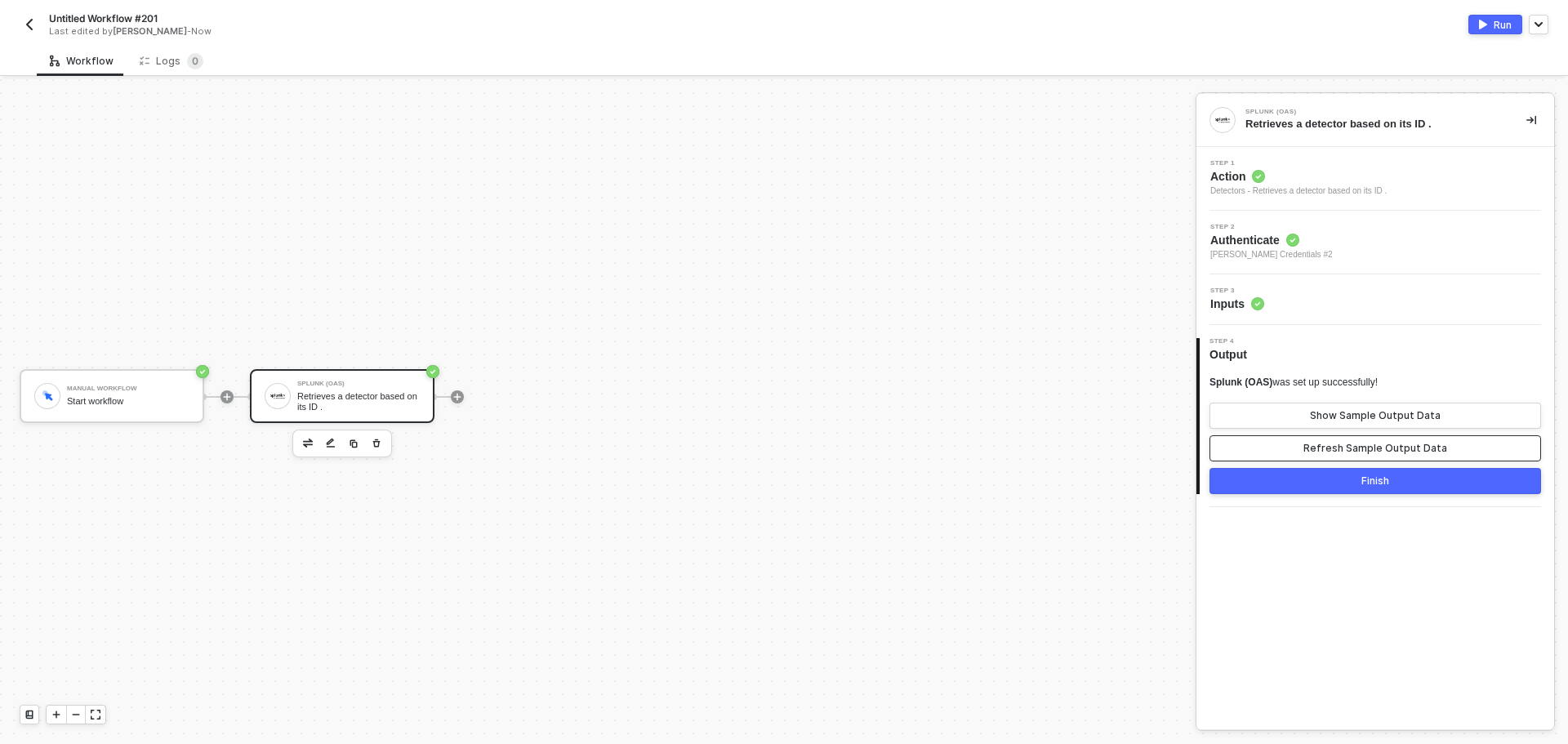
click at [1275, 443] on button "Refresh Sample Output Data" at bounding box center [1375, 448] width 332 height 26
click at [1269, 414] on button "Show Sample Output Data" at bounding box center [1375, 416] width 332 height 26
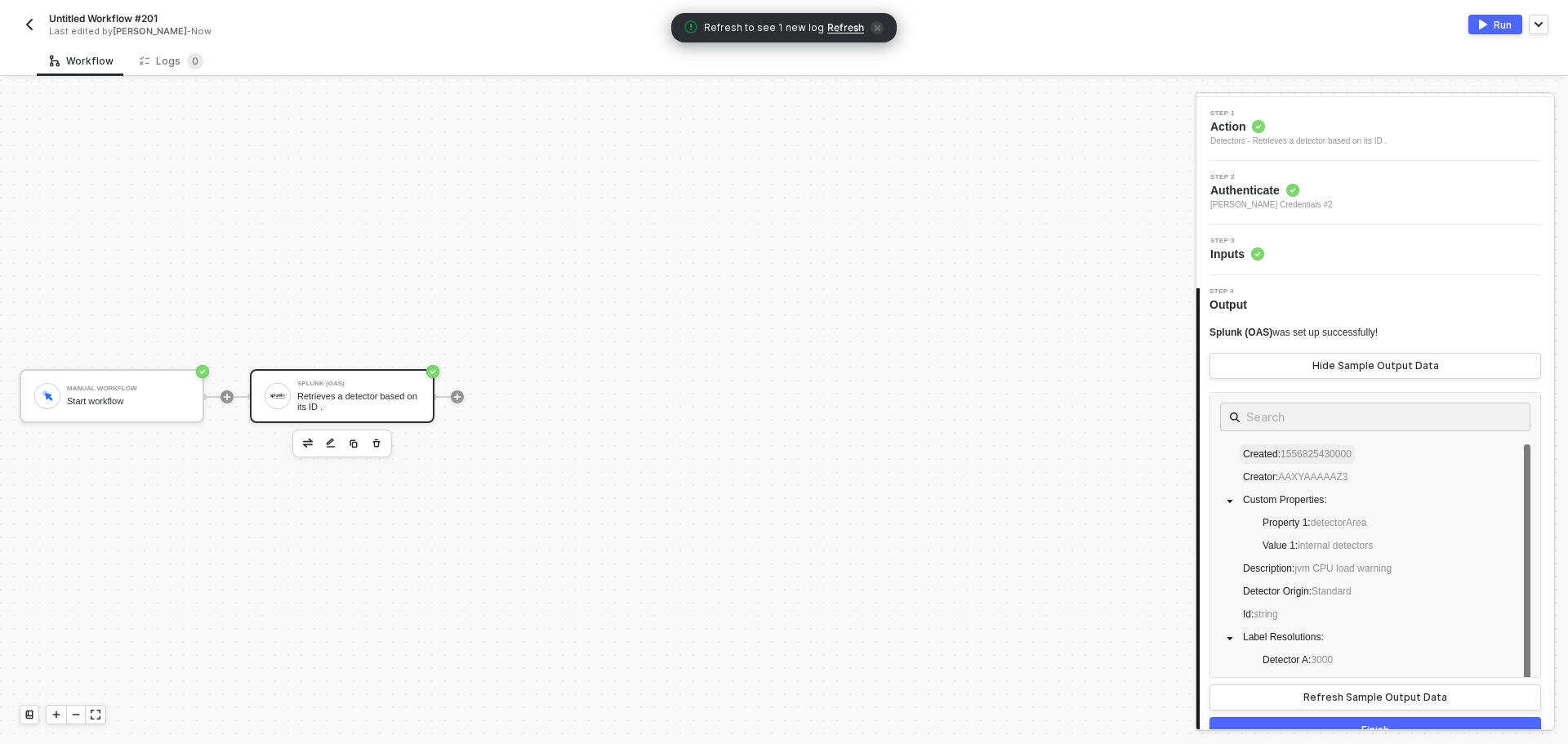
scroll to position [77, 0]
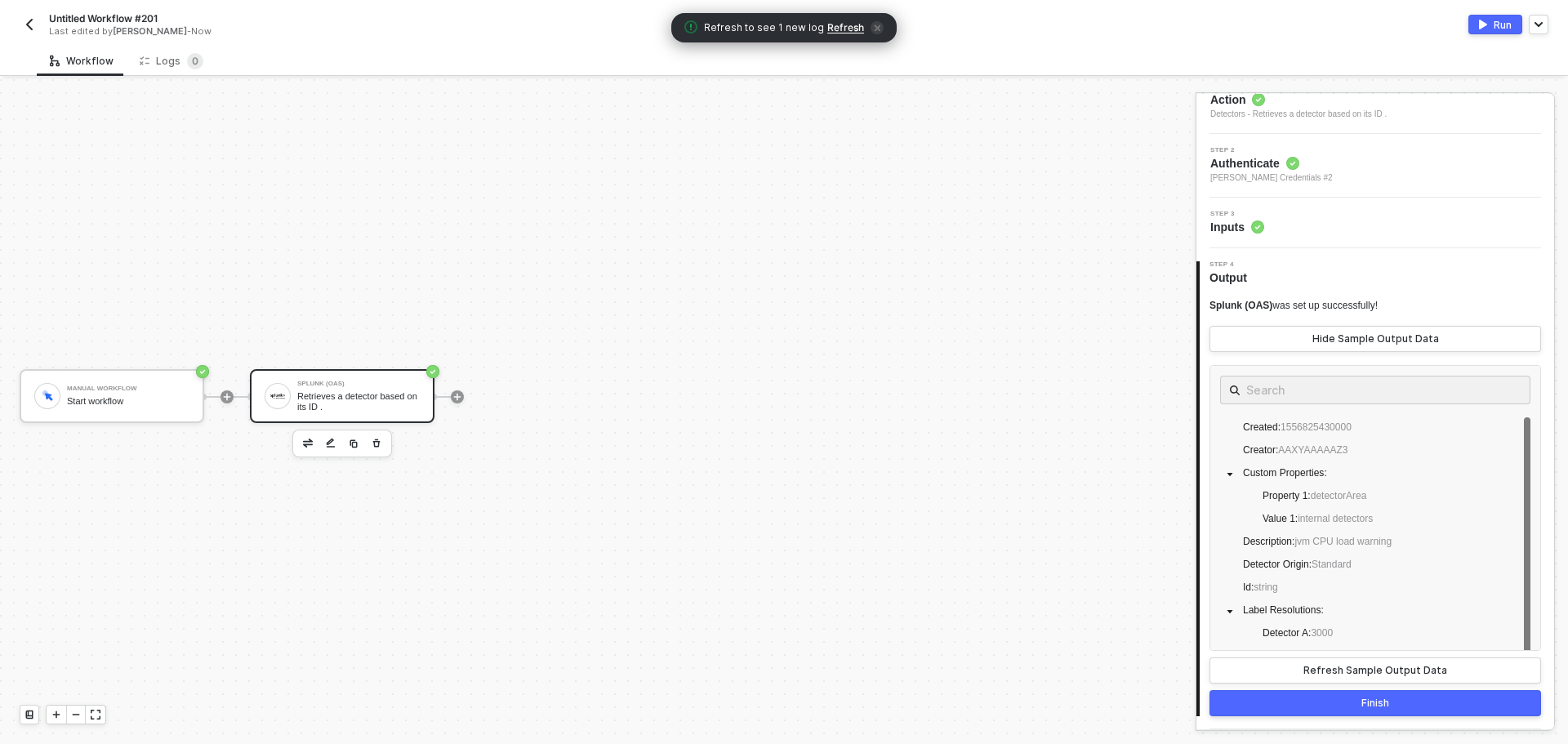
click at [1336, 714] on button "Finish" at bounding box center [1375, 703] width 332 height 26
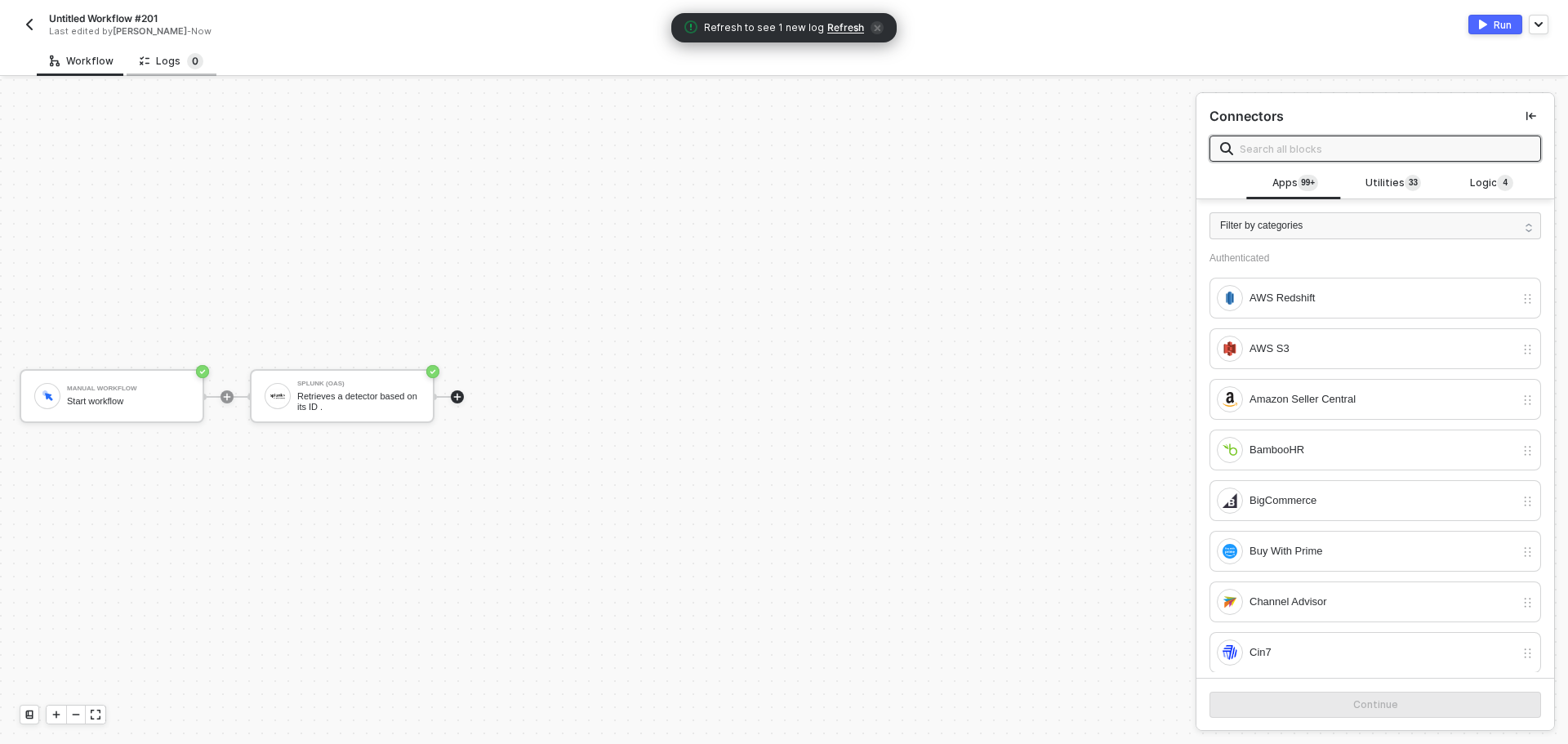
click at [187, 57] on sup "0" at bounding box center [195, 61] width 17 height 17
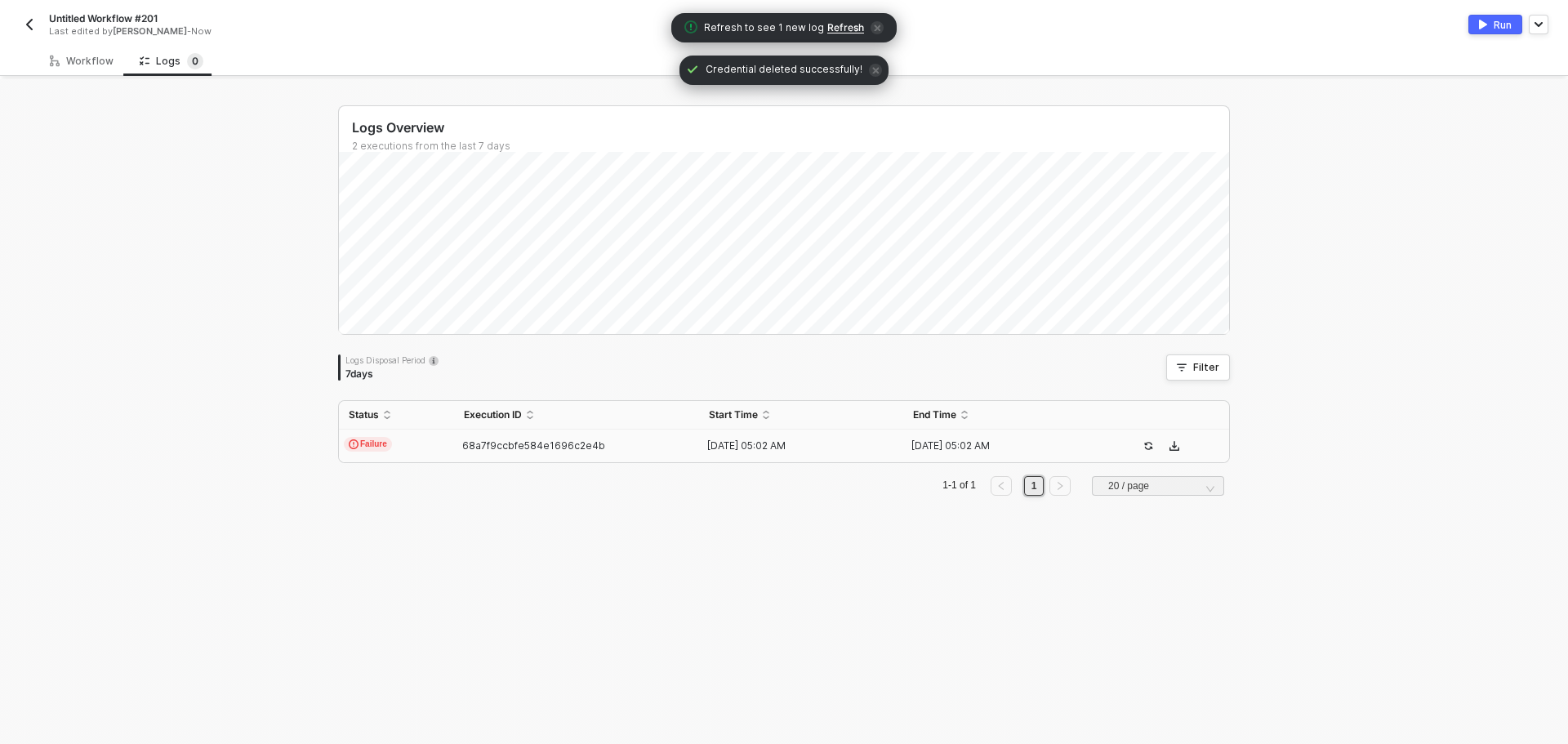
click at [1483, 28] on button "Run" at bounding box center [1495, 24] width 54 height 20
click at [840, 21] on span "Refresh to see 1 new log Refresh" at bounding box center [784, 27] width 199 height 17
click at [836, 23] on span "Refresh" at bounding box center [846, 27] width 37 height 13
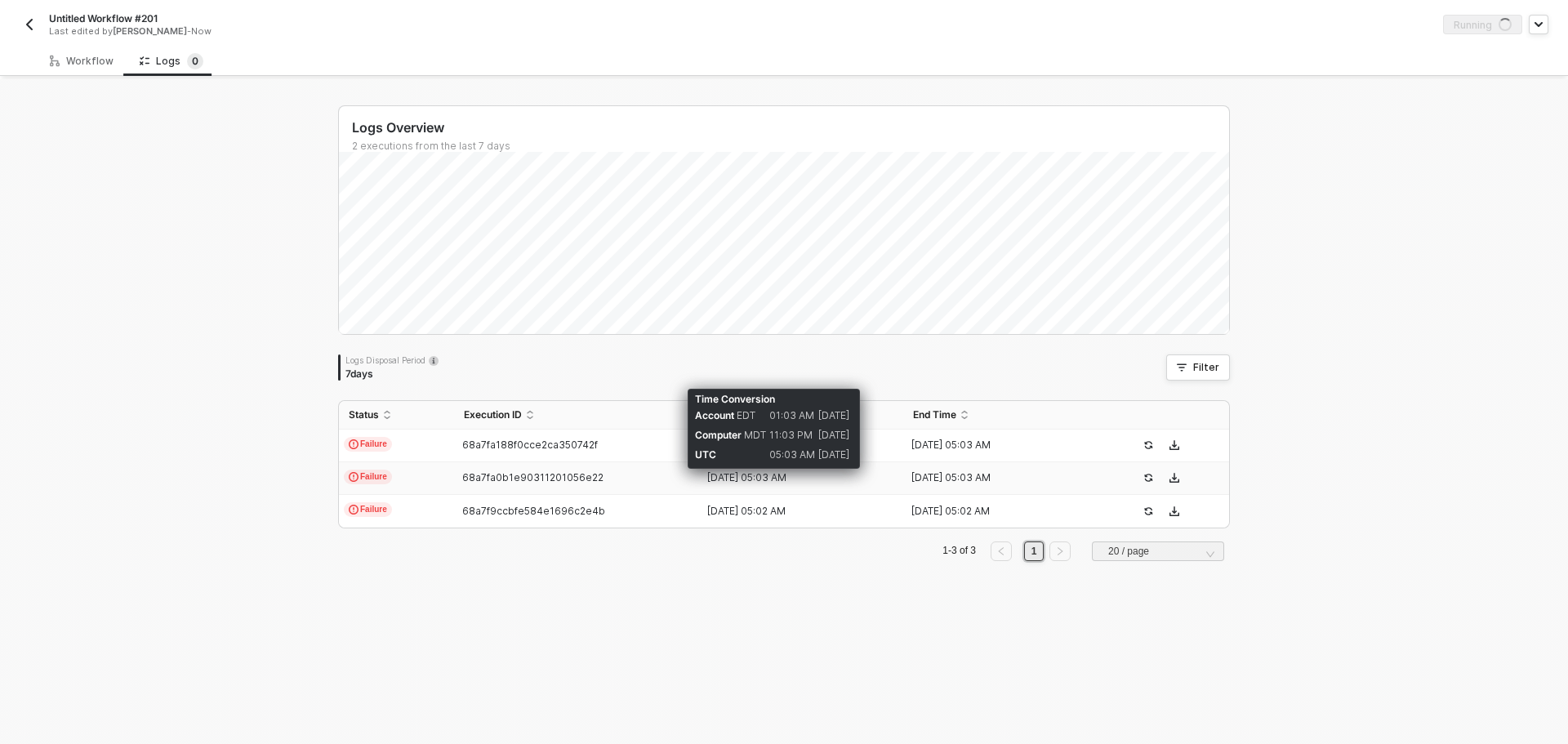
click at [699, 471] on td "22 Aug 2025 05:03 AM" at bounding box center [800, 478] width 204 height 32
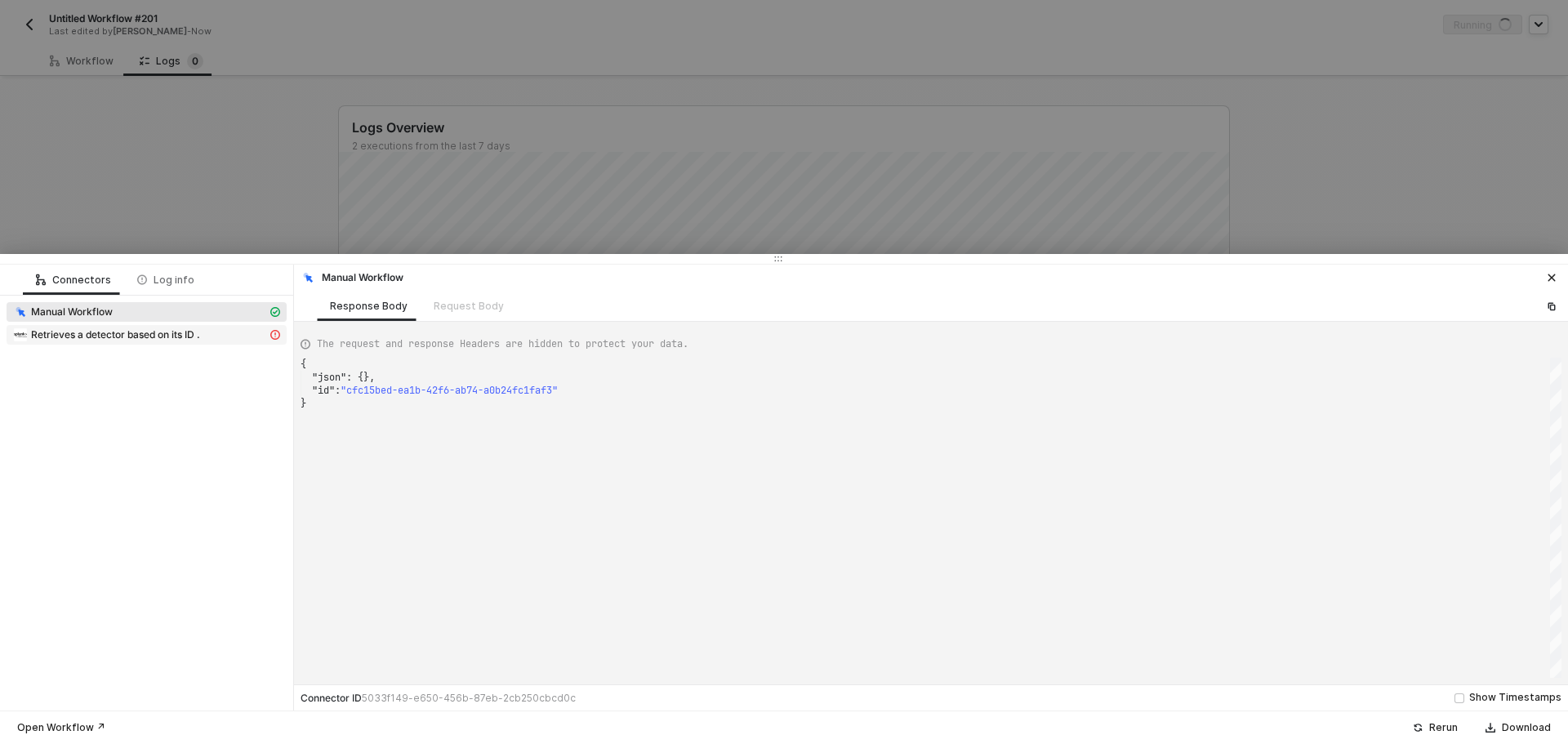
click at [209, 338] on div "Retrieves a detector based on its ID ." at bounding box center [140, 335] width 254 height 15
type textarea "{ "message": "Error: Invalid API Key!" }"
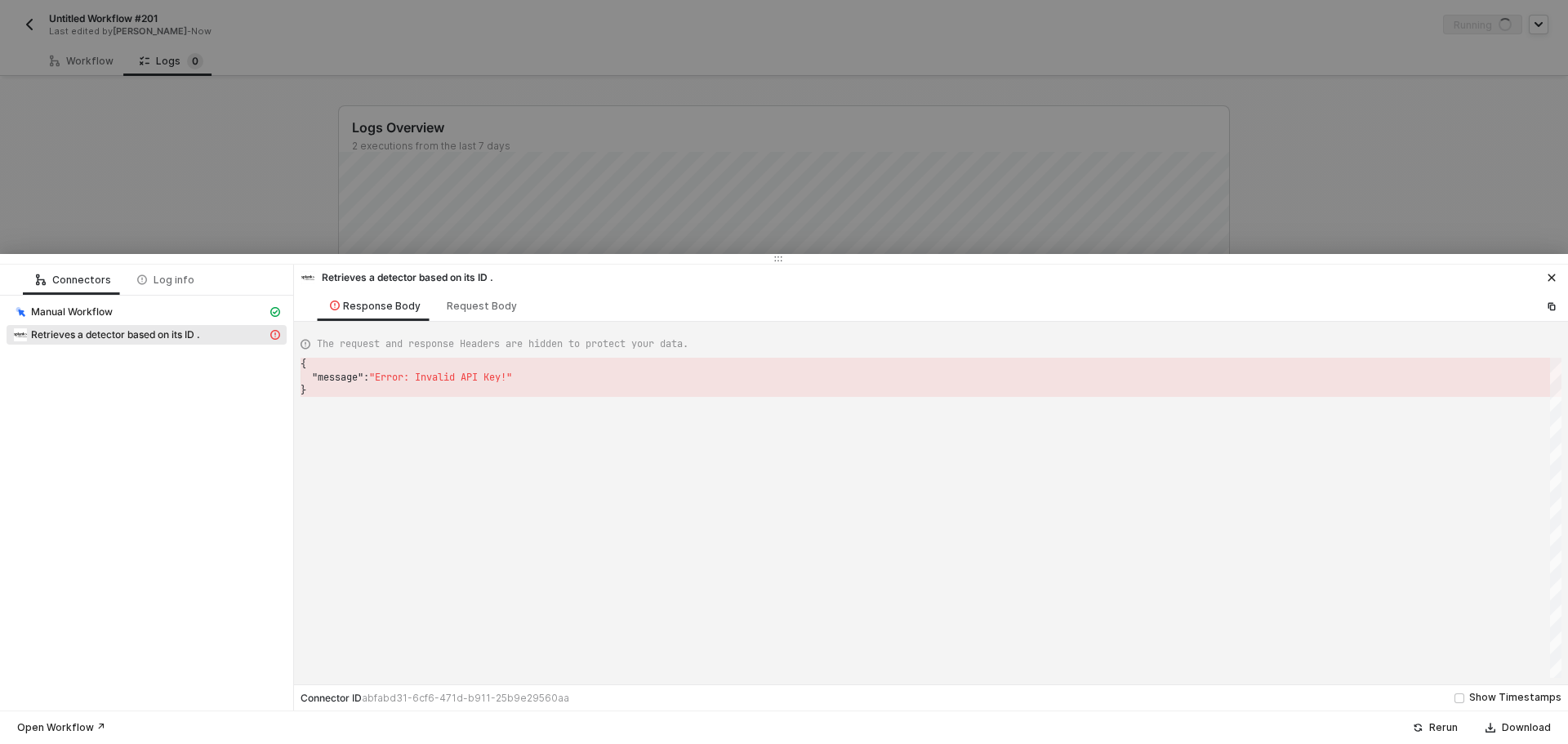
click at [178, 227] on div at bounding box center [784, 372] width 1568 height 744
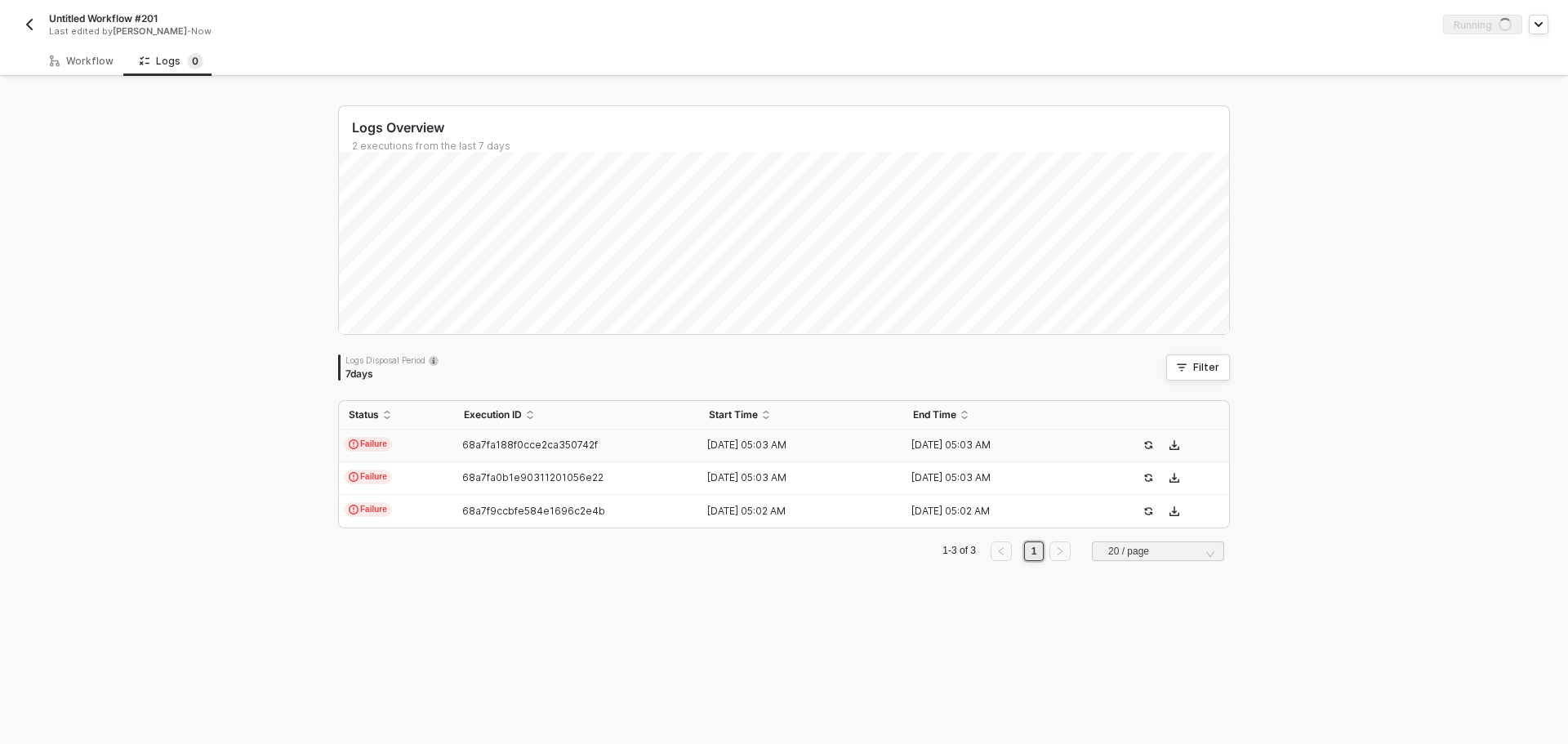
click at [454, 442] on div "68a7fa188f0cce2ca350742f" at bounding box center [570, 444] width 232 height 13
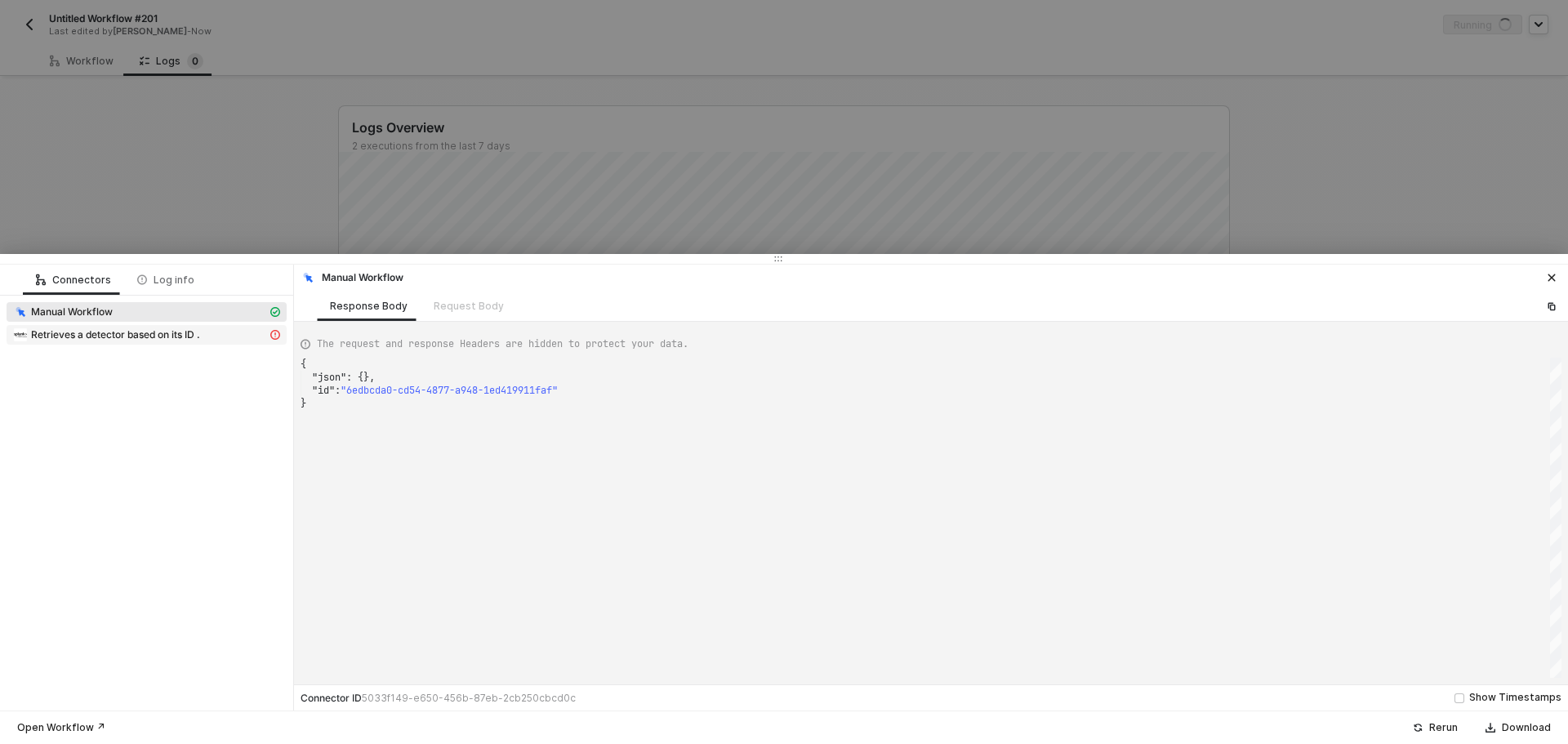
click at [242, 330] on div "Retrieves a detector based on its ID ." at bounding box center [140, 335] width 254 height 15
type textarea "{ "message": "Error: Invalid API Key!" }"
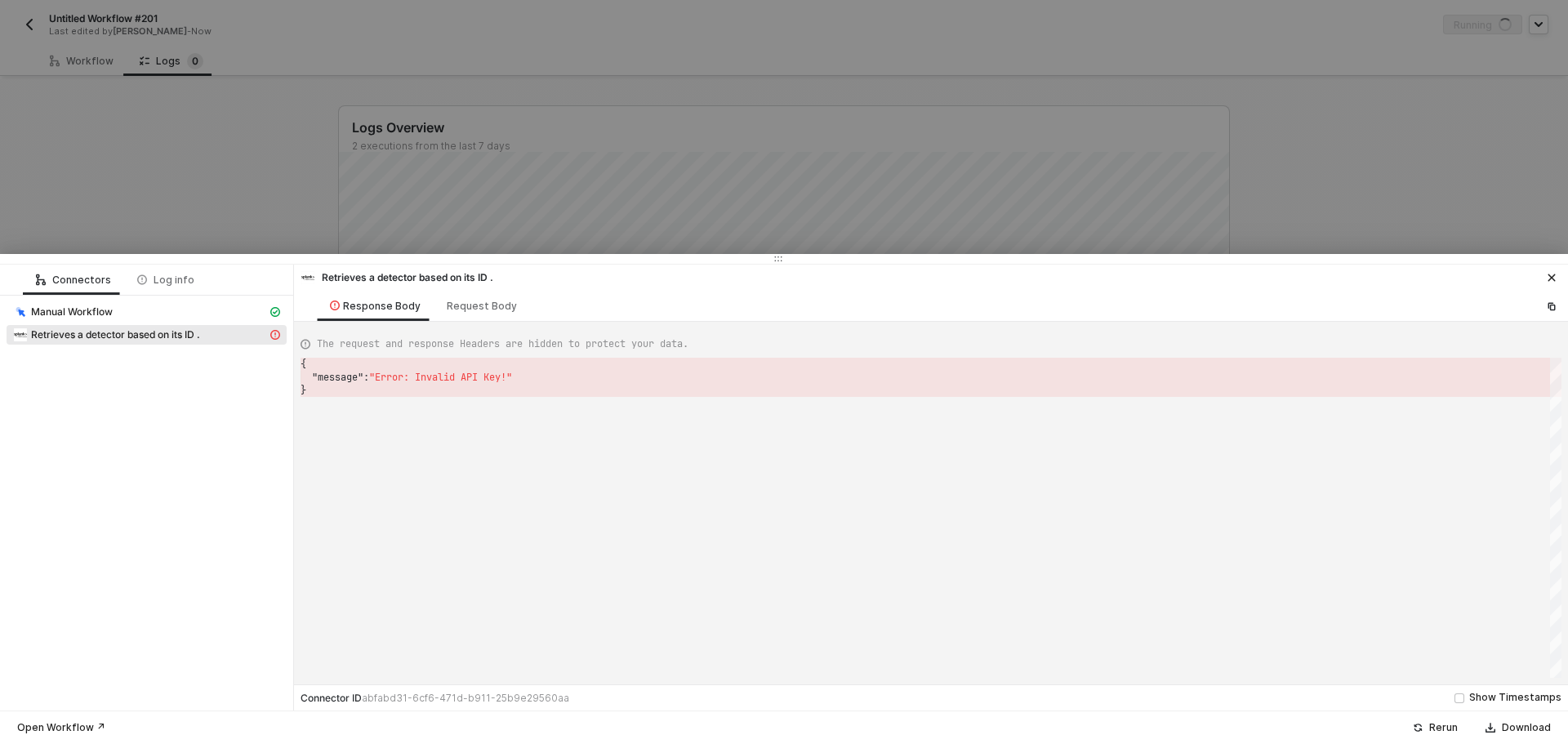
click at [222, 232] on div at bounding box center [784, 372] width 1568 height 744
